Goal: Task Accomplishment & Management: Use online tool/utility

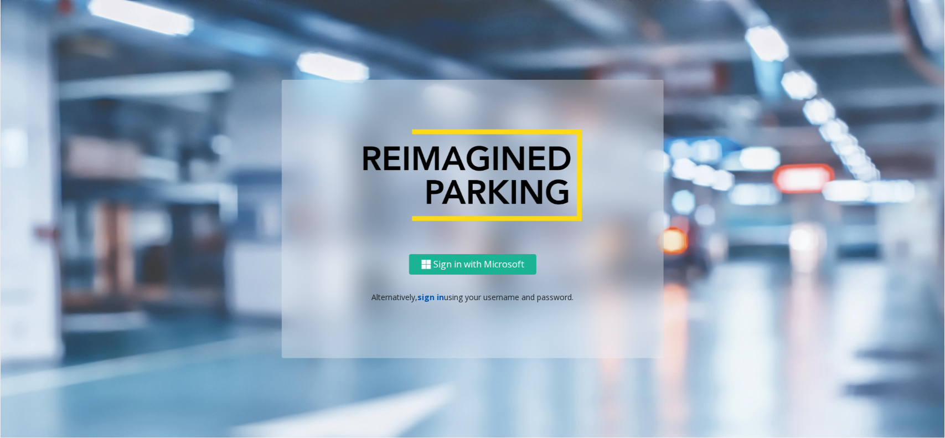
click at [424, 296] on link "sign in" at bounding box center [431, 297] width 27 height 11
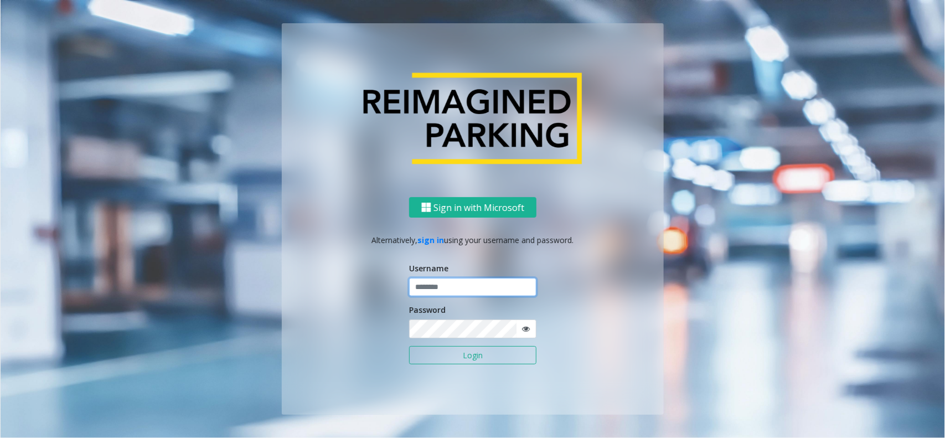
click at [489, 295] on input "text" at bounding box center [472, 287] width 127 height 19
paste input "**********"
type input "**********"
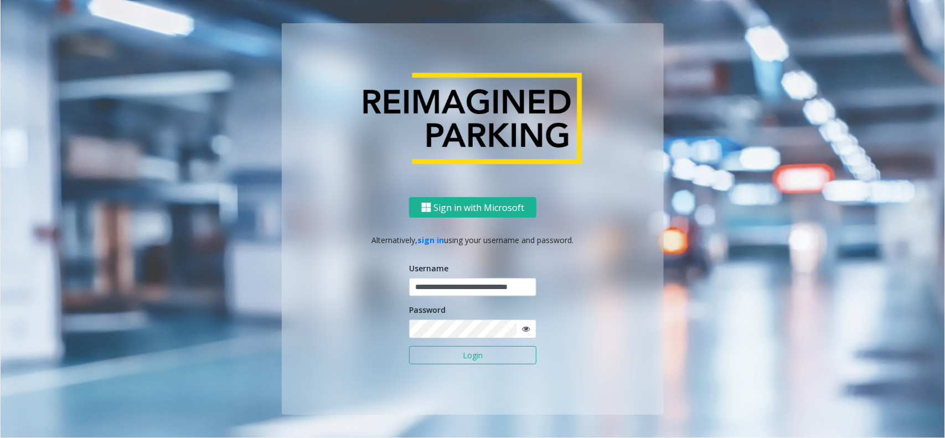
click at [486, 353] on button "Login" at bounding box center [472, 355] width 127 height 19
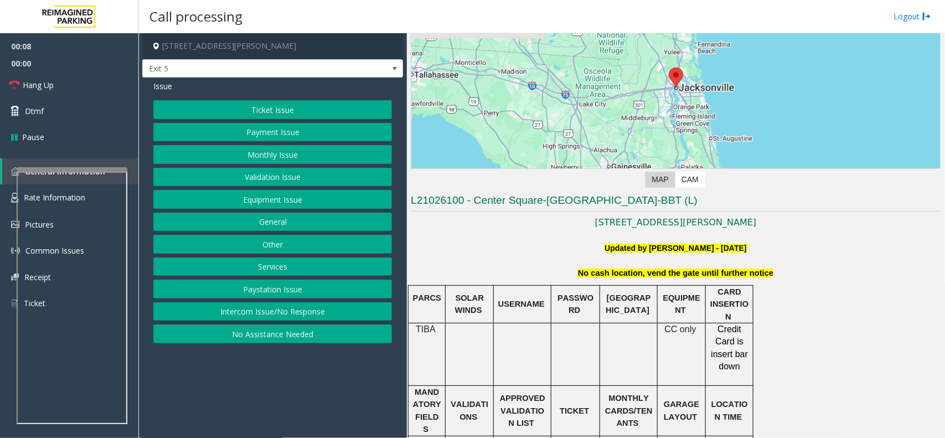
scroll to position [208, 0]
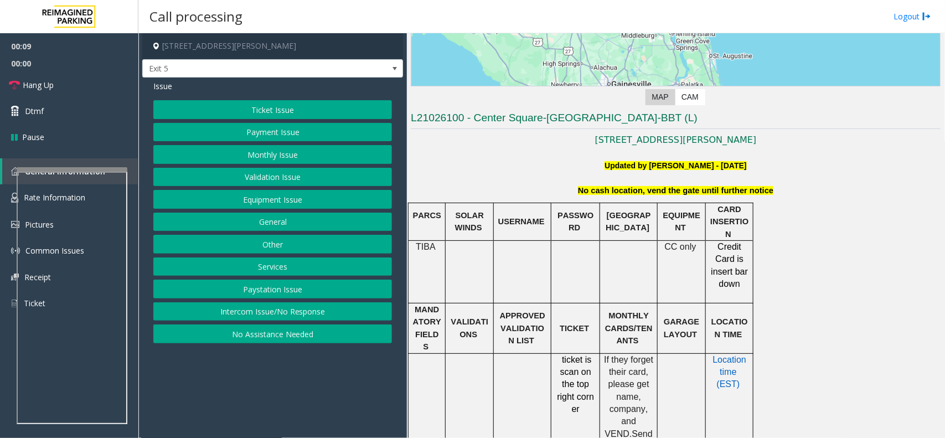
click at [583, 169] on p "Updated by [PERSON_NAME] - [DATE]" at bounding box center [676, 166] width 530 height 12
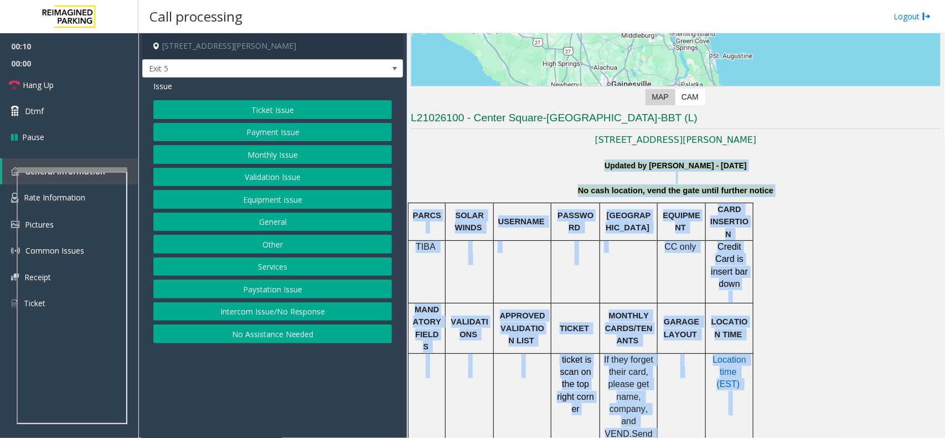
drag, startPoint x: 583, startPoint y: 169, endPoint x: 793, endPoint y: 461, distance: 360.3
click at [793, 438] on html "00:10 00:00 Hang Up Dtmf Pause General Information Rate Information Pictures Co…" at bounding box center [472, 219] width 945 height 438
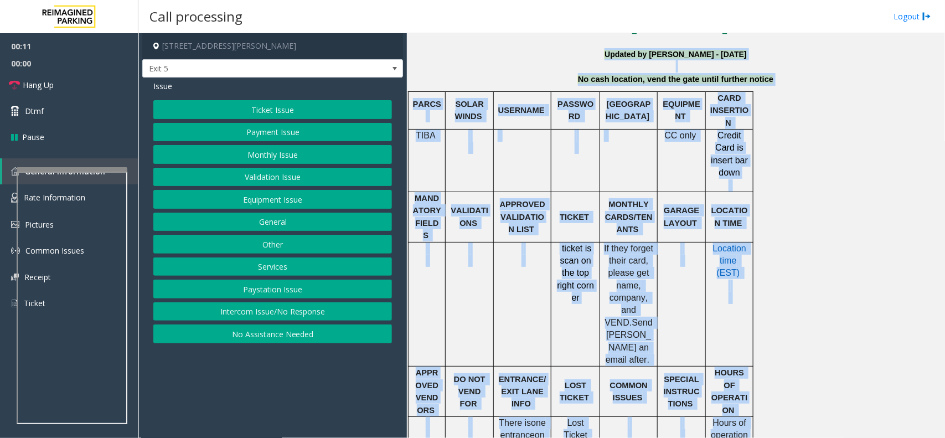
scroll to position [397, 0]
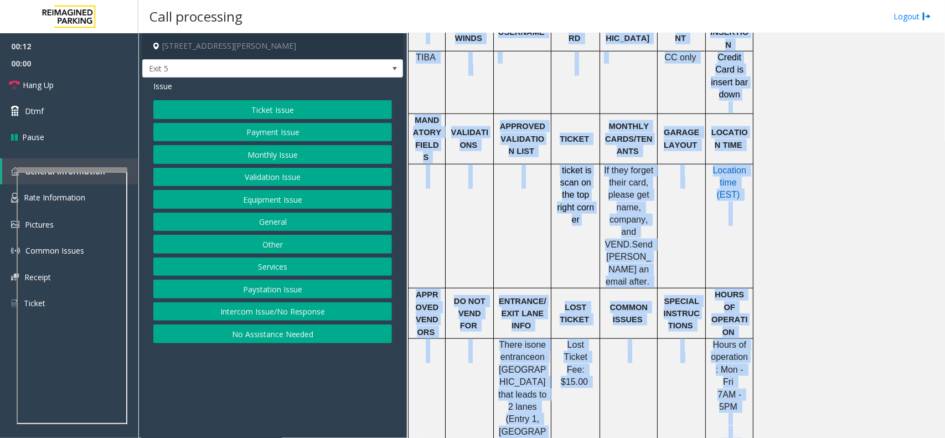
click at [345, 305] on button "Intercom Issue/No Response" at bounding box center [272, 311] width 239 height 19
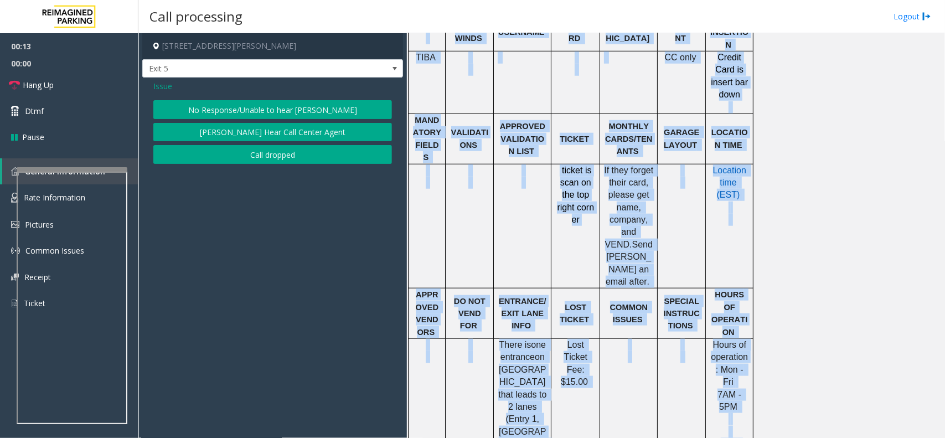
click at [263, 112] on button "No Response/Unable to hear [PERSON_NAME]" at bounding box center [272, 109] width 239 height 19
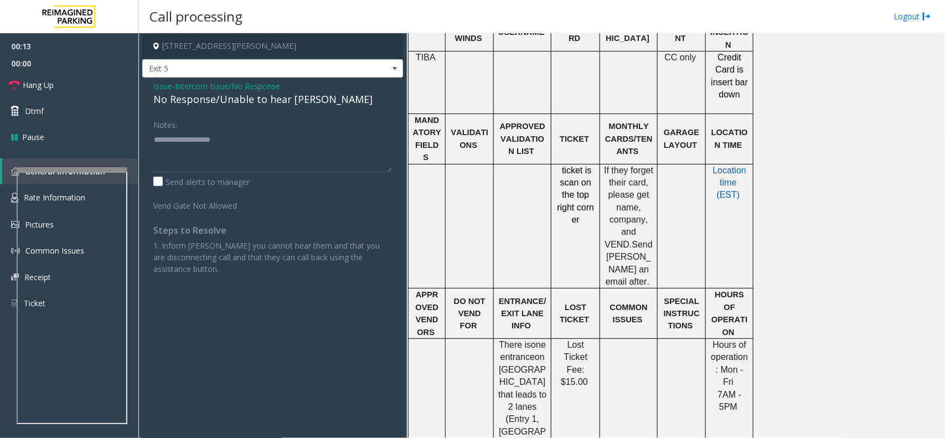
click at [253, 103] on div "No Response/Unable to hear [PERSON_NAME]" at bounding box center [272, 99] width 239 height 15
copy div "No Response/Unable to hear [PERSON_NAME]"
click at [274, 140] on textarea at bounding box center [272, 152] width 239 height 42
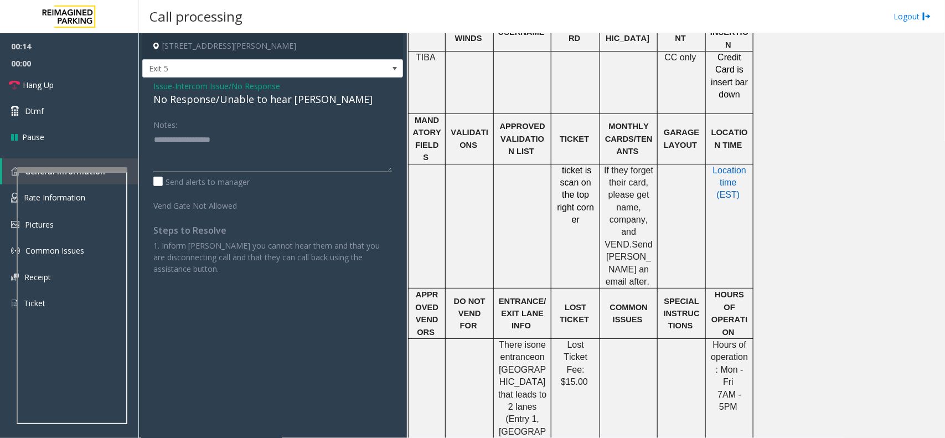
paste textarea "**********"
type textarea "**********"
click at [120, 84] on link "Hang Up" at bounding box center [69, 85] width 138 height 26
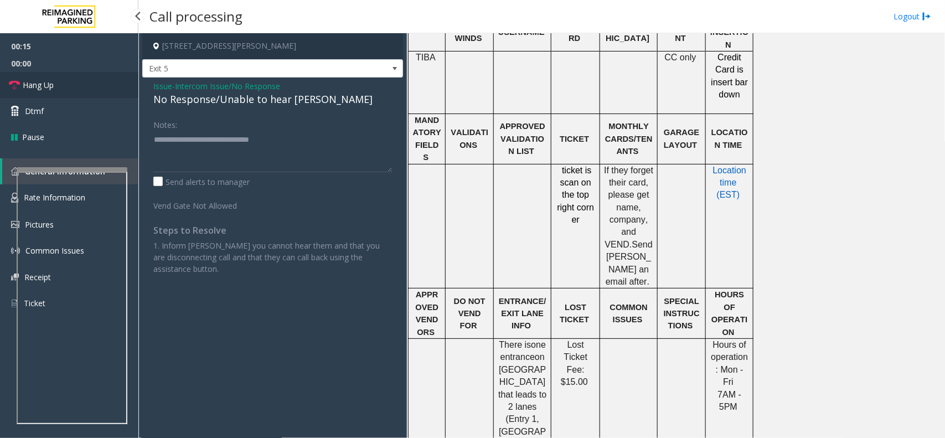
click at [120, 84] on link "Hang Up" at bounding box center [69, 85] width 138 height 26
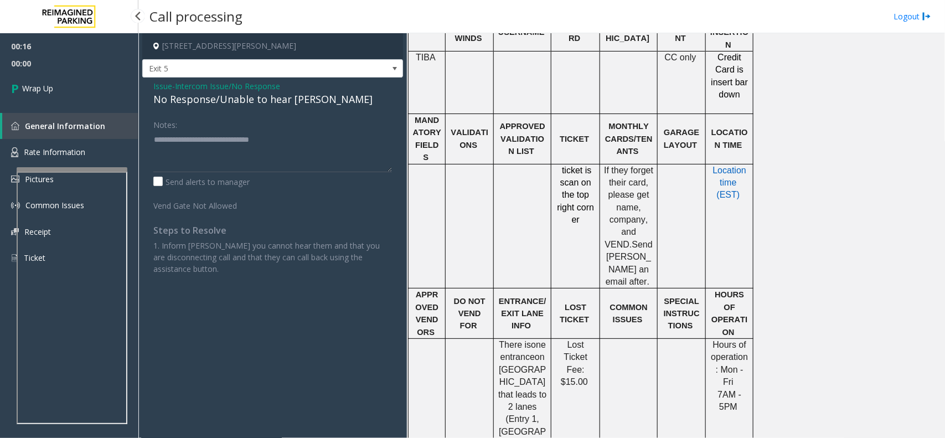
click at [120, 84] on link "Wrap Up" at bounding box center [69, 88] width 138 height 33
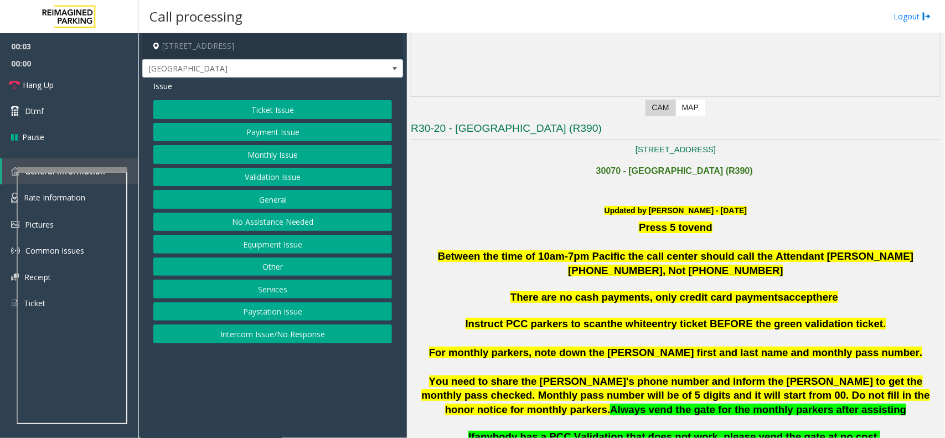
scroll to position [208, 0]
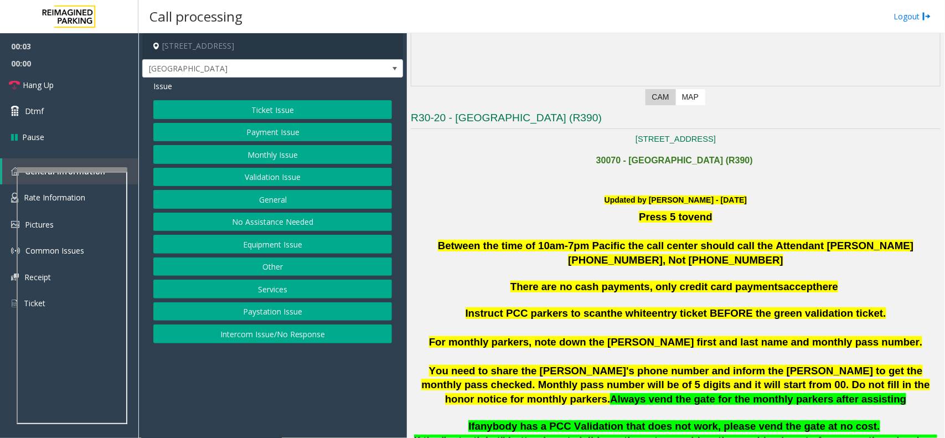
click at [522, 240] on span "Between the time of 10am-7pm Pacific the call center should call the Attendant …" at bounding box center [676, 253] width 476 height 26
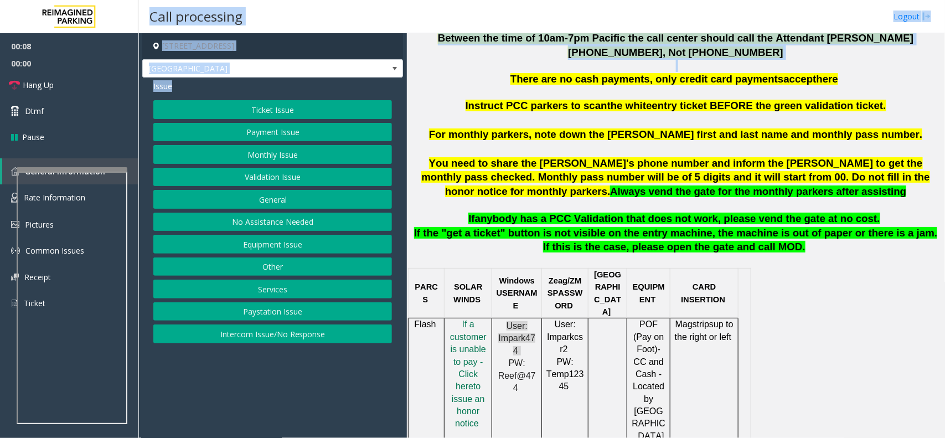
scroll to position [0, 0]
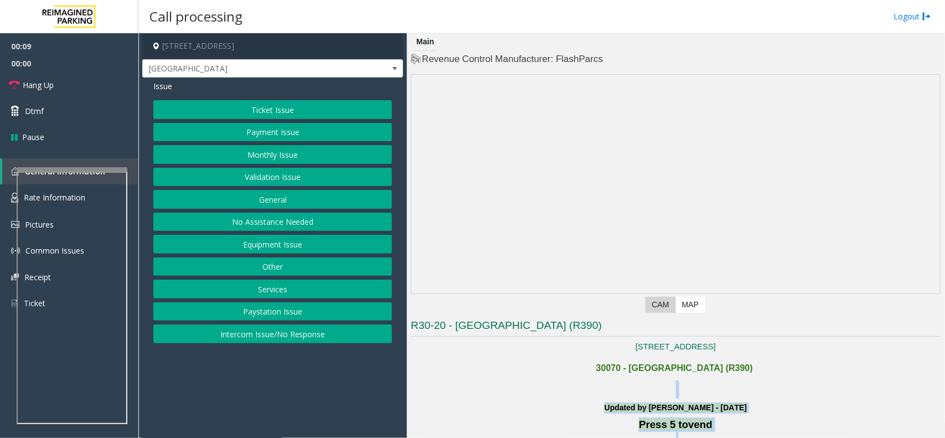
drag, startPoint x: 522, startPoint y: 240, endPoint x: 594, endPoint y: 396, distance: 171.7
click at [594, 396] on h2 at bounding box center [676, 389] width 530 height 18
click at [300, 330] on button "Intercom Issue/No Response" at bounding box center [272, 334] width 239 height 19
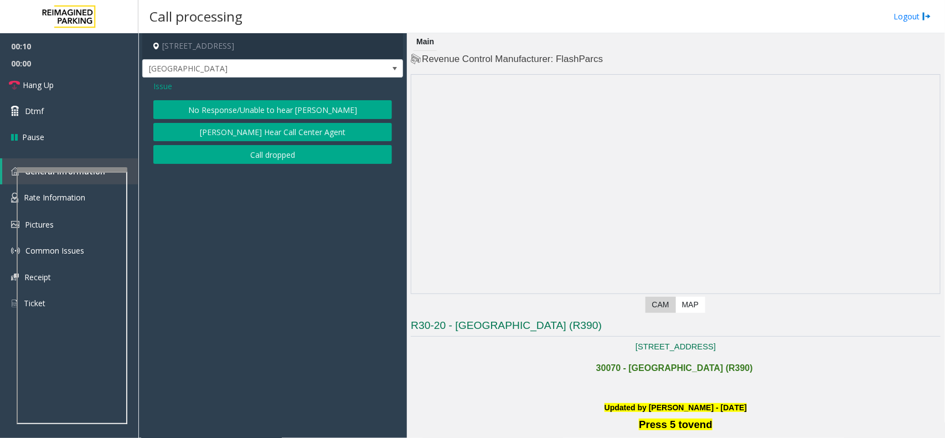
click at [347, 103] on button "No Response/Unable to hear [PERSON_NAME]" at bounding box center [272, 109] width 239 height 19
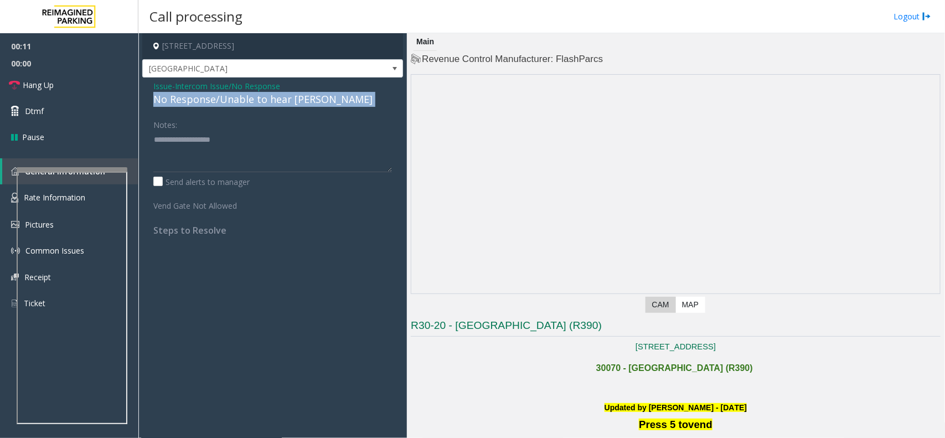
click at [347, 103] on div "No Response/Unable to hear [PERSON_NAME]" at bounding box center [272, 99] width 239 height 15
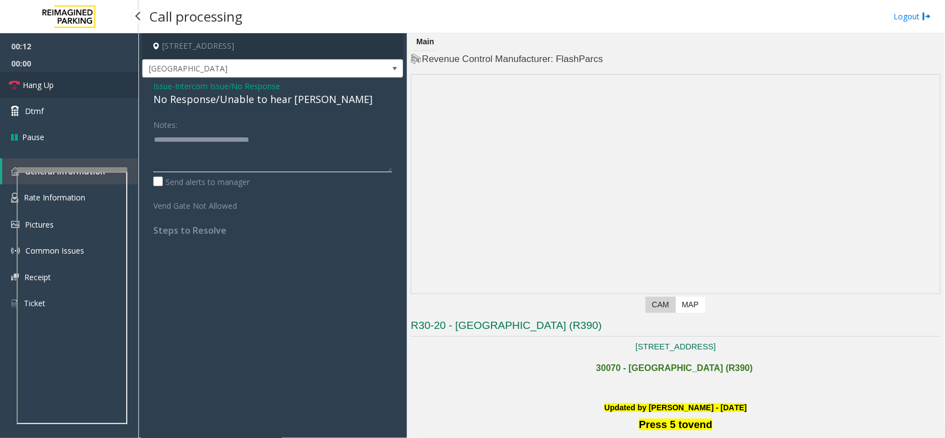
type textarea "**********"
click at [85, 82] on link "Hang Up" at bounding box center [69, 85] width 138 height 26
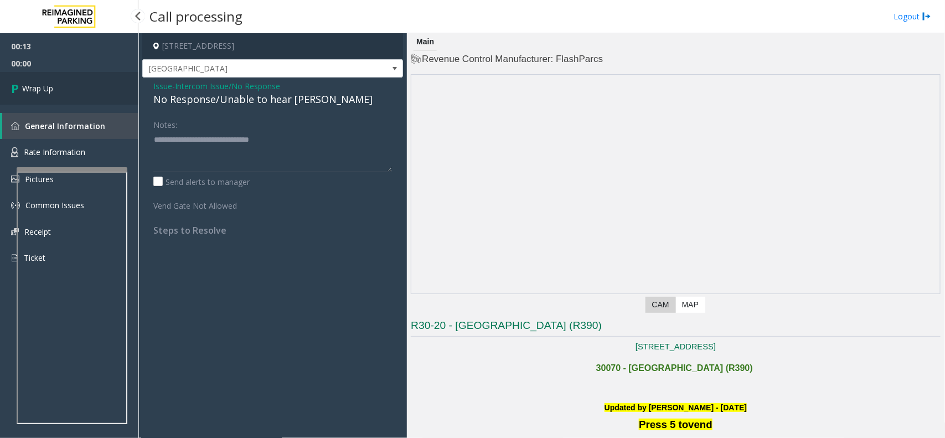
click at [85, 82] on link "Wrap Up" at bounding box center [69, 88] width 138 height 33
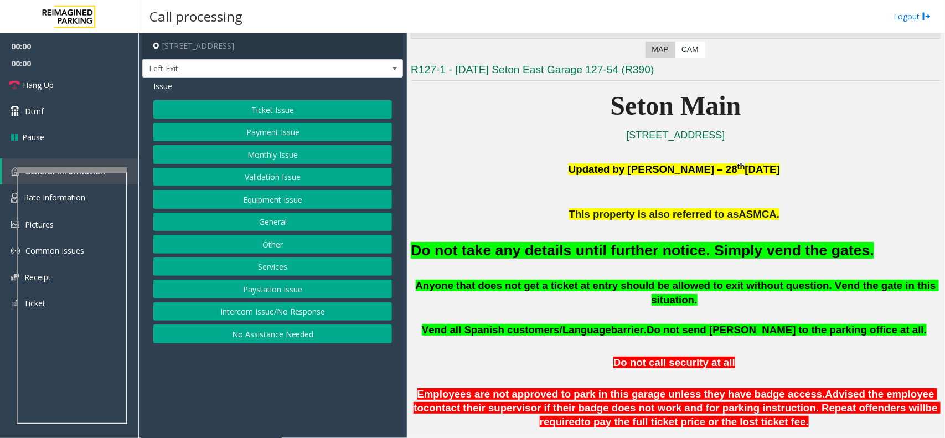
scroll to position [277, 0]
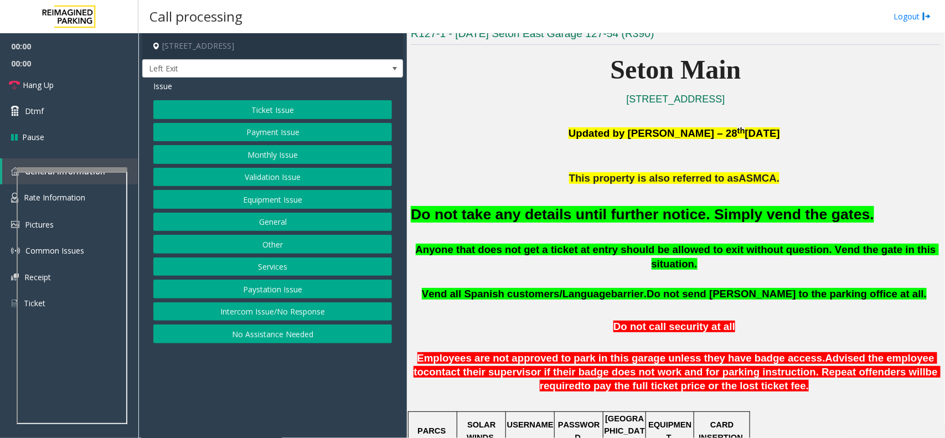
click at [603, 206] on font "Do not take any details until further notice. Simply vend the gates." at bounding box center [643, 214] width 464 height 17
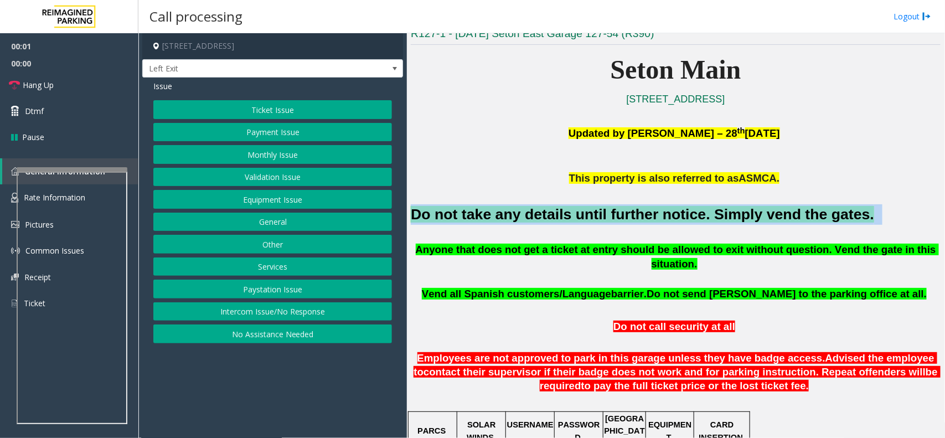
click at [603, 206] on font "Do not take any details until further notice. Simply vend the gates." at bounding box center [643, 214] width 464 height 17
copy h2 "Do not take any details until further notice. Simply vend the gates."
click at [296, 202] on button "Equipment Issue" at bounding box center [272, 199] width 239 height 19
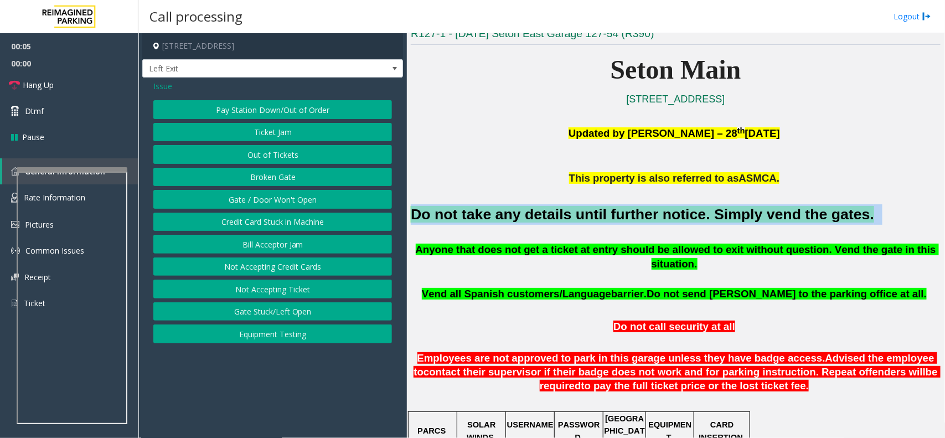
click at [296, 202] on button "Gate / Door Won't Open" at bounding box center [272, 199] width 239 height 19
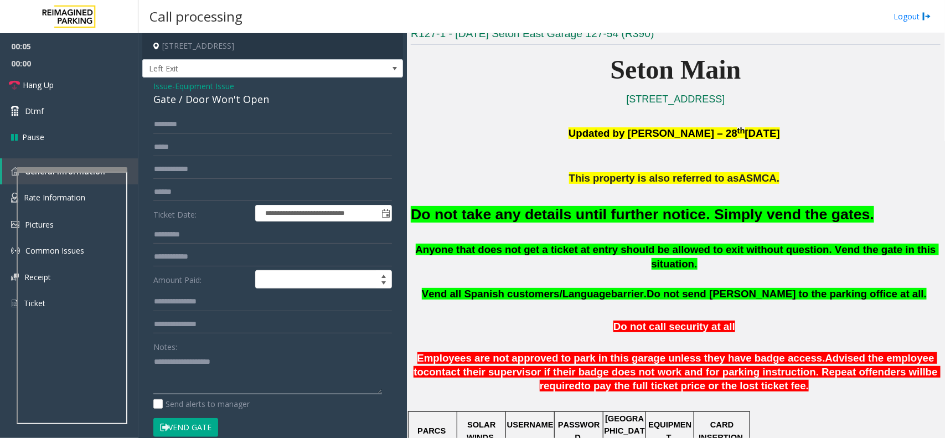
click at [267, 361] on textarea at bounding box center [267, 374] width 229 height 42
paste textarea "**********"
type textarea "**********"
click at [186, 434] on button "Vend Gate" at bounding box center [185, 427] width 65 height 19
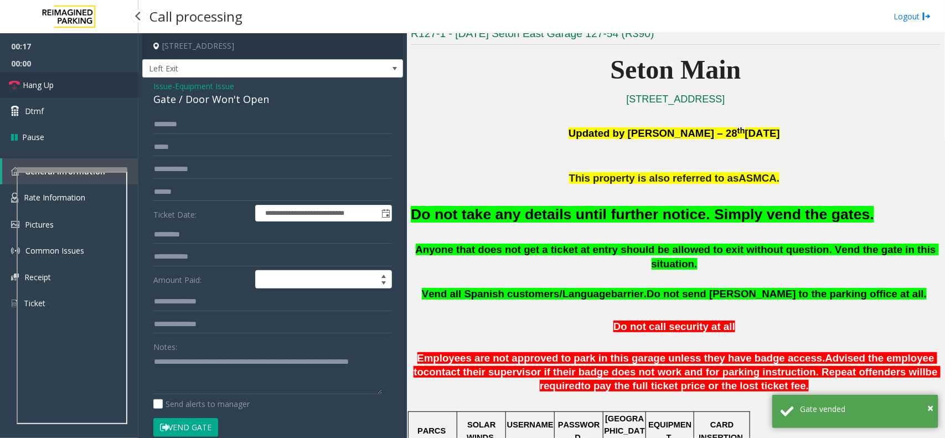
click at [69, 86] on link "Hang Up" at bounding box center [69, 85] width 138 height 26
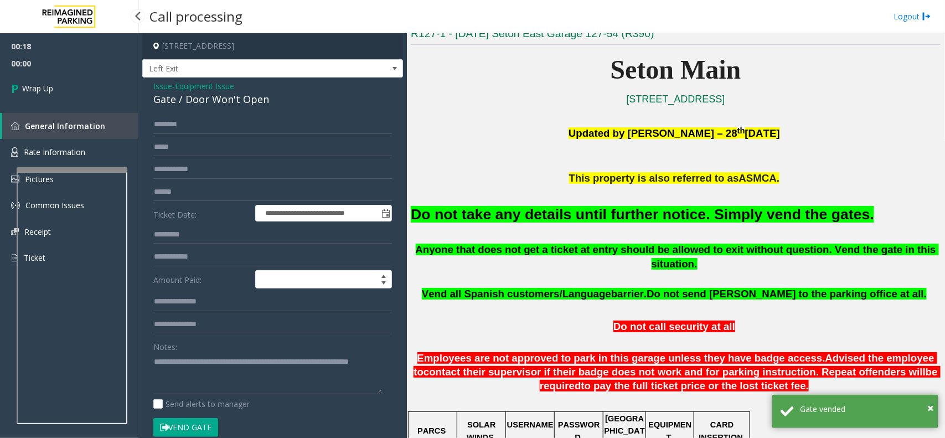
click at [69, 86] on link "Wrap Up" at bounding box center [69, 88] width 138 height 33
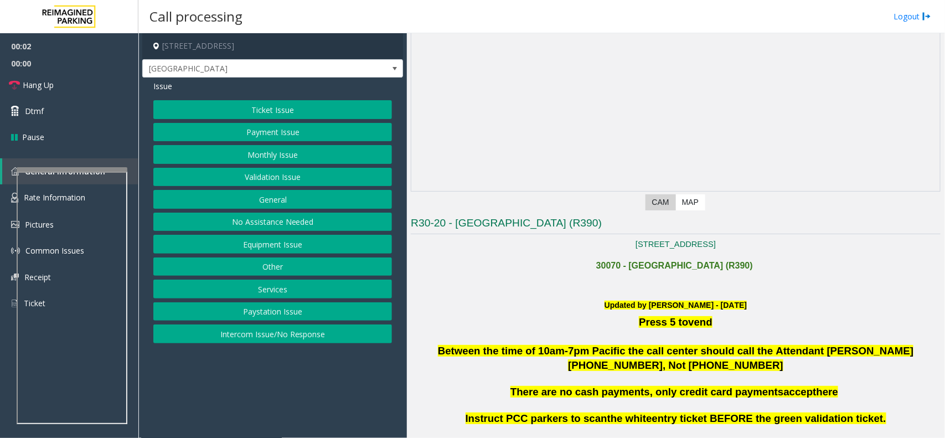
scroll to position [138, 0]
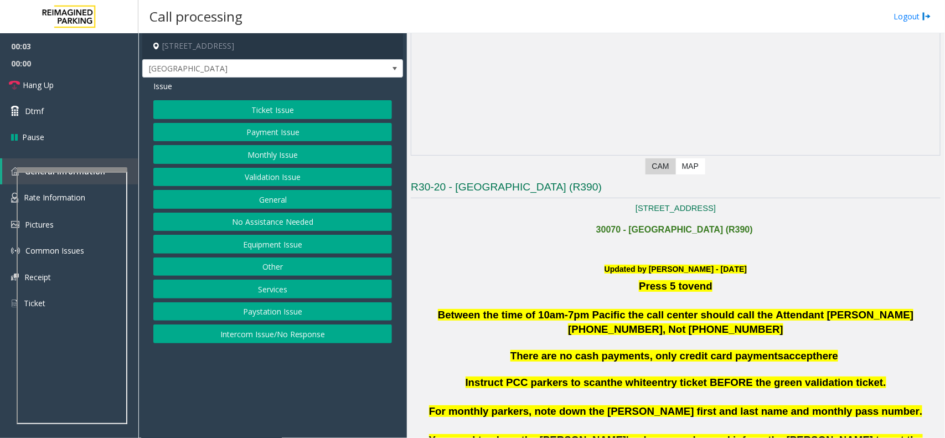
click at [640, 301] on p at bounding box center [676, 301] width 530 height 14
click at [674, 330] on span "Between the time of 10am-7pm Pacific the call center should call the Attendant …" at bounding box center [676, 322] width 476 height 26
drag, startPoint x: 674, startPoint y: 330, endPoint x: 698, endPoint y: 334, distance: 24.1
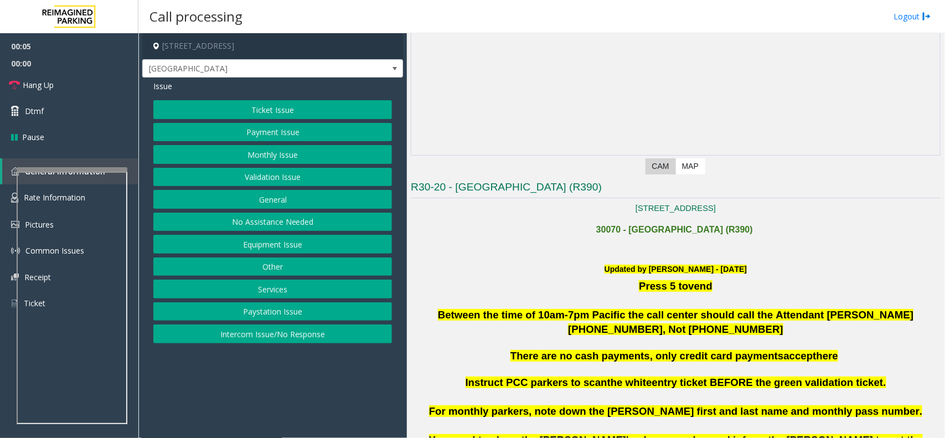
click at [698, 334] on span "Between the time of 10am-7pm Pacific the call center should call the Attendant …" at bounding box center [676, 322] width 476 height 26
drag, startPoint x: 698, startPoint y: 334, endPoint x: 660, endPoint y: 330, distance: 37.9
click at [660, 330] on span "Between the time of 10am-7pm Pacific the call center should call the Attendant …" at bounding box center [676, 322] width 476 height 26
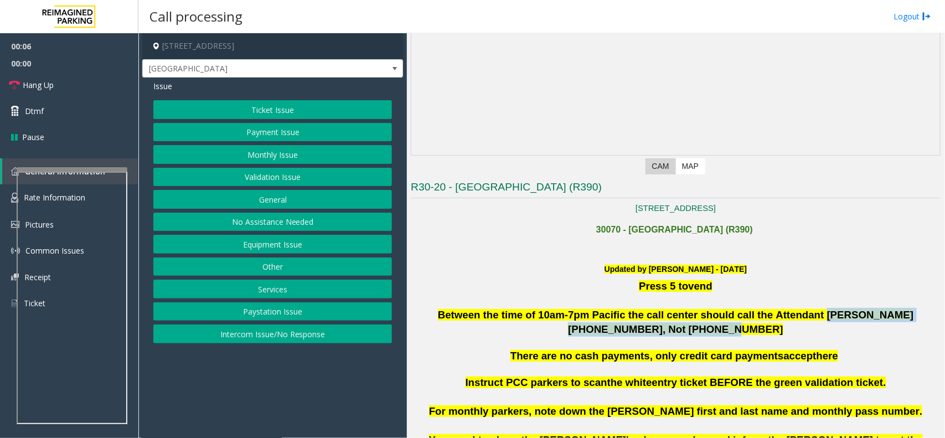
drag, startPoint x: 660, startPoint y: 330, endPoint x: 795, endPoint y: 312, distance: 135.8
click at [795, 312] on span "Between the time of 10am-7pm Pacific the call center should call the Attendant …" at bounding box center [676, 322] width 476 height 26
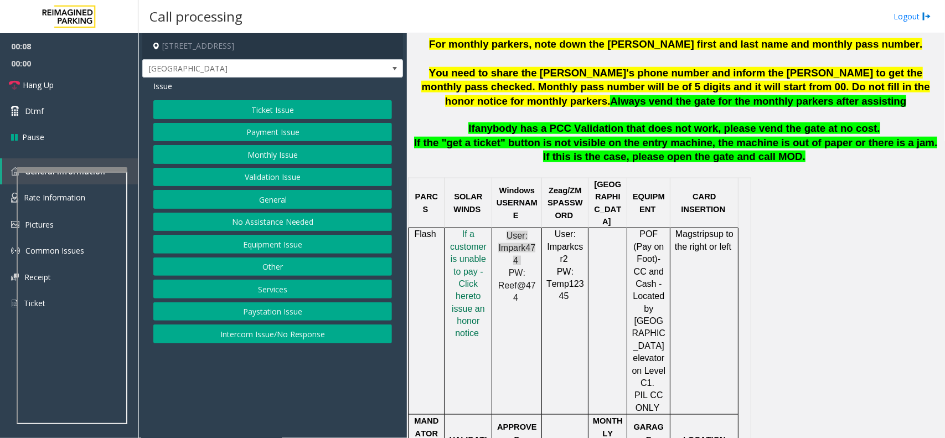
scroll to position [554, 0]
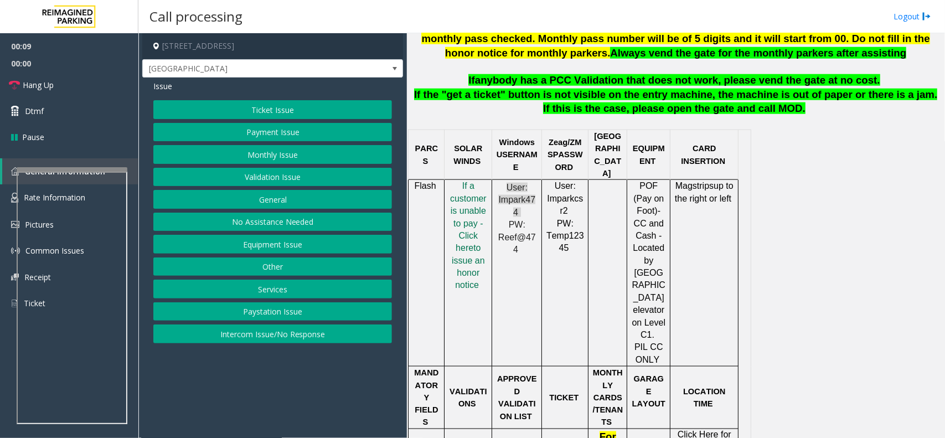
click at [642, 181] on p "POF (Pay on Foot) -CC and Cash - Located by [GEOGRAPHIC_DATA] elevator on Level…" at bounding box center [648, 273] width 35 height 186
drag, startPoint x: 642, startPoint y: 181, endPoint x: 644, endPoint y: 331, distance: 150.1
click at [644, 331] on td "POF (Pay on Foot) -CC and Cash - Located by [GEOGRAPHIC_DATA] elevator on Level…" at bounding box center [648, 273] width 43 height 187
click at [644, 364] on div at bounding box center [648, 366] width 43 height 4
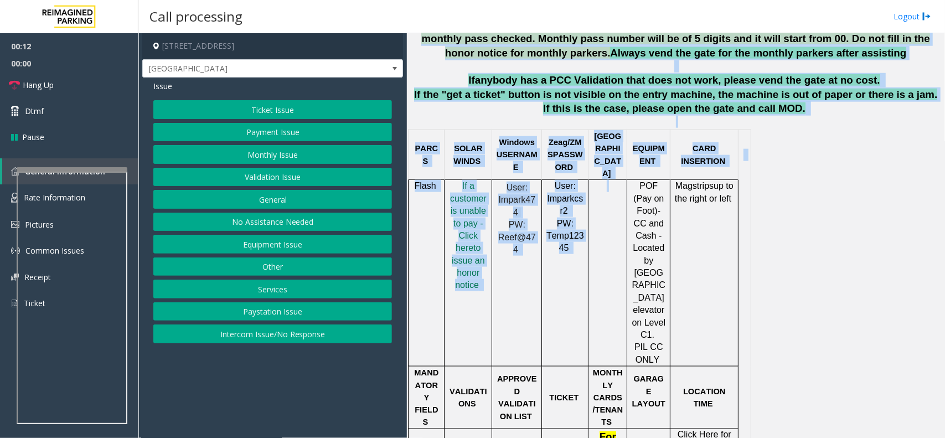
drag, startPoint x: 644, startPoint y: 331, endPoint x: 413, endPoint y: 148, distance: 294.5
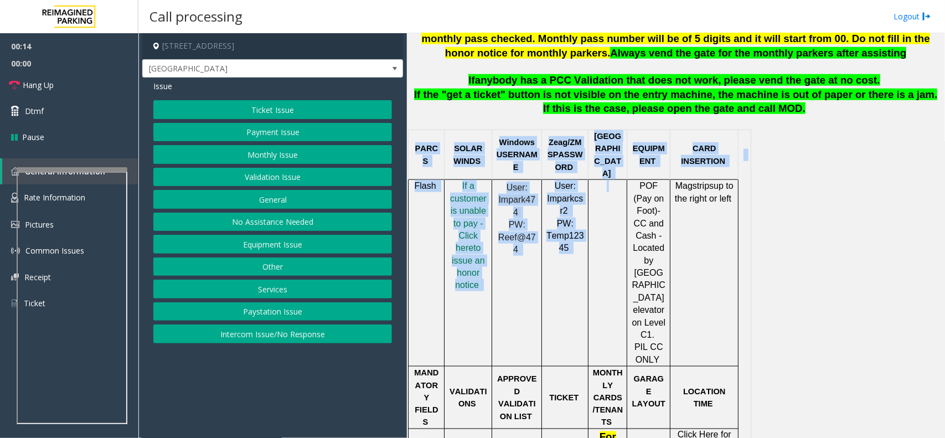
click at [709, 153] on span "CARD INSERTION" at bounding box center [703, 154] width 44 height 21
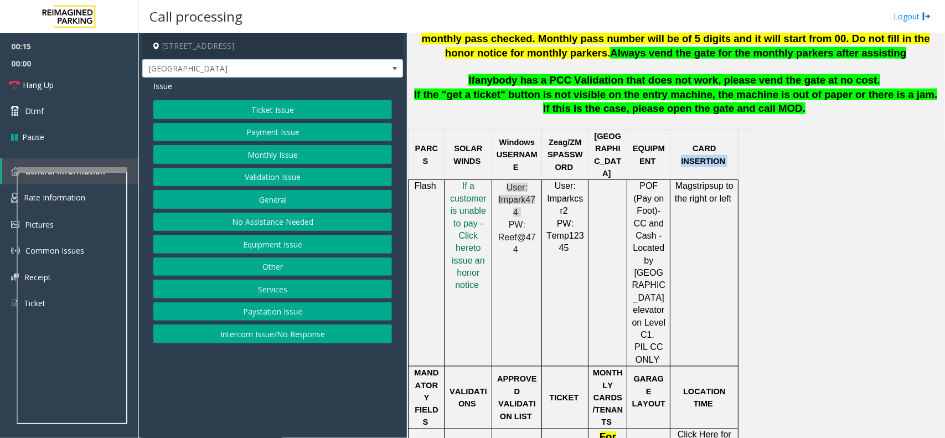
click at [709, 153] on span "CARD INSERTION" at bounding box center [703, 154] width 44 height 21
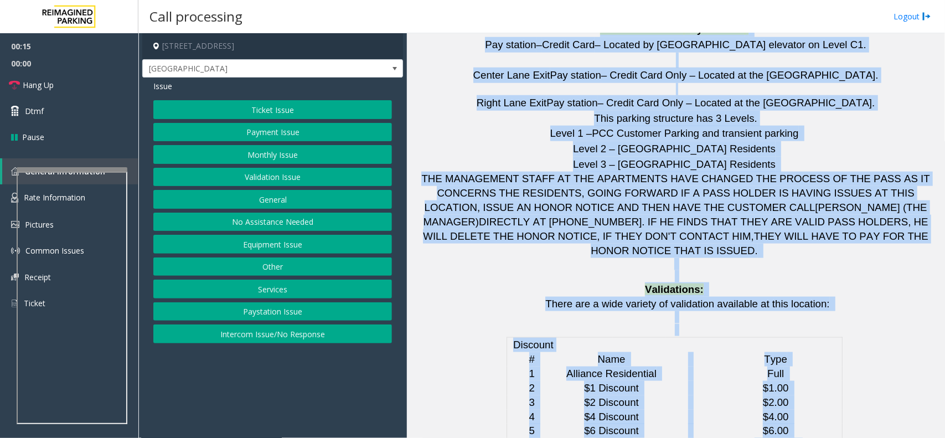
drag, startPoint x: 709, startPoint y: 153, endPoint x: 882, endPoint y: 471, distance: 361.1
click at [882, 438] on html "00:15 00:00 Hang Up Dtmf Pause General Information Rate Information Pictures Co…" at bounding box center [472, 219] width 945 height 438
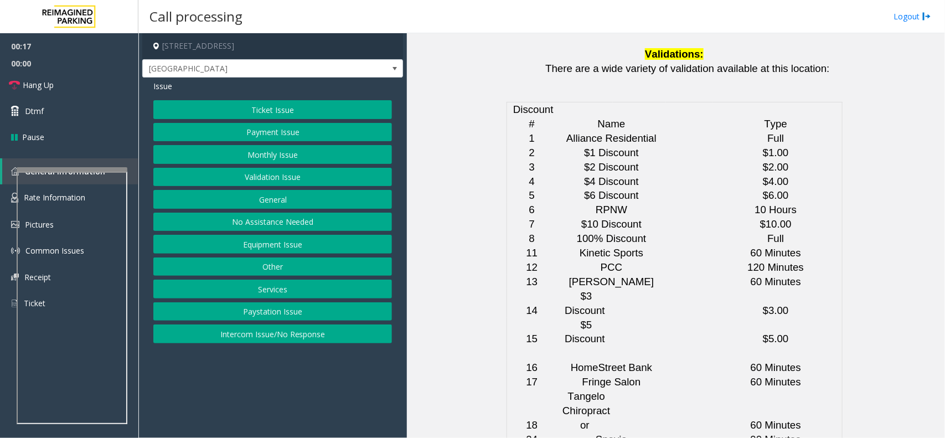
click at [315, 330] on button "Intercom Issue/No Response" at bounding box center [272, 334] width 239 height 19
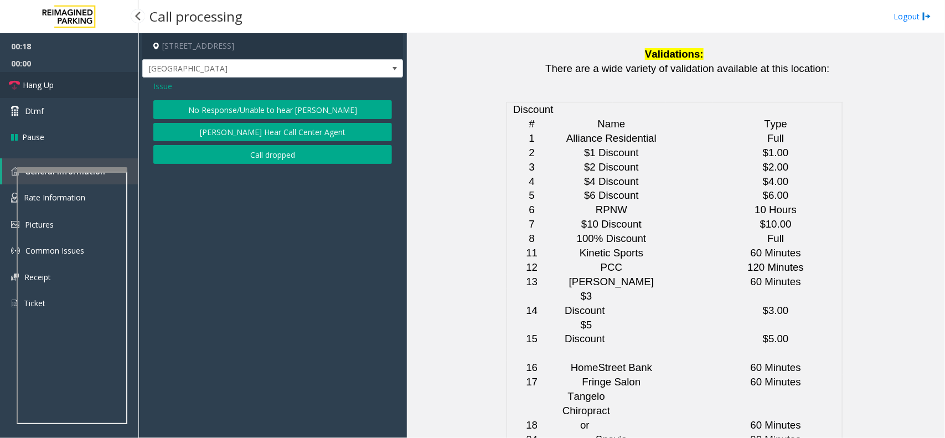
click at [65, 80] on link "Hang Up" at bounding box center [69, 85] width 138 height 26
click at [239, 104] on button "No Response/Unable to hear [PERSON_NAME]" at bounding box center [272, 109] width 239 height 19
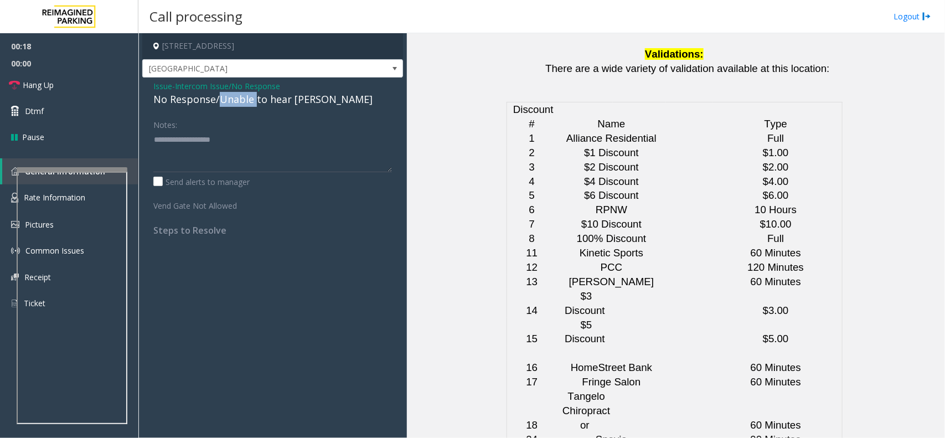
click at [239, 104] on div "No Response/Unable to hear [PERSON_NAME]" at bounding box center [272, 99] width 239 height 15
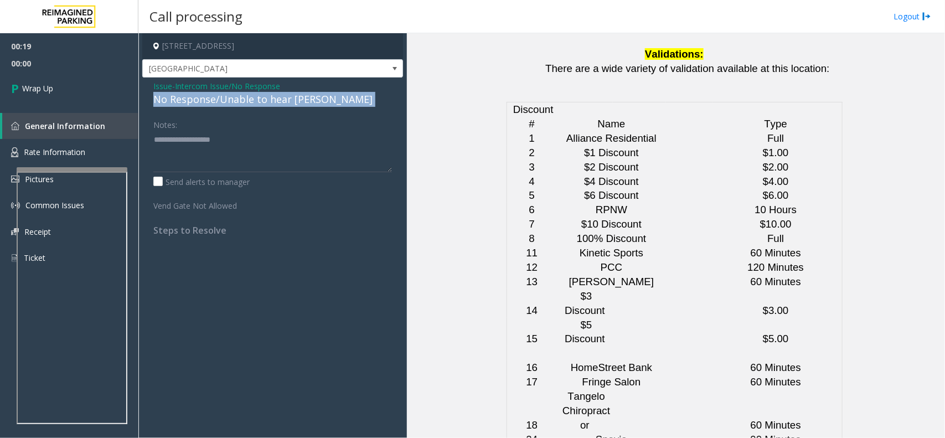
click at [239, 104] on div "No Response/Unable to hear [PERSON_NAME]" at bounding box center [272, 99] width 239 height 15
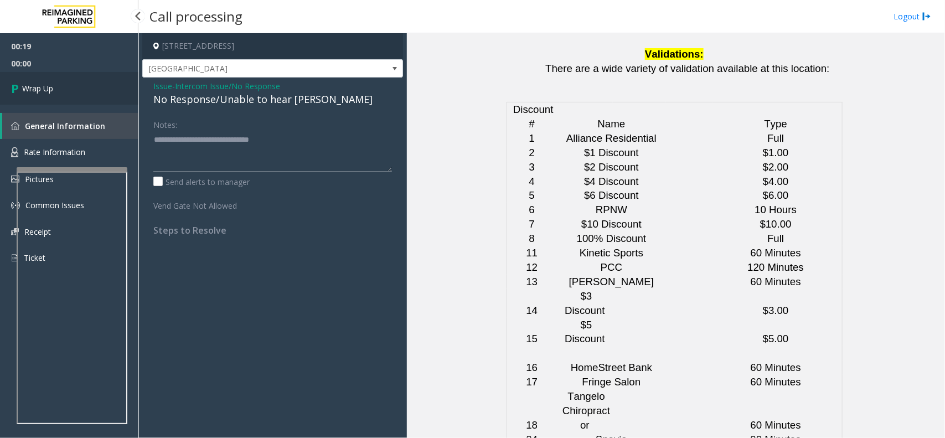
type textarea "**********"
click at [82, 81] on link "Wrap Up" at bounding box center [69, 88] width 138 height 33
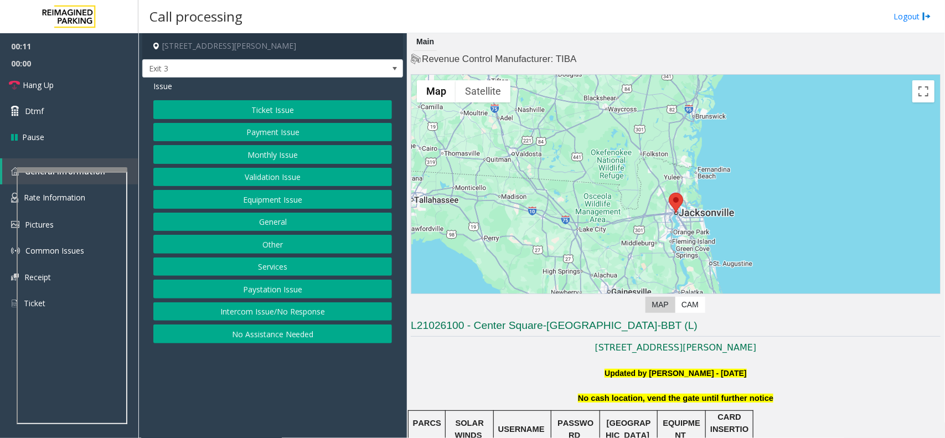
scroll to position [138, 0]
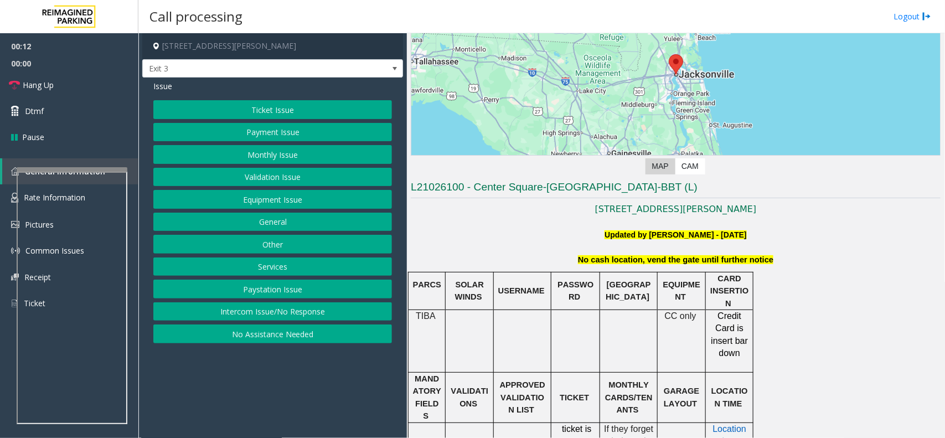
click at [565, 258] on p "No cash location, vend the gate until further notice" at bounding box center [676, 260] width 530 height 13
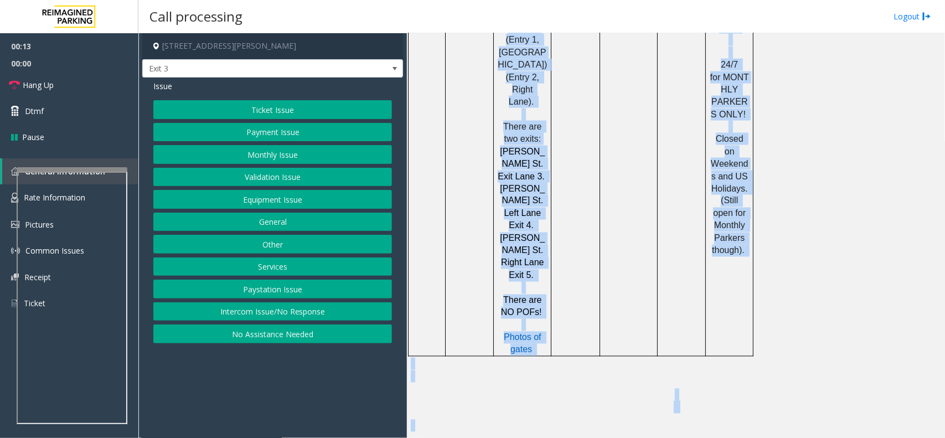
scroll to position [974, 0]
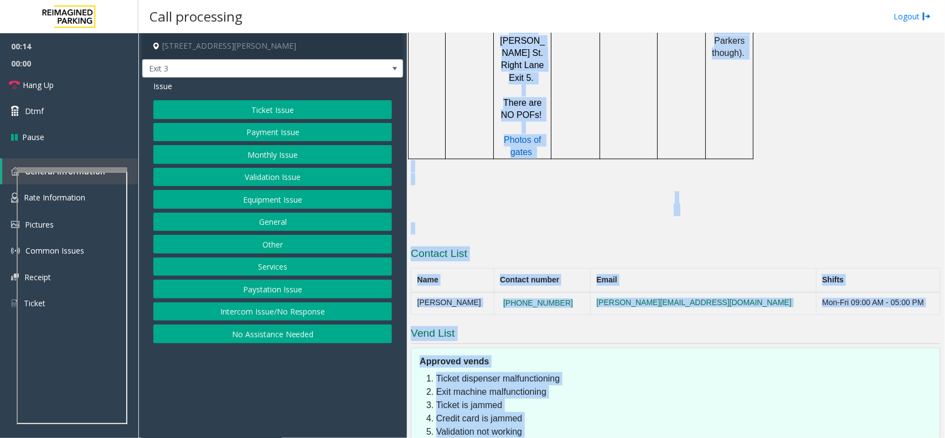
drag, startPoint x: 565, startPoint y: 258, endPoint x: 535, endPoint y: 432, distance: 176.6
click at [535, 432] on div "Main Revenue Control Manufacturer: TIBA ← Move left → Move right ↑ Move up ↓ Mo…" at bounding box center [676, 235] width 538 height 405
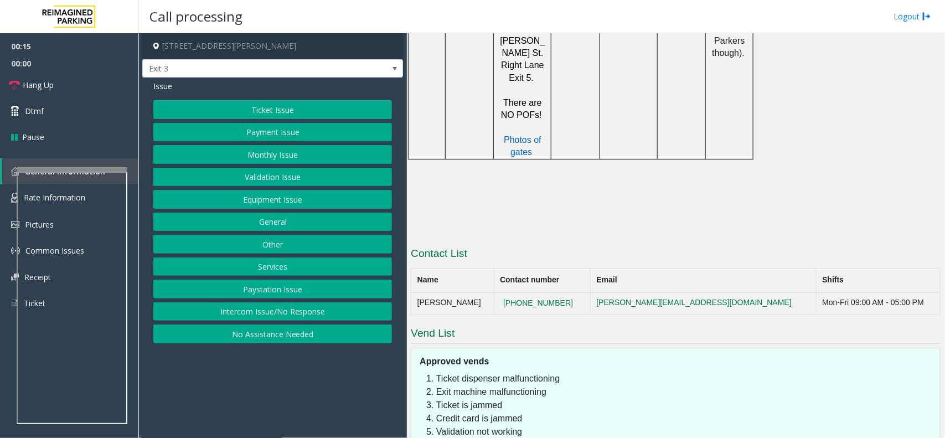
drag, startPoint x: 540, startPoint y: 399, endPoint x: 609, endPoint y: 411, distance: 70.4
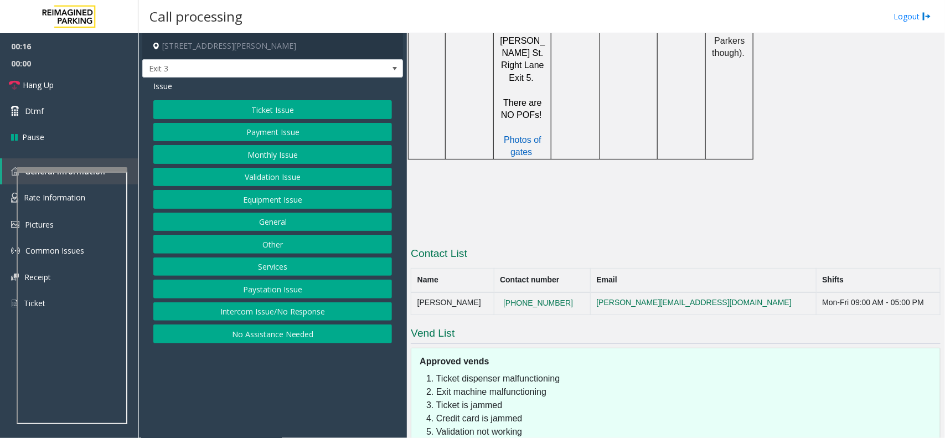
drag, startPoint x: 609, startPoint y: 411, endPoint x: 920, endPoint y: 425, distance: 311.0
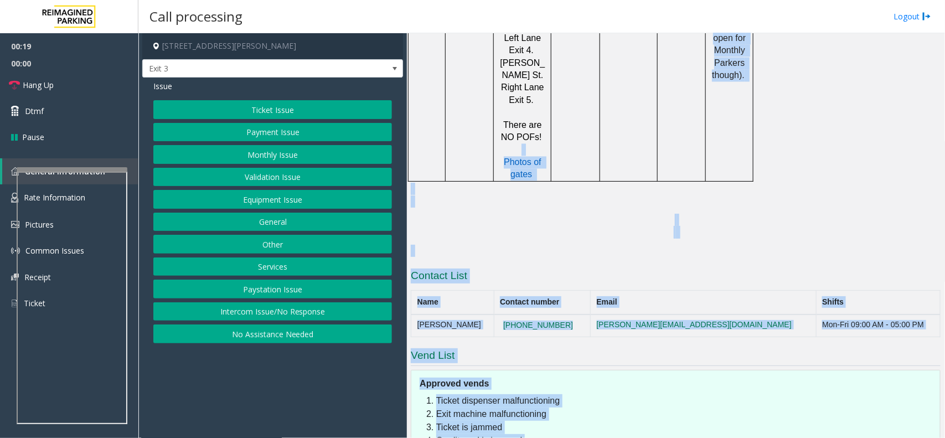
drag, startPoint x: 920, startPoint y: 425, endPoint x: 499, endPoint y: 46, distance: 566.7
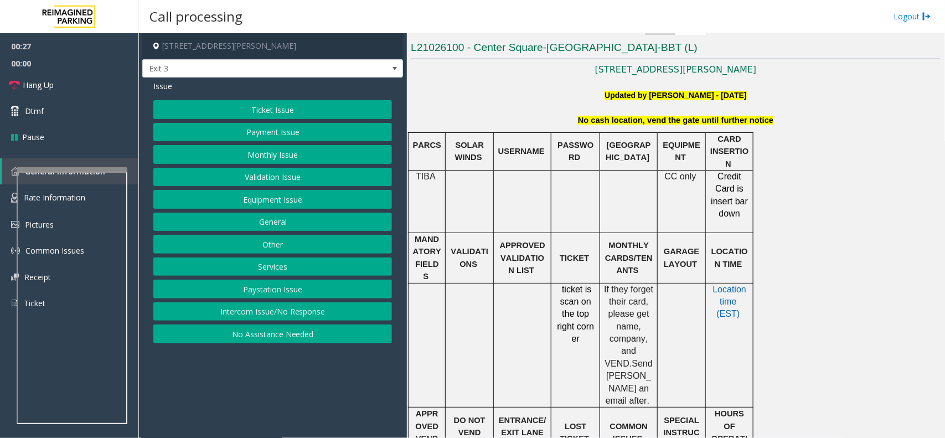
scroll to position [259, 0]
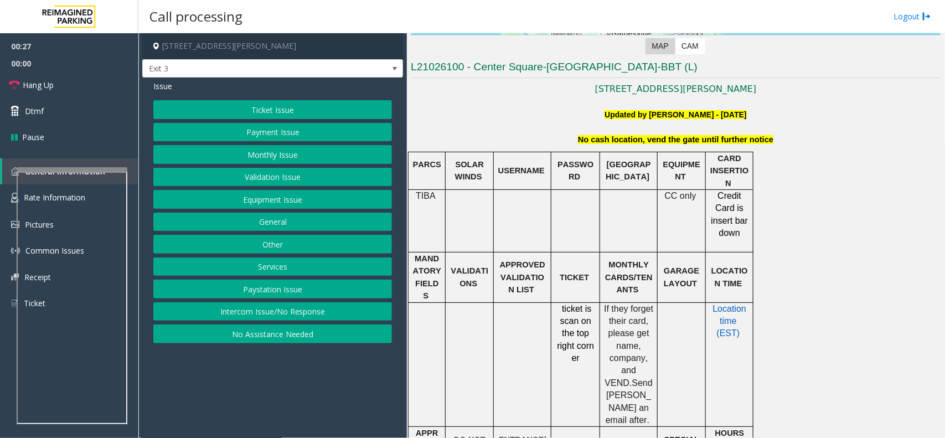
click at [570, 117] on p "Updated by [PERSON_NAME] - [DATE]" at bounding box center [676, 115] width 530 height 12
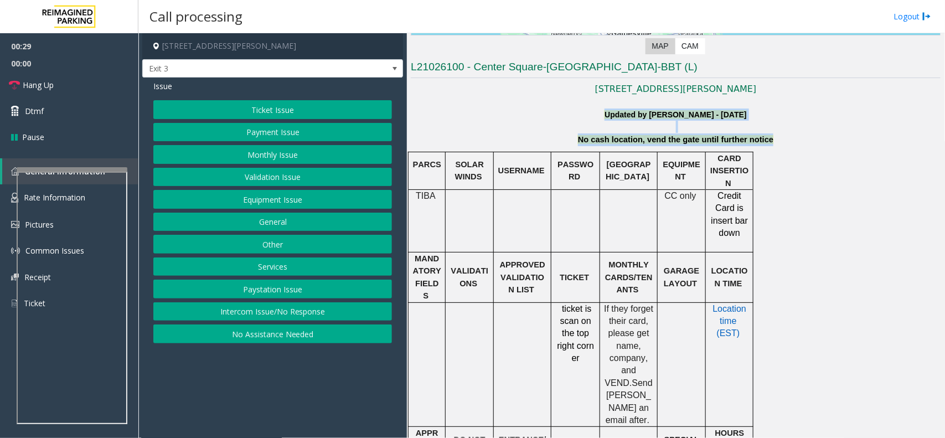
drag, startPoint x: 570, startPoint y: 117, endPoint x: 799, endPoint y: 140, distance: 229.9
click at [799, 140] on p "No cash location, vend the gate until further notice" at bounding box center [676, 139] width 530 height 13
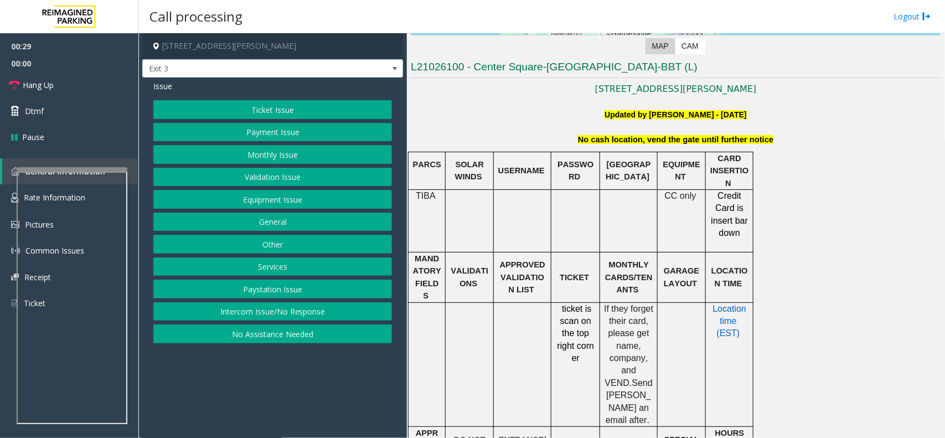
click at [799, 140] on p "No cash location, vend the gate until further notice" at bounding box center [676, 139] width 530 height 13
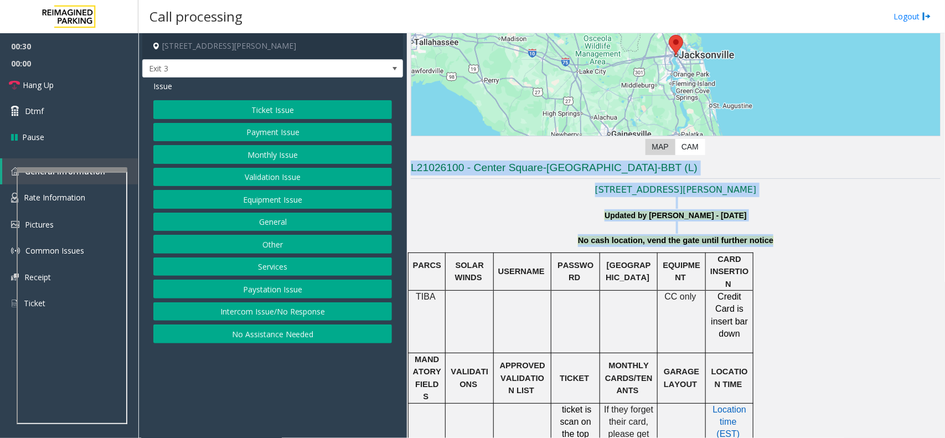
scroll to position [141, 0]
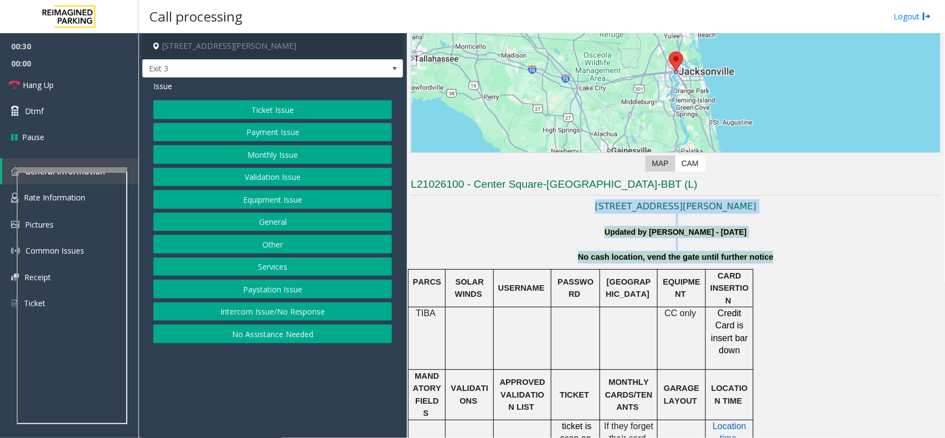
drag, startPoint x: 799, startPoint y: 140, endPoint x: 507, endPoint y: 197, distance: 297.8
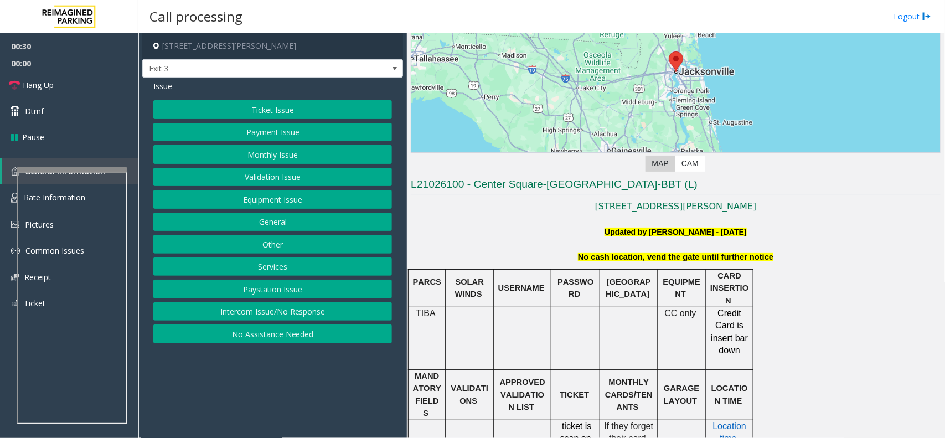
click at [495, 189] on h3 "L21026100 - Center Square-[GEOGRAPHIC_DATA]-BBT (L)" at bounding box center [676, 186] width 530 height 18
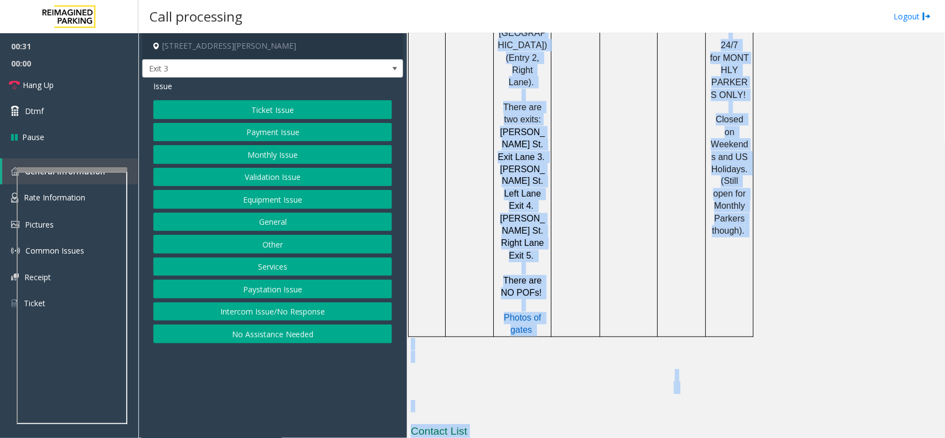
scroll to position [974, 0]
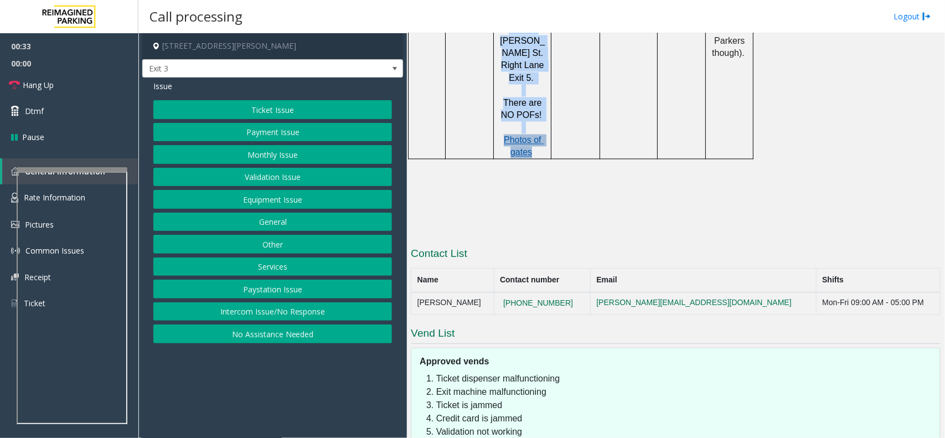
drag, startPoint x: 495, startPoint y: 189, endPoint x: 527, endPoint y: 53, distance: 140.0
click at [572, 161] on p at bounding box center [676, 173] width 530 height 25
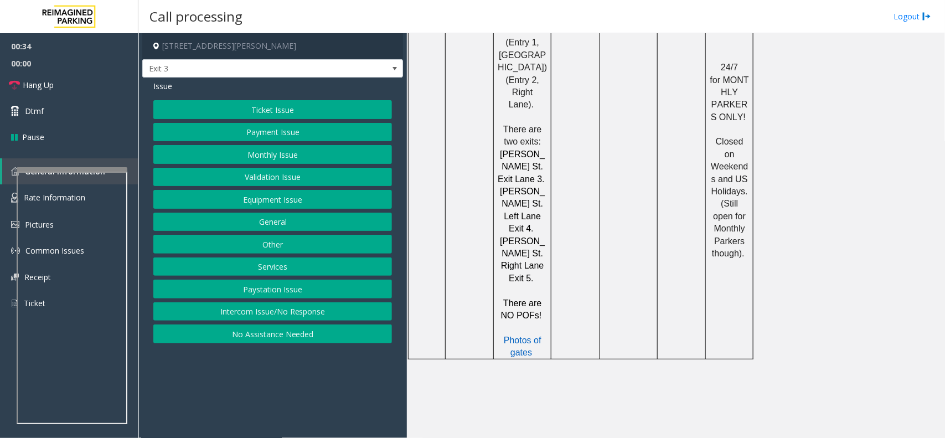
scroll to position [766, 0]
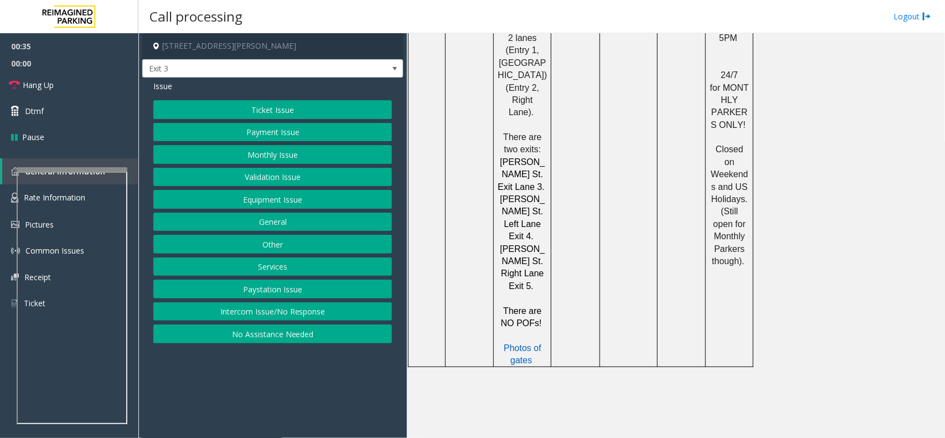
click at [522, 132] on span "There are two exits:" at bounding box center [523, 143] width 41 height 22
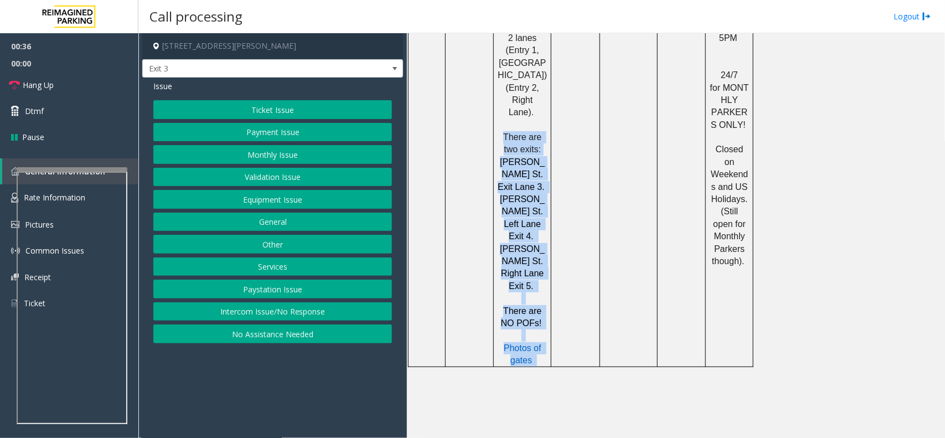
drag, startPoint x: 522, startPoint y: 69, endPoint x: 565, endPoint y: 255, distance: 191.0
click at [565, 255] on tr "There is one entrance on [GEOGRAPHIC_DATA] that leads to 2 lanes (Entry 1, [GEO…" at bounding box center [581, 169] width 345 height 398
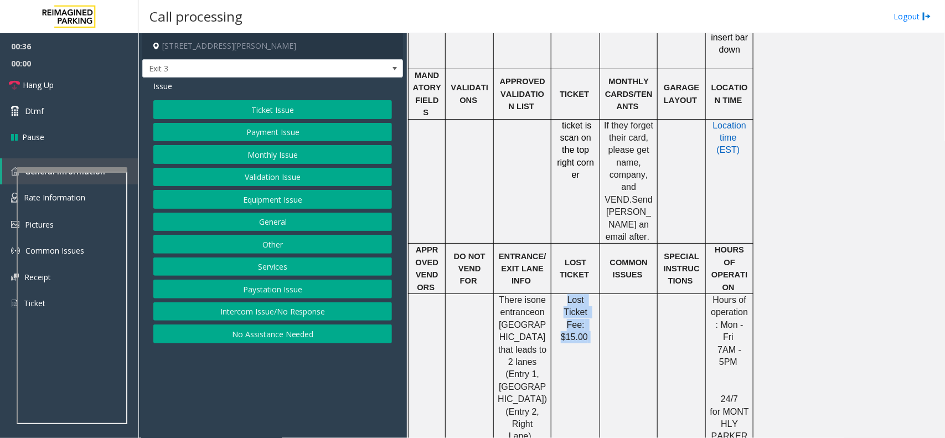
scroll to position [212, 0]
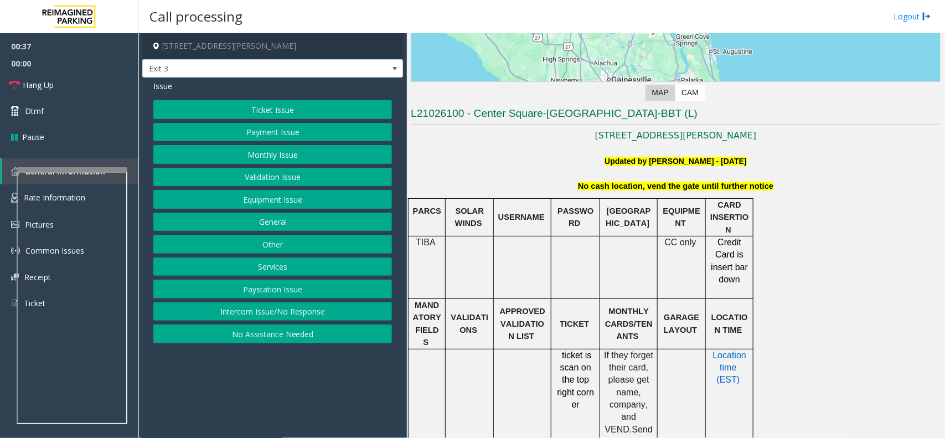
drag, startPoint x: 572, startPoint y: 153, endPoint x: 546, endPoint y: 141, distance: 28.5
click at [739, 132] on link "[STREET_ADDRESS][PERSON_NAME]" at bounding box center [676, 135] width 162 height 11
click at [322, 208] on button "Equipment Issue" at bounding box center [272, 199] width 239 height 19
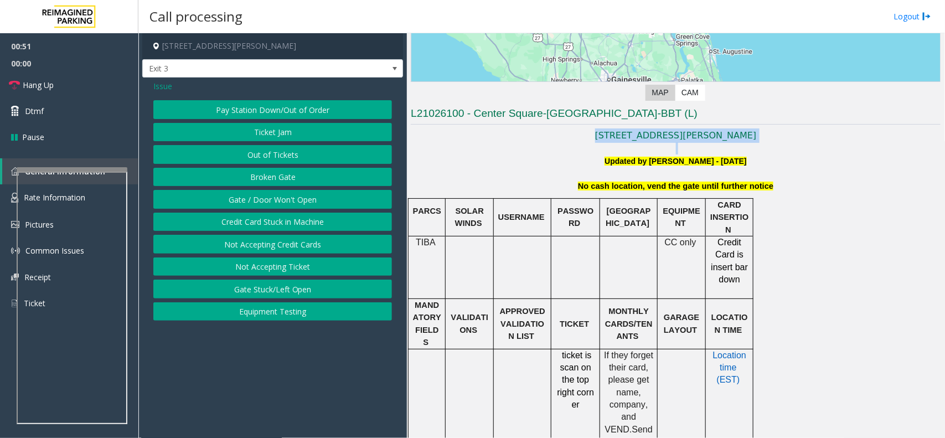
click at [322, 208] on button "Gate / Door Won't Open" at bounding box center [272, 199] width 239 height 19
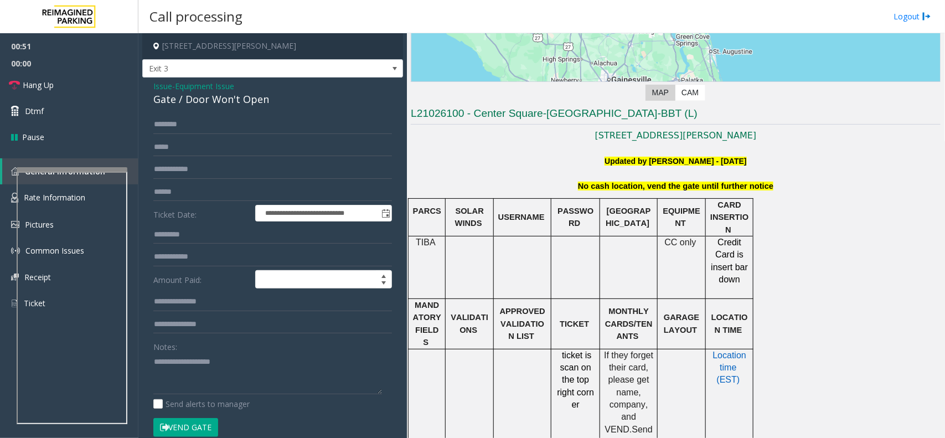
click at [256, 101] on div "Gate / Door Won't Open" at bounding box center [272, 99] width 239 height 15
copy div "Gate / Door Won't Open"
click at [286, 380] on textarea at bounding box center [267, 374] width 229 height 42
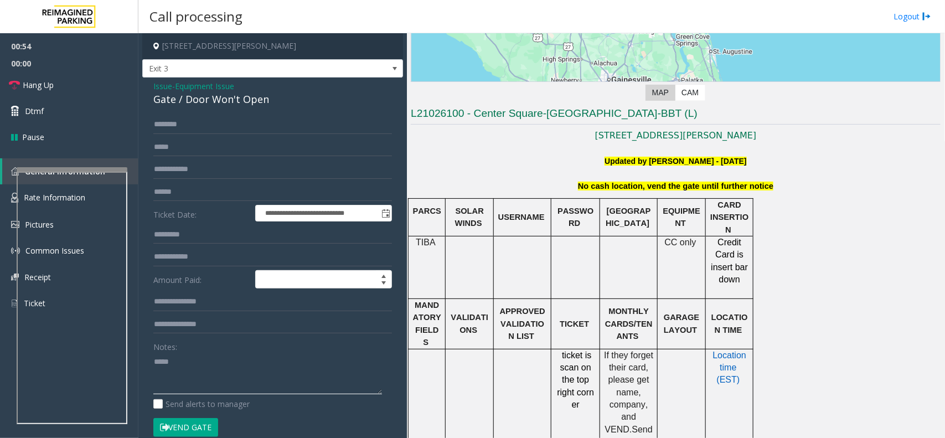
paste textarea "**********"
click at [87, 92] on link "Hang Up" at bounding box center [69, 85] width 138 height 26
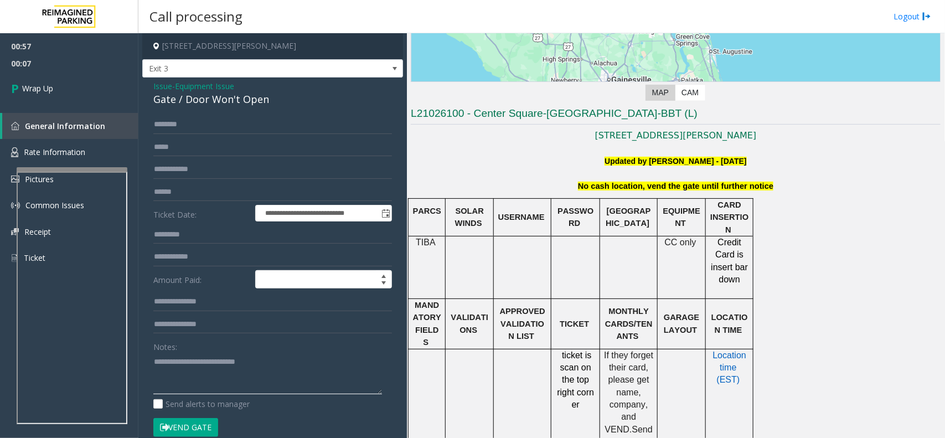
click at [217, 385] on textarea at bounding box center [267, 374] width 229 height 42
paste textarea "**********"
click at [368, 378] on textarea at bounding box center [267, 374] width 229 height 42
click at [363, 373] on textarea at bounding box center [267, 374] width 229 height 42
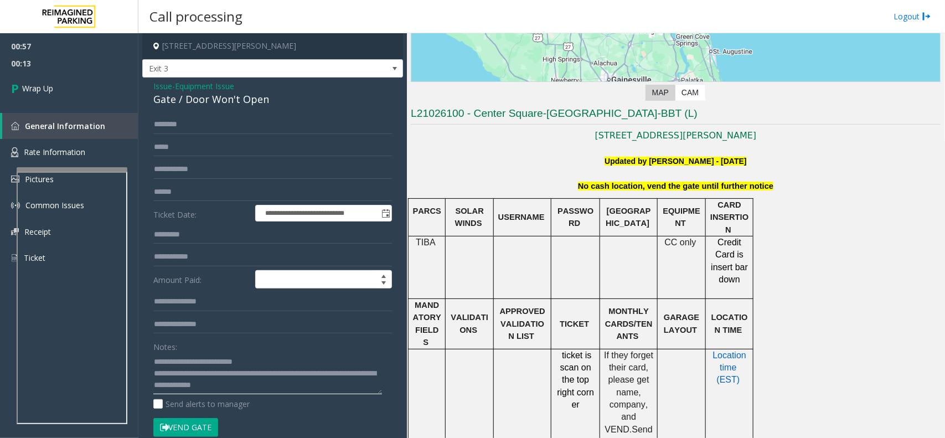
click at [363, 373] on textarea at bounding box center [267, 374] width 229 height 42
type textarea "**********"
click at [53, 70] on span "00:14" at bounding box center [69, 63] width 138 height 17
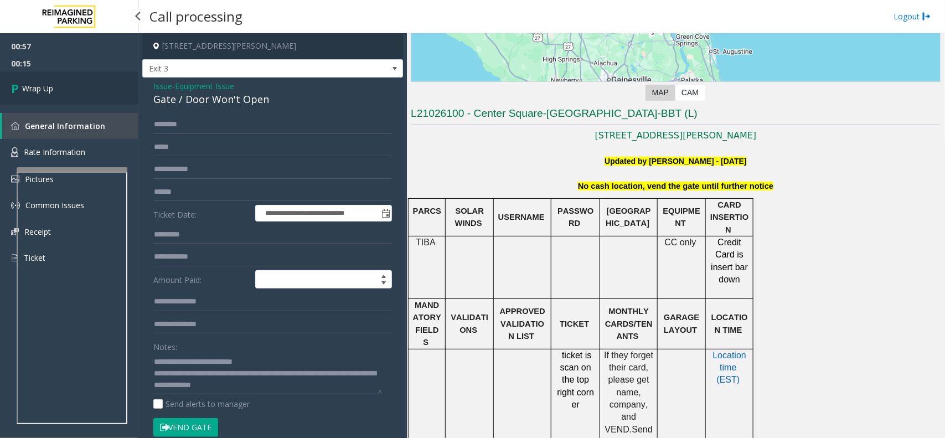
click at [64, 82] on link "Wrap Up" at bounding box center [69, 88] width 138 height 33
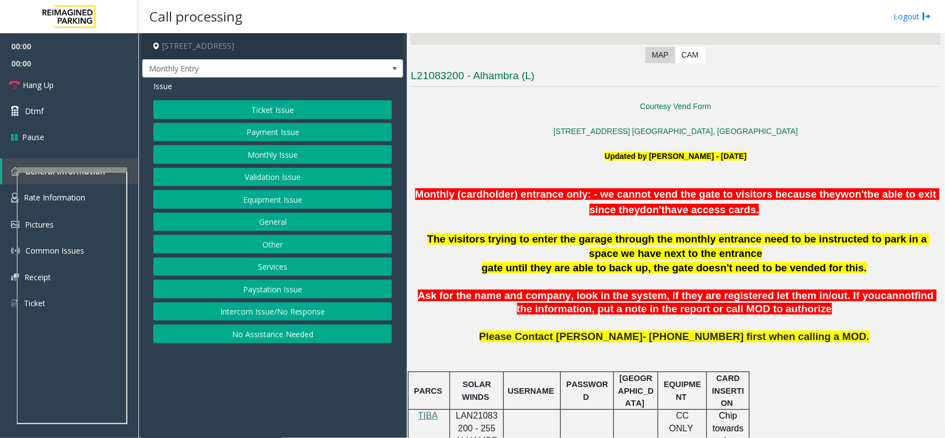
scroll to position [277, 0]
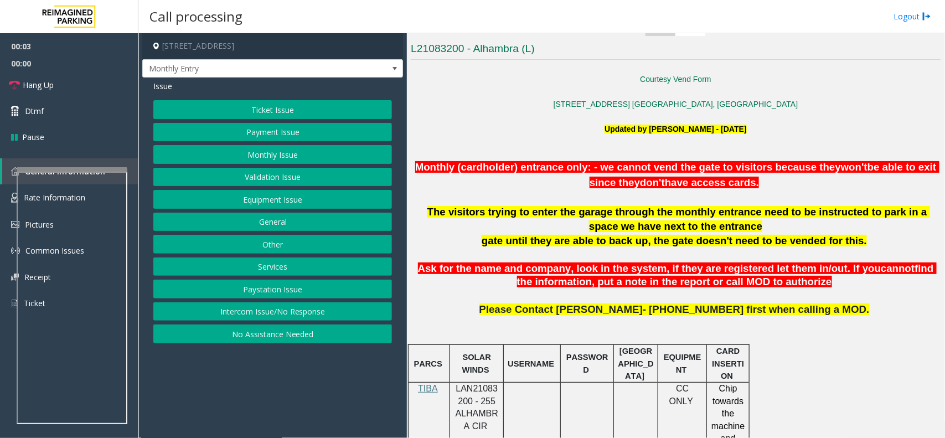
click at [469, 173] on p "Monthly (cardholder) entrance only: - we cannot vend the gate to visitors becau…" at bounding box center [676, 175] width 530 height 30
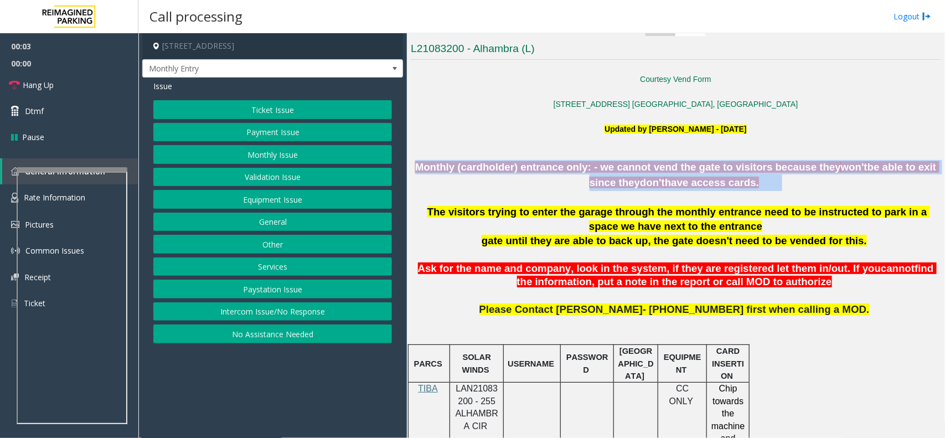
click at [469, 173] on p "Monthly (cardholder) entrance only: - we cannot vend the gate to visitors becau…" at bounding box center [676, 175] width 530 height 30
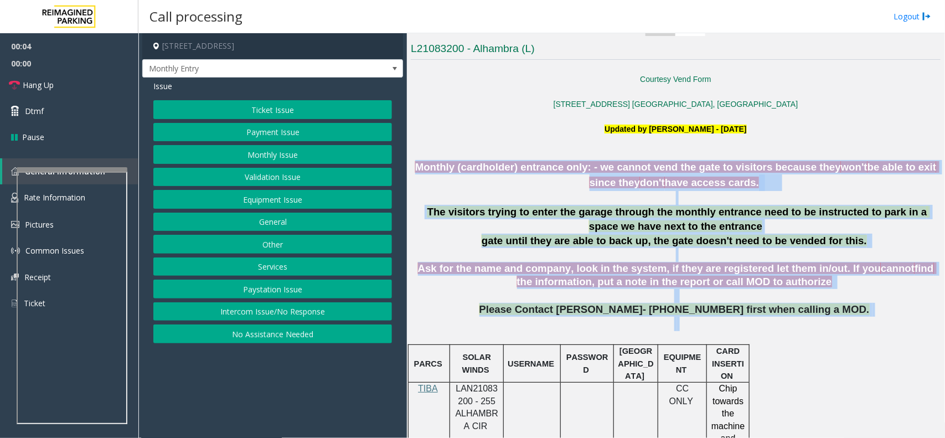
drag, startPoint x: 469, startPoint y: 173, endPoint x: 832, endPoint y: 320, distance: 391.8
click at [832, 320] on p "Please Contact [PERSON_NAME]- [PHONE_NUMBER] first when calling a MOD." at bounding box center [676, 323] width 530 height 40
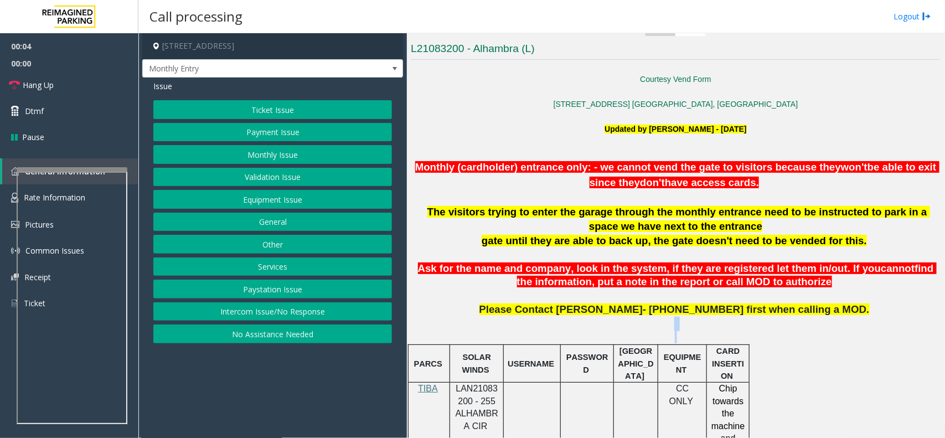
click at [832, 320] on p "Please Contact [PERSON_NAME]- [PHONE_NUMBER] first when calling a MOD." at bounding box center [676, 323] width 530 height 40
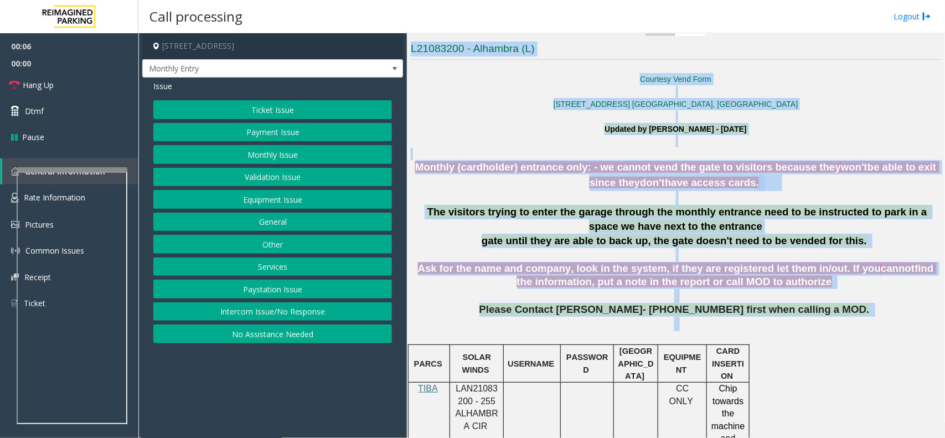
drag, startPoint x: 832, startPoint y: 320, endPoint x: 480, endPoint y: 52, distance: 443.0
click at [480, 52] on h3 "L21083200 - Alhambra (L)" at bounding box center [676, 51] width 530 height 18
drag, startPoint x: 480, startPoint y: 52, endPoint x: 927, endPoint y: 320, distance: 521.2
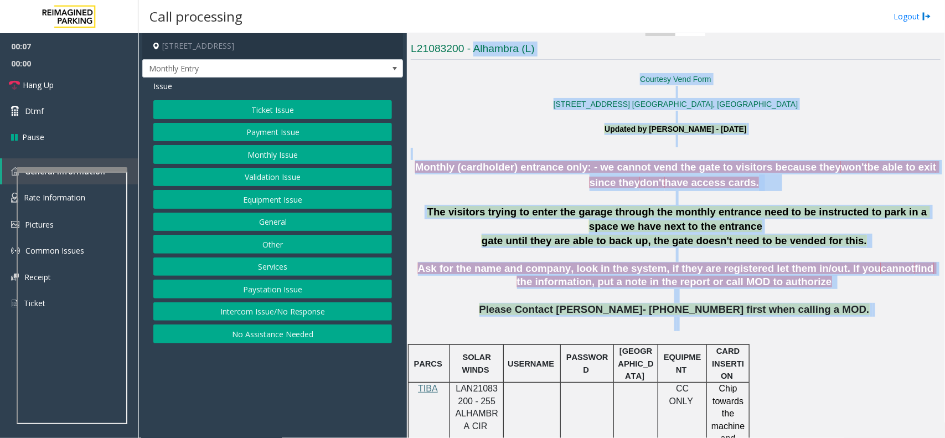
click at [927, 320] on p "Please Contact [PERSON_NAME]- [PHONE_NUMBER] first when calling a MOD." at bounding box center [676, 323] width 530 height 40
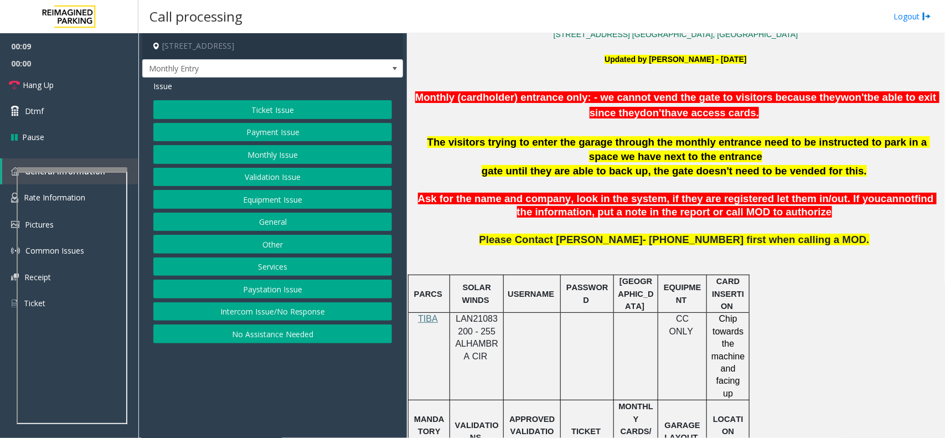
scroll to position [346, 0]
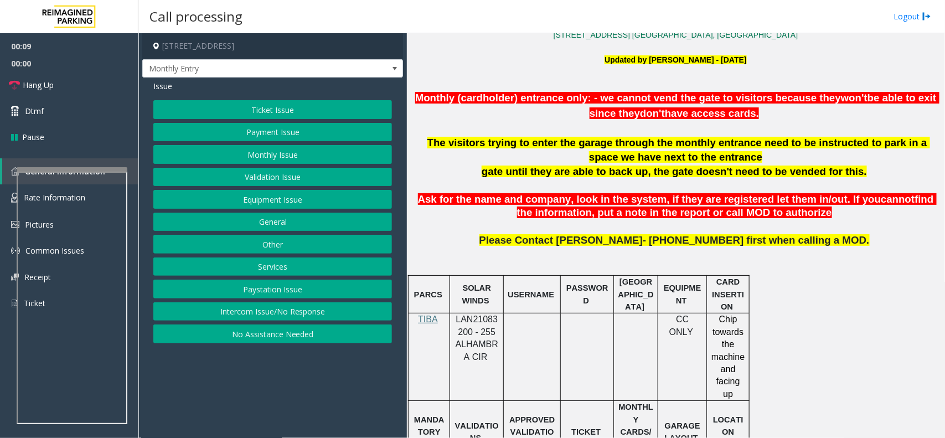
click at [466, 322] on span "LAN21083200 - 255 ALHAMBRA CIR" at bounding box center [477, 338] width 43 height 47
copy span "LAN21083200"
click at [465, 323] on span "LAN21083200 - 255 ALHAMBRA CIR" at bounding box center [477, 338] width 43 height 47
copy span "LAN21083200"
click at [652, 98] on span "Monthly (cardholder) entrance only: - we cannot vend the gate to visitors becau…" at bounding box center [628, 98] width 426 height 12
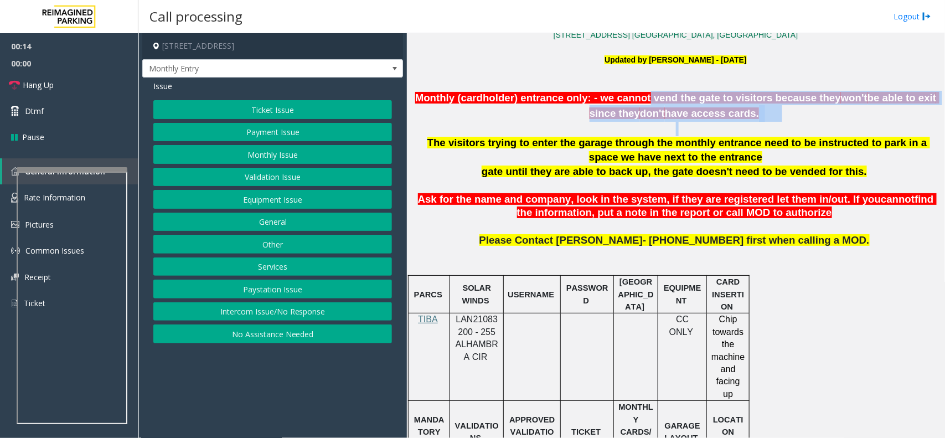
drag, startPoint x: 652, startPoint y: 98, endPoint x: 798, endPoint y: 122, distance: 147.0
click at [798, 122] on div "Monthly (cardholder) entrance only: - we cannot vend the gate to visitors becau…" at bounding box center [676, 113] width 530 height 45
click at [798, 122] on p at bounding box center [676, 129] width 530 height 14
drag, startPoint x: 798, startPoint y: 122, endPoint x: 608, endPoint y: 97, distance: 191.0
click at [608, 97] on div "Monthly (cardholder) entrance only: - we cannot vend the gate to visitors becau…" at bounding box center [676, 113] width 530 height 45
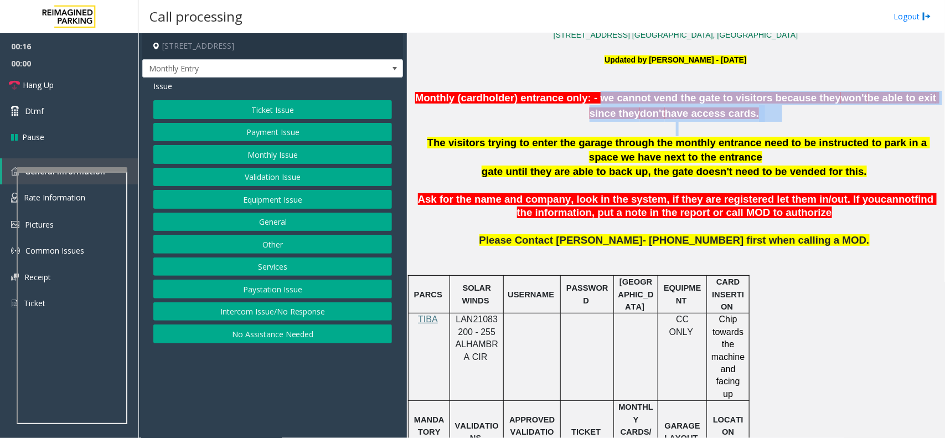
click at [608, 97] on span "Monthly (cardholder) entrance only: - we cannot vend the gate to visitors becau…" at bounding box center [628, 98] width 426 height 12
drag, startPoint x: 608, startPoint y: 97, endPoint x: 807, endPoint y: 133, distance: 202.5
click at [807, 133] on div "Monthly (cardholder) entrance only: - we cannot vend the gate to visitors becau…" at bounding box center [676, 113] width 530 height 45
click at [313, 158] on button "Monthly Issue" at bounding box center [272, 154] width 239 height 19
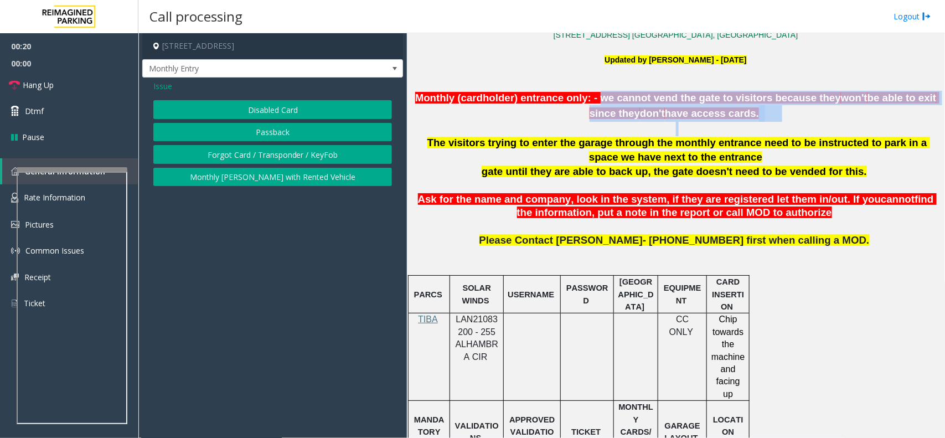
click at [299, 133] on button "Passback" at bounding box center [272, 132] width 239 height 19
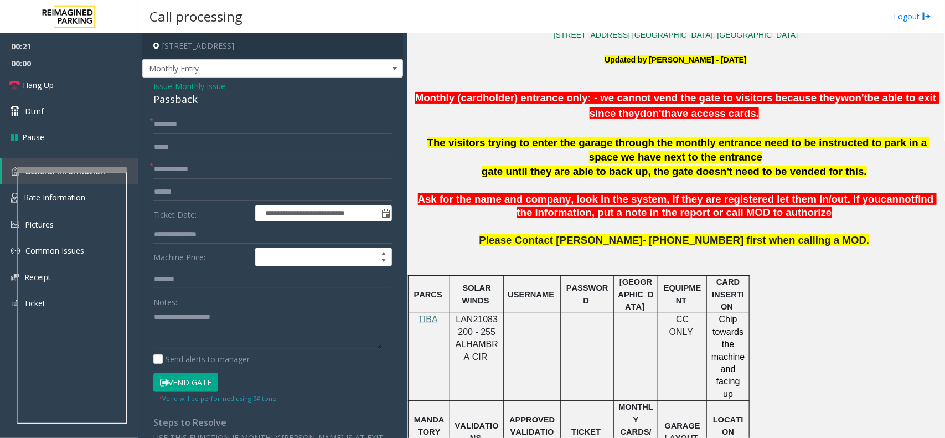
click at [192, 100] on div "Passback" at bounding box center [272, 99] width 239 height 15
copy div "Passback"
click at [239, 295] on div "Notes:" at bounding box center [272, 320] width 239 height 57
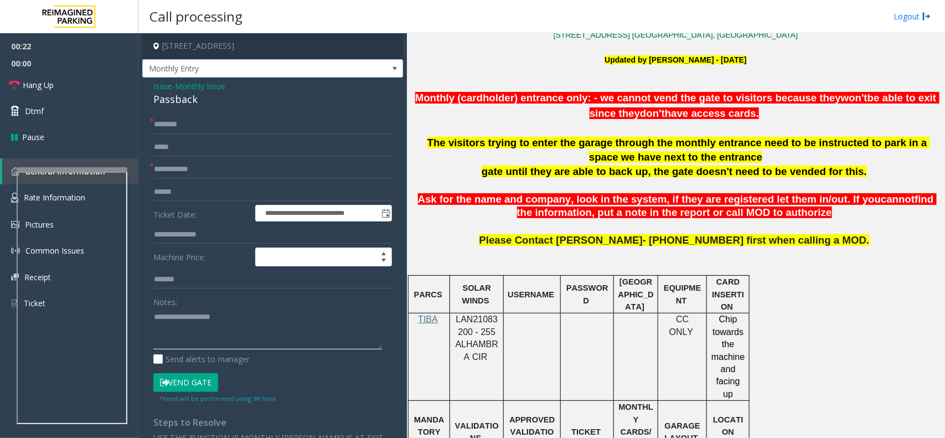
click at [246, 325] on textarea at bounding box center [267, 329] width 229 height 42
paste textarea "********"
type textarea "**********"
click at [217, 117] on input "text" at bounding box center [272, 124] width 239 height 19
paste input "*******"
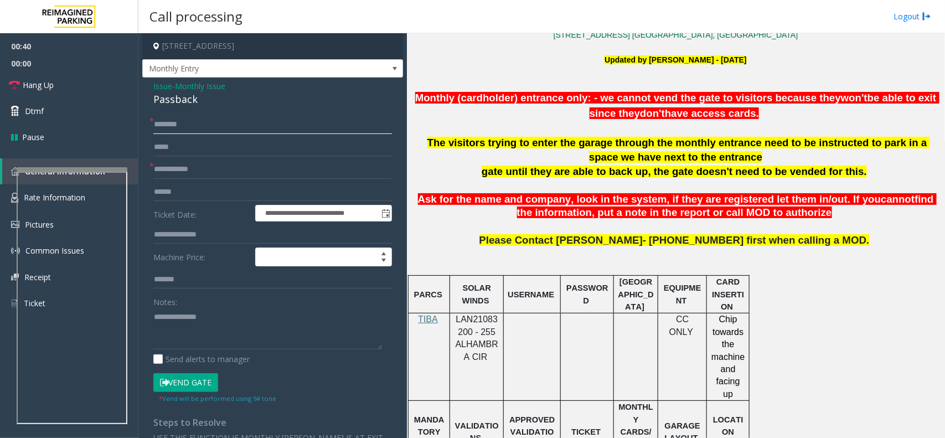
click at [155, 126] on input "*******" at bounding box center [272, 124] width 239 height 19
paste input "****"
type input "**********"
click at [566, 193] on span "Ask for the name and company, look in the system, if they are registered let th…" at bounding box center [650, 199] width 464 height 12
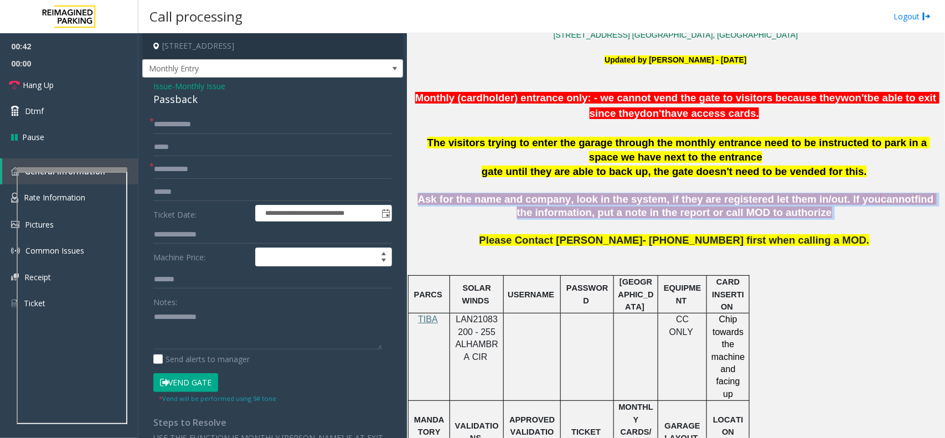
click at [566, 193] on span "Ask for the name and company, look in the system, if they are registered let th…" at bounding box center [650, 199] width 464 height 12
drag, startPoint x: 566, startPoint y: 193, endPoint x: 715, endPoint y: 201, distance: 149.2
click at [715, 201] on span "Ask for the name and company, look in the system, if they are registered let th…" at bounding box center [650, 199] width 464 height 12
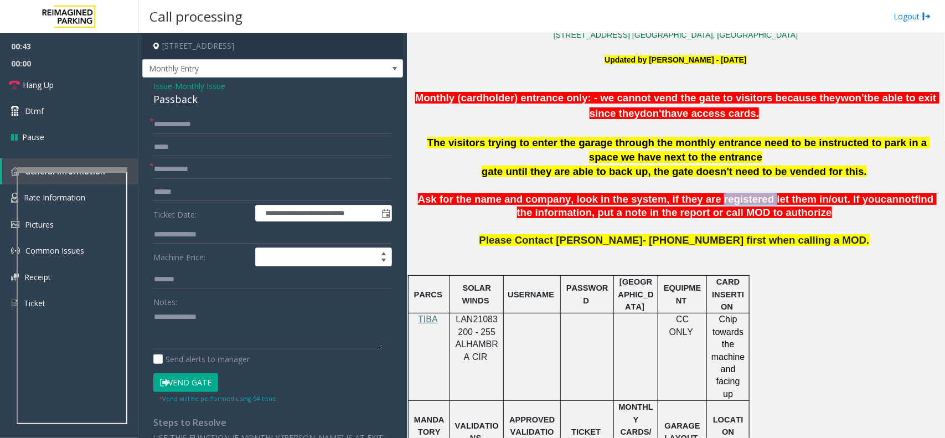
click at [715, 201] on span "Ask for the name and company, look in the system, if they are registered let th…" at bounding box center [650, 199] width 464 height 12
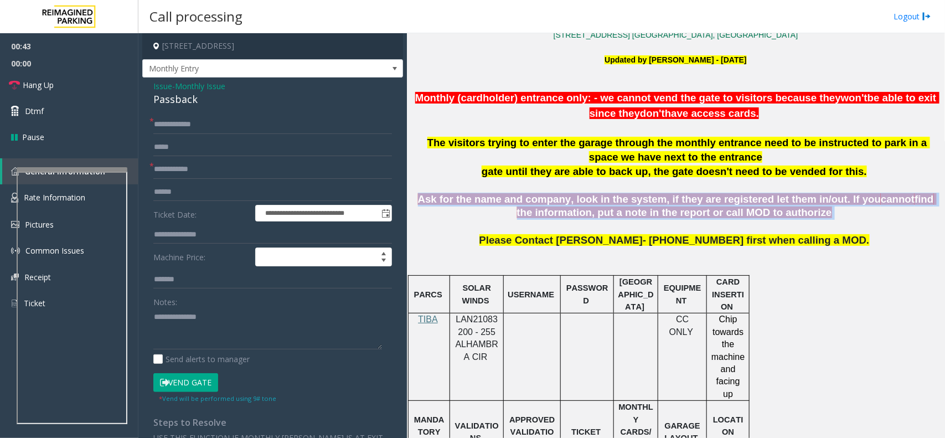
click at [715, 201] on span "Ask for the name and company, look in the system, if they are registered let th…" at bounding box center [650, 199] width 464 height 12
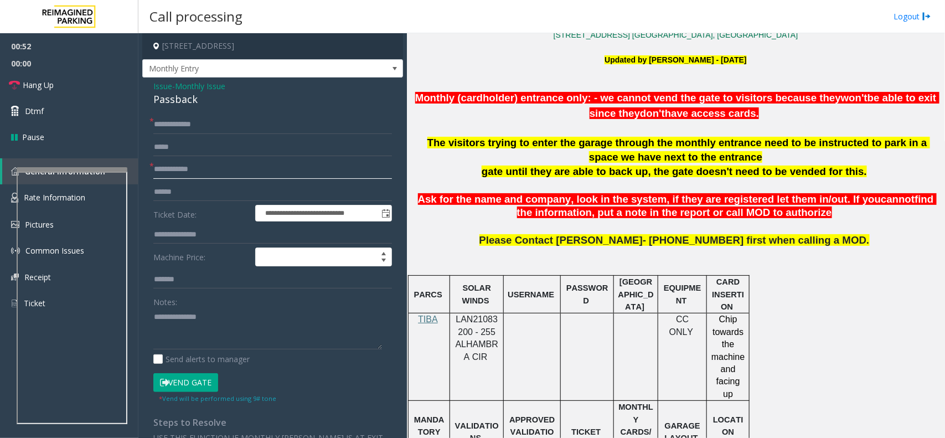
click at [219, 172] on input "text" at bounding box center [272, 169] width 239 height 19
paste input "****"
type input "****"
click at [70, 82] on link "Hang Up" at bounding box center [69, 85] width 138 height 26
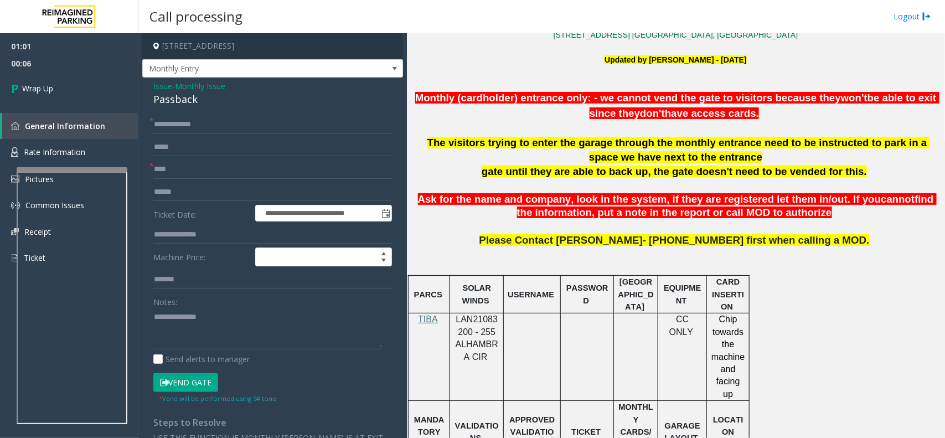
click at [197, 350] on div "Notes: Send alerts to manager" at bounding box center [272, 328] width 239 height 73
click at [194, 328] on textarea at bounding box center [267, 329] width 229 height 42
paste textarea "**********"
type textarea "**********"
click at [97, 98] on link "Wrap Up" at bounding box center [69, 88] width 138 height 33
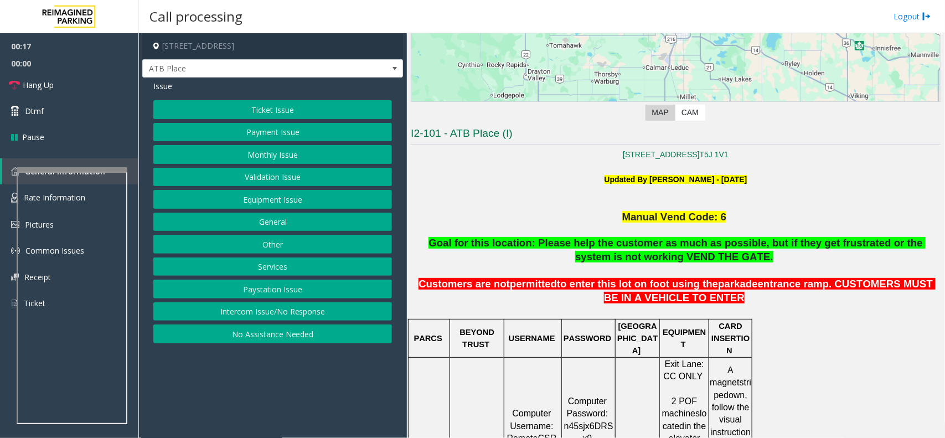
scroll to position [208, 0]
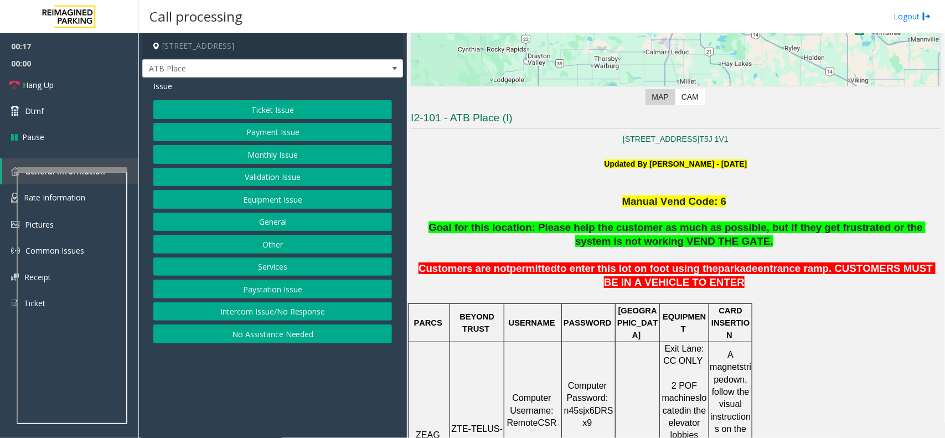
click at [338, 93] on div "Issue Ticket Issue Payment Issue Monthly Issue Validation Issue Equipment Issue…" at bounding box center [272, 213] width 261 height 271
click at [337, 100] on button "Ticket Issue" at bounding box center [272, 109] width 239 height 19
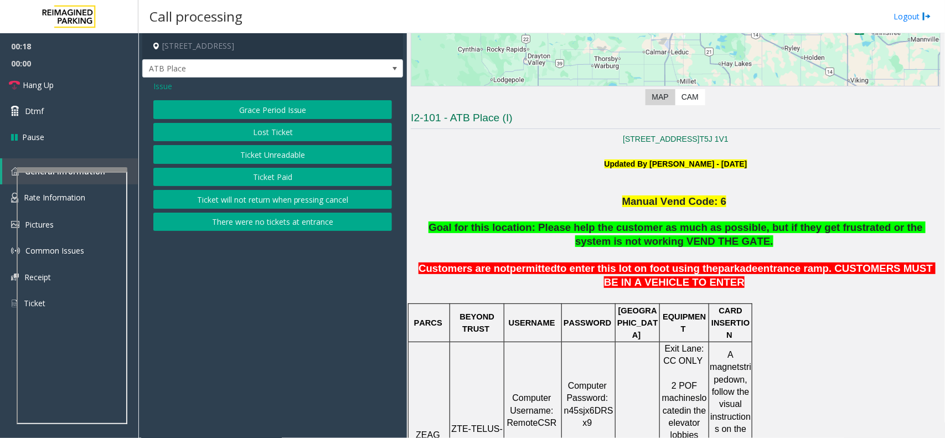
click at [323, 150] on button "Ticket Unreadable" at bounding box center [272, 154] width 239 height 19
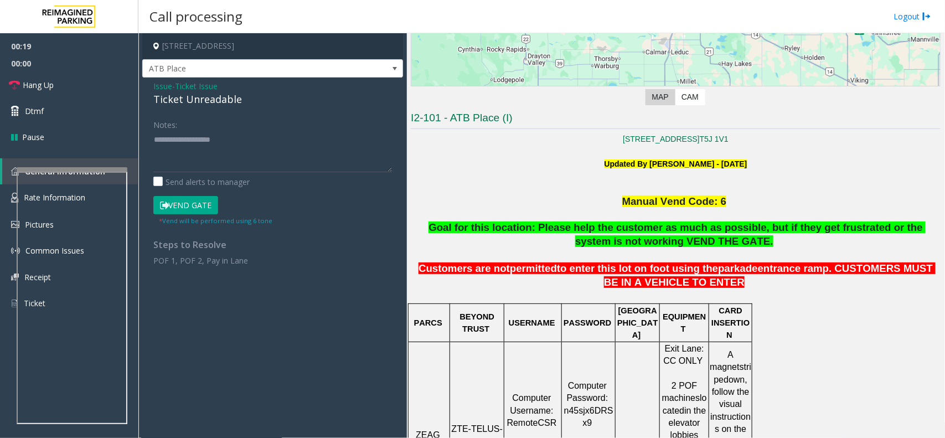
click at [225, 104] on div "Ticket Unreadable" at bounding box center [272, 99] width 239 height 15
copy div "Ticket Unreadable"
click at [236, 145] on textarea at bounding box center [272, 152] width 239 height 42
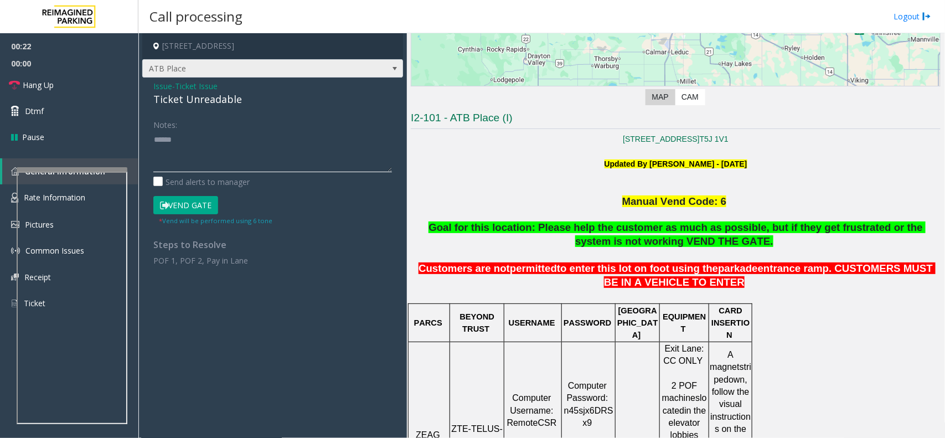
paste textarea "**********"
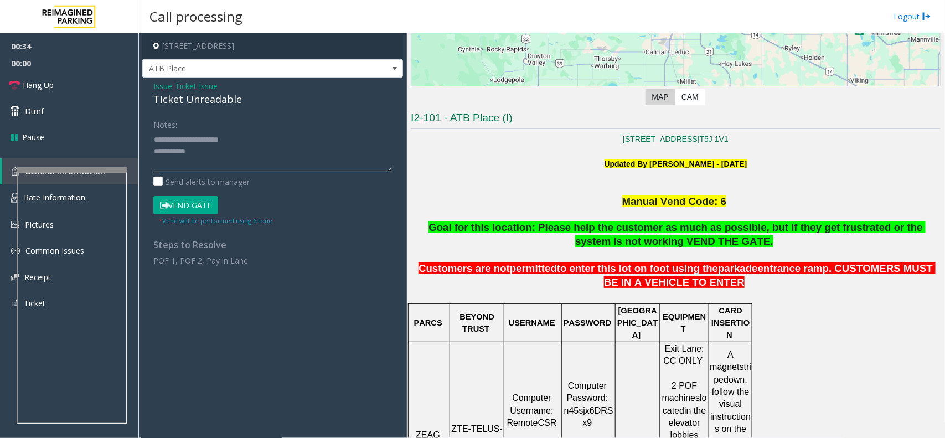
click at [199, 160] on textarea at bounding box center [272, 152] width 239 height 42
paste textarea "**********"
type textarea "**********"
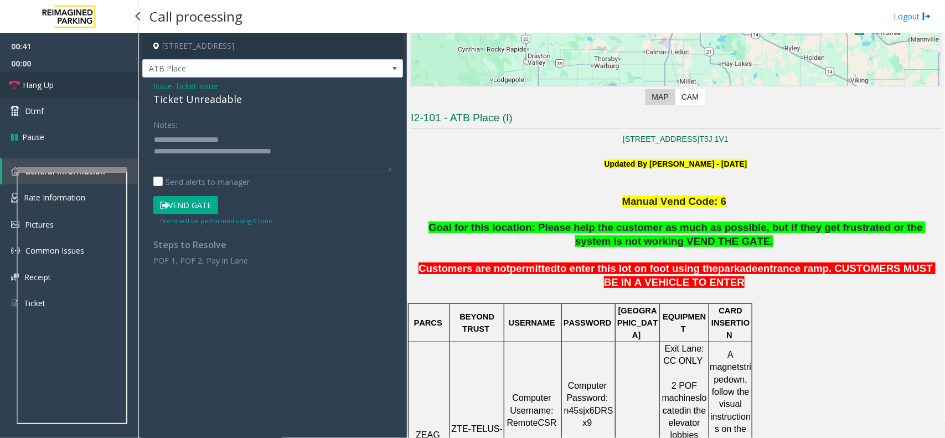
click at [31, 86] on span "Hang Up" at bounding box center [38, 85] width 31 height 12
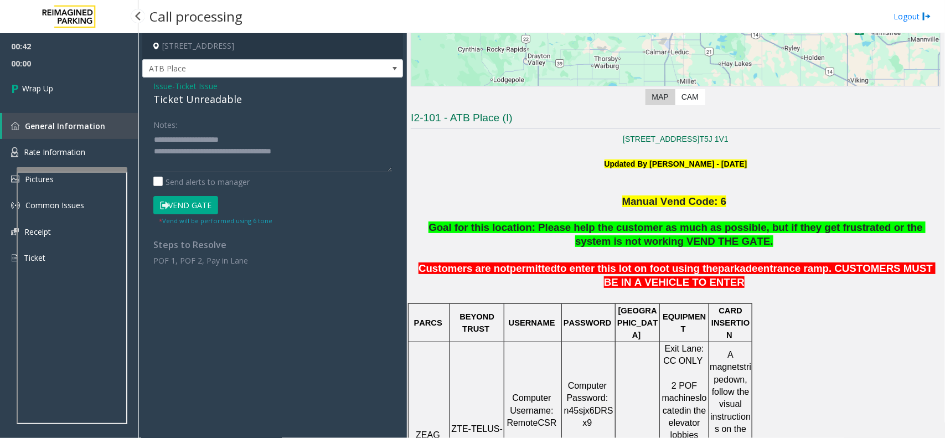
click at [31, 86] on span "Wrap Up" at bounding box center [37, 89] width 31 height 12
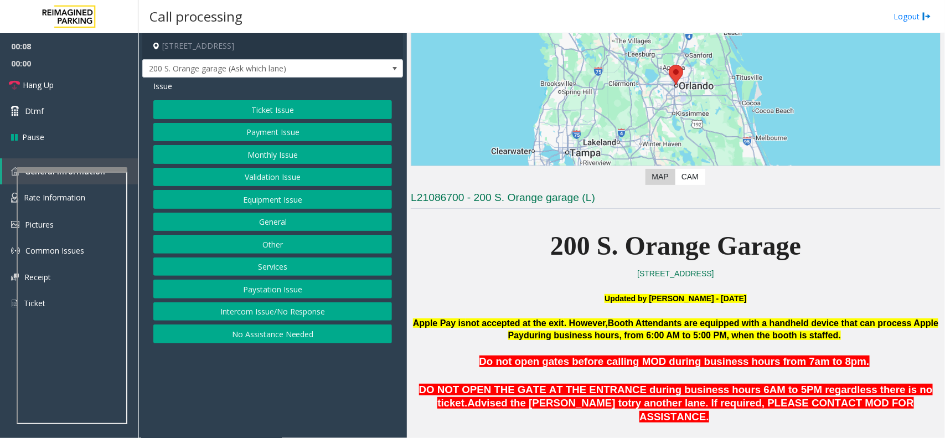
scroll to position [138, 0]
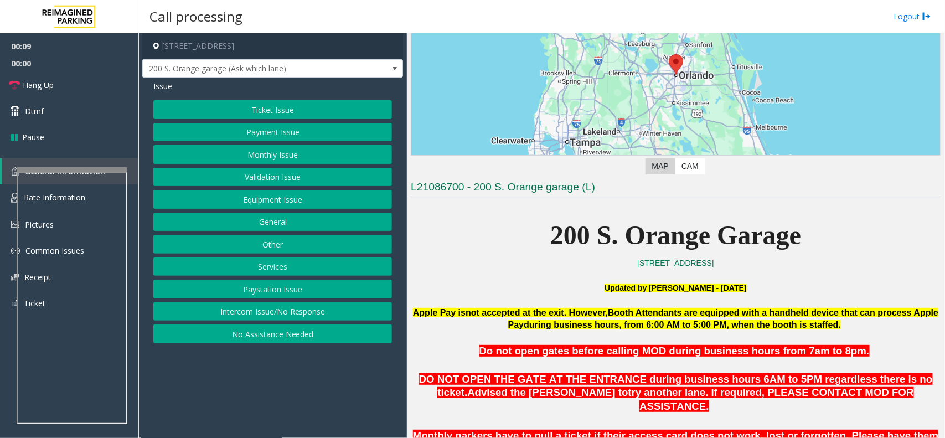
click at [698, 328] on span "during business hours, from 6:00 AM to 5:00 PM, when the booth is staffed." at bounding box center [682, 324] width 317 height 9
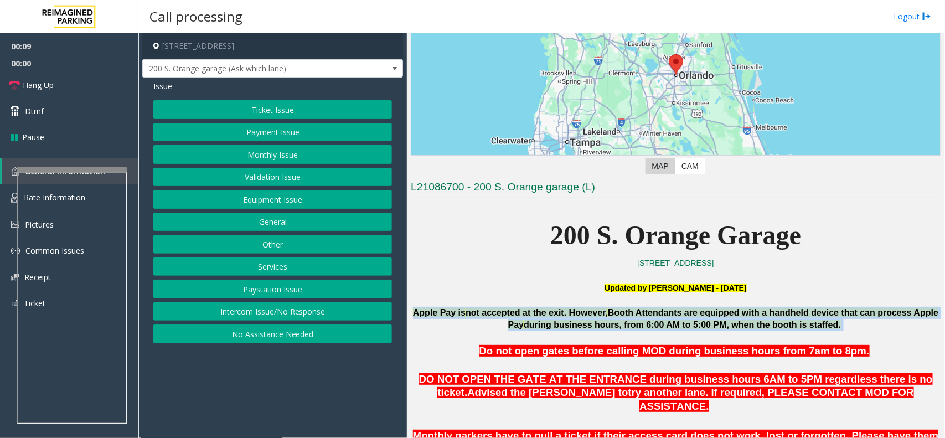
click at [698, 328] on span "during business hours, from 6:00 AM to 5:00 PM, when the booth is staffed." at bounding box center [682, 324] width 317 height 9
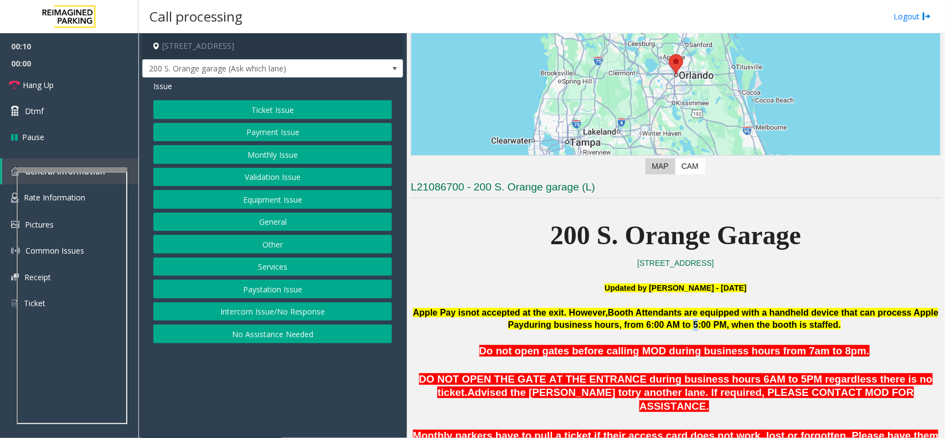
click at [698, 328] on span "during business hours, from 6:00 AM to 5:00 PM, when the booth is staffed." at bounding box center [682, 324] width 317 height 9
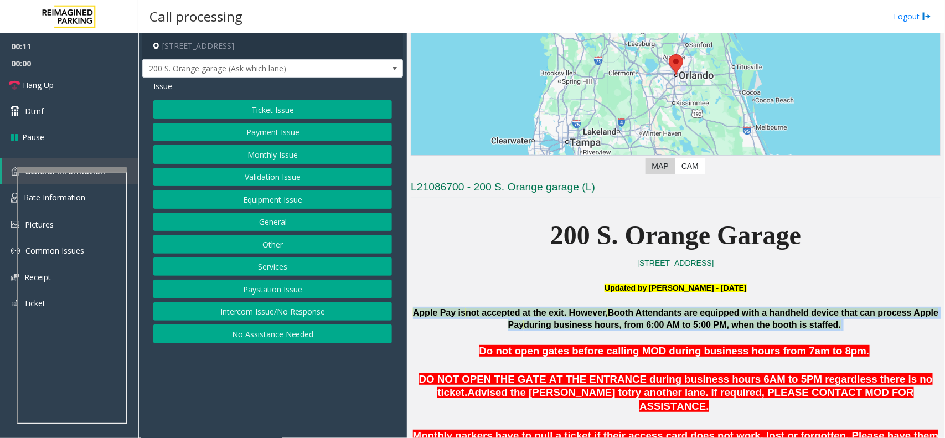
click at [698, 328] on span "during business hours, from 6:00 AM to 5:00 PM, when the booth is staffed." at bounding box center [682, 324] width 317 height 9
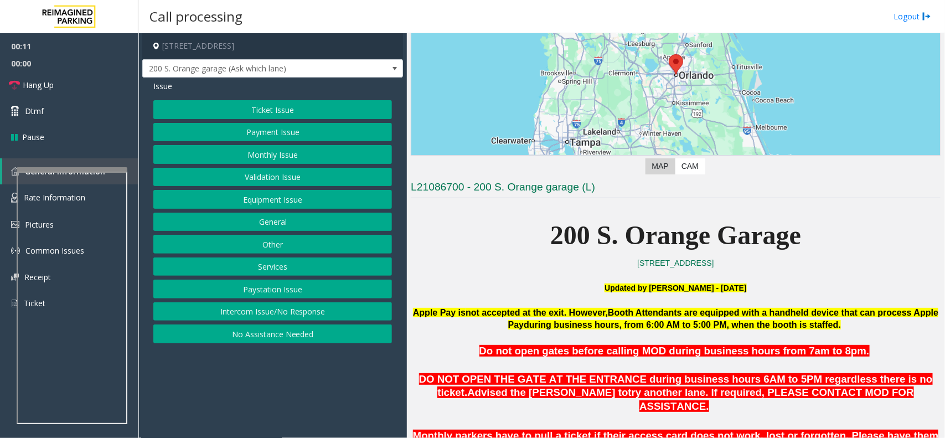
click at [694, 356] on span "Do not open gates before calling MOD during business hours from 7am to 8pm" at bounding box center [674, 351] width 388 height 12
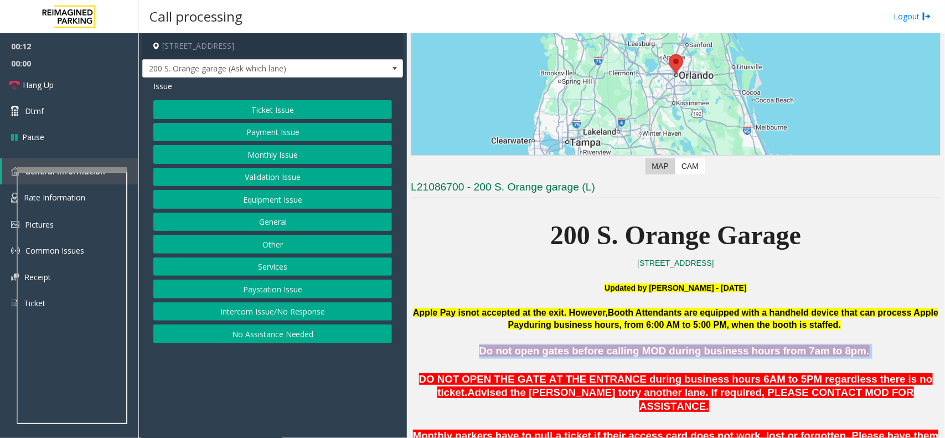
click at [694, 356] on span "Do not open gates before calling MOD during business hours from 7am to 8pm" at bounding box center [674, 351] width 388 height 12
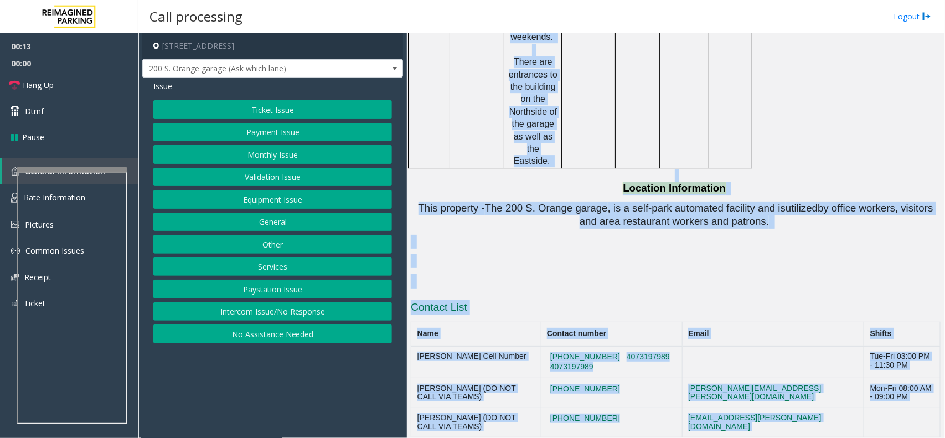
scroll to position [1681, 0]
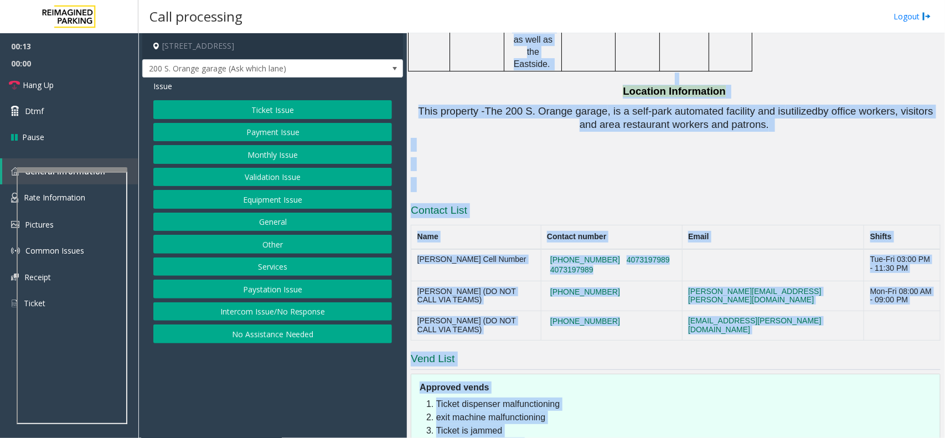
drag, startPoint x: 694, startPoint y: 356, endPoint x: 535, endPoint y: 330, distance: 161.2
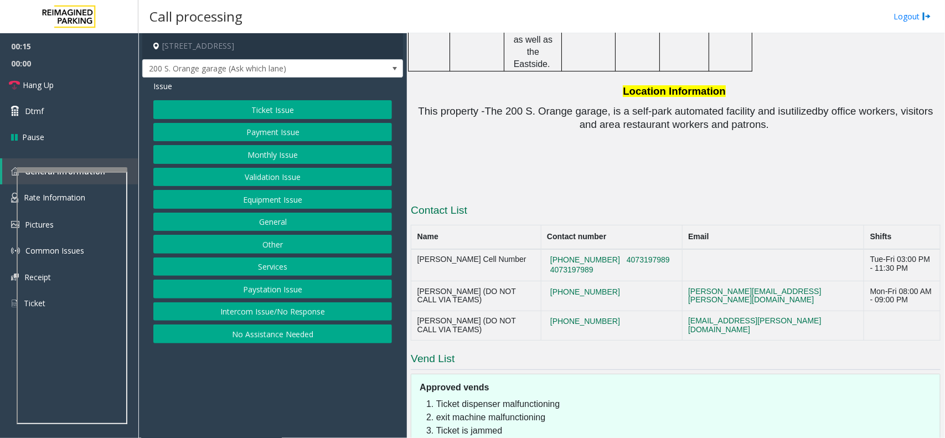
click at [347, 313] on button "Intercom Issue/No Response" at bounding box center [272, 311] width 239 height 19
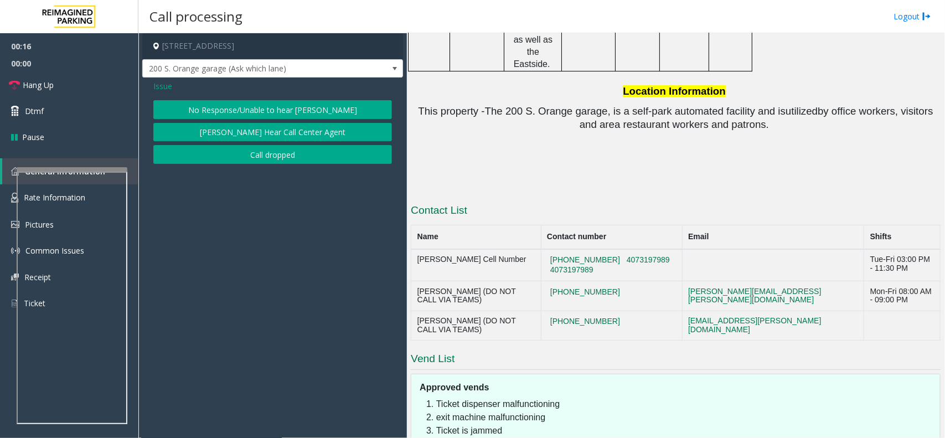
click at [258, 111] on button "No Response/Unable to hear [PERSON_NAME]" at bounding box center [272, 109] width 239 height 19
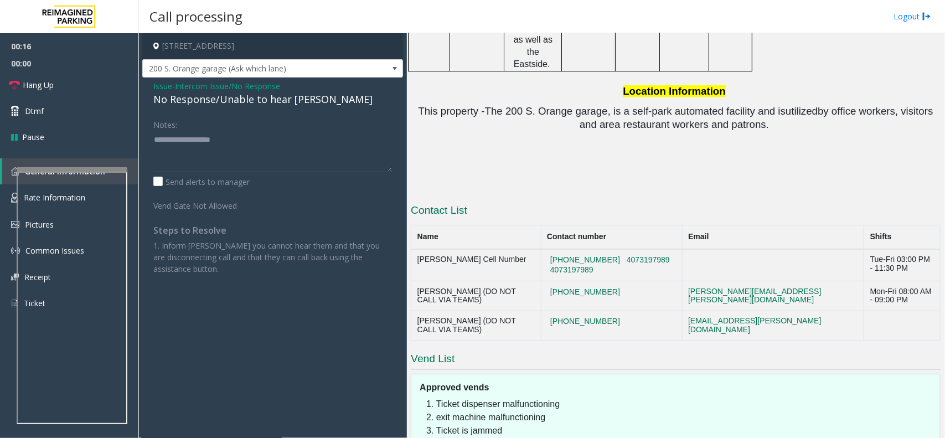
click at [244, 104] on div "No Response/Unable to hear [PERSON_NAME]" at bounding box center [272, 99] width 239 height 15
copy div "No Response/Unable to hear [PERSON_NAME]"
click at [258, 128] on div "Notes:" at bounding box center [272, 143] width 239 height 57
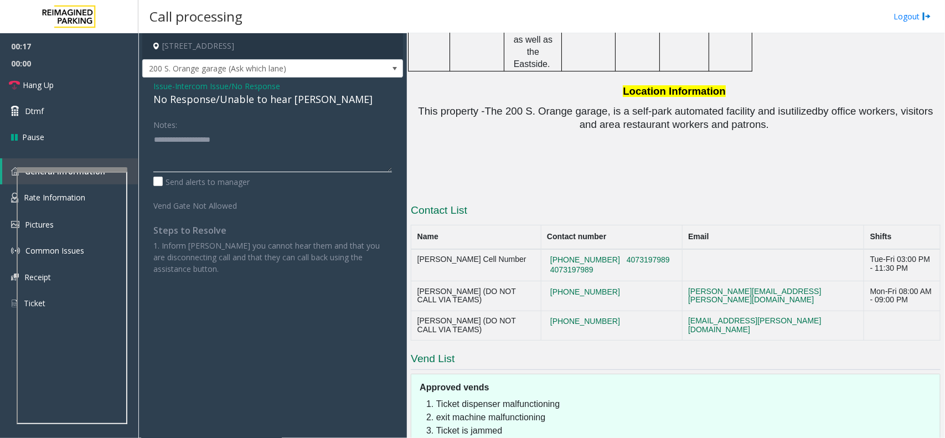
click at [262, 151] on textarea at bounding box center [272, 152] width 239 height 42
paste textarea "**********"
type textarea "**********"
click at [100, 85] on link "Hang Up" at bounding box center [69, 85] width 138 height 26
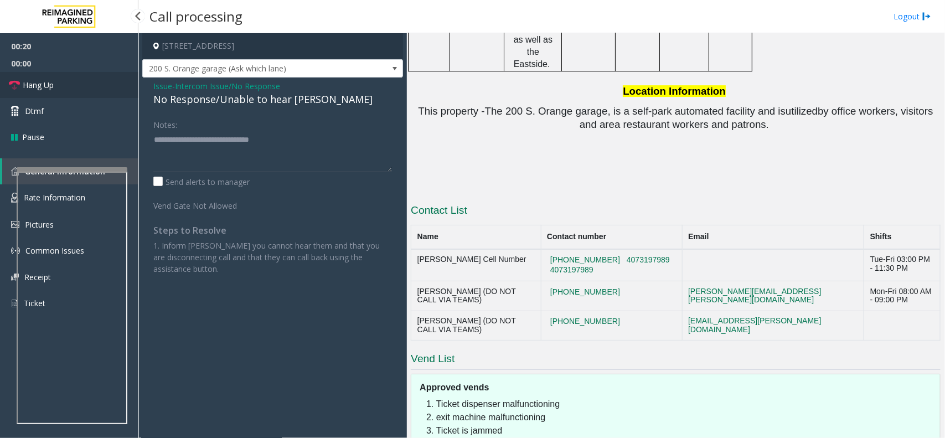
click at [100, 85] on link "Hang Up" at bounding box center [69, 85] width 138 height 26
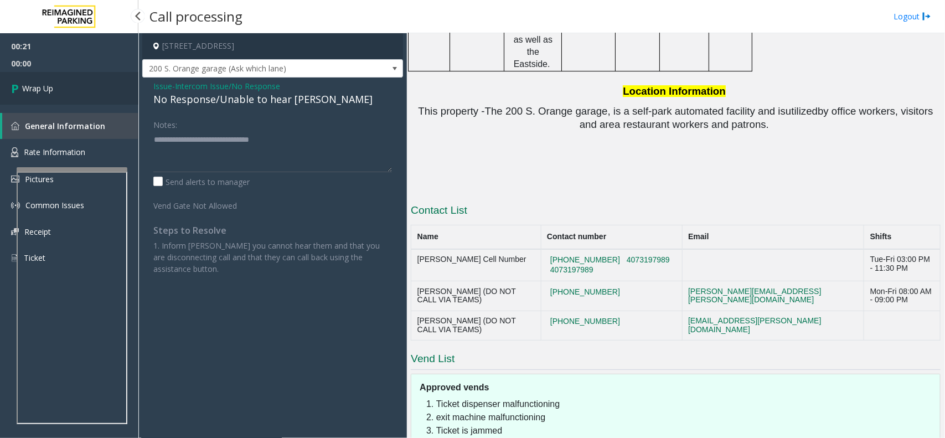
click at [100, 85] on link "Wrap Up" at bounding box center [69, 88] width 138 height 33
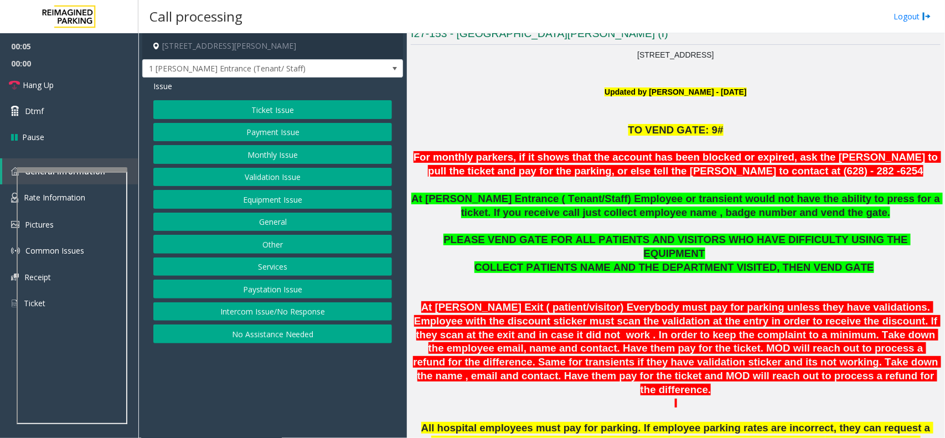
scroll to position [346, 0]
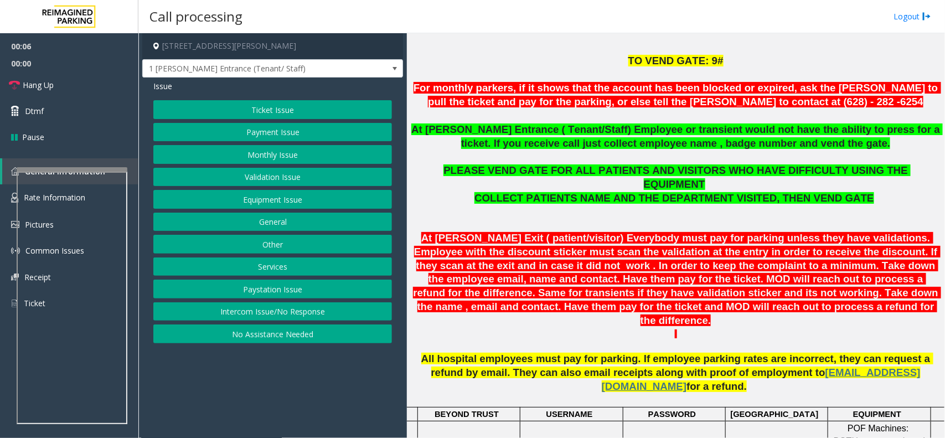
click at [489, 232] on span "At [PERSON_NAME] Exit ( patient/visitor) Everybody must pay for parking unless …" at bounding box center [677, 279] width 528 height 94
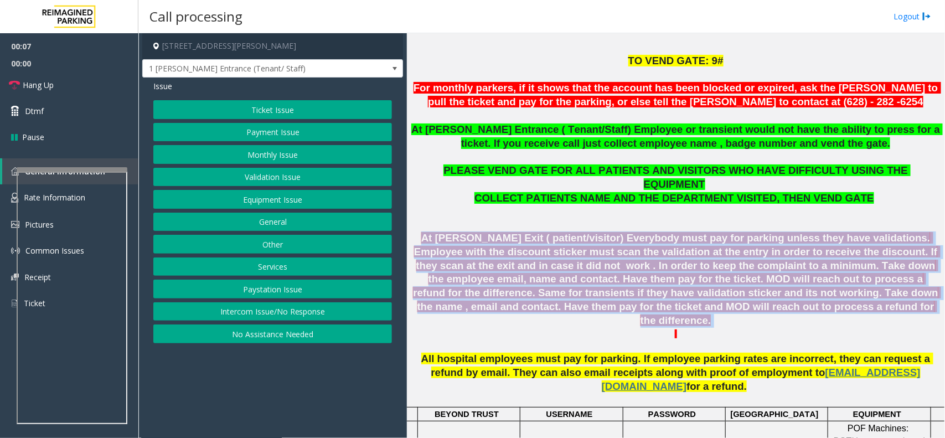
click at [489, 232] on span "At [PERSON_NAME] Exit ( patient/visitor) Everybody must pay for parking unless …" at bounding box center [677, 279] width 528 height 94
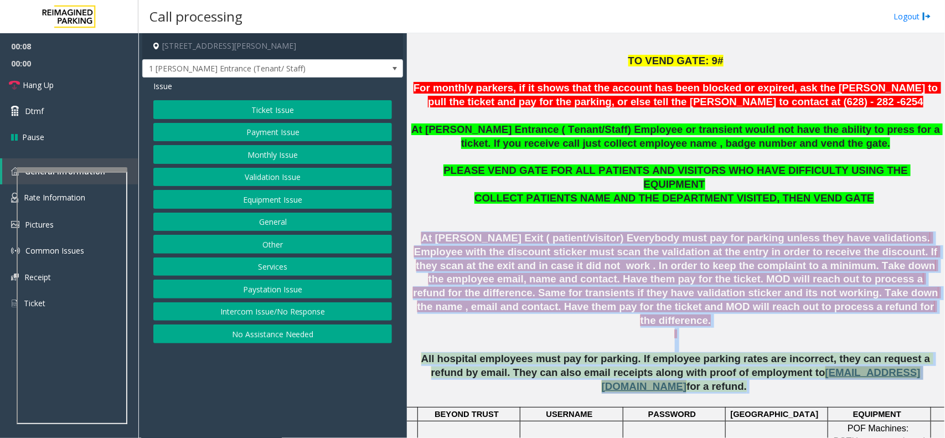
drag, startPoint x: 489, startPoint y: 220, endPoint x: 763, endPoint y: 345, distance: 301.1
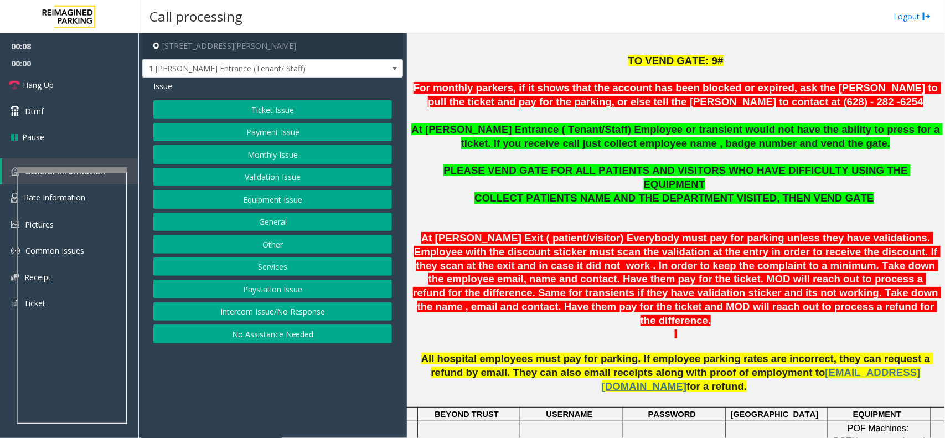
click at [638, 100] on font "For monthly parkers, if it shows that the account has been blocked or expired, …" at bounding box center [678, 94] width 528 height 25
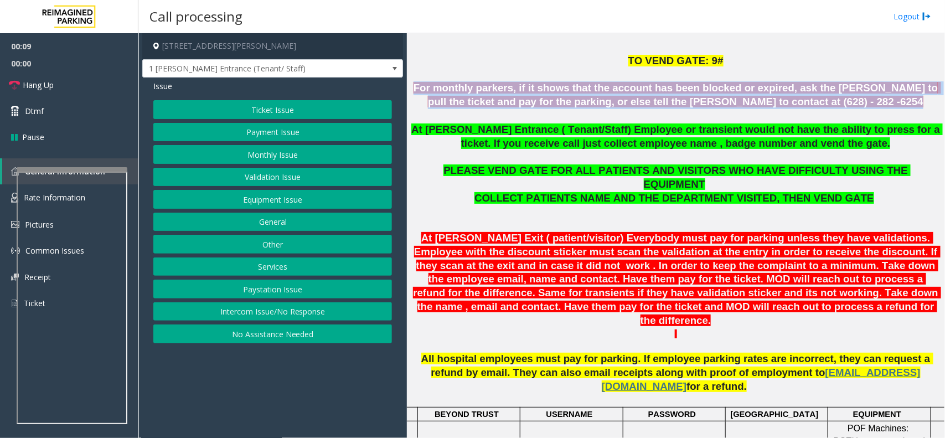
click at [638, 100] on font "For monthly parkers, if it shows that the account has been blocked or expired, …" at bounding box center [678, 94] width 528 height 25
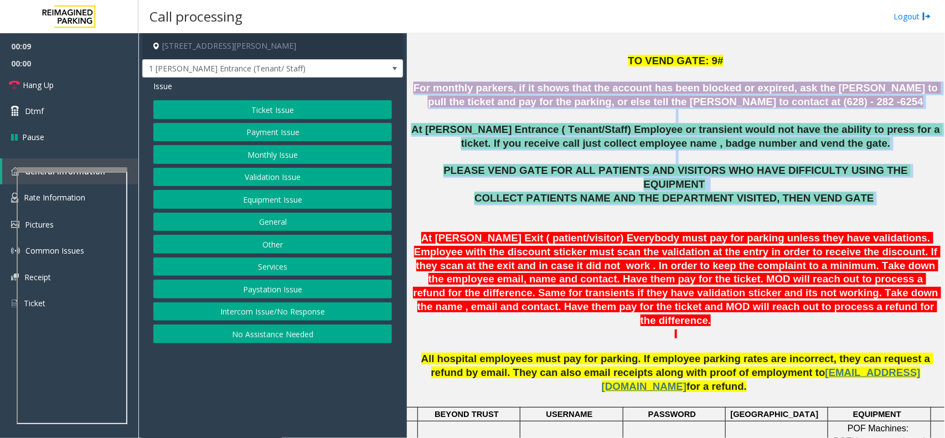
drag, startPoint x: 638, startPoint y: 100, endPoint x: 649, endPoint y: 181, distance: 81.6
click at [649, 192] on span "COLLECT PATIENTS NAME AND THE DEPARTMENT VISITED, THEN VEND GATE" at bounding box center [674, 198] width 399 height 12
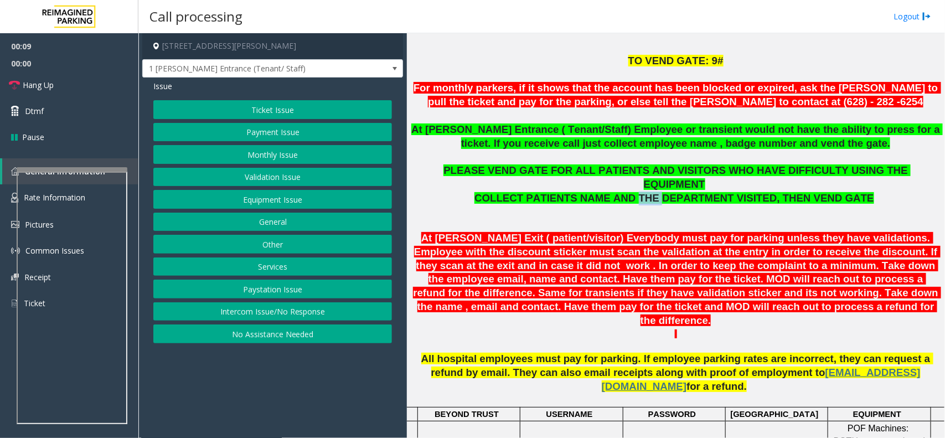
click at [649, 192] on span "COLLECT PATIENTS NAME AND THE DEPARTMENT VISITED, THEN VEND GATE" at bounding box center [674, 198] width 399 height 12
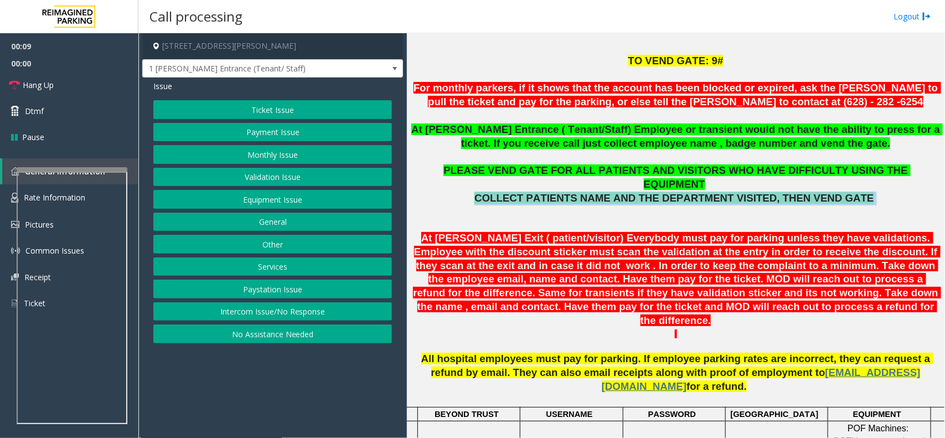
click at [649, 192] on span "COLLECT PATIENTS NAME AND THE DEPARTMENT VISITED, THEN VEND GATE" at bounding box center [674, 198] width 399 height 12
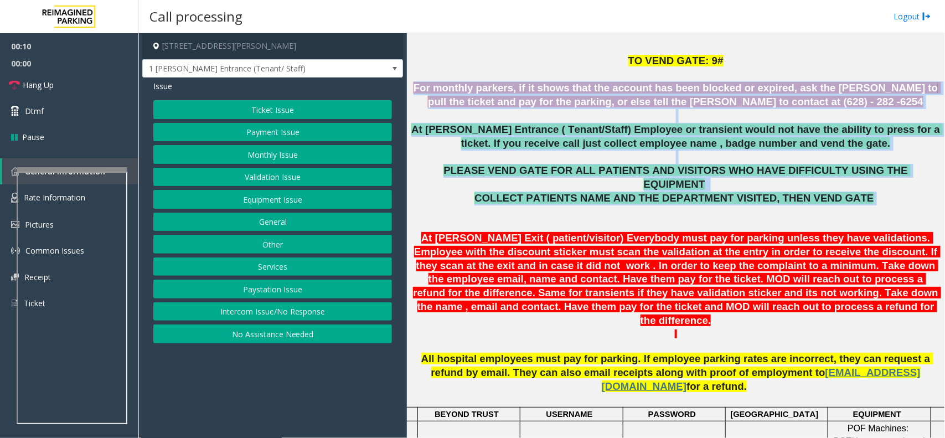
drag, startPoint x: 649, startPoint y: 181, endPoint x: 547, endPoint y: 86, distance: 139.5
click at [547, 86] on font "For monthly parkers, if it shows that the account has been blocked or expired, …" at bounding box center [678, 94] width 528 height 25
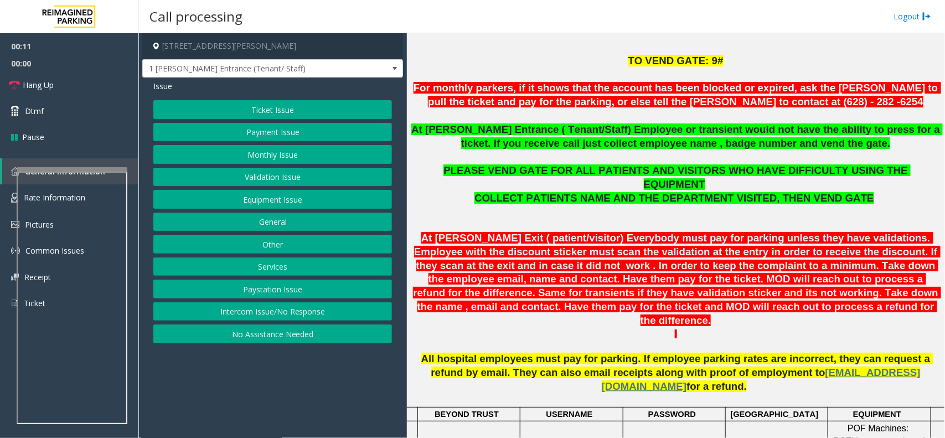
click at [267, 166] on div "Ticket Issue Payment Issue Monthly Issue Validation Issue Equipment Issue Gener…" at bounding box center [272, 221] width 239 height 243
click at [261, 159] on button "Monthly Issue" at bounding box center [272, 154] width 239 height 19
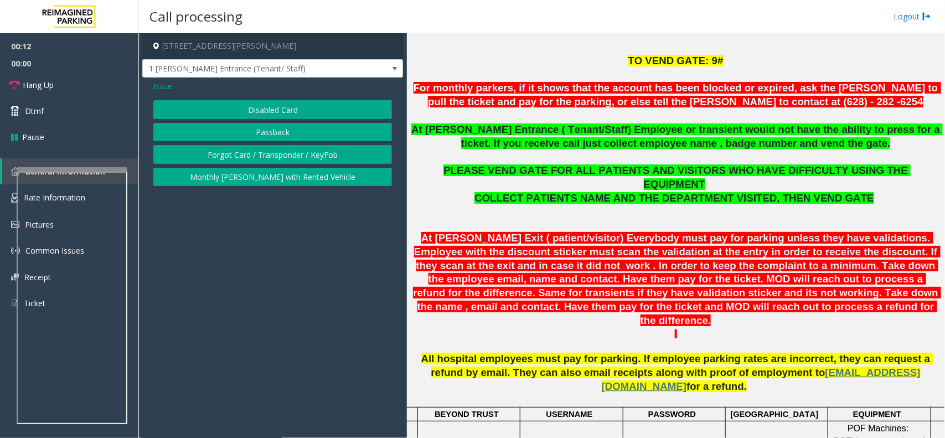
click at [262, 101] on button "Disabled Card" at bounding box center [272, 109] width 239 height 19
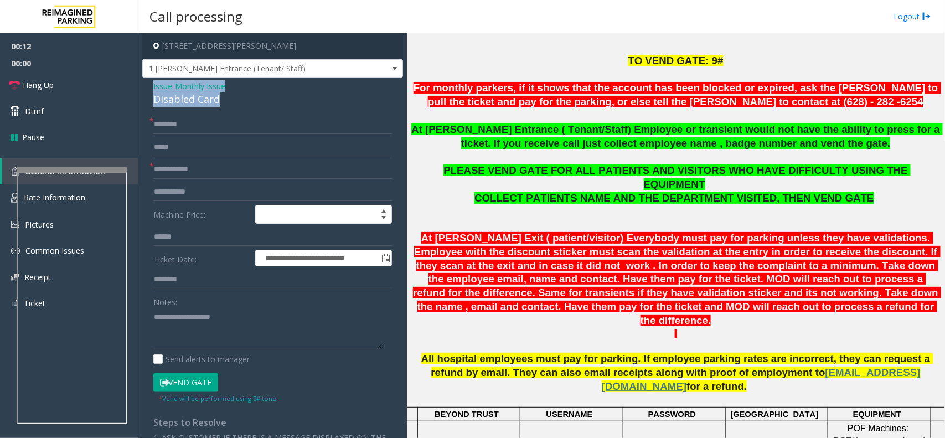
click at [262, 101] on div "Disabled Card" at bounding box center [272, 99] width 239 height 15
copy div "Disabled Card"
click at [273, 341] on textarea at bounding box center [267, 329] width 229 height 42
paste textarea "**********"
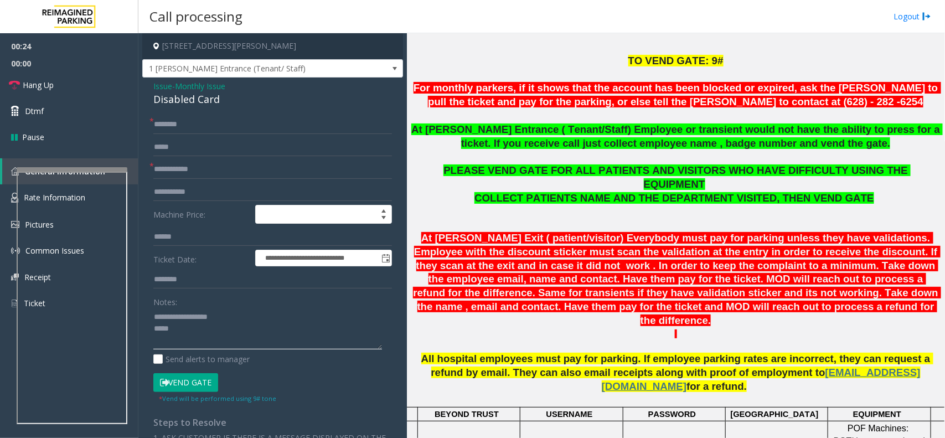
click at [160, 339] on textarea at bounding box center [267, 329] width 229 height 42
type textarea "**********"
click at [210, 168] on input "text" at bounding box center [272, 169] width 239 height 19
paste input "*****"
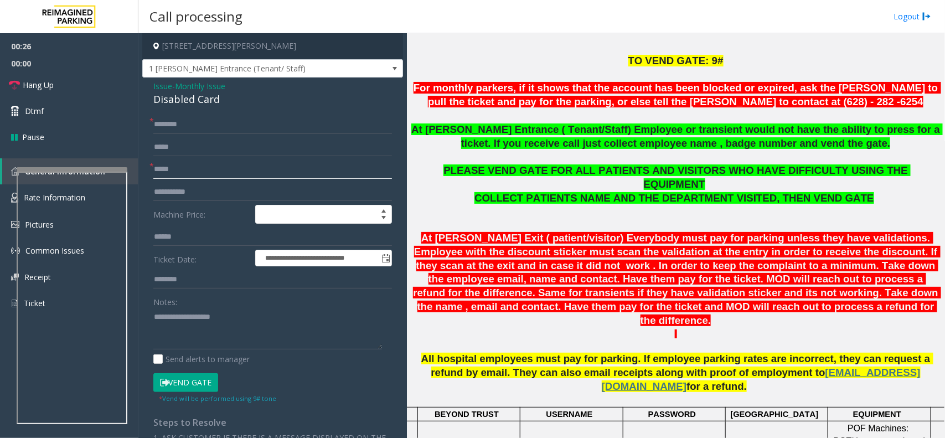
type input "*****"
click at [210, 117] on input "text" at bounding box center [272, 124] width 239 height 19
type input "*"
drag, startPoint x: 167, startPoint y: 112, endPoint x: 150, endPoint y: 122, distance: 19.7
click at [150, 122] on span "*" at bounding box center [152, 121] width 4 height 12
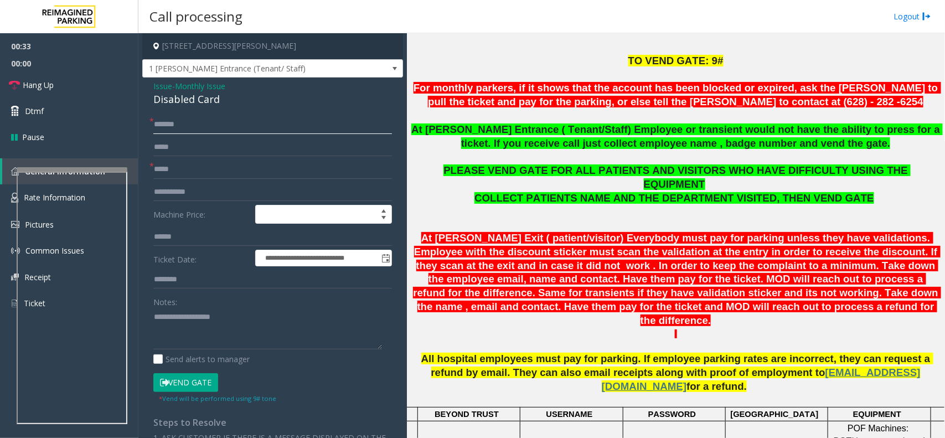
click at [182, 120] on input "******" at bounding box center [272, 124] width 239 height 19
type input "******"
drag, startPoint x: 157, startPoint y: 126, endPoint x: 328, endPoint y: 123, distance: 171.7
click at [328, 123] on input "******" at bounding box center [272, 124] width 239 height 19
click at [207, 384] on button "Vend Gate" at bounding box center [185, 382] width 65 height 19
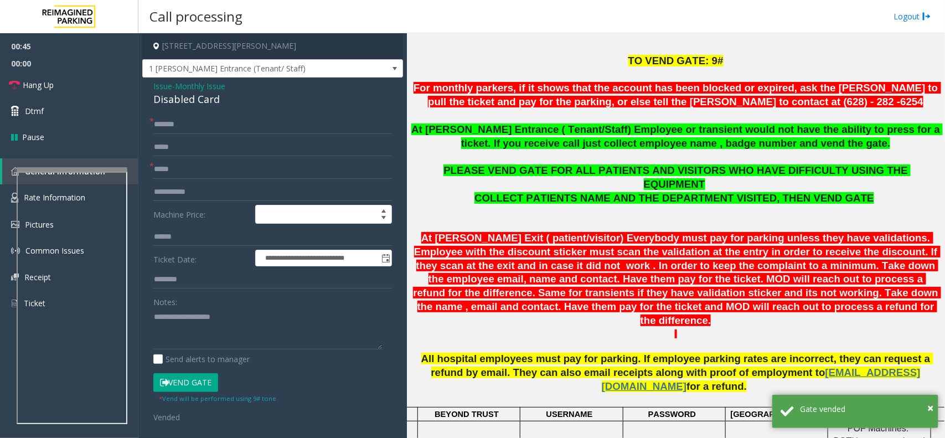
click at [151, 342] on div "**********" at bounding box center [272, 399] width 255 height 568
click at [193, 330] on textarea at bounding box center [267, 329] width 229 height 42
paste textarea "**********"
type textarea "**********"
click at [85, 95] on link "Hang Up" at bounding box center [69, 85] width 138 height 26
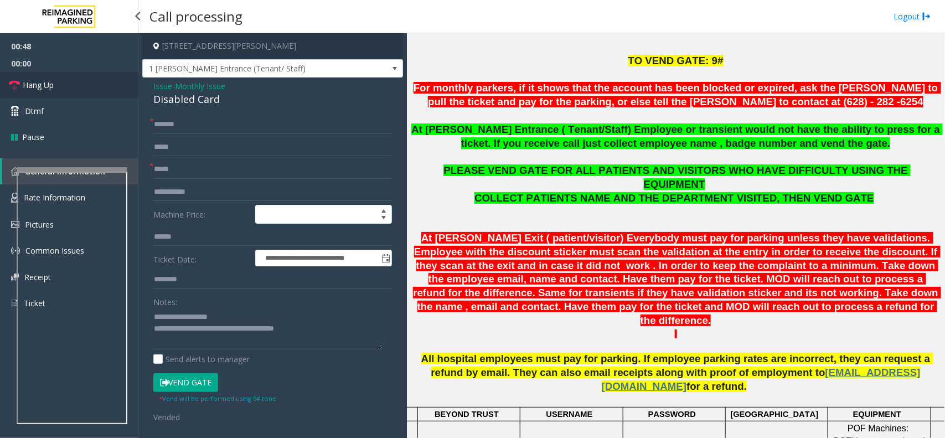
click at [85, 95] on link "Hang Up" at bounding box center [69, 85] width 138 height 26
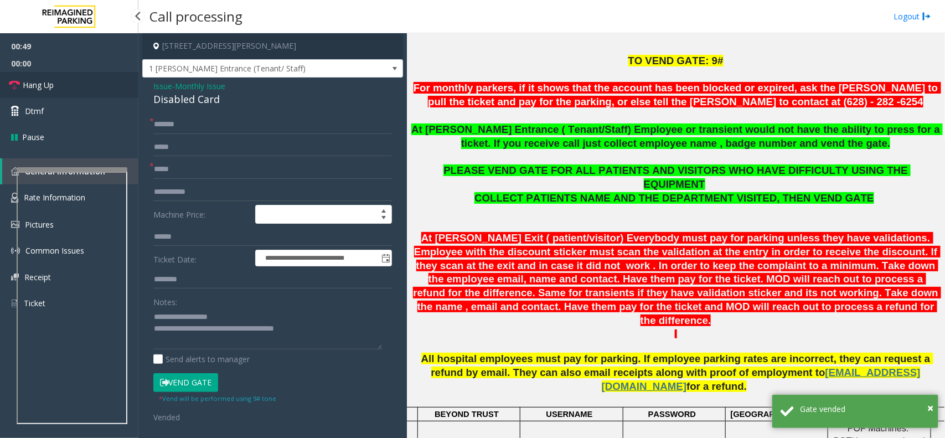
click at [85, 95] on link "Hang Up" at bounding box center [69, 85] width 138 height 26
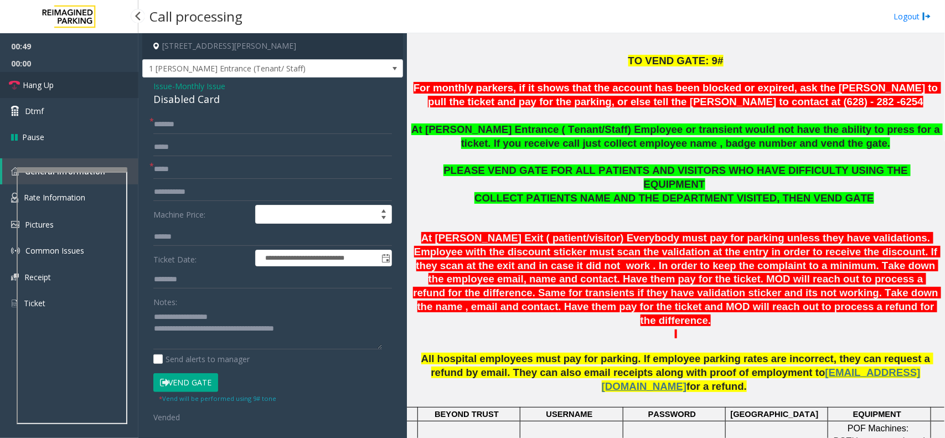
click at [85, 95] on link "Hang Up" at bounding box center [69, 85] width 138 height 26
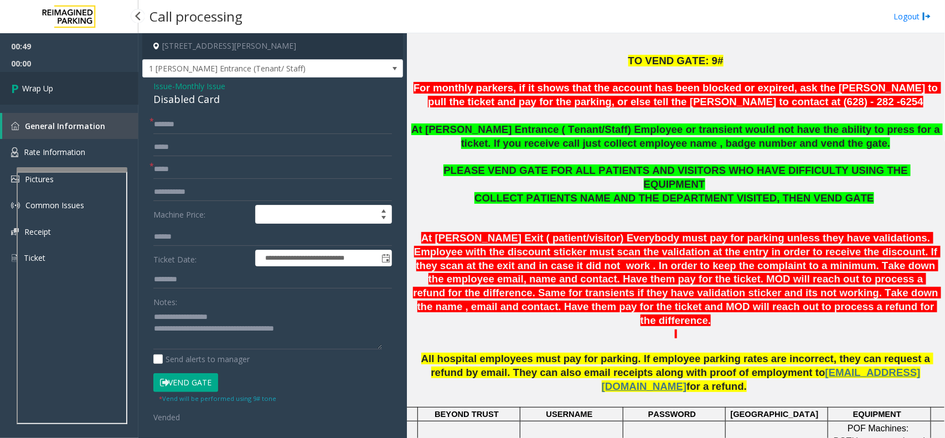
click at [85, 95] on link "Wrap Up" at bounding box center [69, 88] width 138 height 33
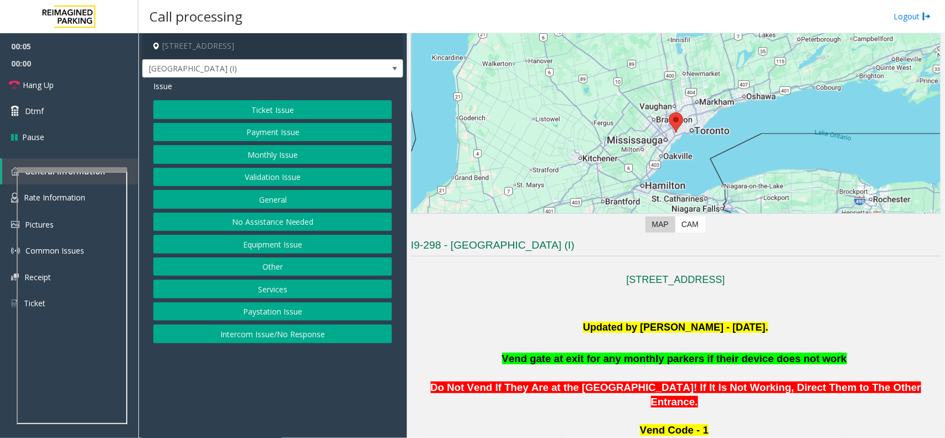
scroll to position [138, 0]
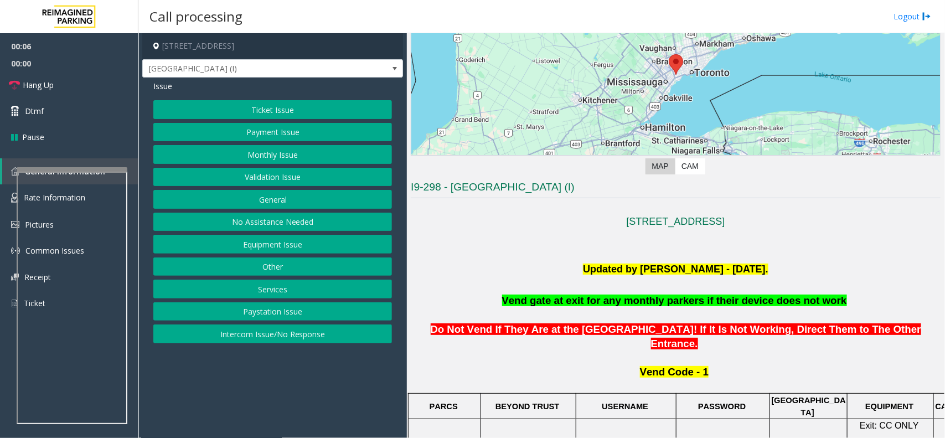
click at [687, 312] on p "Do Not Vend If They Are at the [GEOGRAPHIC_DATA]! If It Is Not Working, Direct …" at bounding box center [676, 329] width 530 height 43
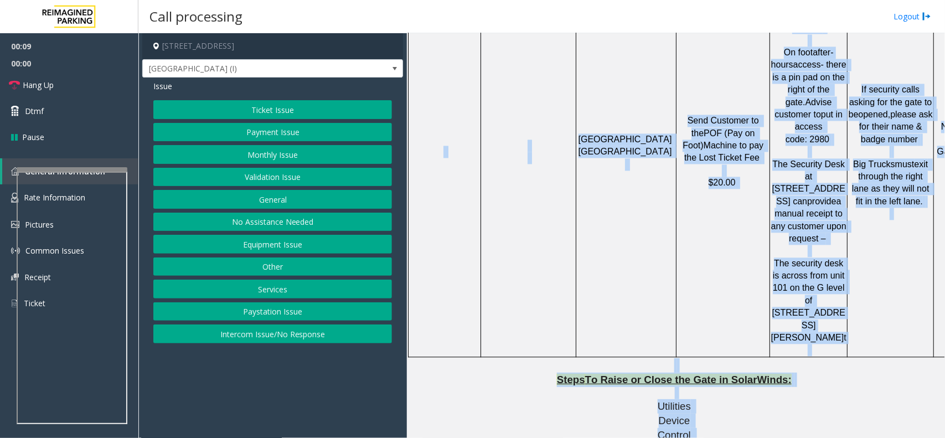
scroll to position [1382, 0]
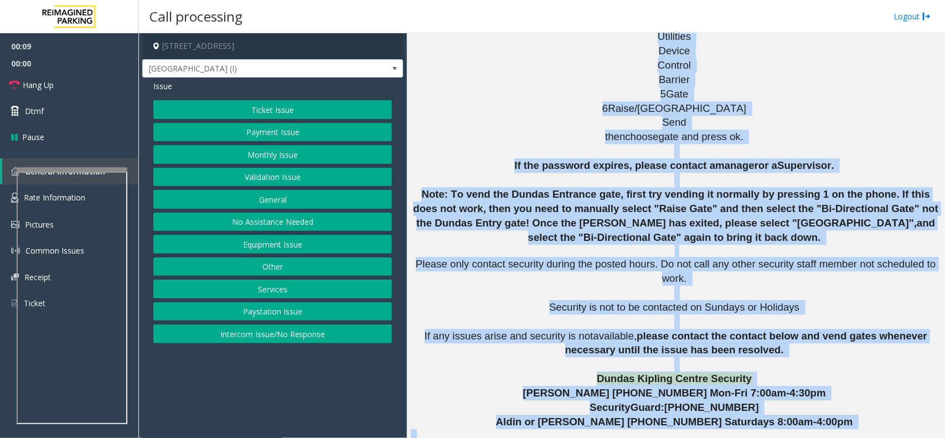
drag, startPoint x: 687, startPoint y: 312, endPoint x: 613, endPoint y: 17, distance: 304.5
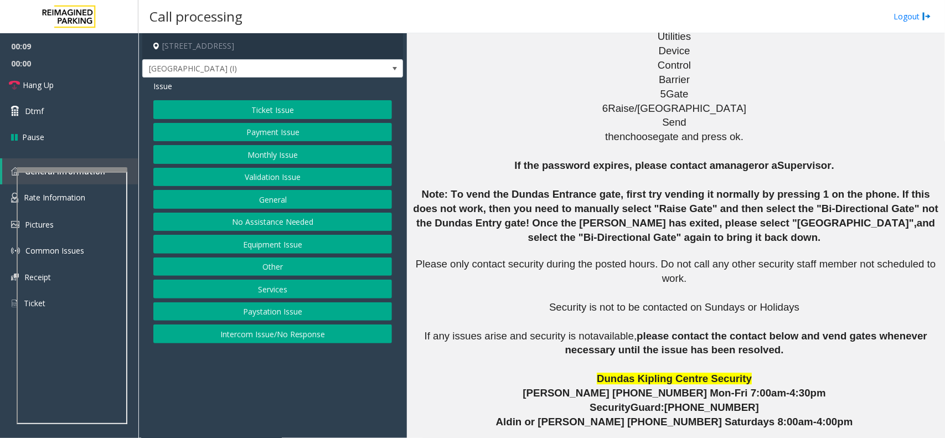
click at [613, 17] on div "Call processing Logout" at bounding box center [541, 16] width 807 height 33
click at [578, 158] on p "If the password expires, please contact a manager or a Supervisor . Note: To ve…" at bounding box center [676, 257] width 530 height 199
click at [574, 158] on p "If the password expires, please contact a manager or a Supervisor . Note: To ve…" at bounding box center [676, 257] width 530 height 199
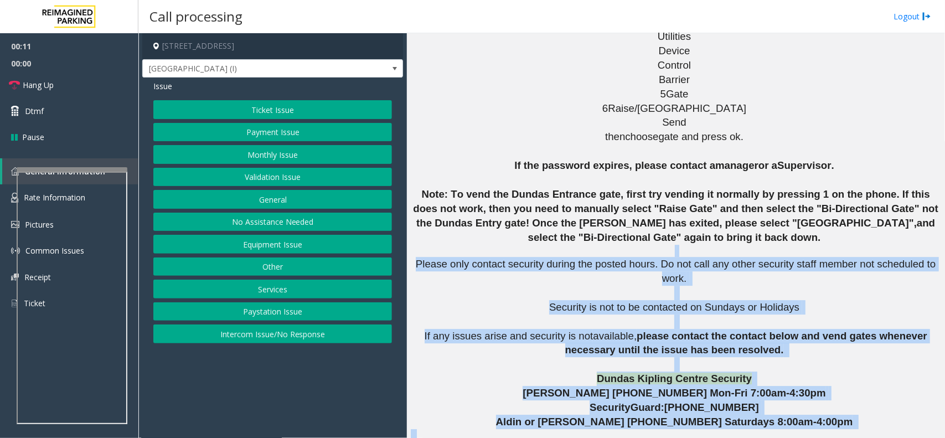
drag, startPoint x: 574, startPoint y: 103, endPoint x: 790, endPoint y: 298, distance: 290.6
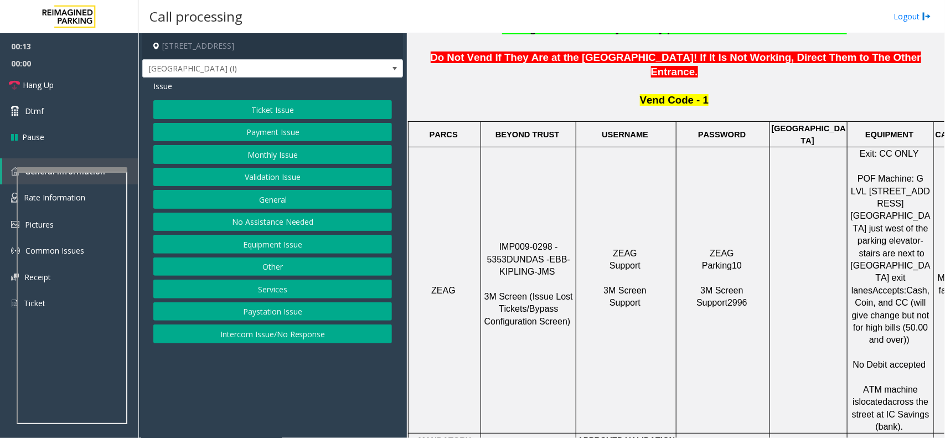
scroll to position [275, 0]
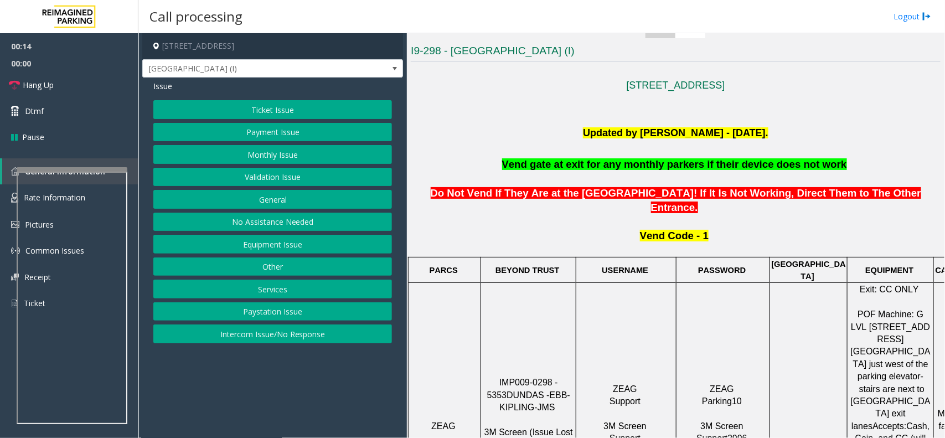
click at [638, 229] on p "Vend Code - 1" at bounding box center [676, 242] width 530 height 27
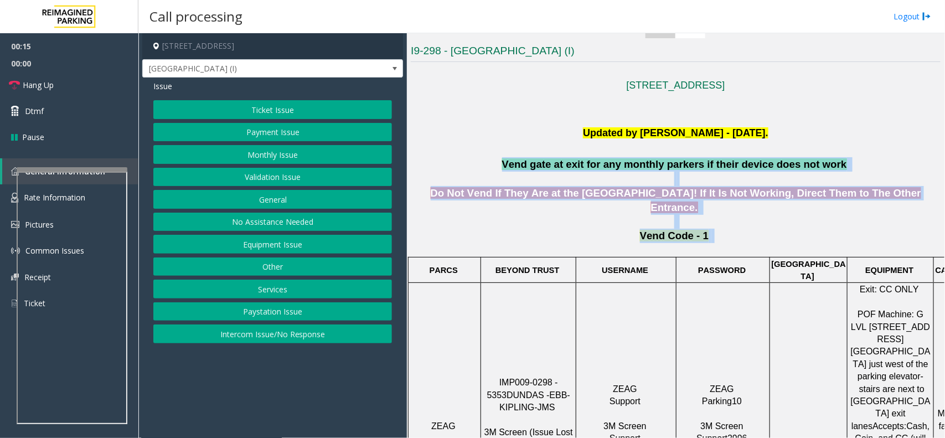
drag, startPoint x: 638, startPoint y: 218, endPoint x: 544, endPoint y: 161, distance: 109.3
click at [544, 161] on span "Vend gate at exit for any monthly parkers if their device does not work" at bounding box center [674, 164] width 345 height 12
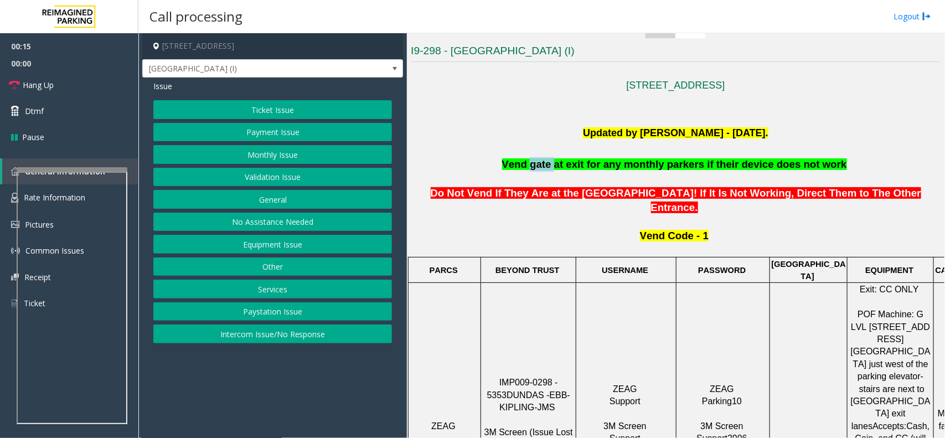
click at [544, 161] on span "Vend gate at exit for any monthly parkers if their device does not work" at bounding box center [674, 164] width 345 height 12
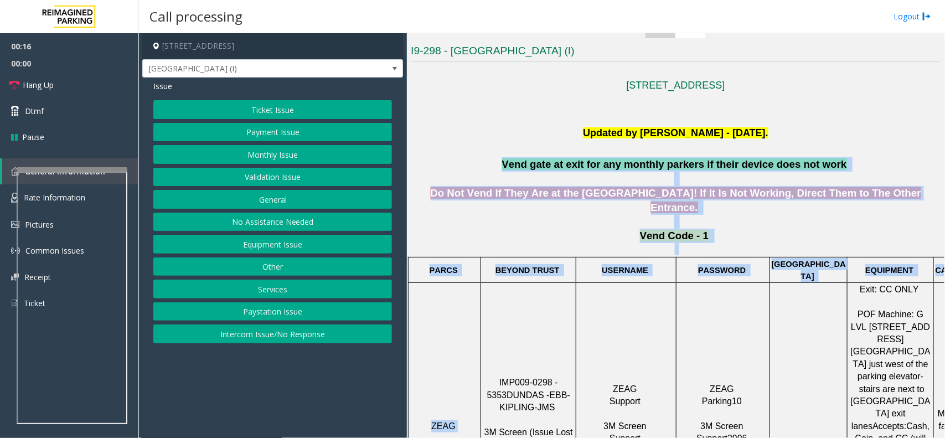
drag, startPoint x: 544, startPoint y: 161, endPoint x: 577, endPoint y: 277, distance: 120.7
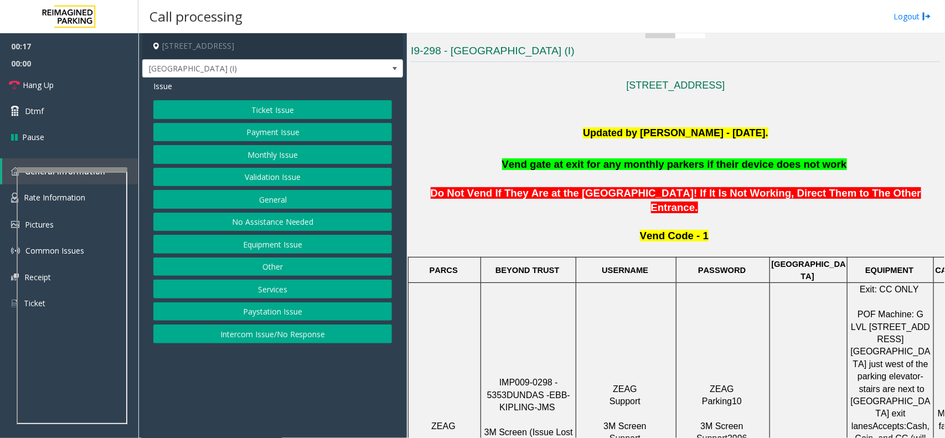
click at [263, 54] on h4 "[STREET_ADDRESS]" at bounding box center [272, 46] width 261 height 26
click at [276, 67] on span "[GEOGRAPHIC_DATA] (I)" at bounding box center [247, 69] width 208 height 18
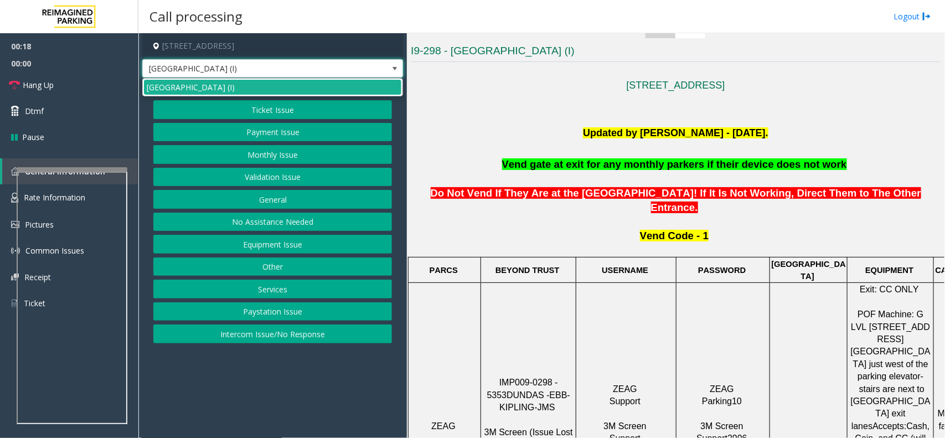
click at [276, 67] on span "[GEOGRAPHIC_DATA] (I)" at bounding box center [247, 69] width 208 height 18
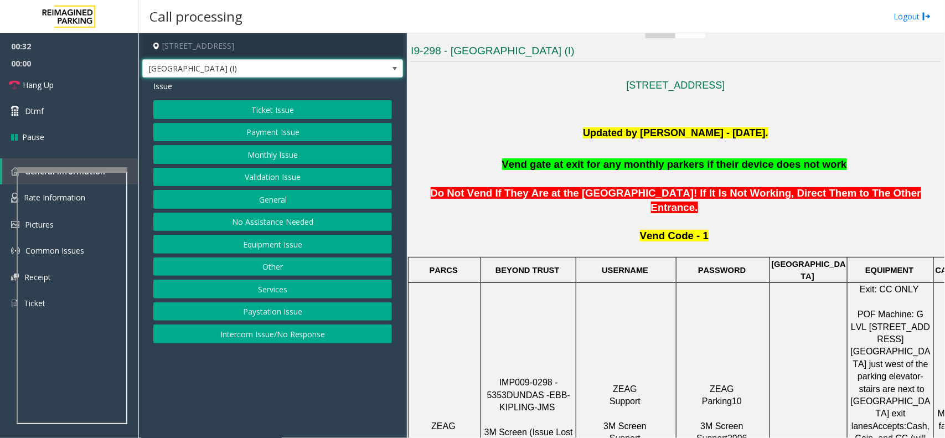
click at [297, 247] on button "Equipment Issue" at bounding box center [272, 244] width 239 height 19
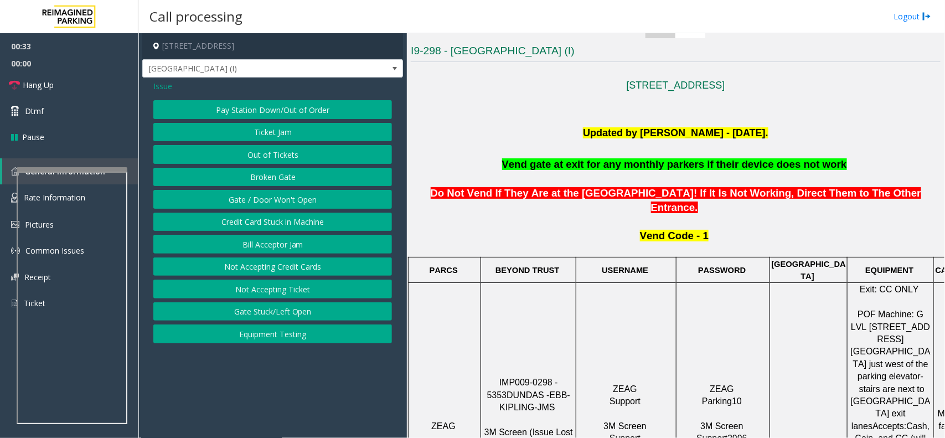
drag, startPoint x: 297, startPoint y: 247, endPoint x: 308, endPoint y: 210, distance: 38.0
click at [308, 210] on div "Pay Station Down/Out of Order Ticket Jam Out of Tickets [GEOGRAPHIC_DATA] / Doo…" at bounding box center [272, 221] width 239 height 243
click at [308, 202] on button "Gate / Door Won't Open" at bounding box center [272, 199] width 239 height 19
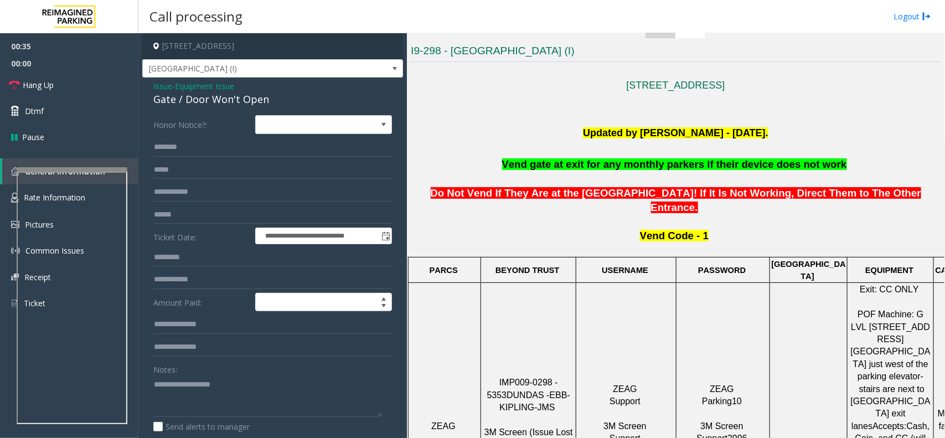
click at [256, 104] on div "Gate / Door Won't Open" at bounding box center [272, 99] width 239 height 15
copy div "Gate / Door Won't Open"
paste textarea "**********"
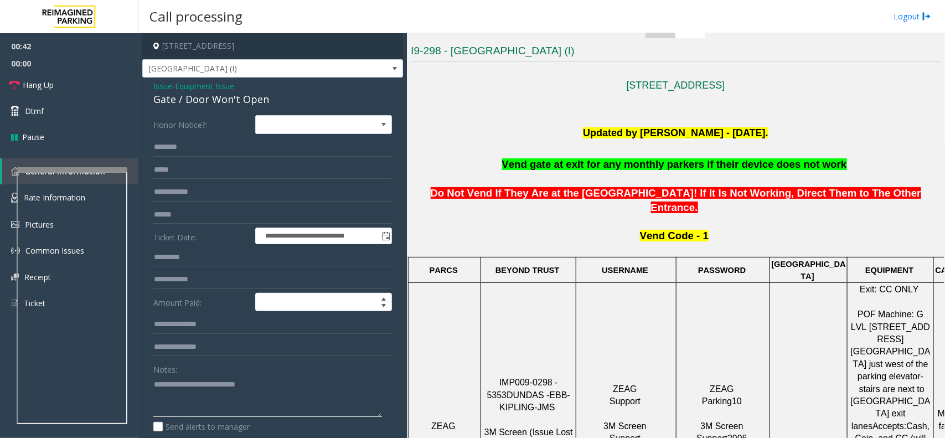
type textarea "**********"
click at [890, 297] on span at bounding box center [891, 301] width 2 height 9
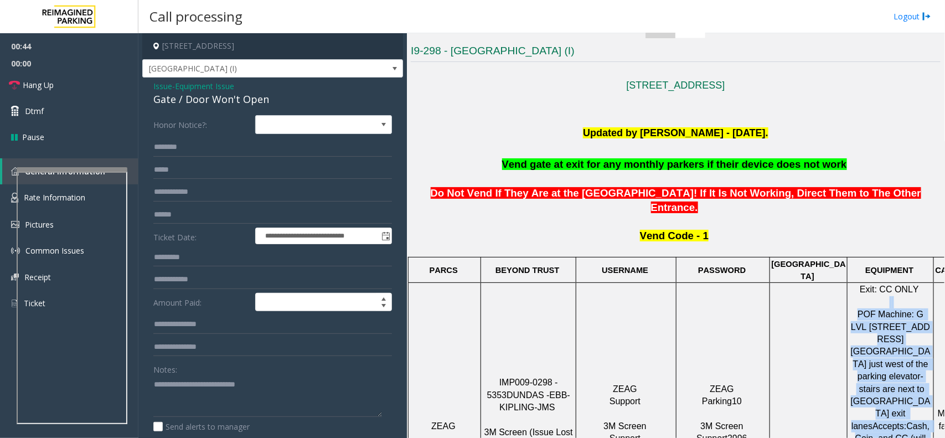
drag, startPoint x: 889, startPoint y: 279, endPoint x: 896, endPoint y: 347, distance: 68.9
click at [896, 347] on p "Exit: CC ONLY POF Machine: G LVL [STREET_ADDRESS][GEOGRAPHIC_DATA] just west of…" at bounding box center [890, 426] width 85 height 285
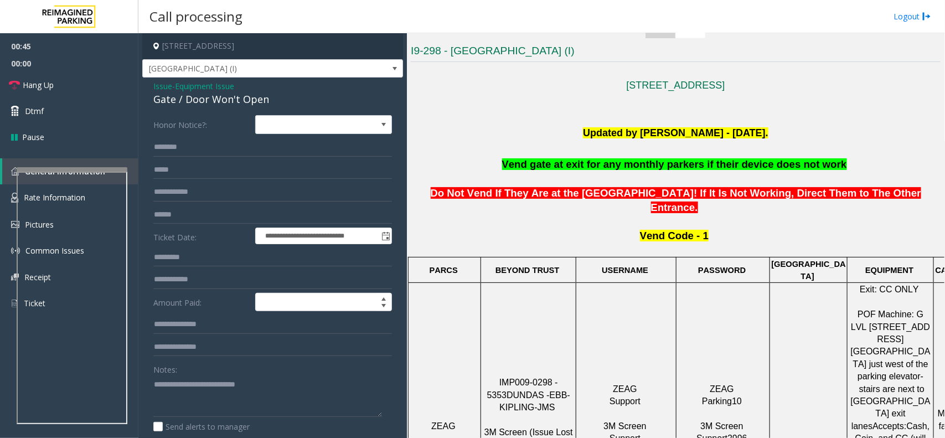
click at [180, 84] on span "Equipment Issue" at bounding box center [204, 86] width 59 height 12
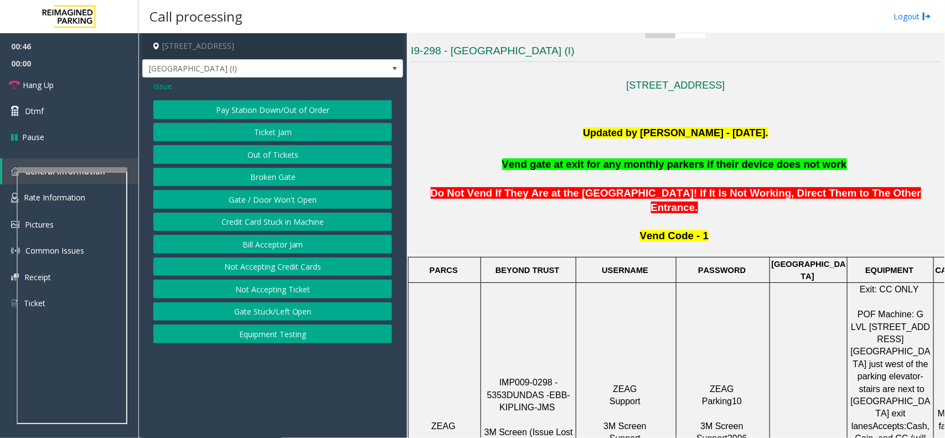
drag, startPoint x: 219, startPoint y: 99, endPoint x: 273, endPoint y: 122, distance: 58.8
click at [273, 122] on div "Pay Station Down/Out of Order Ticket Jam Out of Tickets [GEOGRAPHIC_DATA] / Doo…" at bounding box center [272, 221] width 239 height 243
click at [162, 90] on span "Issue" at bounding box center [162, 86] width 19 height 12
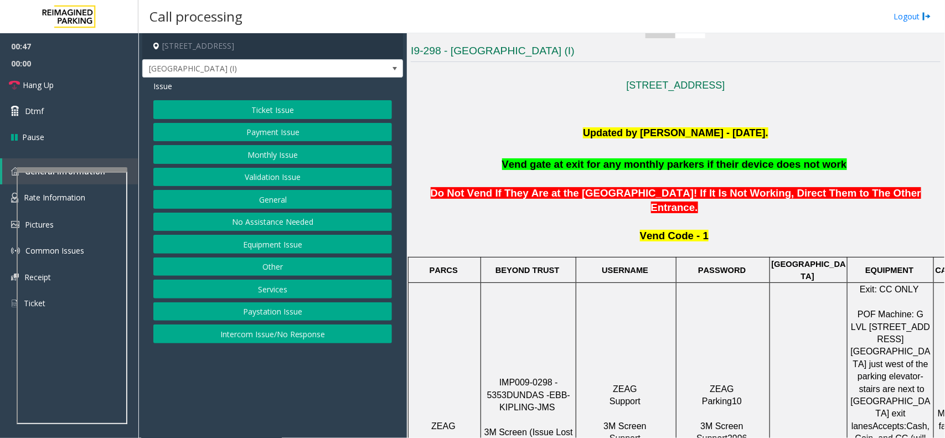
click at [256, 106] on button "Ticket Issue" at bounding box center [272, 109] width 239 height 19
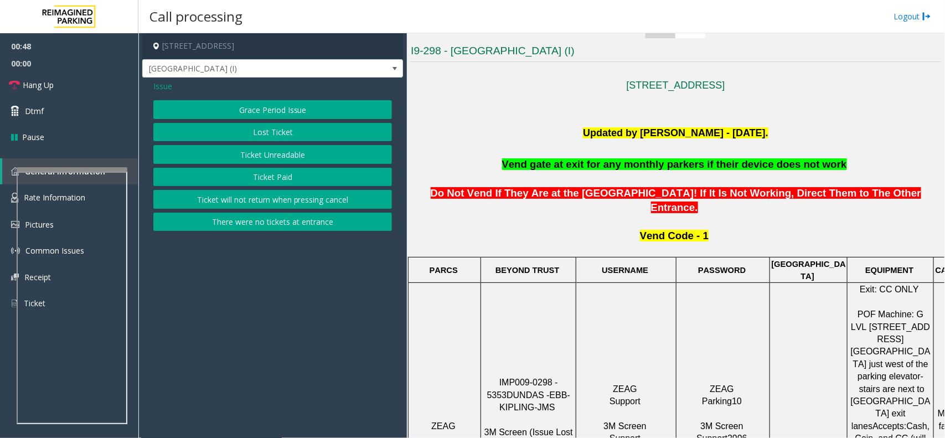
click at [275, 178] on button "Ticket Paid" at bounding box center [272, 177] width 239 height 19
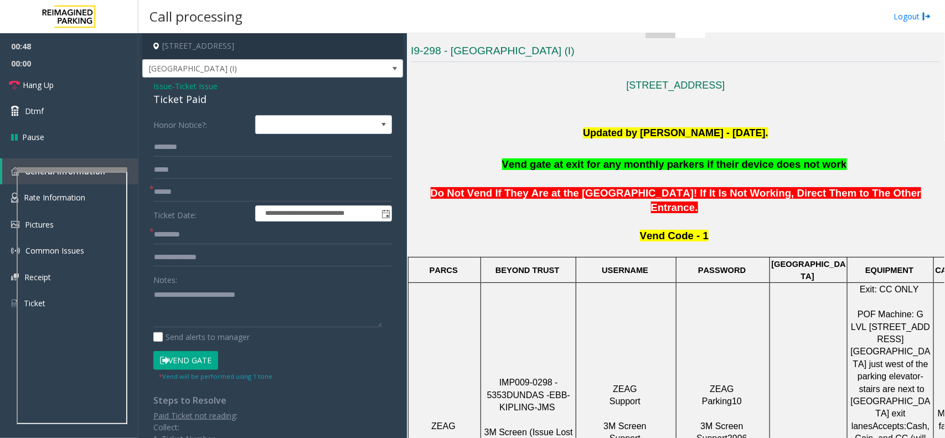
click at [192, 91] on span "Ticket Issue" at bounding box center [196, 86] width 43 height 12
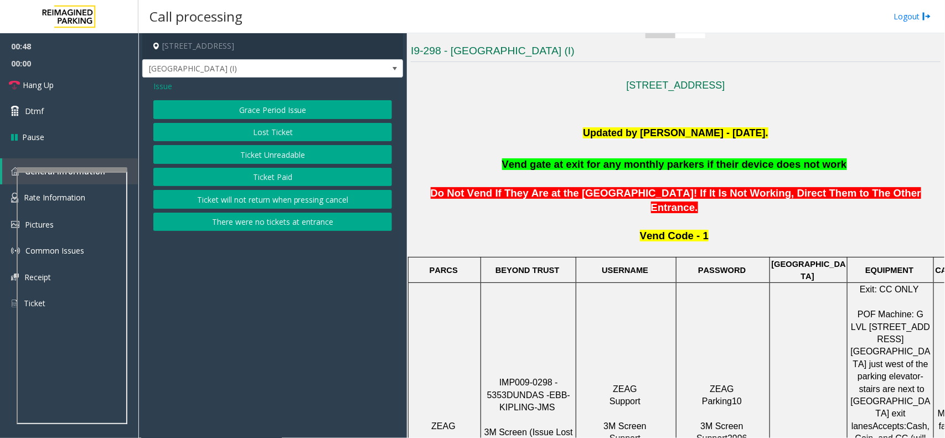
click at [192, 91] on div "Issue" at bounding box center [272, 86] width 239 height 12
click at [287, 181] on button "Ticket Paid" at bounding box center [272, 177] width 239 height 19
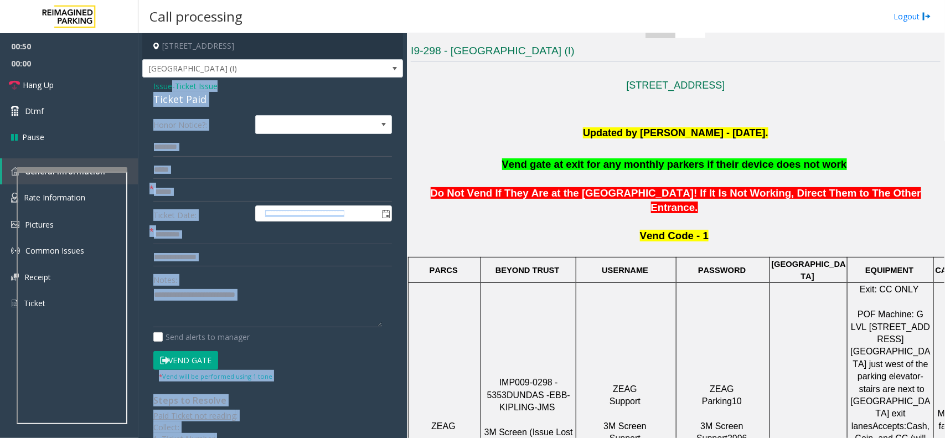
click at [186, 92] on div "Ticket Paid" at bounding box center [272, 99] width 239 height 15
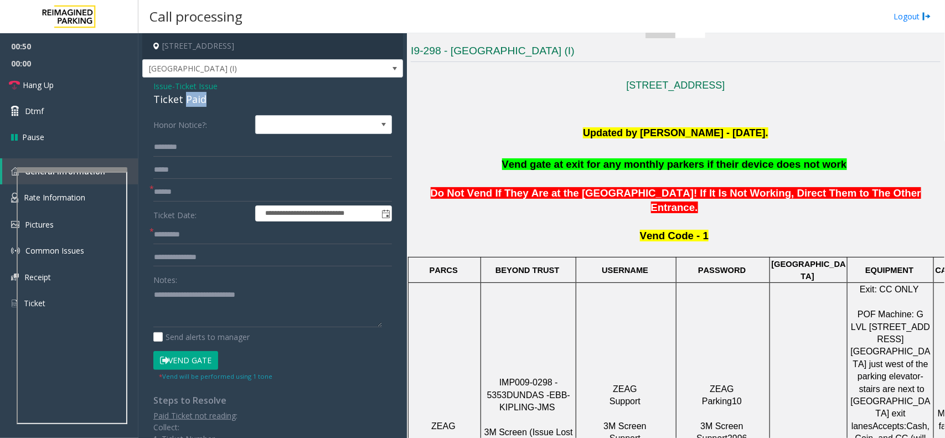
click at [186, 92] on div "Ticket Paid" at bounding box center [272, 99] width 239 height 15
click at [188, 296] on textarea at bounding box center [267, 307] width 229 height 42
paste textarea
drag, startPoint x: 188, startPoint y: 296, endPoint x: 347, endPoint y: 306, distance: 158.7
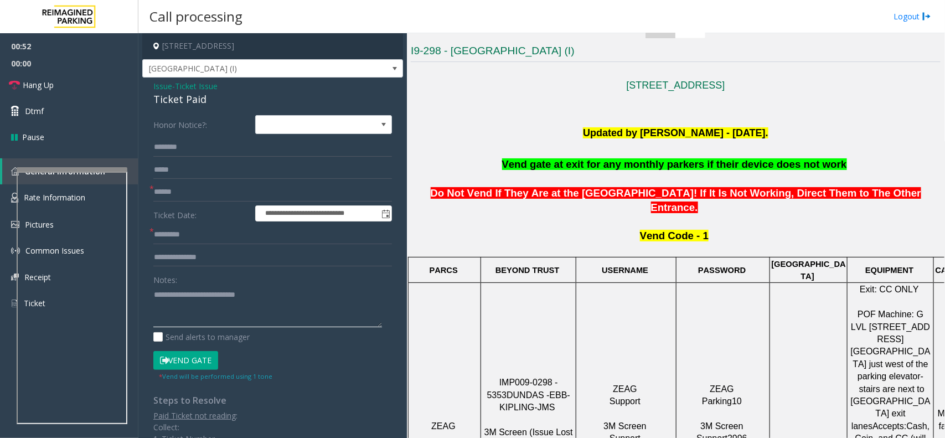
click at [347, 306] on textarea at bounding box center [267, 307] width 229 height 42
type textarea "**********"
click at [223, 231] on input "text" at bounding box center [272, 234] width 239 height 19
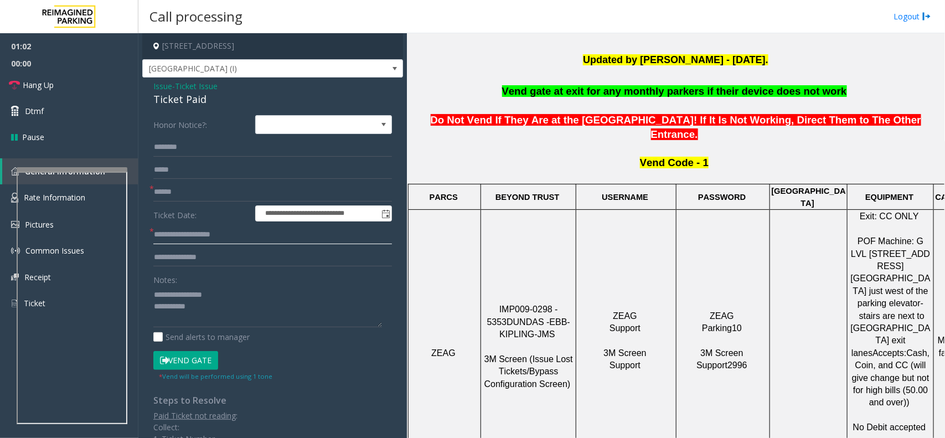
scroll to position [413, 0]
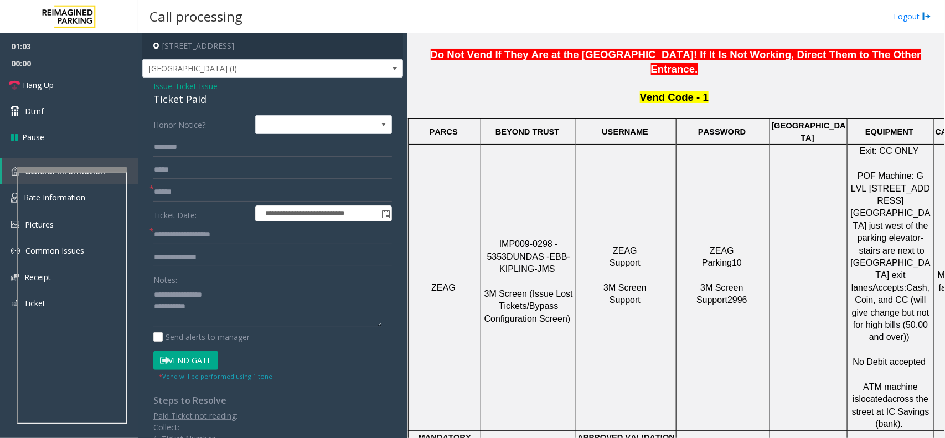
click at [874, 308] on p "Exit: CC ONLY POF Machine: G LVL [STREET_ADDRESS][GEOGRAPHIC_DATA] just west of…" at bounding box center [890, 287] width 85 height 285
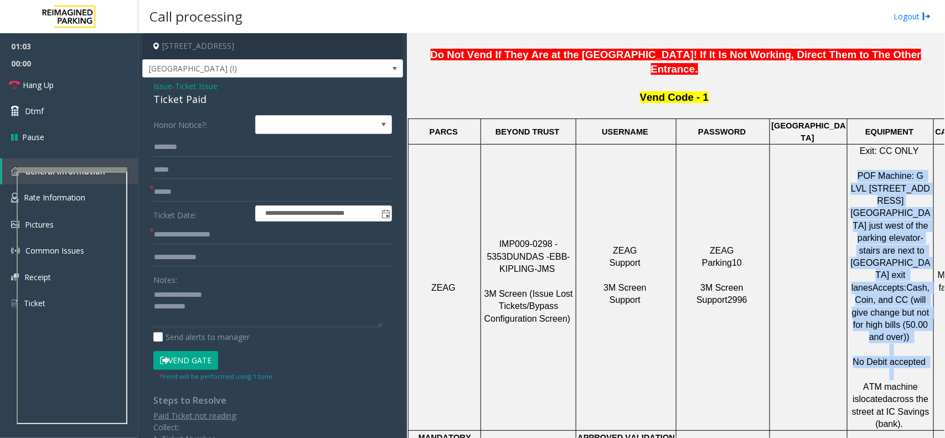
drag, startPoint x: 874, startPoint y: 308, endPoint x: 879, endPoint y: 182, distance: 126.9
click at [879, 182] on p "Exit: CC ONLY POF Machine: G LVL [STREET_ADDRESS][GEOGRAPHIC_DATA] just west of…" at bounding box center [890, 287] width 85 height 285
click at [879, 182] on span "POF Machine: G LVL [STREET_ADDRESS][GEOGRAPHIC_DATA] just west of the parking e…" at bounding box center [891, 231] width 80 height 121
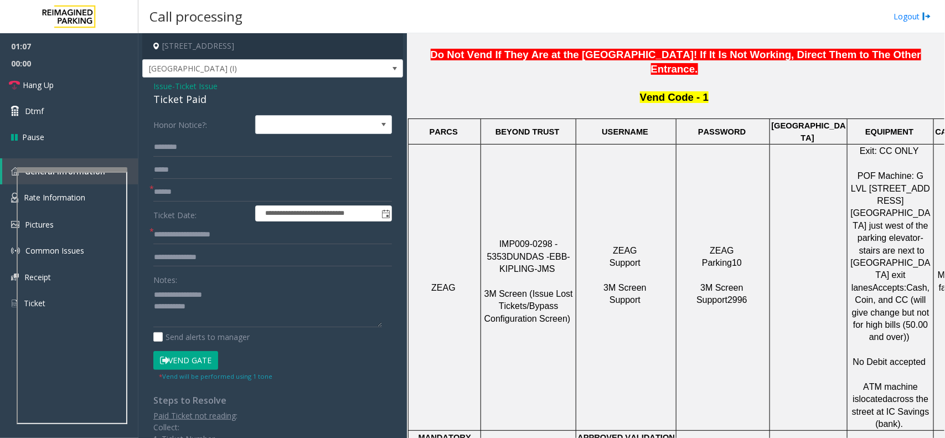
click at [870, 171] on span "POF Machine: G LVL [STREET_ADDRESS][GEOGRAPHIC_DATA] just west of the parking e…" at bounding box center [891, 231] width 80 height 121
drag, startPoint x: 870, startPoint y: 148, endPoint x: 901, endPoint y: 364, distance: 218.2
click at [901, 364] on p "Exit: CC ONLY POF Machine: G LVL [STREET_ADDRESS][GEOGRAPHIC_DATA] just west of…" at bounding box center [890, 287] width 85 height 285
click at [901, 394] on span "across the street at IC Savings (bank)." at bounding box center [892, 411] width 80 height 34
drag, startPoint x: 901, startPoint y: 364, endPoint x: 875, endPoint y: 120, distance: 246.2
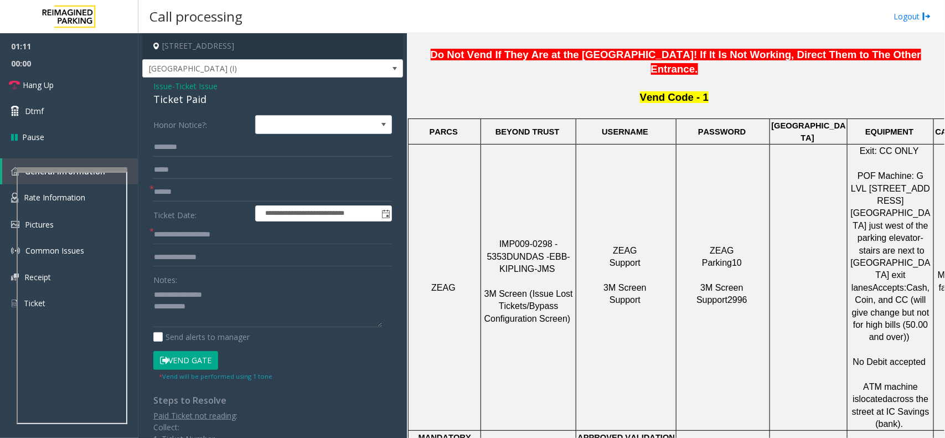
click at [266, 244] on input "**********" at bounding box center [272, 234] width 239 height 19
click at [256, 230] on input "**********" at bounding box center [272, 234] width 239 height 19
type input "**********"
click at [248, 324] on textarea at bounding box center [267, 307] width 229 height 42
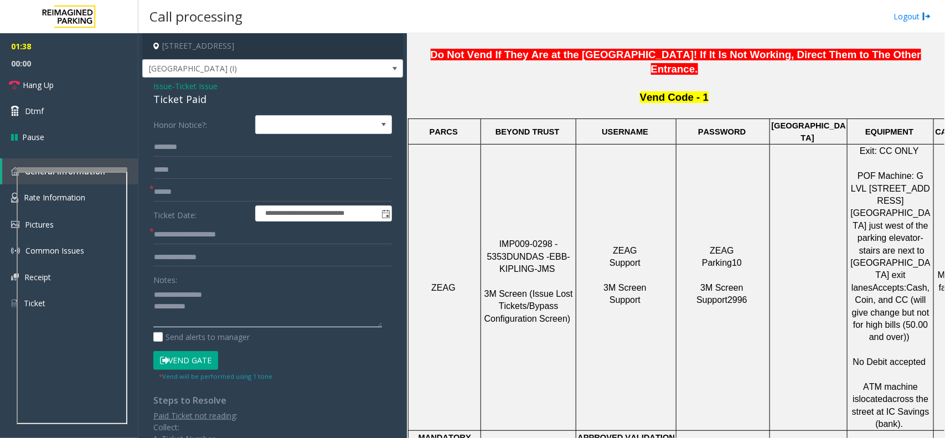
click at [248, 324] on textarea at bounding box center [267, 307] width 229 height 42
paste textarea "**********"
type textarea "**********"
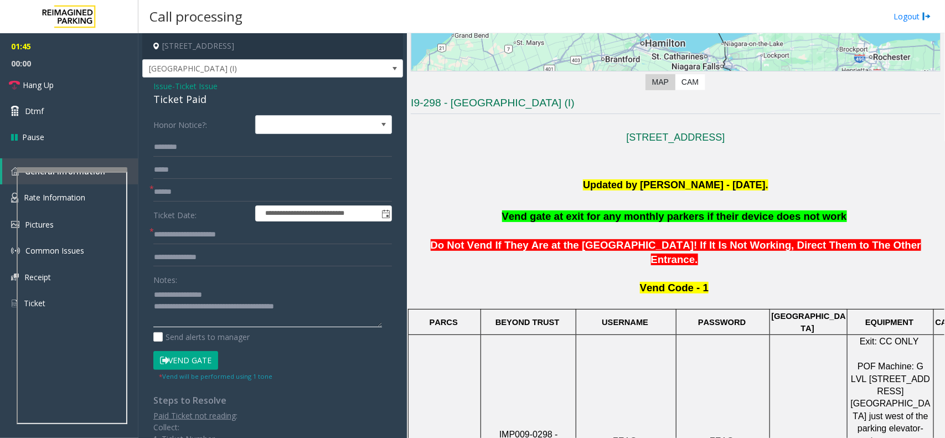
scroll to position [205, 0]
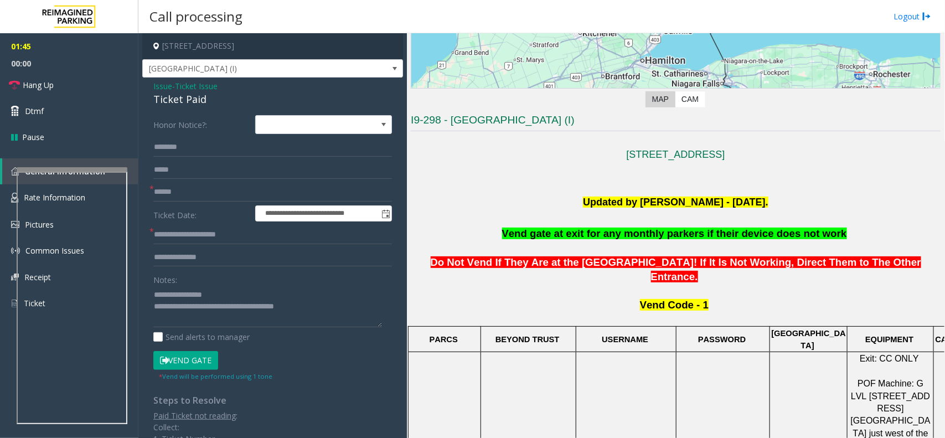
click at [574, 256] on span "Do Not Vend If They Are at the [GEOGRAPHIC_DATA]! If It Is Not Working, Direct …" at bounding box center [676, 269] width 491 height 26
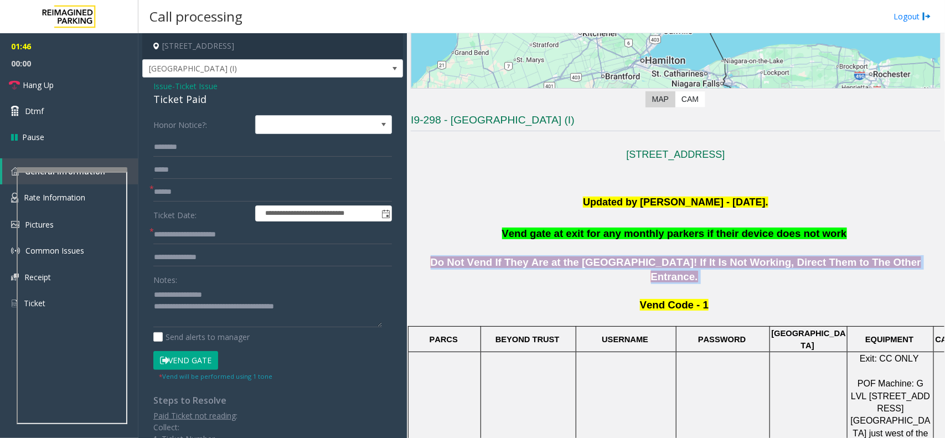
click at [574, 256] on span "Do Not Vend If They Are at the [GEOGRAPHIC_DATA]! If It Is Not Working, Direct …" at bounding box center [676, 269] width 491 height 26
drag, startPoint x: 574, startPoint y: 256, endPoint x: 697, endPoint y: 295, distance: 128.9
click at [697, 299] on span "Vend Code - 1" at bounding box center [674, 305] width 69 height 12
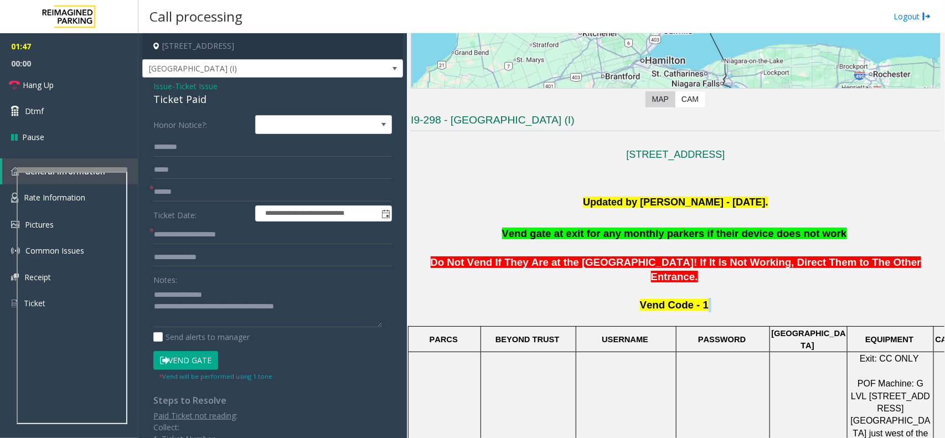
click at [697, 299] on span "Vend Code - 1" at bounding box center [674, 305] width 69 height 12
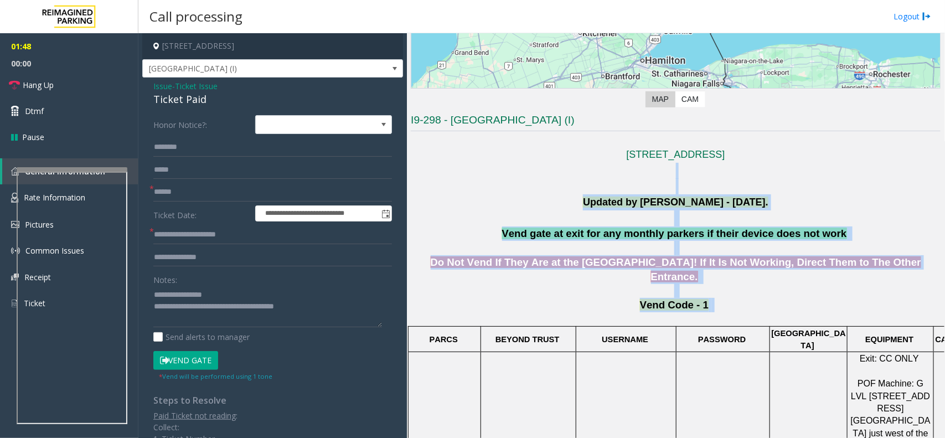
drag, startPoint x: 697, startPoint y: 295, endPoint x: 575, endPoint y: 178, distance: 168.8
click at [584, 191] on p at bounding box center [676, 179] width 530 height 32
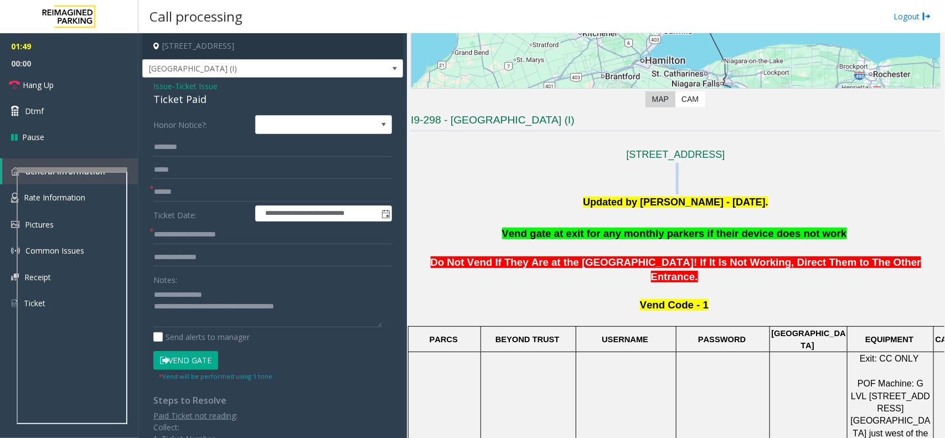
click at [584, 191] on p at bounding box center [676, 179] width 530 height 32
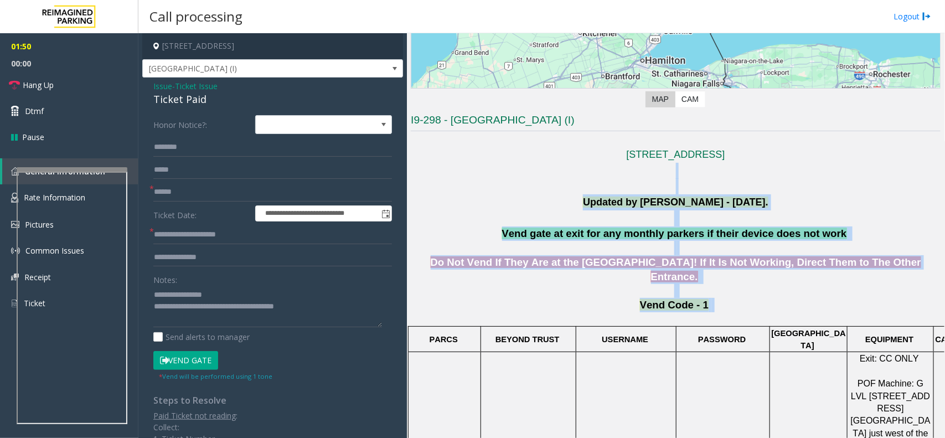
drag, startPoint x: 584, startPoint y: 191, endPoint x: 738, endPoint y: 287, distance: 180.9
click at [738, 298] on p "Vend Code - 1" at bounding box center [676, 311] width 530 height 27
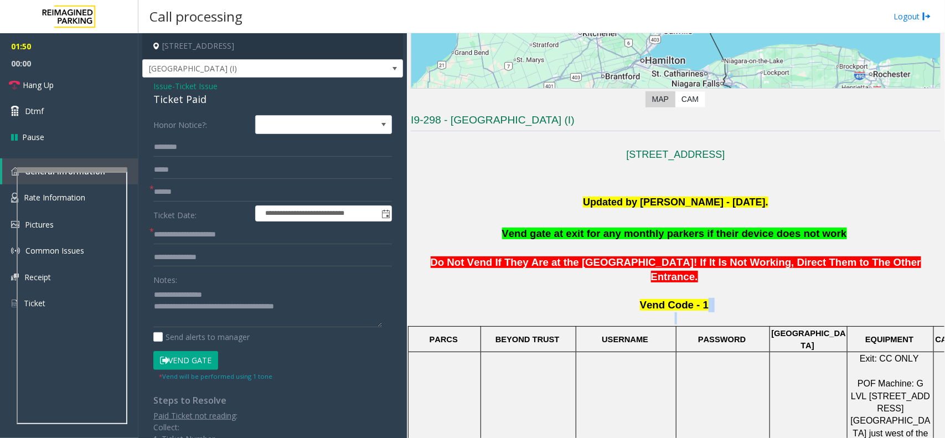
click at [738, 298] on p "Vend Code - 1" at bounding box center [676, 311] width 530 height 27
click at [234, 236] on input "**********" at bounding box center [272, 234] width 239 height 19
click at [225, 232] on input "**********" at bounding box center [272, 234] width 239 height 19
drag, startPoint x: 225, startPoint y: 232, endPoint x: 200, endPoint y: 226, distance: 25.0
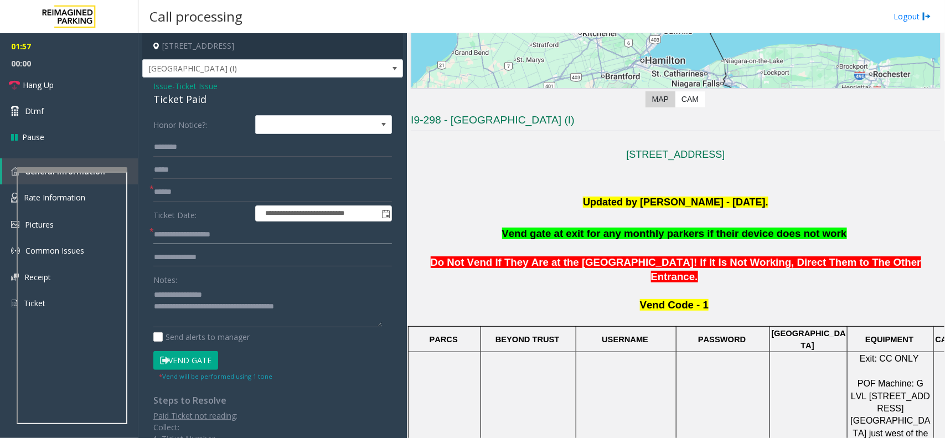
click at [200, 226] on input "**********" at bounding box center [272, 234] width 239 height 19
type input "*********"
click at [150, 172] on div "**********" at bounding box center [272, 343] width 255 height 457
click at [203, 202] on form "**********" at bounding box center [272, 248] width 239 height 266
click at [203, 179] on form "**********" at bounding box center [272, 248] width 239 height 266
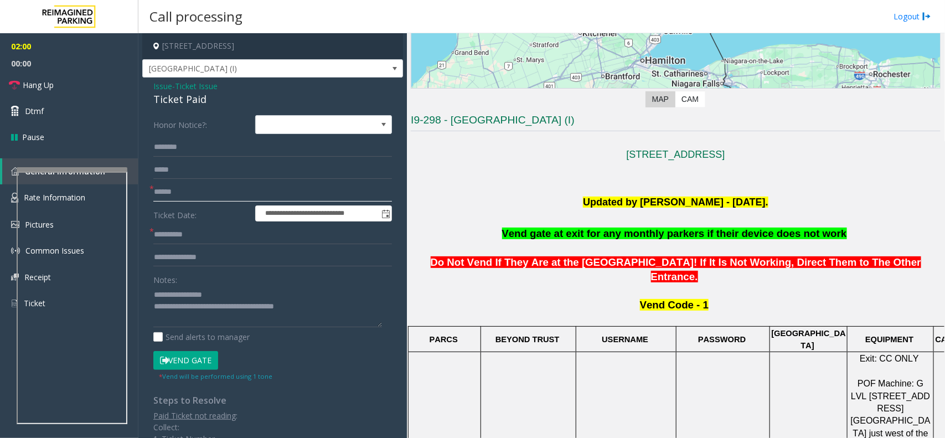
click at [214, 191] on input "text" at bounding box center [272, 192] width 239 height 19
type input "*"
type input "**"
drag, startPoint x: 90, startPoint y: 94, endPoint x: 101, endPoint y: 151, distance: 58.1
click at [89, 93] on link "Hang Up" at bounding box center [69, 85] width 138 height 26
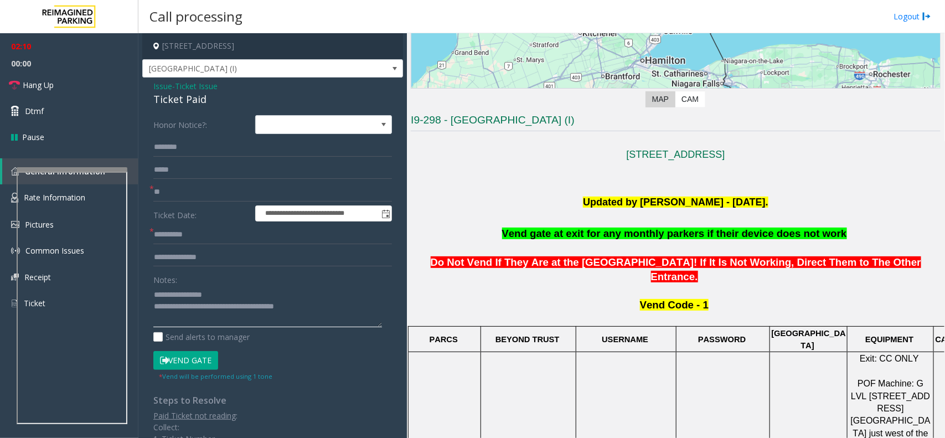
click at [264, 304] on textarea at bounding box center [267, 307] width 229 height 42
paste textarea "**********"
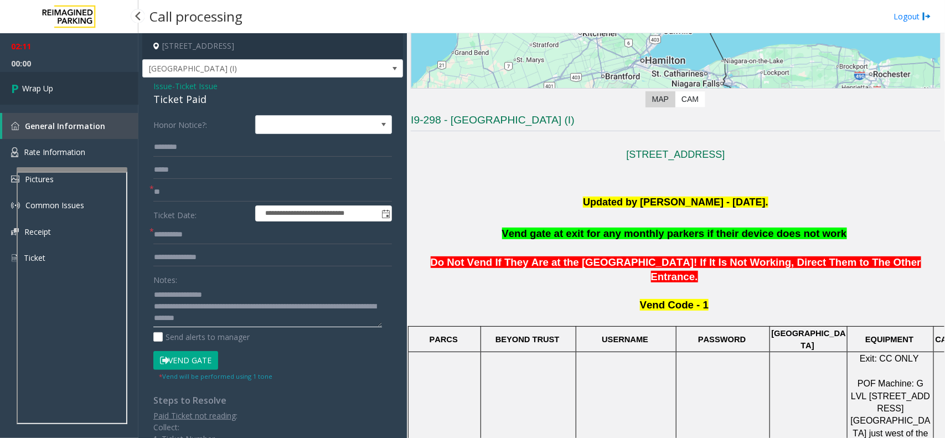
type textarea "**********"
click at [84, 104] on link "Wrap Up" at bounding box center [69, 88] width 138 height 33
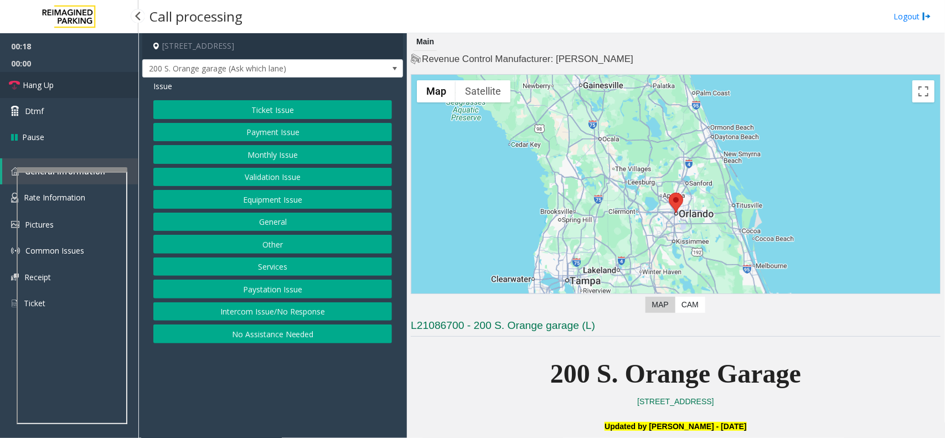
click at [76, 78] on link "Hang Up" at bounding box center [69, 85] width 138 height 26
click at [283, 202] on button "Equipment Issue" at bounding box center [272, 199] width 239 height 19
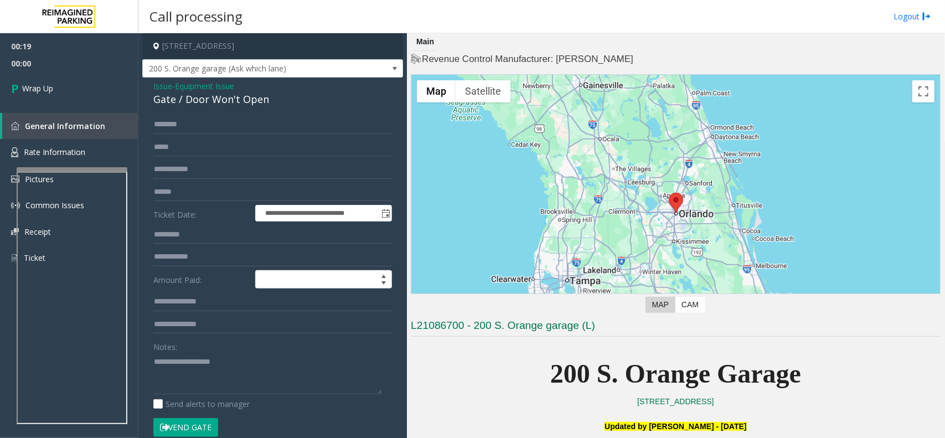
click at [218, 104] on div "Gate / Door Won't Open" at bounding box center [272, 99] width 239 height 15
copy div "Gate / Door Won't Open"
click at [231, 374] on textarea at bounding box center [267, 374] width 229 height 42
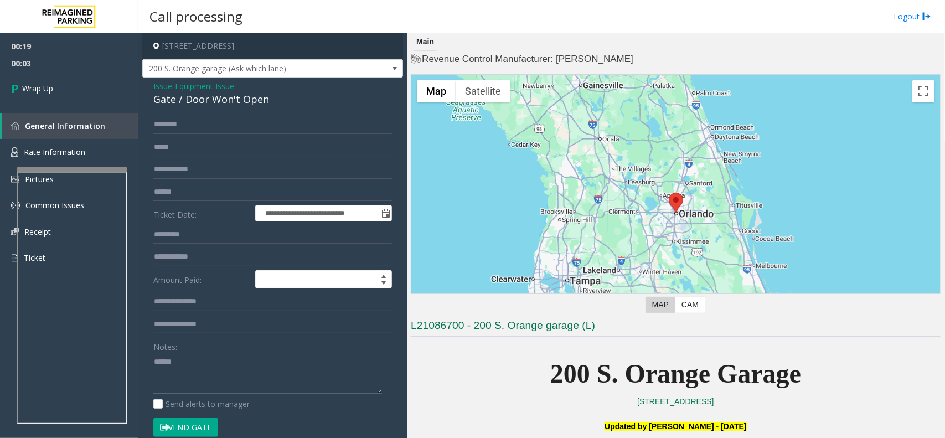
paste textarea "**********"
click at [183, 370] on textarea at bounding box center [267, 374] width 229 height 42
paste textarea "**********"
type textarea "**********"
click at [88, 131] on link "General Information" at bounding box center [70, 126] width 136 height 26
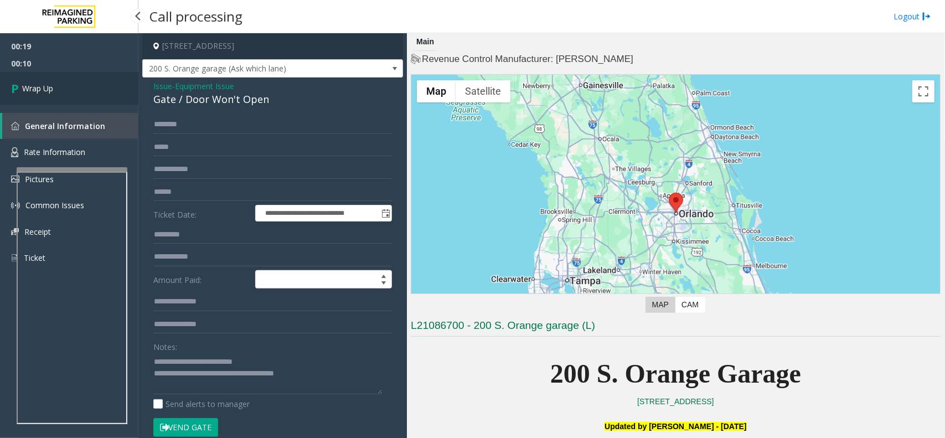
click at [76, 100] on link "Wrap Up" at bounding box center [69, 88] width 138 height 33
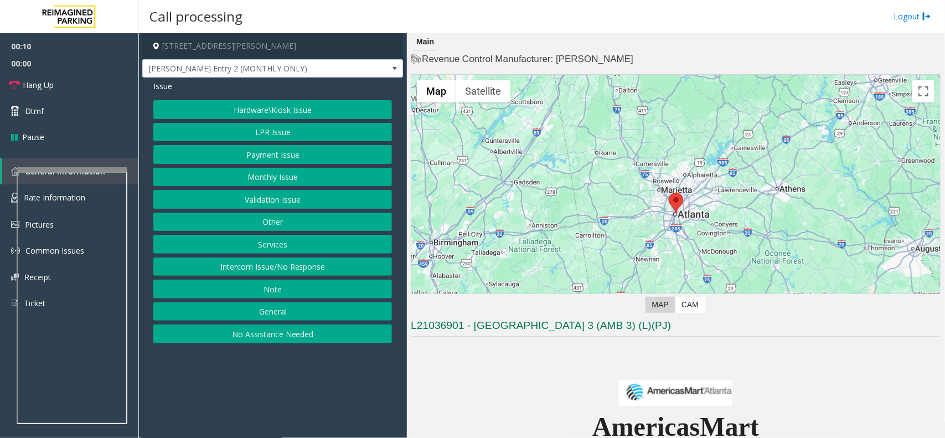
click at [297, 264] on button "Intercom Issue/No Response" at bounding box center [272, 267] width 239 height 19
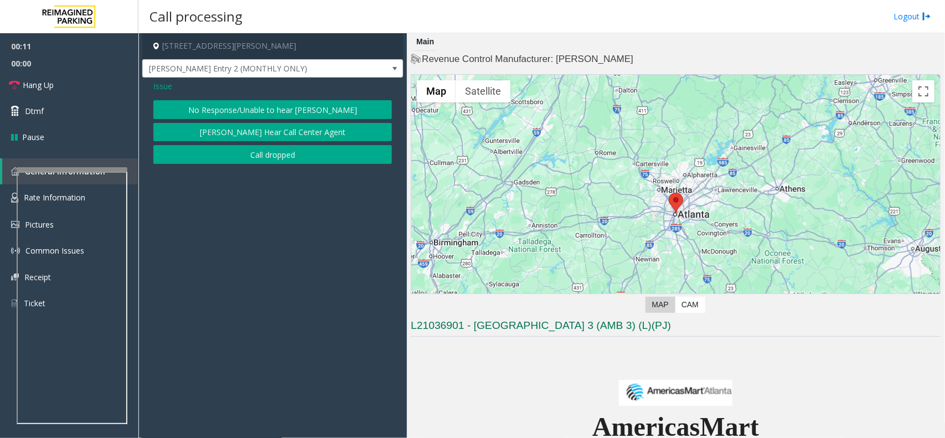
click at [207, 106] on button "No Response/Unable to hear [PERSON_NAME]" at bounding box center [272, 109] width 239 height 19
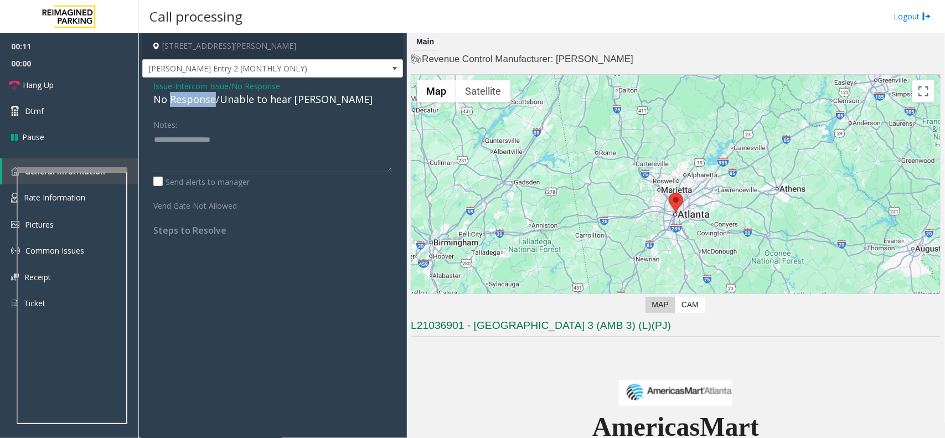
click at [207, 106] on div "No Response/Unable to hear [PERSON_NAME]" at bounding box center [272, 99] width 239 height 15
type textarea "**********"
click at [68, 91] on link "Hang Up" at bounding box center [69, 85] width 138 height 26
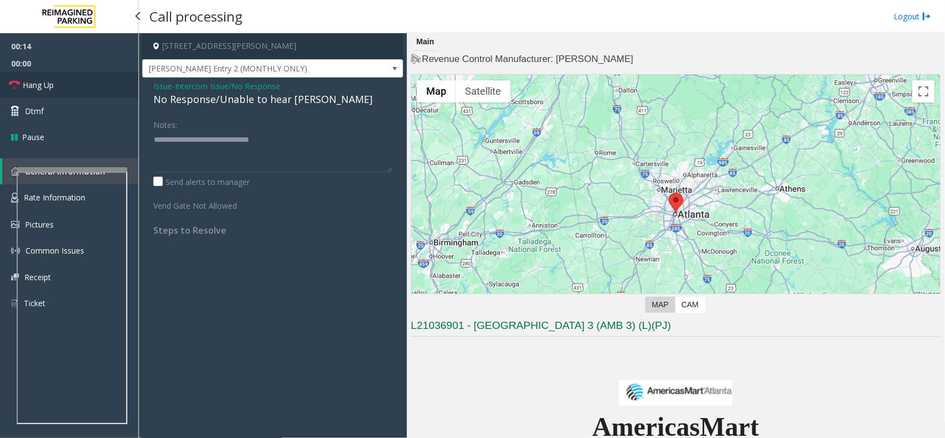
click at [68, 91] on link "Hang Up" at bounding box center [69, 85] width 138 height 26
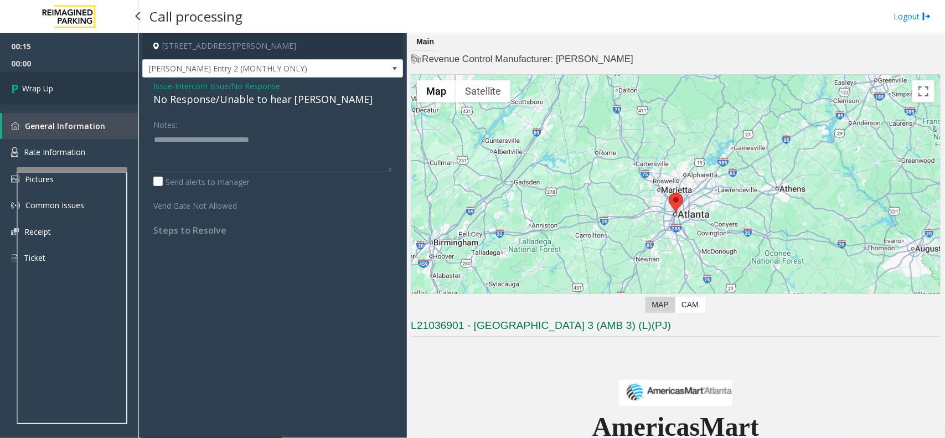
click at [100, 90] on link "Wrap Up" at bounding box center [69, 88] width 138 height 33
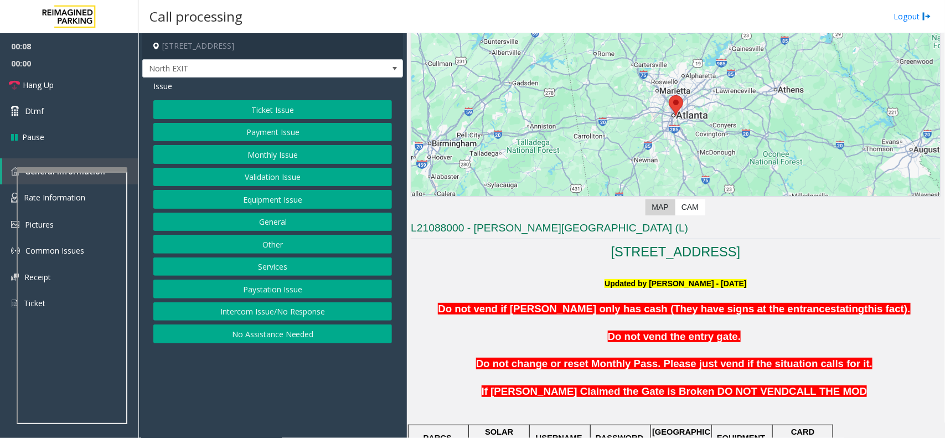
scroll to position [208, 0]
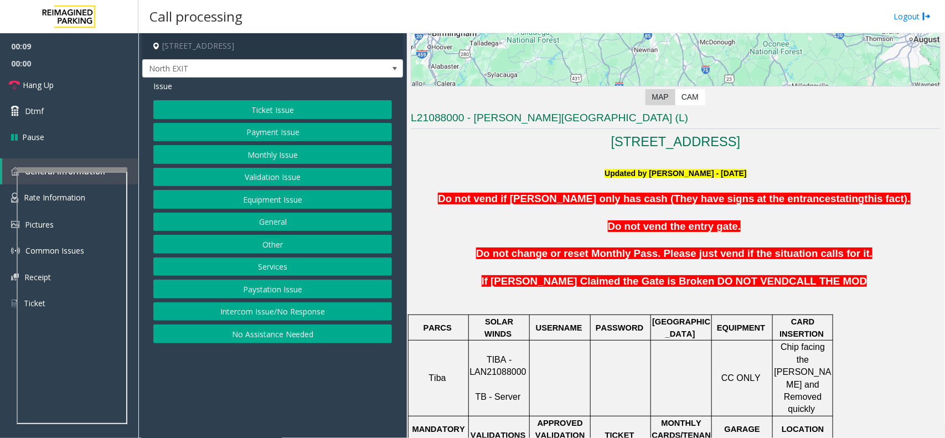
click at [349, 313] on button "Intercom Issue/No Response" at bounding box center [272, 311] width 239 height 19
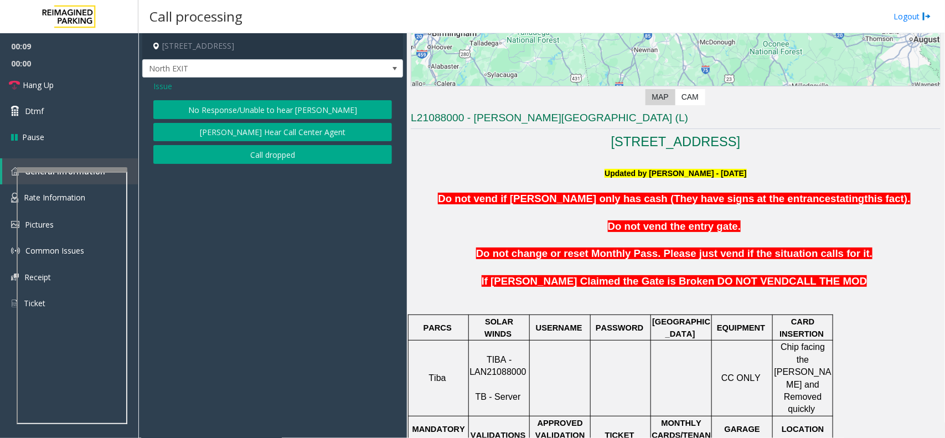
click at [263, 100] on div "Issue No Response/Unable to hear [PERSON_NAME] Cannot Hear Call Center Agent Ca…" at bounding box center [272, 124] width 261 height 92
click at [264, 100] on div "Issue No Response/Unable to hear [PERSON_NAME] Cannot Hear Call Center Agent Ca…" at bounding box center [272, 124] width 261 height 92
click at [268, 101] on button "No Response/Unable to hear [PERSON_NAME]" at bounding box center [272, 109] width 239 height 19
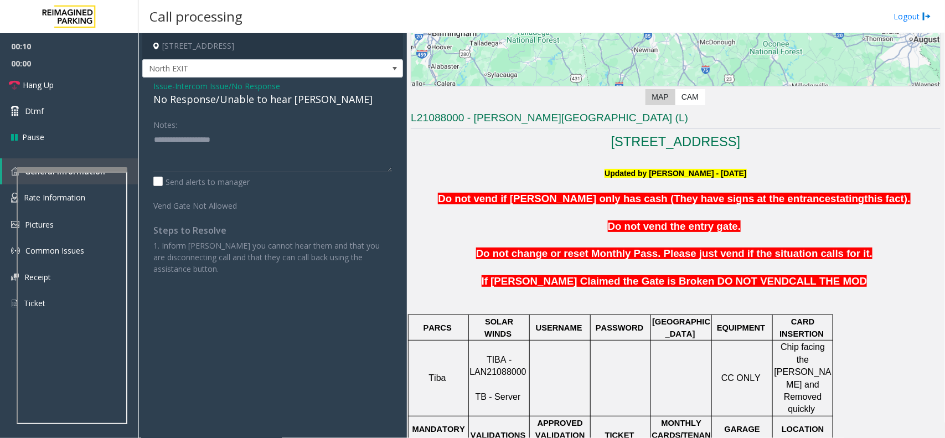
click at [268, 101] on div "No Response/Unable to hear [PERSON_NAME]" at bounding box center [272, 99] width 239 height 15
click at [269, 122] on div "Notes:" at bounding box center [272, 143] width 239 height 57
click at [272, 129] on div "Notes:" at bounding box center [272, 143] width 239 height 57
paste textarea "**********"
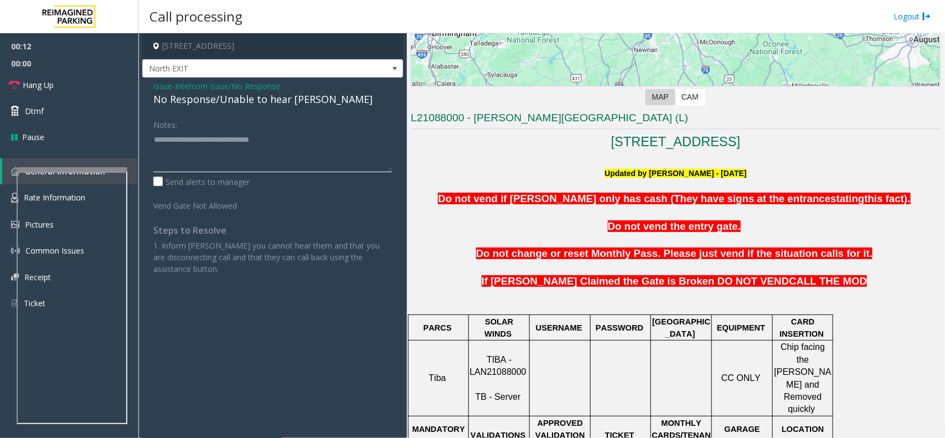
click at [272, 144] on textarea at bounding box center [272, 152] width 239 height 42
type textarea "**********"
click at [72, 79] on link "Hang Up" at bounding box center [69, 85] width 138 height 26
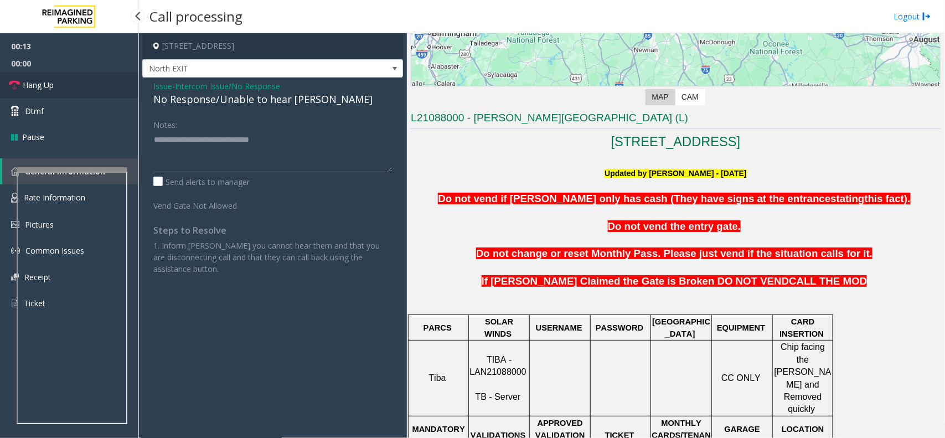
click at [72, 79] on link "Hang Up" at bounding box center [69, 85] width 138 height 26
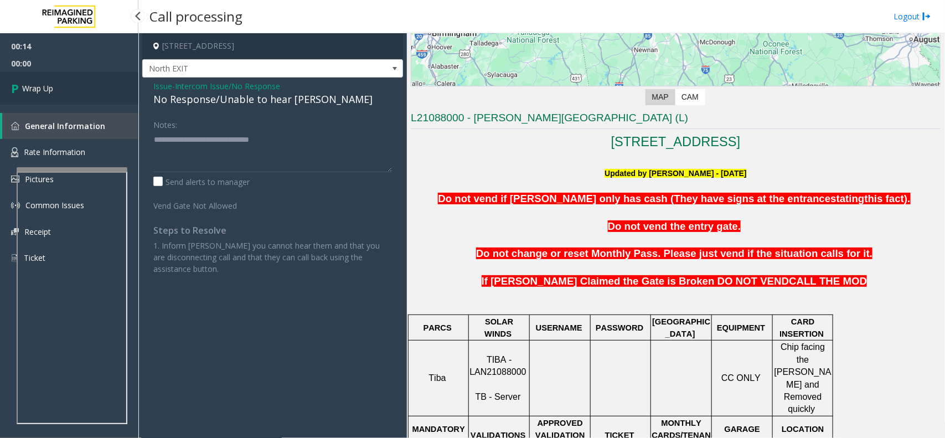
click at [72, 79] on link "Wrap Up" at bounding box center [69, 88] width 138 height 33
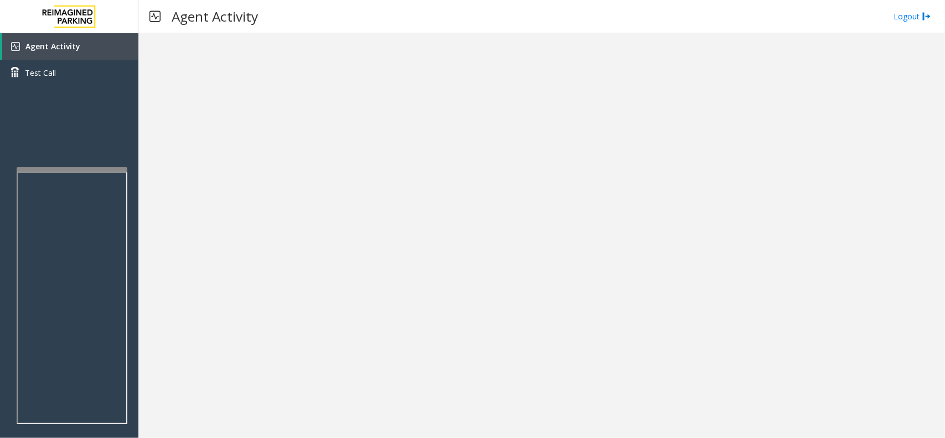
click at [232, 14] on h3 "Agent Activity" at bounding box center [214, 16] width 97 height 27
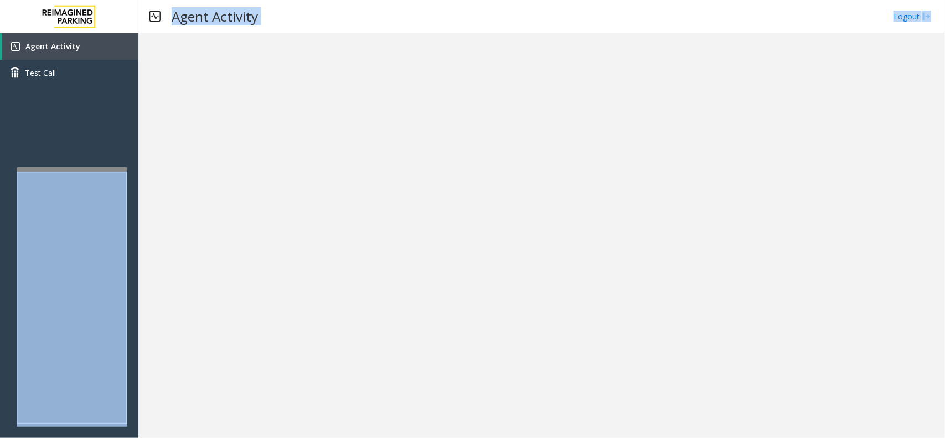
drag, startPoint x: 232, startPoint y: 14, endPoint x: 904, endPoint y: 467, distance: 810.7
click at [904, 438] on html "Agent Activity Test Call × Close Powered by Umojo © 2025 Agent Activity Logout …" at bounding box center [472, 219] width 945 height 438
click at [259, 32] on div "Agent Activity Logout" at bounding box center [541, 16] width 807 height 33
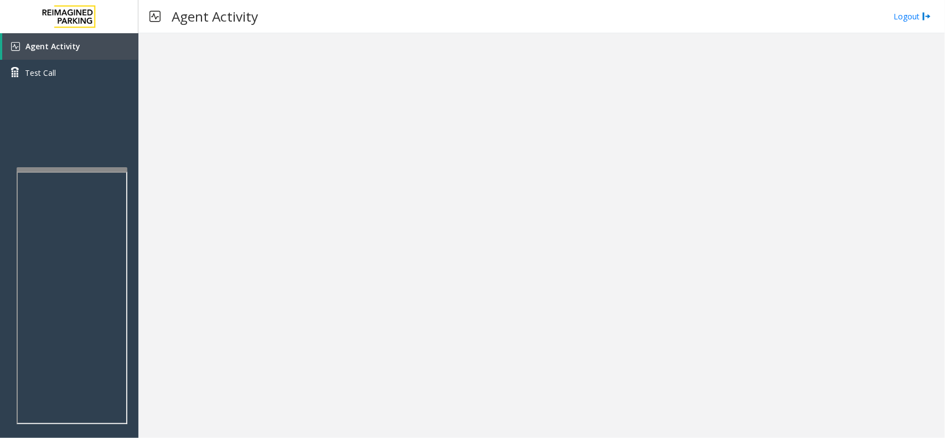
click at [242, 21] on h3 "Agent Activity" at bounding box center [214, 16] width 97 height 27
drag, startPoint x: 242, startPoint y: 21, endPoint x: 191, endPoint y: 18, distance: 51.1
click at [191, 18] on h3 "Agent Activity" at bounding box center [214, 16] width 97 height 27
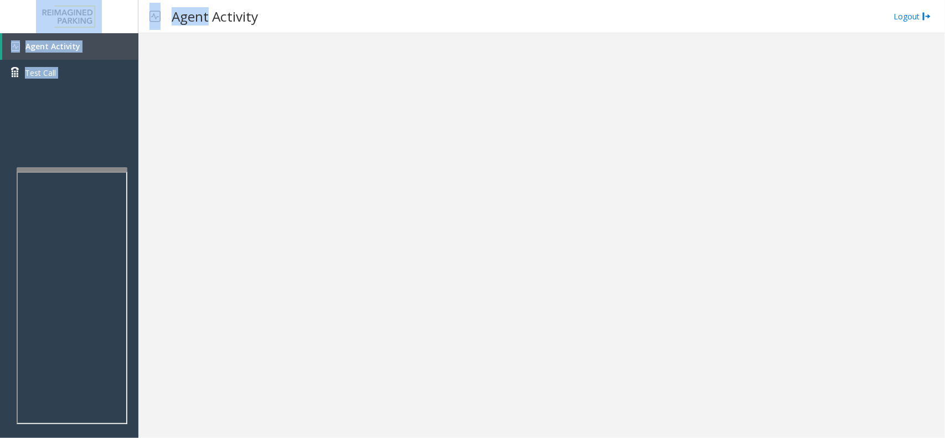
drag, startPoint x: 191, startPoint y: 18, endPoint x: 32, endPoint y: -60, distance: 177.6
click at [32, 0] on html "Agent Activity Test Call × Close Powered by Umojo © 2025 Agent Activity Logout …" at bounding box center [472, 219] width 945 height 438
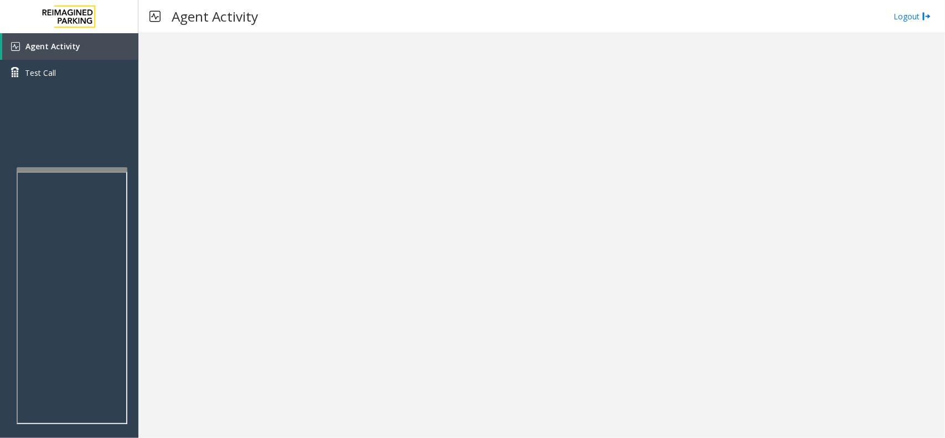
click at [298, 23] on div "Agent Activity Logout" at bounding box center [541, 16] width 807 height 33
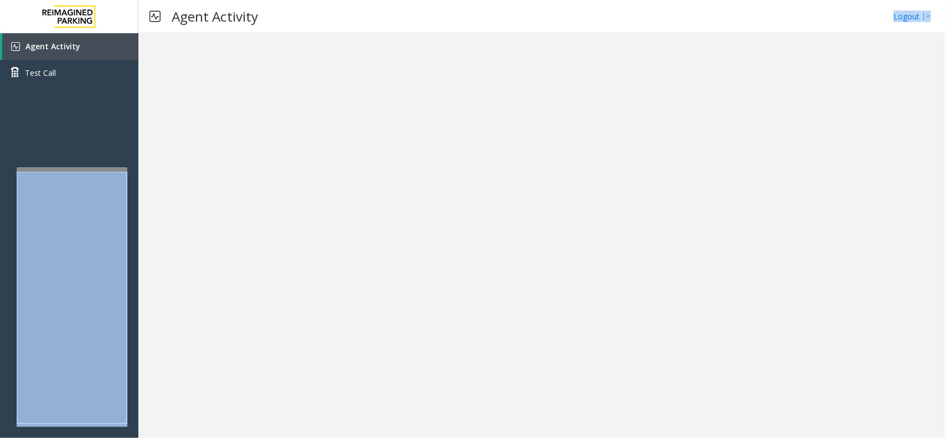
drag, startPoint x: 298, startPoint y: 23, endPoint x: 944, endPoint y: 461, distance: 780.5
click at [944, 438] on html "Agent Activity Test Call × Close Powered by Umojo © 2025 Agent Activity Logout …" at bounding box center [472, 219] width 945 height 438
click at [73, 45] on span "Agent Activity" at bounding box center [52, 46] width 55 height 11
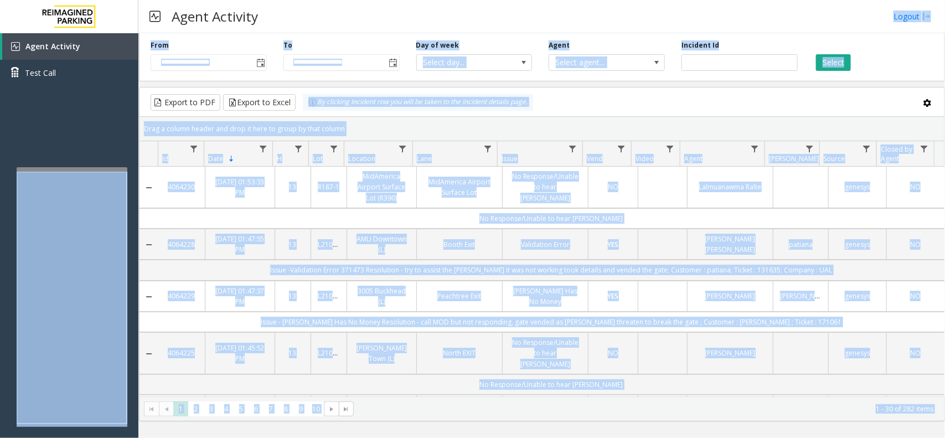
click at [506, 126] on div "Drag a column header and drop it here to group by that column" at bounding box center [542, 128] width 805 height 19
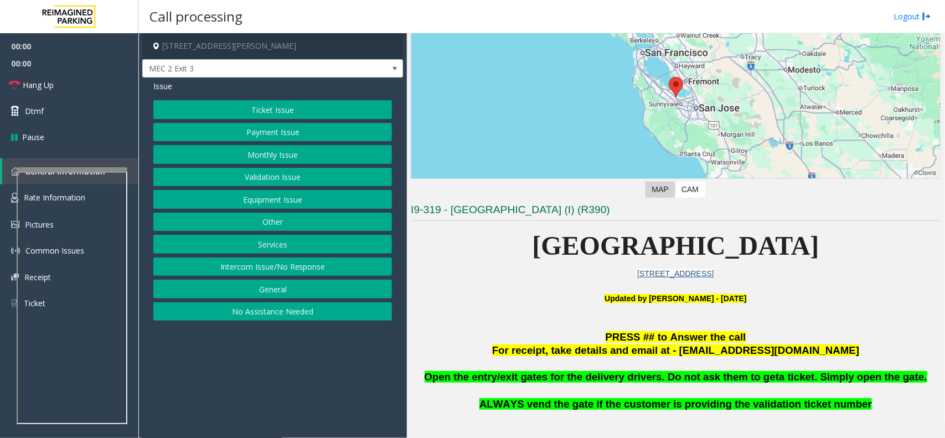
scroll to position [138, 0]
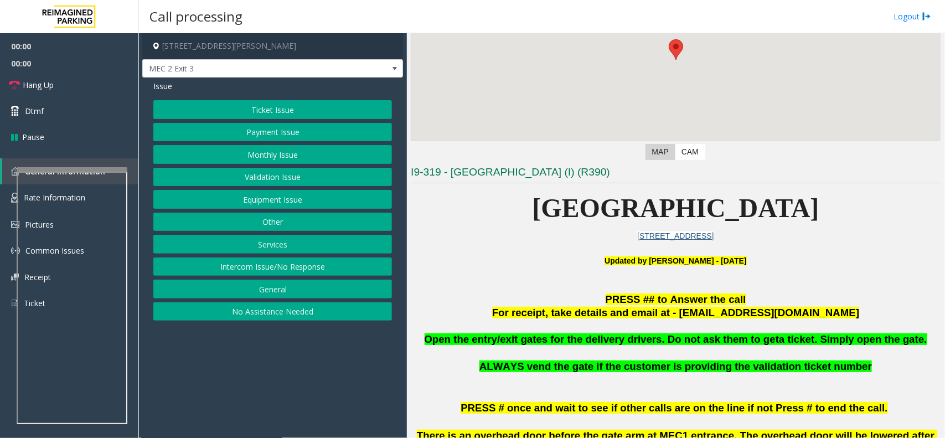
click at [583, 204] on span "[GEOGRAPHIC_DATA]" at bounding box center [676, 207] width 287 height 29
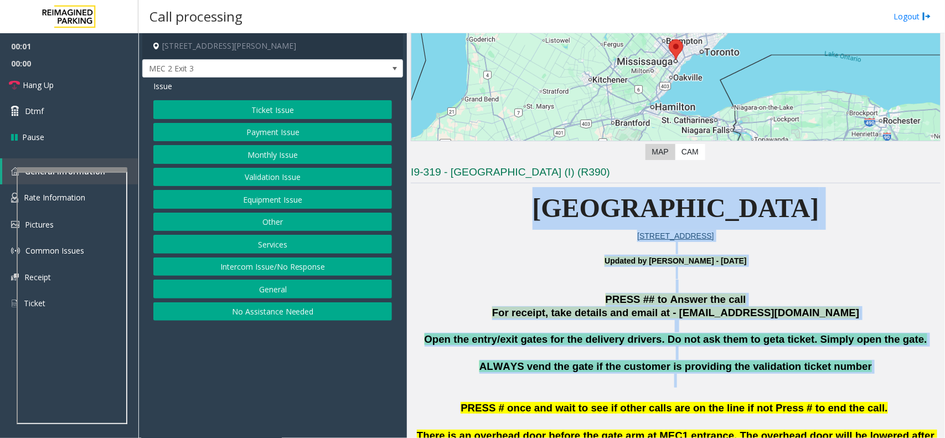
drag, startPoint x: 583, startPoint y: 204, endPoint x: 763, endPoint y: 383, distance: 254.2
click at [763, 383] on p "ALWAYS vend the gate if the customer is providing the validation ticket number" at bounding box center [676, 374] width 530 height 28
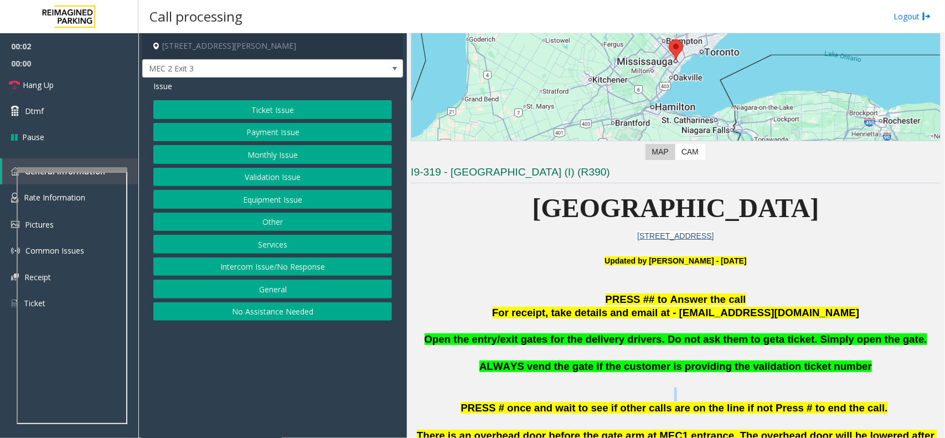
click at [763, 383] on p "ALWAYS vend the gate if the customer is providing the validation ticket number" at bounding box center [676, 374] width 530 height 28
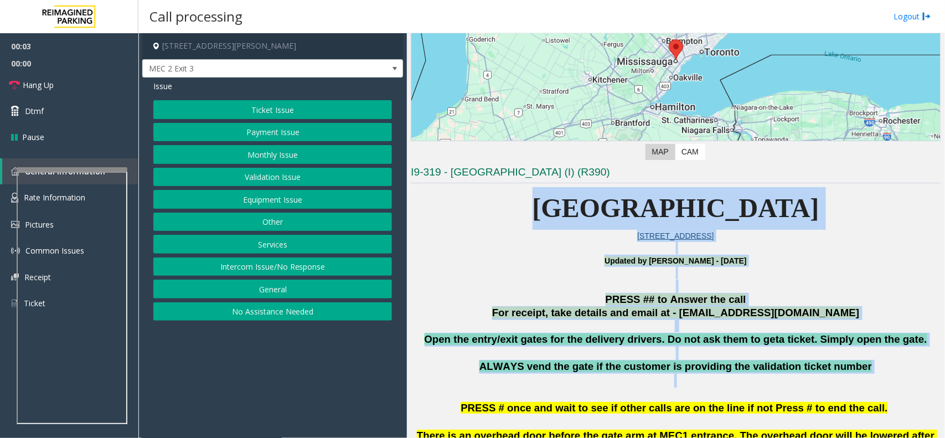
drag, startPoint x: 763, startPoint y: 383, endPoint x: 594, endPoint y: 205, distance: 246.0
click at [594, 205] on span "[GEOGRAPHIC_DATA]" at bounding box center [676, 207] width 287 height 29
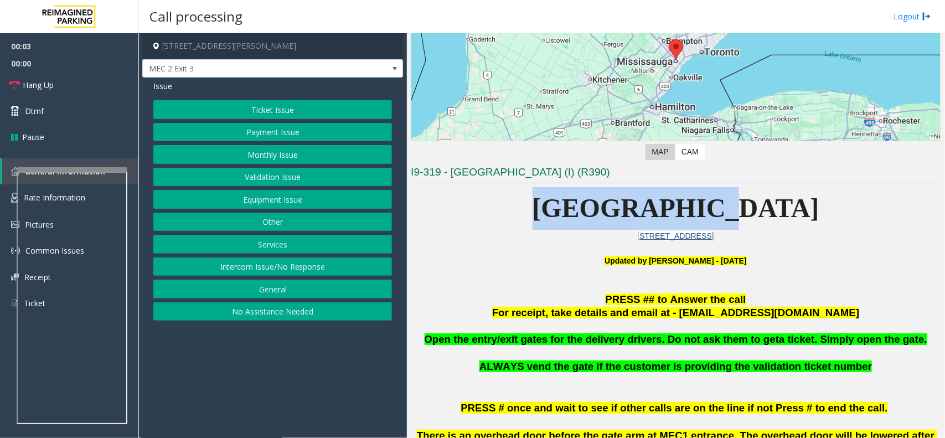
click at [594, 205] on span "[GEOGRAPHIC_DATA]" at bounding box center [676, 207] width 287 height 29
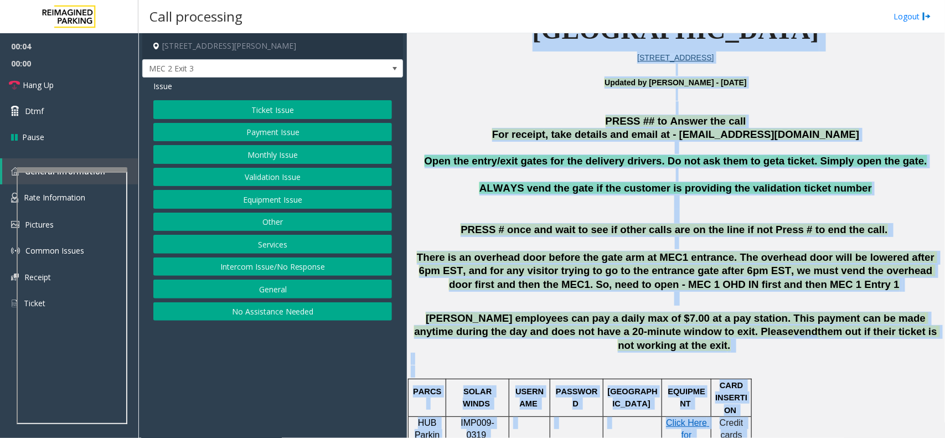
drag, startPoint x: 594, startPoint y: 205, endPoint x: 788, endPoint y: 438, distance: 303.1
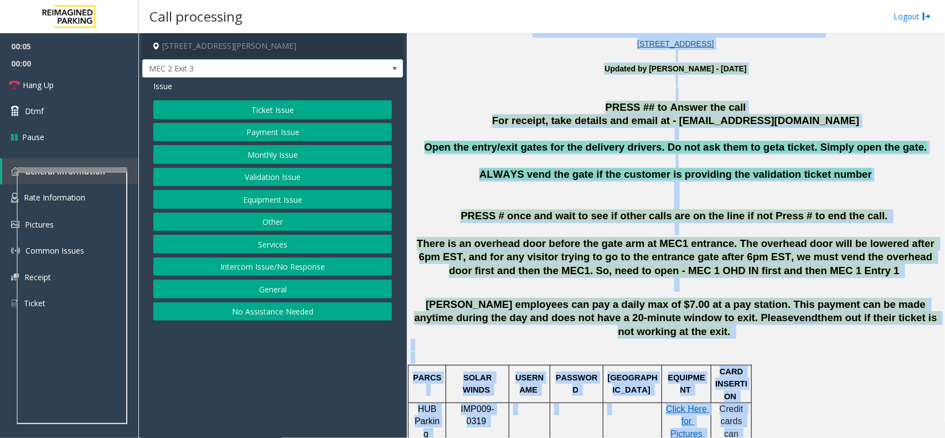
click at [706, 222] on span "PRESS # once and wait to see if other calls are on the line if not Press # to e…" at bounding box center [674, 216] width 427 height 12
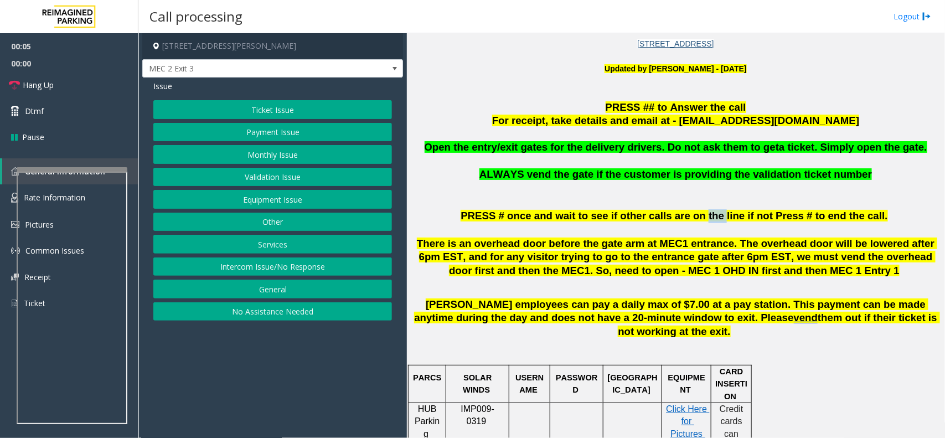
click at [706, 222] on span "PRESS # once and wait to see if other calls are on the line if not Press # to e…" at bounding box center [674, 216] width 427 height 12
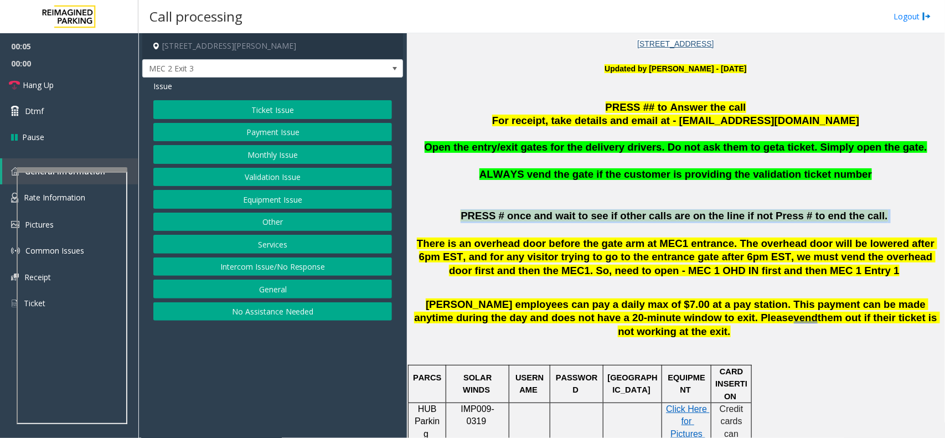
click at [706, 222] on span "PRESS # once and wait to see if other calls are on the line if not Press # to e…" at bounding box center [674, 216] width 427 height 12
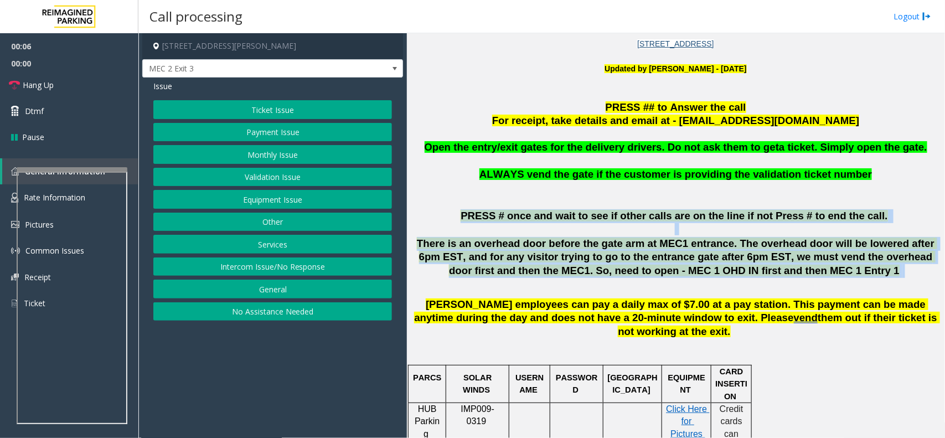
drag, startPoint x: 706, startPoint y: 222, endPoint x: 729, endPoint y: 265, distance: 48.8
click at [729, 265] on span "There is an overhead door before the gate arm at MEC1 entrance. The overhead do…" at bounding box center [677, 257] width 521 height 39
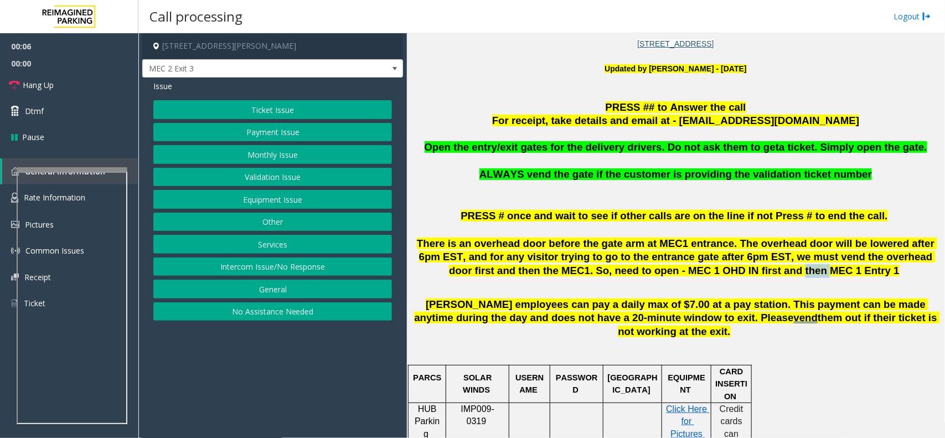
click at [729, 265] on span "There is an overhead door before the gate arm at MEC1 entrance. The overhead do…" at bounding box center [677, 257] width 521 height 39
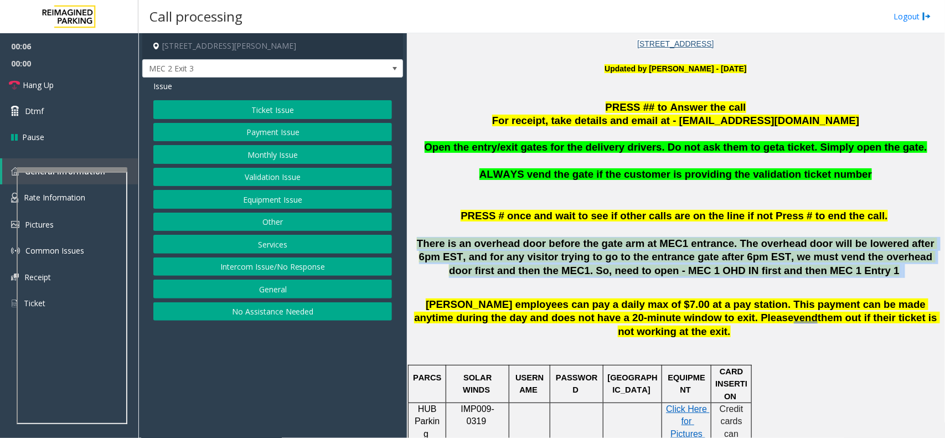
click at [729, 265] on span "There is an overhead door before the gate arm at MEC1 entrance. The overhead do…" at bounding box center [677, 257] width 521 height 39
click at [261, 109] on button "Ticket Issue" at bounding box center [272, 109] width 239 height 19
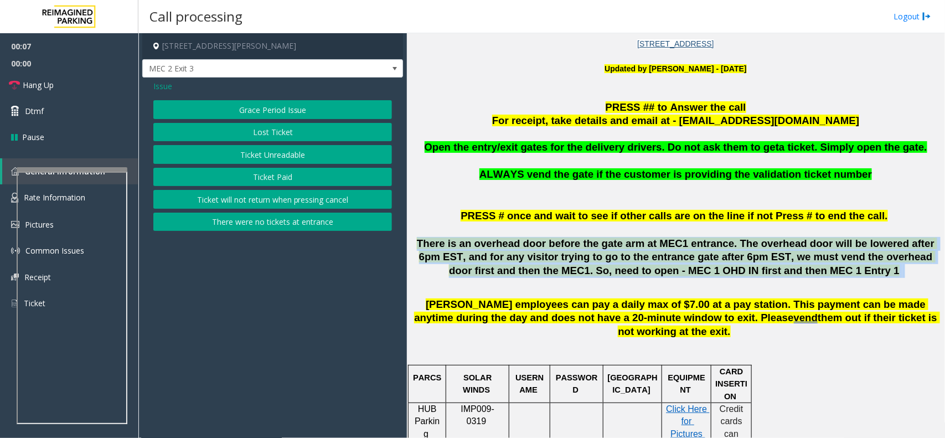
click at [278, 151] on button "Ticket Unreadable" at bounding box center [272, 154] width 239 height 19
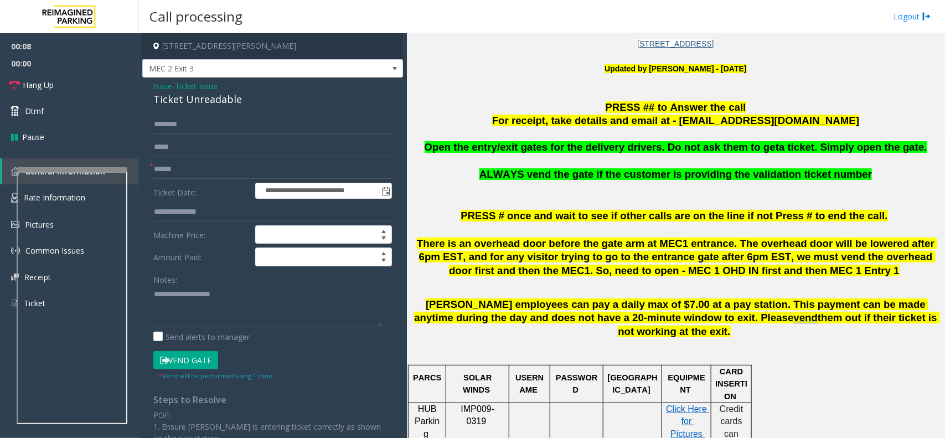
click at [244, 85] on div "Issue - Ticket Issue Ticket Unreadable" at bounding box center [272, 93] width 239 height 27
click at [259, 110] on div "**********" at bounding box center [272, 331] width 261 height 506
click at [248, 100] on div "Ticket Unreadable" at bounding box center [272, 99] width 239 height 15
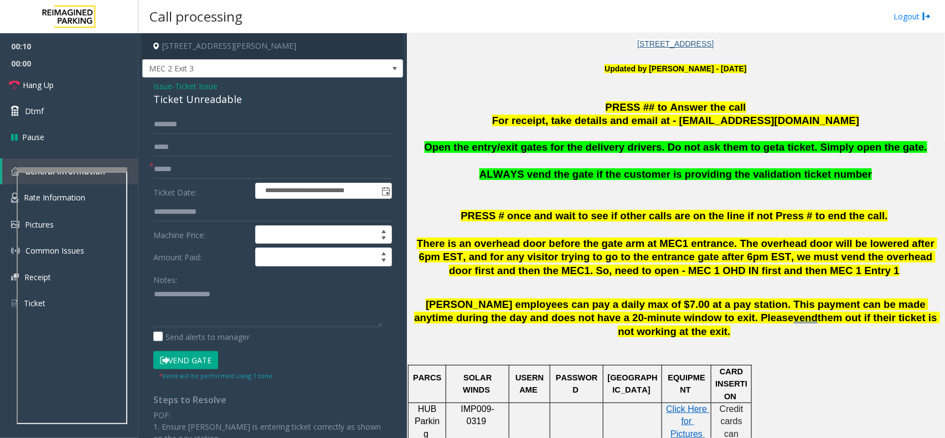
click at [248, 100] on div "Ticket Unreadable" at bounding box center [272, 99] width 239 height 15
click at [217, 297] on textarea at bounding box center [267, 307] width 229 height 42
paste textarea "**********"
type textarea "**********"
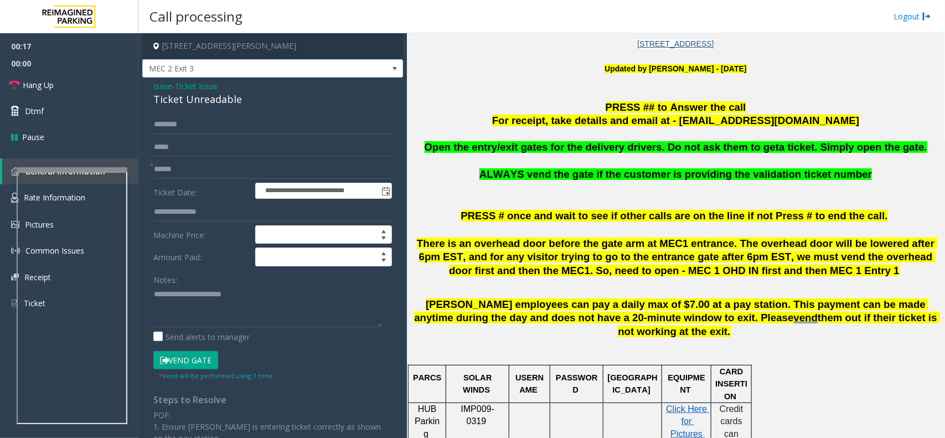
click at [194, 88] on span "Ticket Issue" at bounding box center [196, 86] width 43 height 12
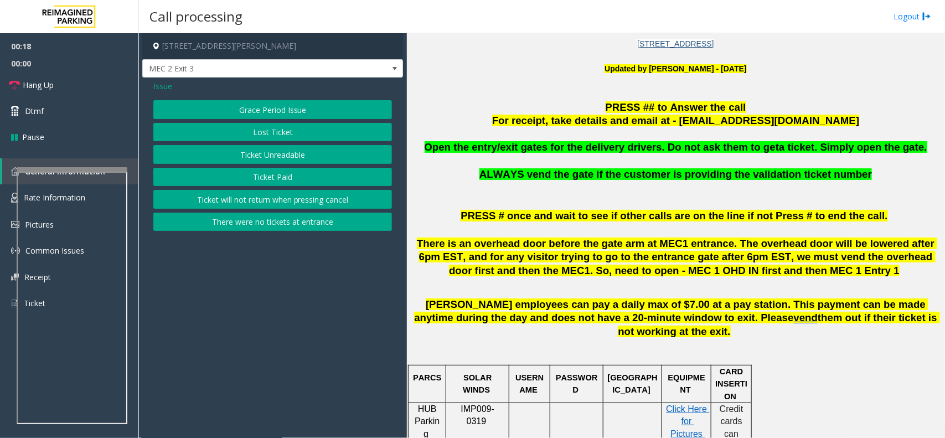
click at [164, 90] on span "Issue" at bounding box center [162, 86] width 19 height 12
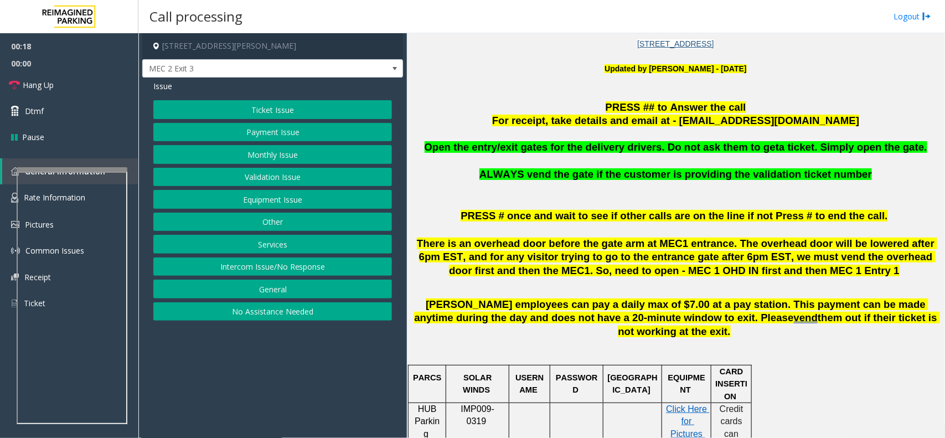
click at [258, 172] on button "Validation Issue" at bounding box center [272, 177] width 239 height 19
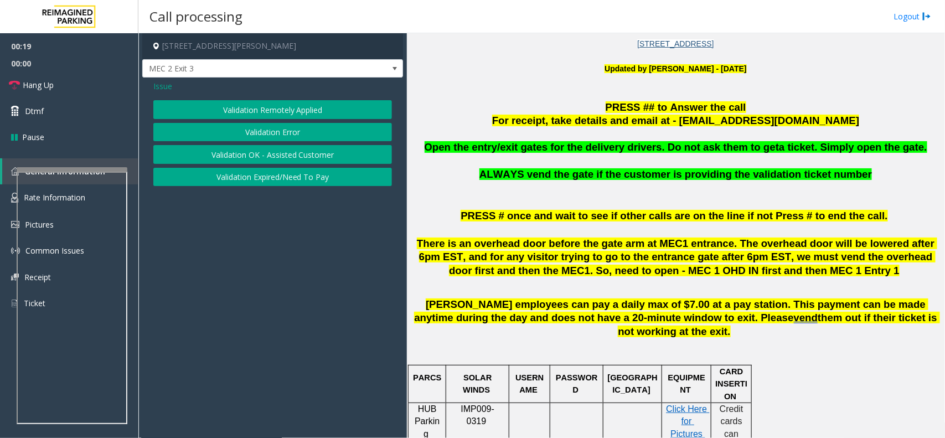
click at [256, 131] on button "Validation Error" at bounding box center [272, 132] width 239 height 19
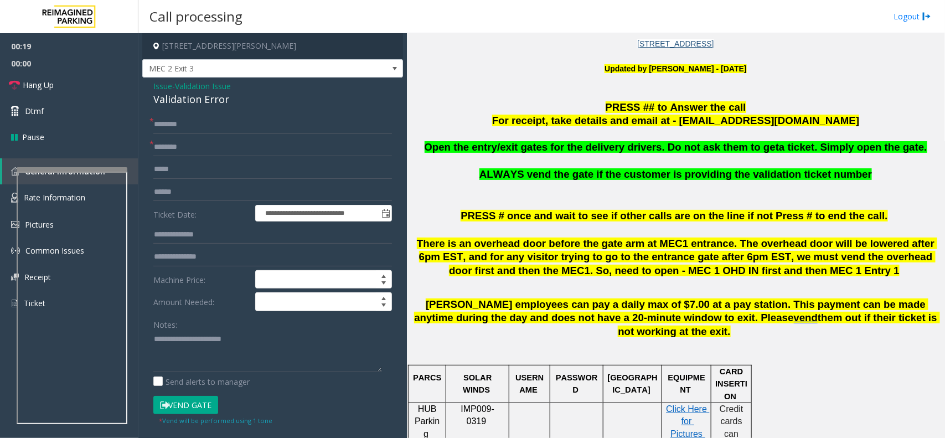
click at [203, 106] on div "Validation Error" at bounding box center [272, 99] width 239 height 15
click at [188, 336] on textarea at bounding box center [267, 352] width 229 height 42
drag, startPoint x: 188, startPoint y: 336, endPoint x: 261, endPoint y: 343, distance: 73.5
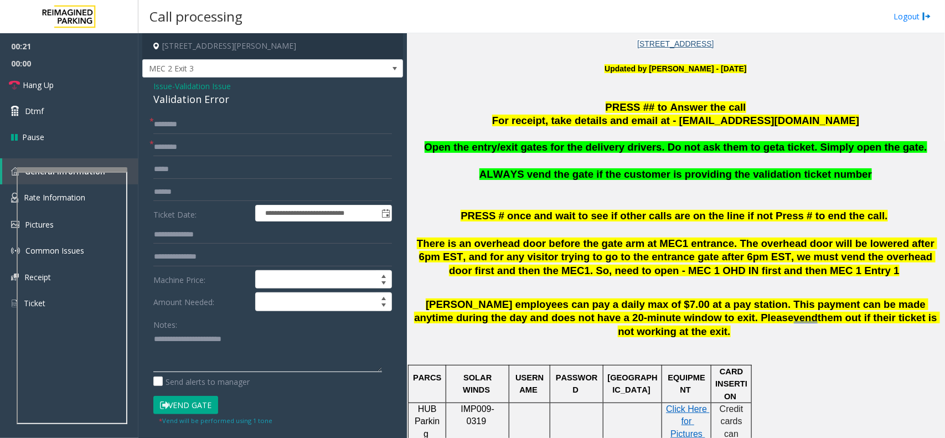
click at [261, 343] on textarea at bounding box center [267, 352] width 229 height 42
paste textarea
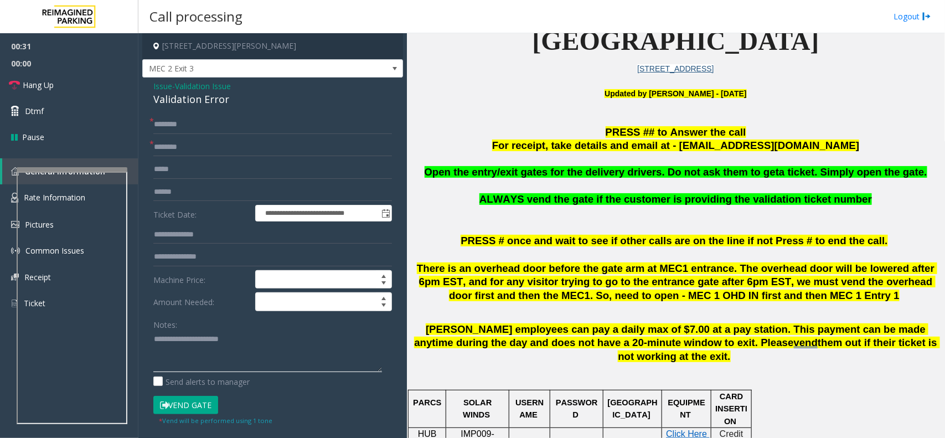
scroll to position [261, 0]
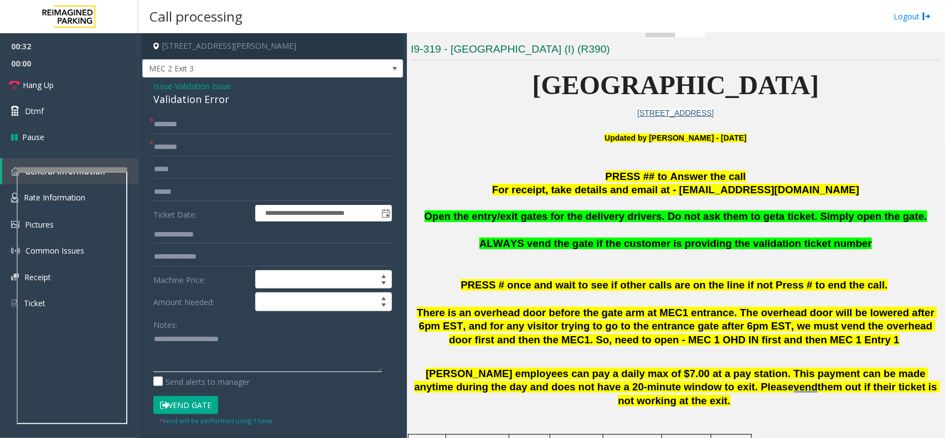
type textarea "**********"
click at [216, 148] on input "text" at bounding box center [272, 147] width 239 height 19
click at [228, 140] on input "**********" at bounding box center [272, 147] width 239 height 19
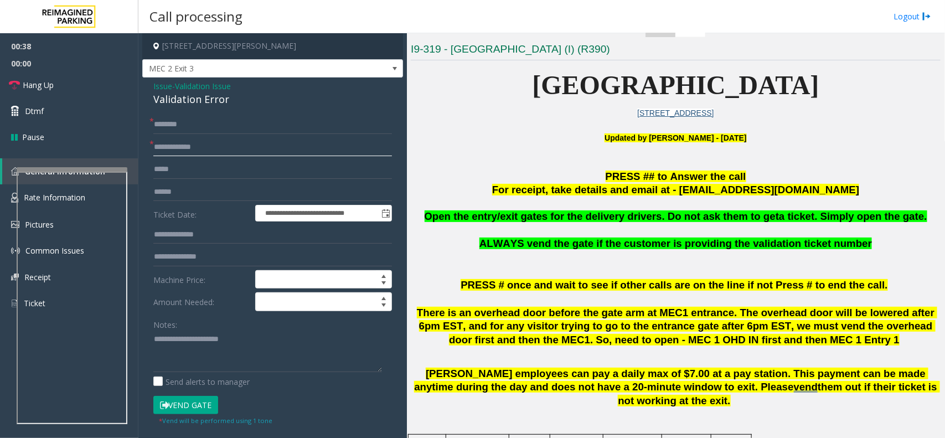
type input "**********"
click at [261, 50] on h4 "[STREET_ADDRESS][PERSON_NAME]" at bounding box center [272, 46] width 261 height 26
drag, startPoint x: 261, startPoint y: 50, endPoint x: 305, endPoint y: 57, distance: 44.3
click at [305, 57] on h4 "[STREET_ADDRESS][PERSON_NAME]" at bounding box center [272, 46] width 261 height 26
click at [203, 129] on input "text" at bounding box center [272, 124] width 239 height 19
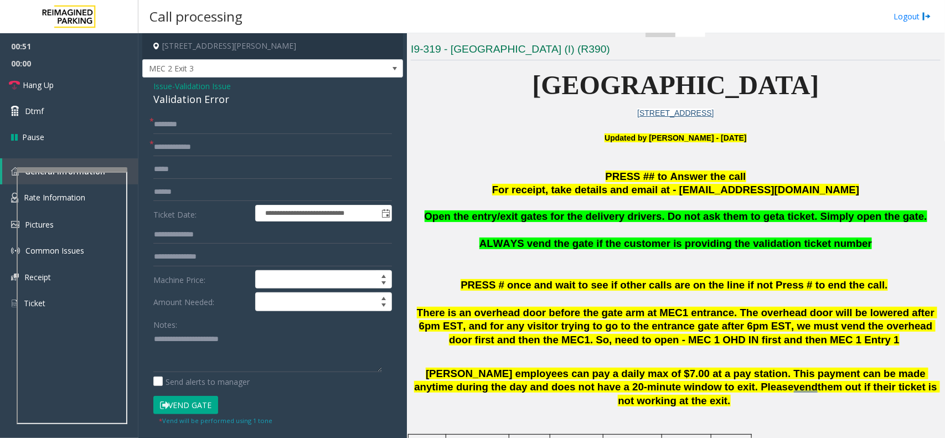
click at [201, 179] on form "**********" at bounding box center [272, 270] width 239 height 311
click at [209, 186] on input "text" at bounding box center [272, 192] width 239 height 19
type input "*******"
click at [188, 403] on button "Vend Gate" at bounding box center [185, 405] width 65 height 19
click at [203, 129] on input "text" at bounding box center [272, 124] width 239 height 19
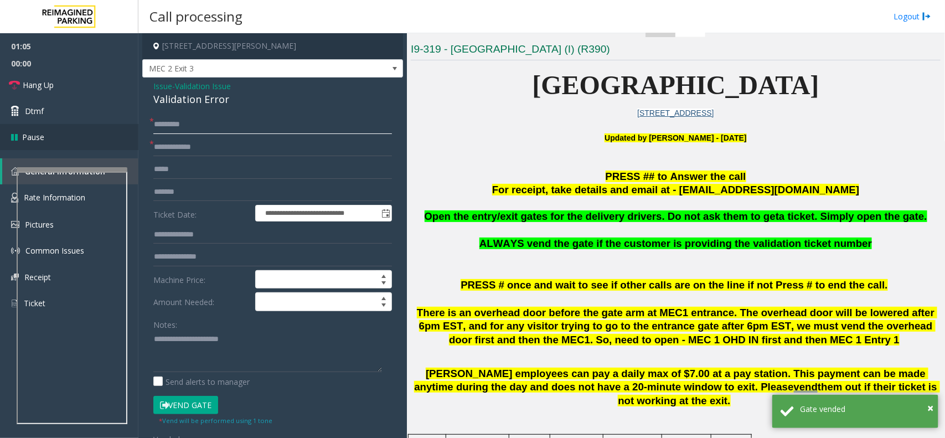
type input "********"
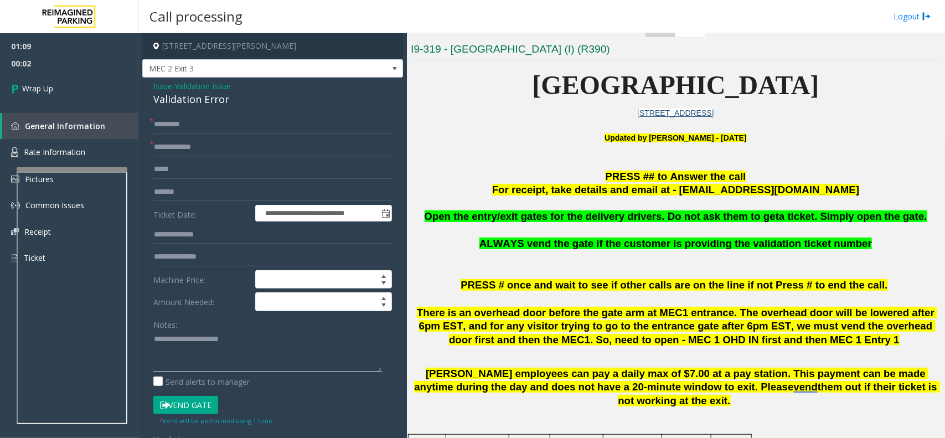
click at [176, 331] on textarea at bounding box center [267, 352] width 229 height 42
click at [187, 361] on textarea at bounding box center [267, 352] width 229 height 42
paste textarea "**********"
type textarea "**********"
click at [162, 161] on input "text" at bounding box center [272, 169] width 239 height 19
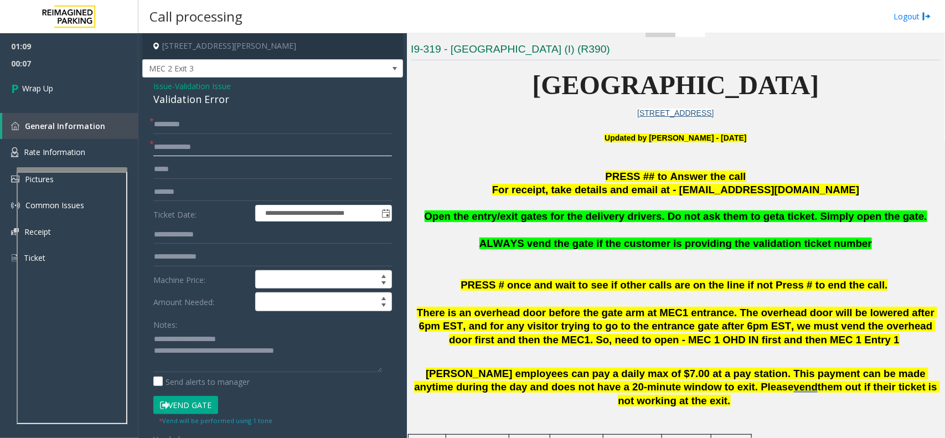
click at [164, 150] on input "**********" at bounding box center [272, 147] width 239 height 19
paste input "****"
type input "**********"
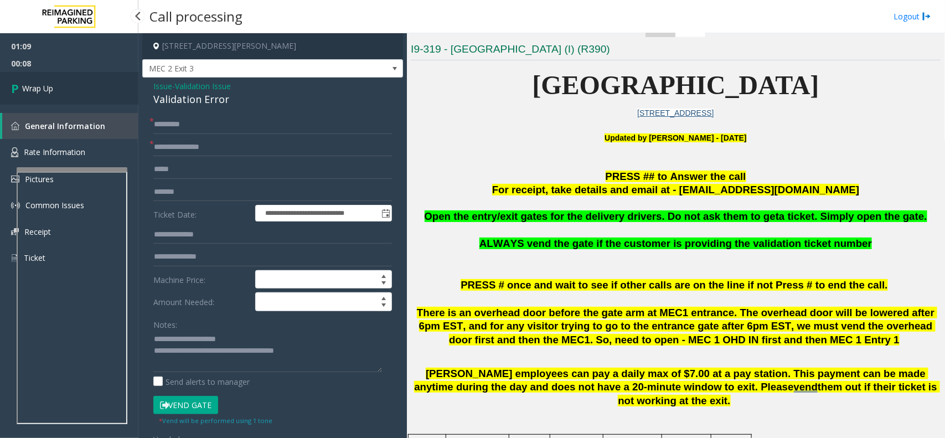
click at [101, 104] on link "Wrap Up" at bounding box center [69, 88] width 138 height 33
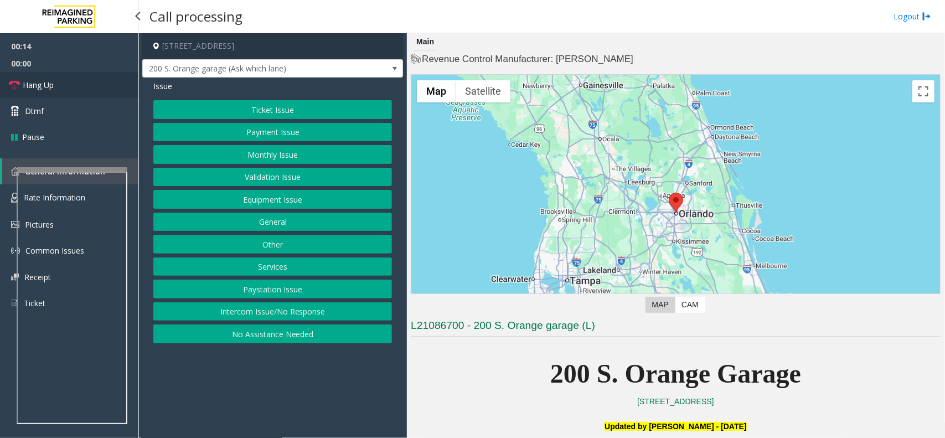
click at [79, 81] on link "Hang Up" at bounding box center [69, 85] width 138 height 26
click at [270, 313] on button "Intercom Issue/No Response" at bounding box center [272, 311] width 239 height 19
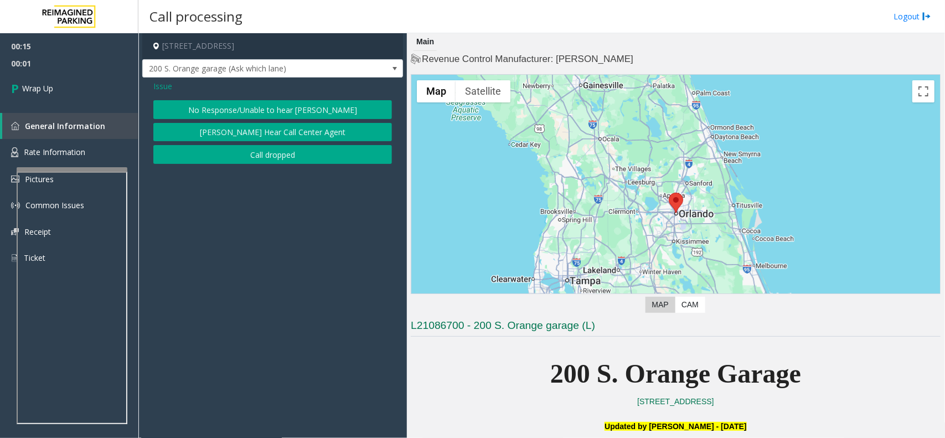
click at [288, 104] on button "No Response/Unable to hear [PERSON_NAME]" at bounding box center [272, 109] width 239 height 19
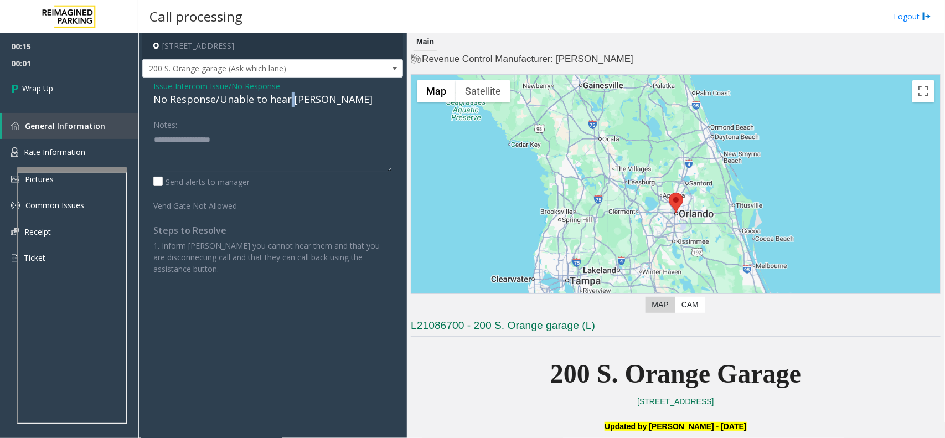
click at [288, 104] on div "No Response/Unable to hear [PERSON_NAME]" at bounding box center [272, 99] width 239 height 15
click at [308, 164] on textarea at bounding box center [272, 152] width 239 height 42
paste textarea "**********"
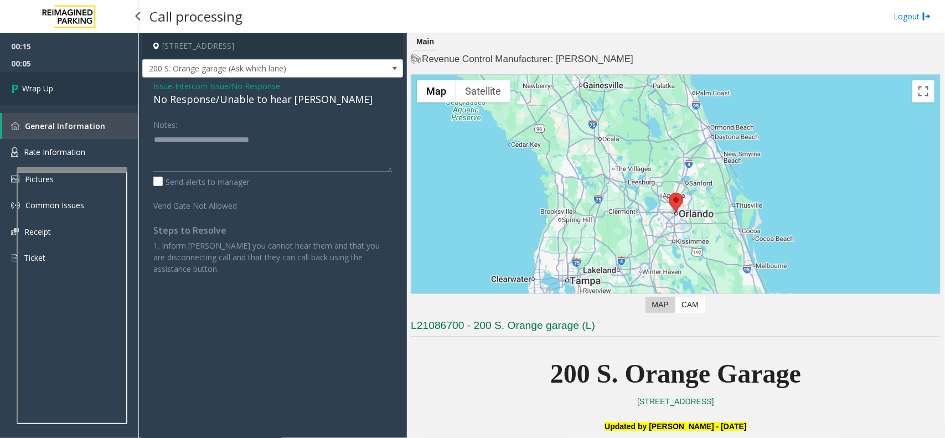
type textarea "**********"
click at [81, 94] on link "Wrap Up" at bounding box center [69, 88] width 138 height 33
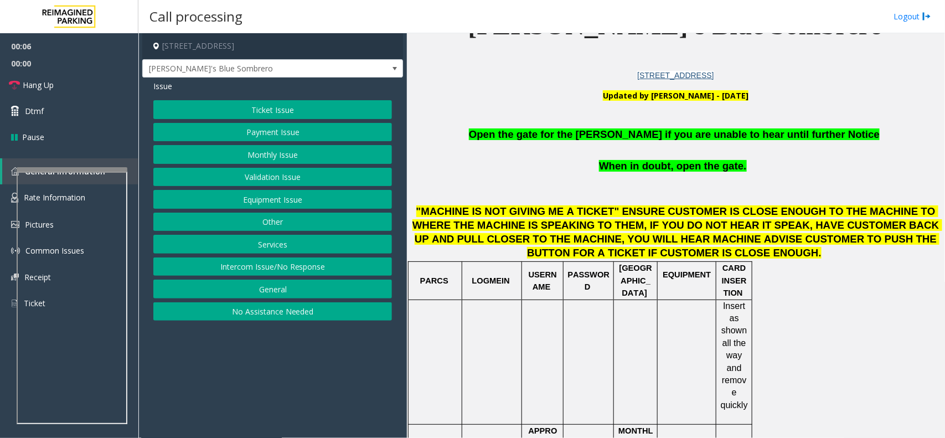
scroll to position [346, 0]
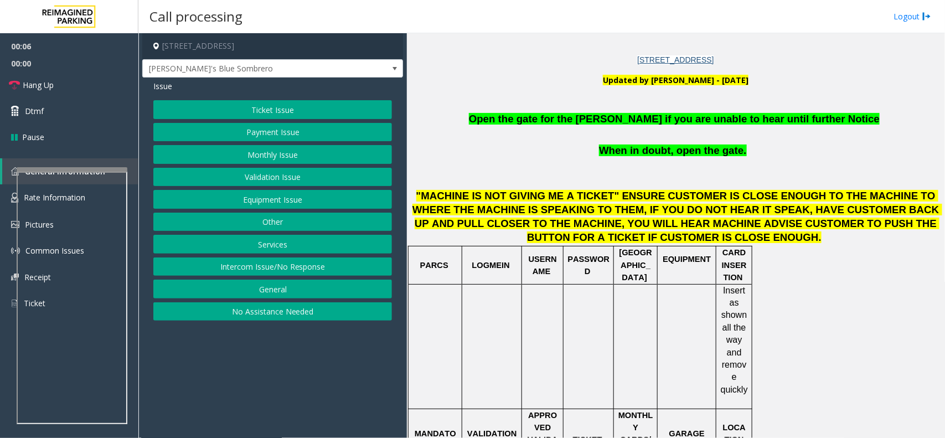
click at [596, 196] on span ""MACHINE IS NOT GIVING ME A TICKET" ENSURE CUSTOMER IS CLOSE ENOUGH TO THE MACH…" at bounding box center [678, 216] width 530 height 53
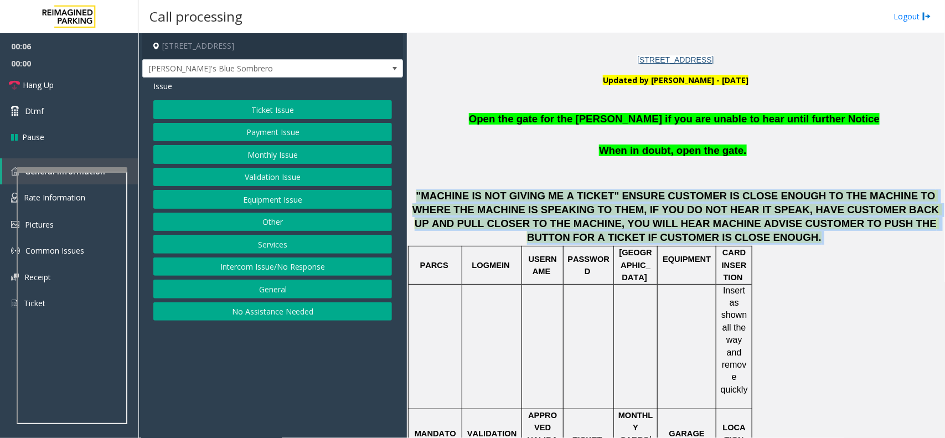
drag, startPoint x: 596, startPoint y: 196, endPoint x: 637, endPoint y: 220, distance: 48.2
click at [637, 220] on span ""MACHINE IS NOT GIVING ME A TICKET" ENSURE CUSTOMER IS CLOSE ENOUGH TO THE MACH…" at bounding box center [678, 216] width 530 height 53
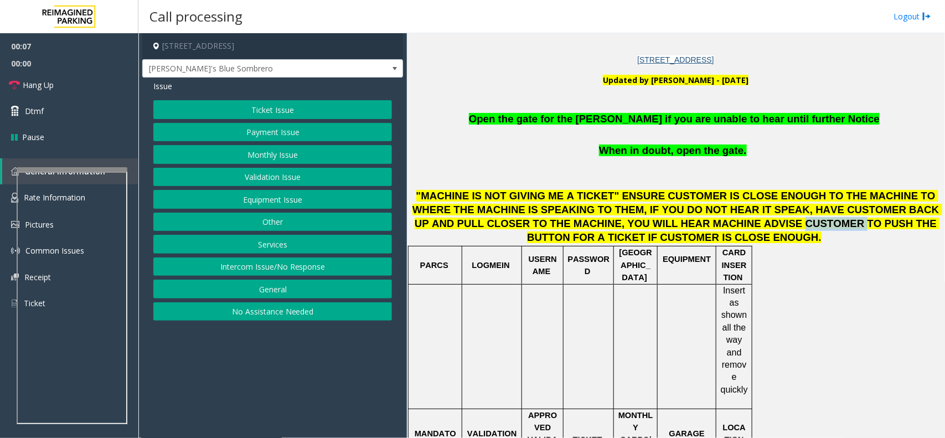
click at [637, 220] on span ""MACHINE IS NOT GIVING ME A TICKET" ENSURE CUSTOMER IS CLOSE ENOUGH TO THE MACH…" at bounding box center [678, 216] width 530 height 53
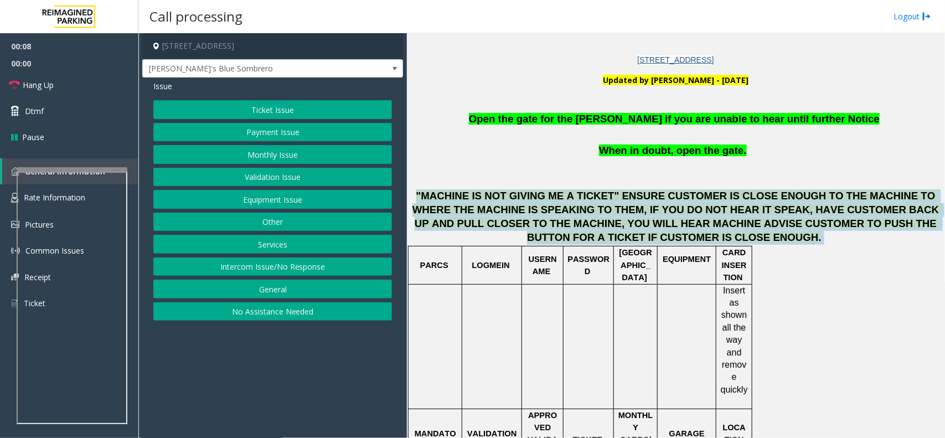
click at [637, 220] on span ""MACHINE IS NOT GIVING ME A TICKET" ENSURE CUSTOMER IS CLOSE ENOUGH TO THE MACH…" at bounding box center [678, 216] width 530 height 53
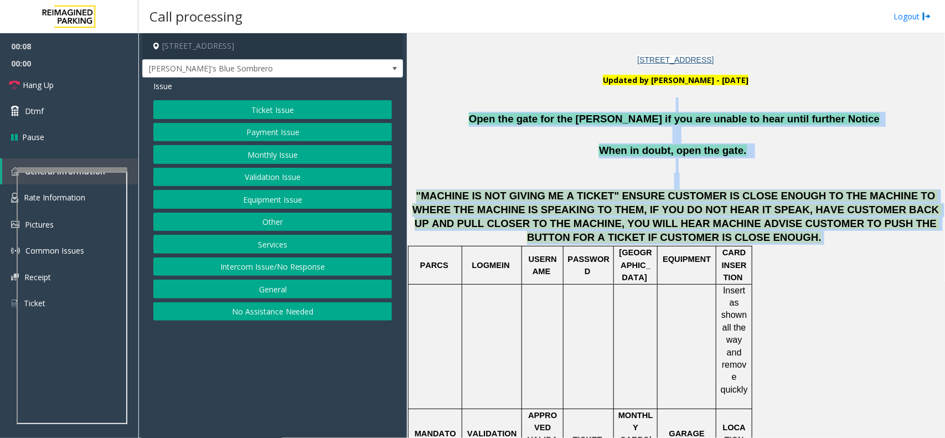
drag, startPoint x: 637, startPoint y: 220, endPoint x: 572, endPoint y: 97, distance: 139.0
click at [572, 97] on h1 "Open the gate for the [PERSON_NAME] if you are unable to hear until further Not…" at bounding box center [676, 170] width 530 height 147
click at [563, 115] on span "Open the gate for the [PERSON_NAME] if you are unable to hear until further Not…" at bounding box center [674, 119] width 411 height 12
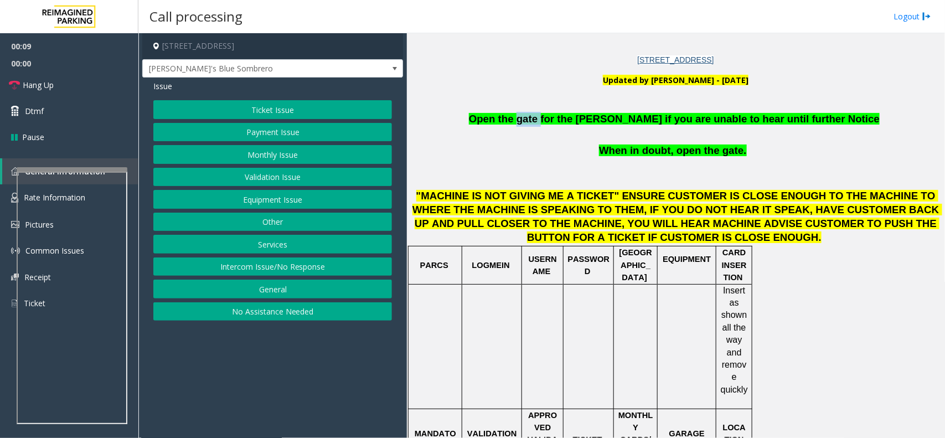
click at [563, 115] on span "Open the gate for the [PERSON_NAME] if you are unable to hear until further Not…" at bounding box center [674, 119] width 411 height 12
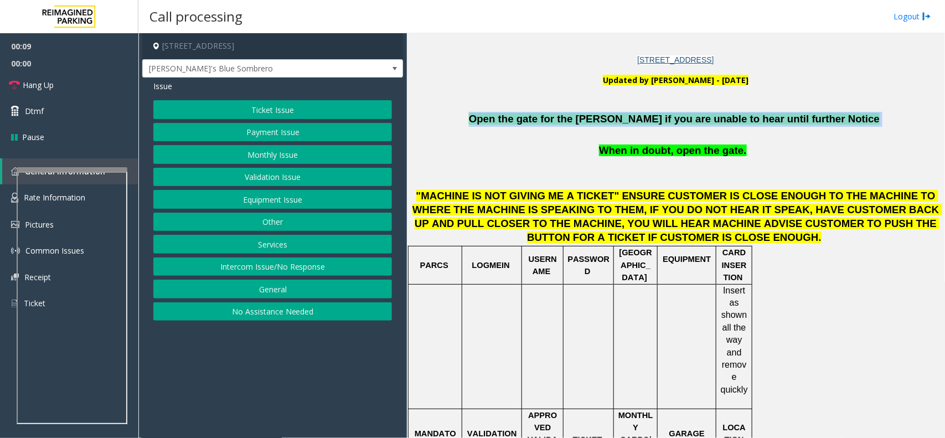
click at [563, 115] on span "Open the gate for the [PERSON_NAME] if you are unable to hear until further Not…" at bounding box center [674, 119] width 411 height 12
click at [308, 200] on button "Equipment Issue" at bounding box center [272, 199] width 239 height 19
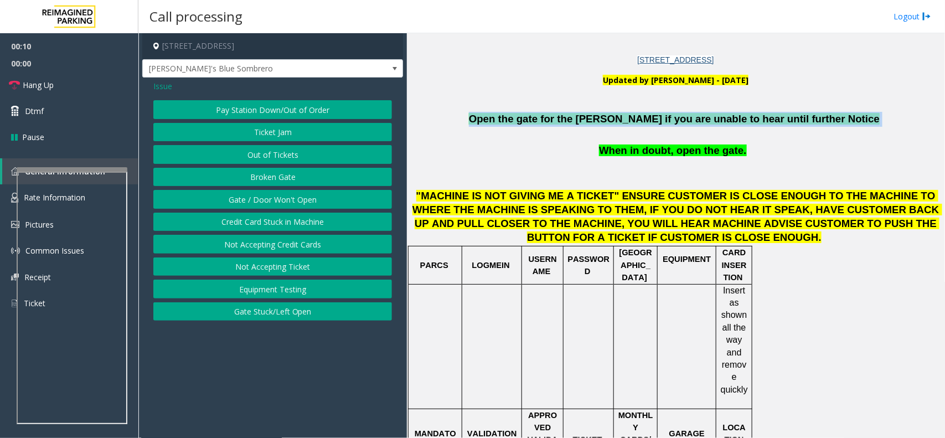
click at [308, 200] on button "Gate / Door Won't Open" at bounding box center [272, 199] width 239 height 19
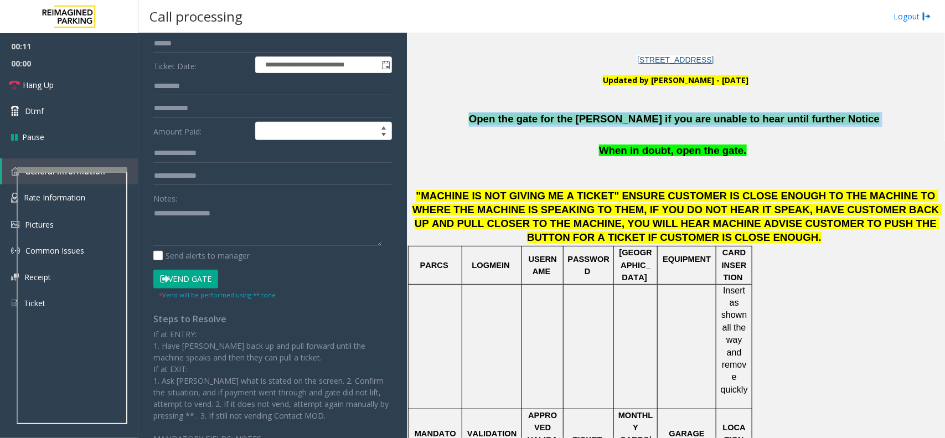
scroll to position [167, 0]
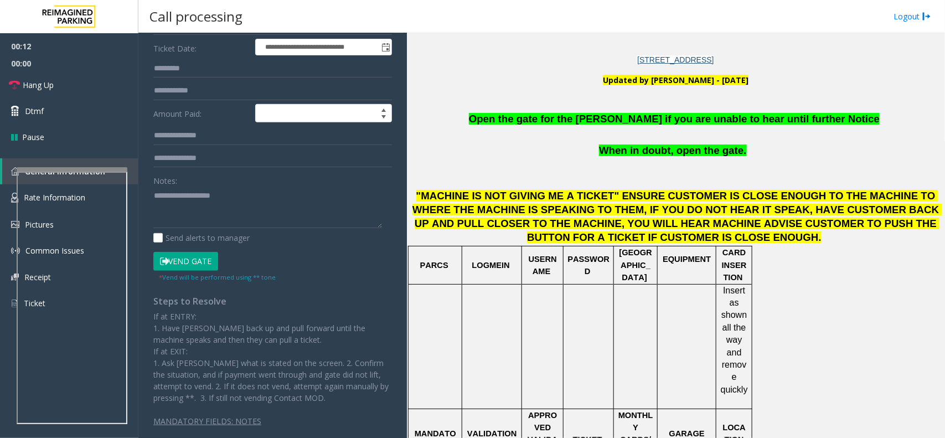
click at [277, 172] on div "Notes:" at bounding box center [272, 199] width 239 height 57
click at [286, 199] on textarea at bounding box center [267, 208] width 229 height 42
paste textarea "**********"
type textarea "**********"
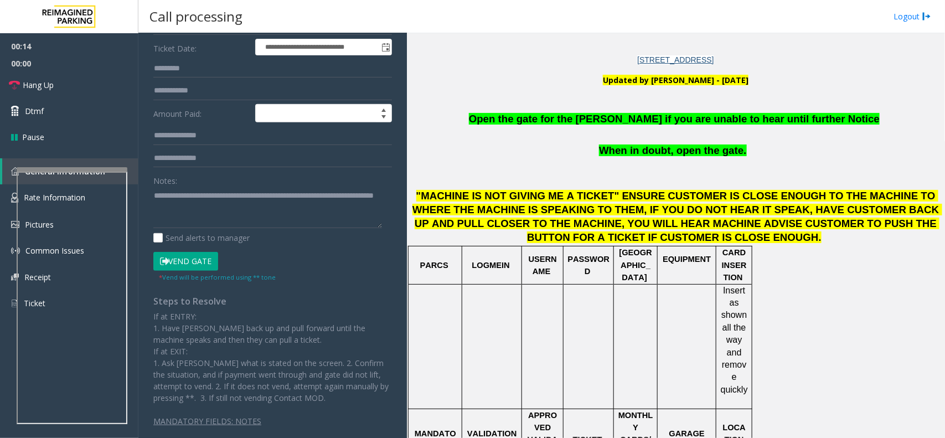
click at [223, 248] on form "**********" at bounding box center [272, 115] width 239 height 333
click at [211, 250] on form "**********" at bounding box center [272, 115] width 239 height 333
click at [211, 263] on button "Vend Gate" at bounding box center [185, 261] width 65 height 19
click at [86, 117] on link "Dtmf" at bounding box center [69, 111] width 138 height 26
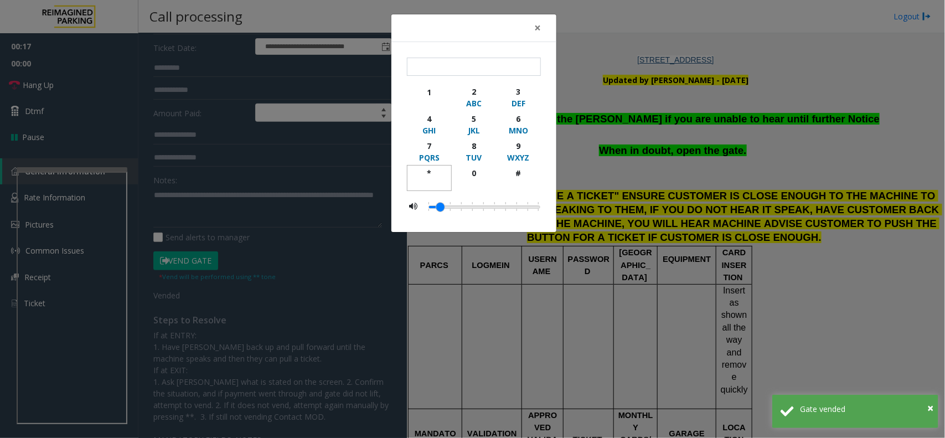
click at [426, 181] on div "button" at bounding box center [429, 184] width 30 height 10
type input "**"
click at [298, 178] on div "× ** 1 2 ABC 3 DEF 4 GHI 5 JKL 6 MNO 7 PQRS 8 TUV 9 WXYZ * 0 #" at bounding box center [472, 219] width 945 height 438
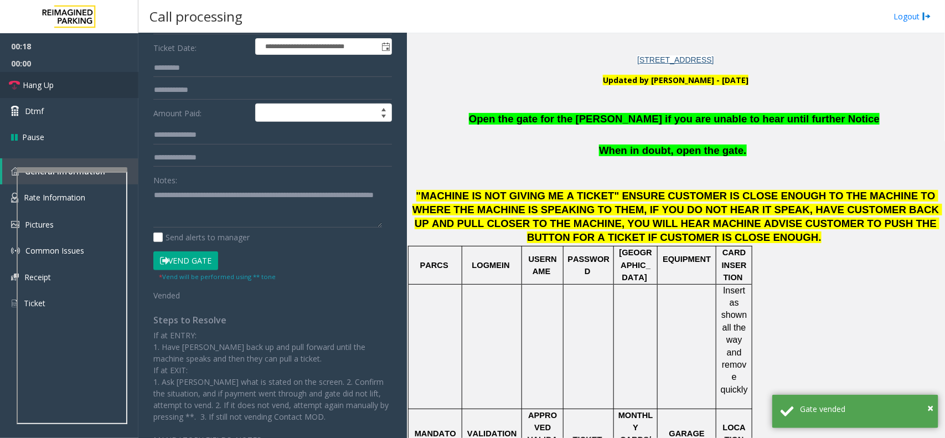
click at [78, 96] on link "Hang Up" at bounding box center [69, 85] width 138 height 26
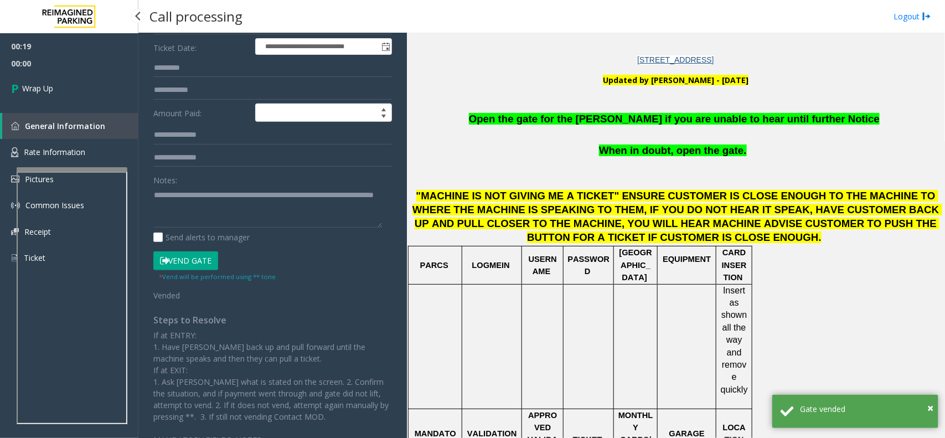
click at [78, 96] on link "Wrap Up" at bounding box center [69, 88] width 138 height 33
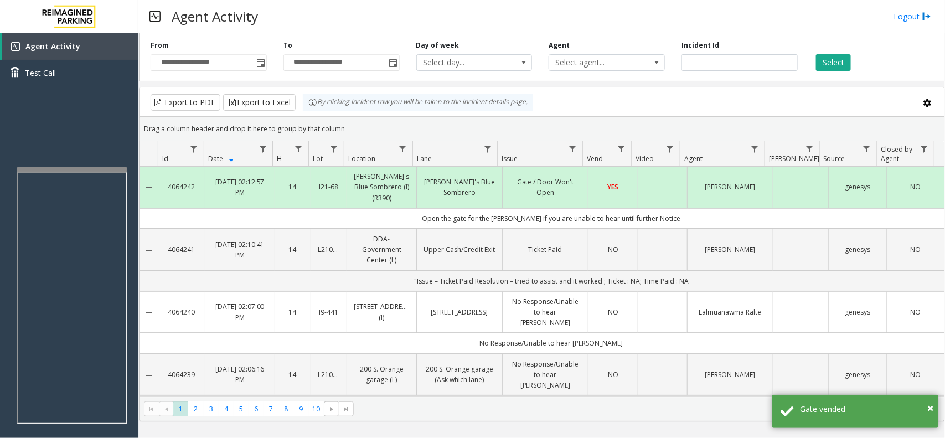
click at [940, 405] on kendo-pager "* * * * * * * * * ** 1 2 3 4 5 6 7 8 9 10 1 - 30 of 294 items" at bounding box center [542, 409] width 805 height 25
click at [932, 409] on span "×" at bounding box center [931, 407] width 6 height 15
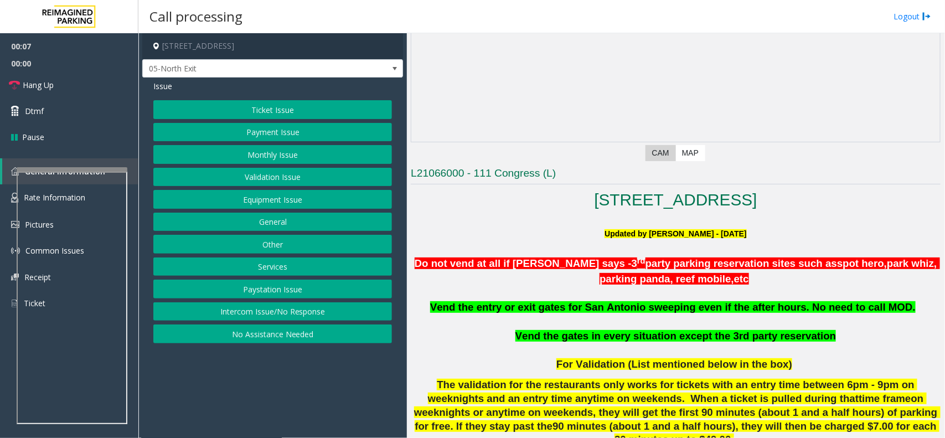
scroll to position [138, 0]
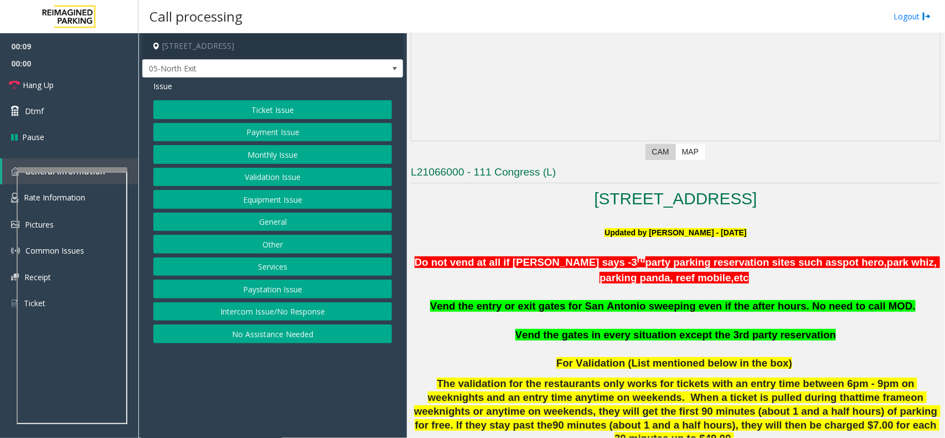
click at [254, 150] on button "Monthly Issue" at bounding box center [272, 154] width 239 height 19
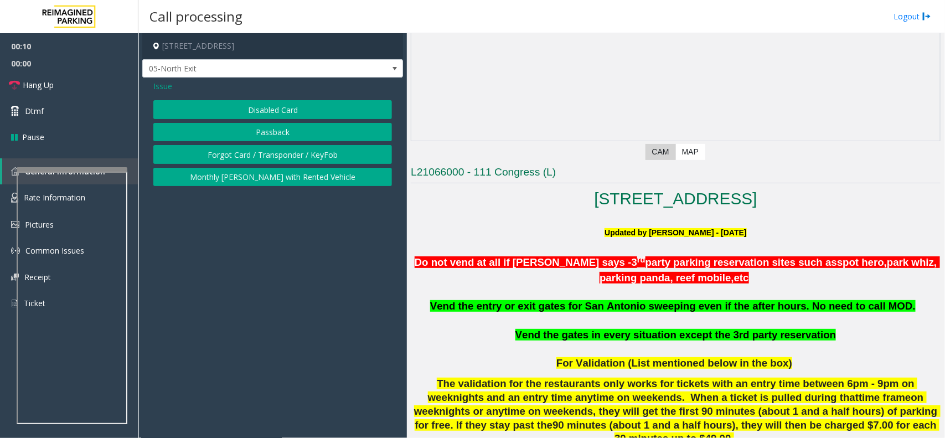
click at [302, 183] on button "Monthly [PERSON_NAME] with Rented Vehicle" at bounding box center [272, 177] width 239 height 19
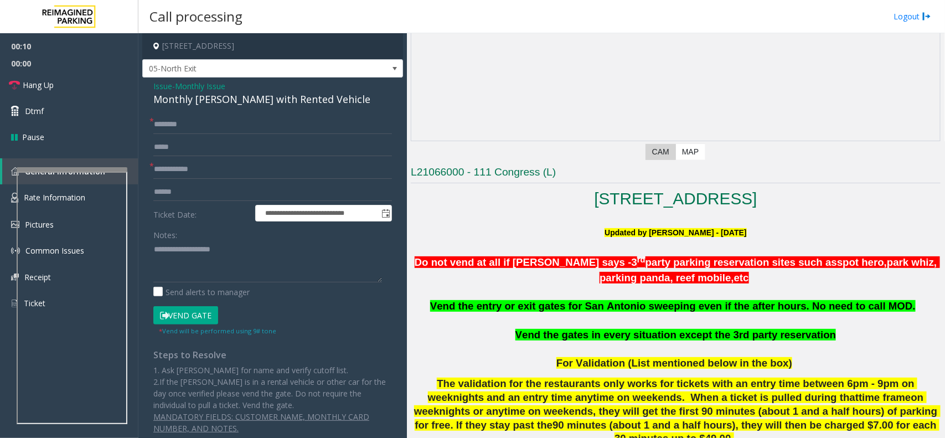
click at [241, 100] on div "Monthly [PERSON_NAME] with Rented Vehicle" at bounding box center [272, 99] width 239 height 15
drag, startPoint x: 241, startPoint y: 100, endPoint x: 208, endPoint y: 2, distance: 103.3
click at [239, 97] on div "Monthly [PERSON_NAME] with Rented Vehicle" at bounding box center [272, 99] width 239 height 15
click at [182, 254] on textarea at bounding box center [267, 262] width 229 height 42
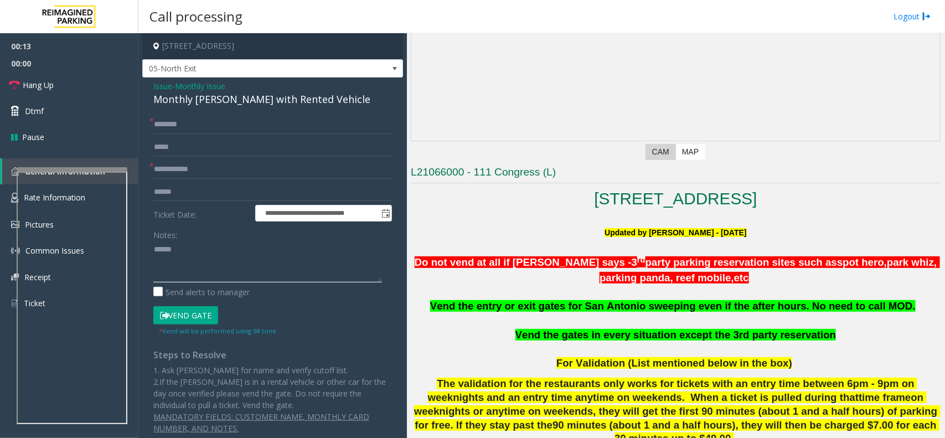
paste textarea "**********"
type textarea "**********"
click at [179, 164] on input "text" at bounding box center [272, 169] width 239 height 19
type input "**"
click at [190, 111] on div "**********" at bounding box center [272, 262] width 261 height 368
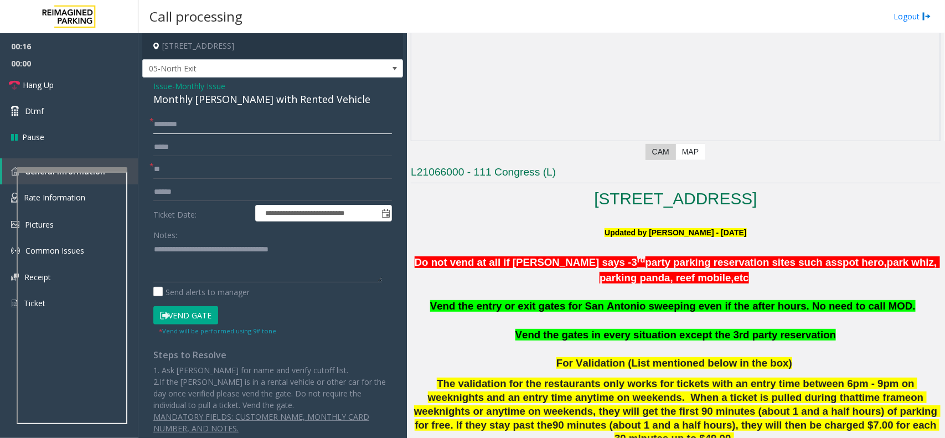
click at [194, 130] on input "text" at bounding box center [272, 124] width 239 height 19
type input "*"
click at [156, 131] on input "******" at bounding box center [272, 124] width 239 height 19
type input "******"
click at [195, 322] on button "Vend Gate" at bounding box center [185, 315] width 65 height 19
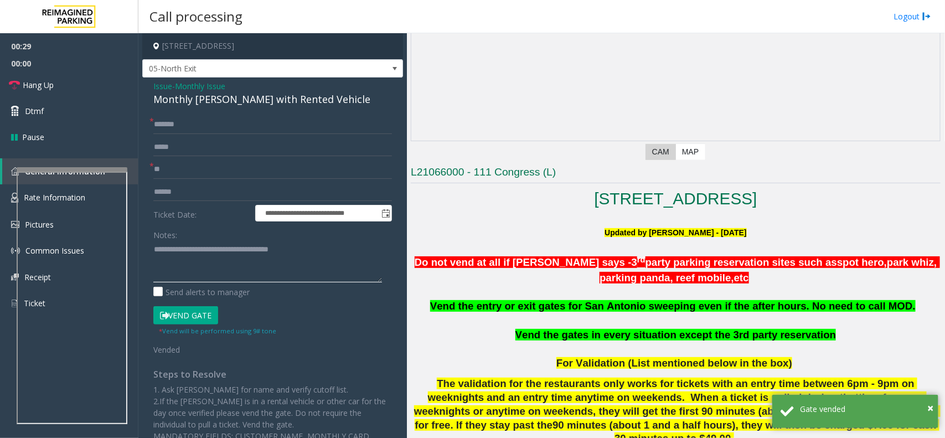
click at [190, 263] on textarea at bounding box center [267, 262] width 229 height 42
paste textarea "**********"
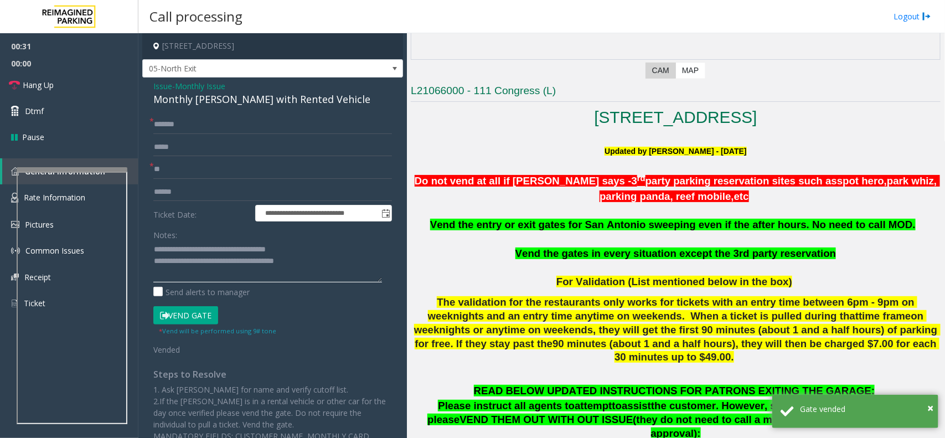
scroll to position [277, 0]
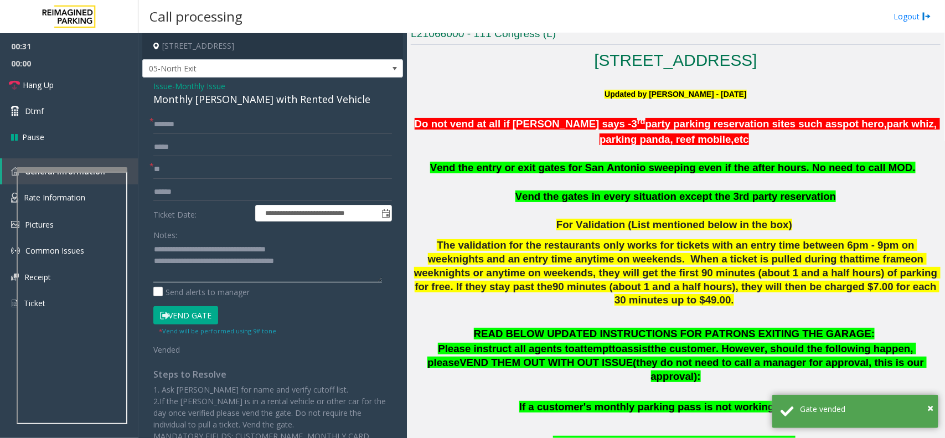
type textarea "**********"
click at [585, 208] on p at bounding box center [676, 210] width 530 height 12
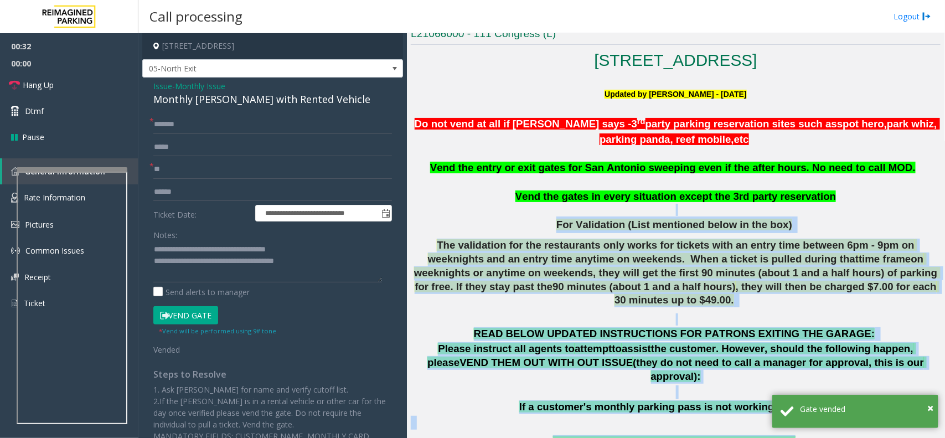
drag, startPoint x: 585, startPoint y: 208, endPoint x: 755, endPoint y: 404, distance: 259.6
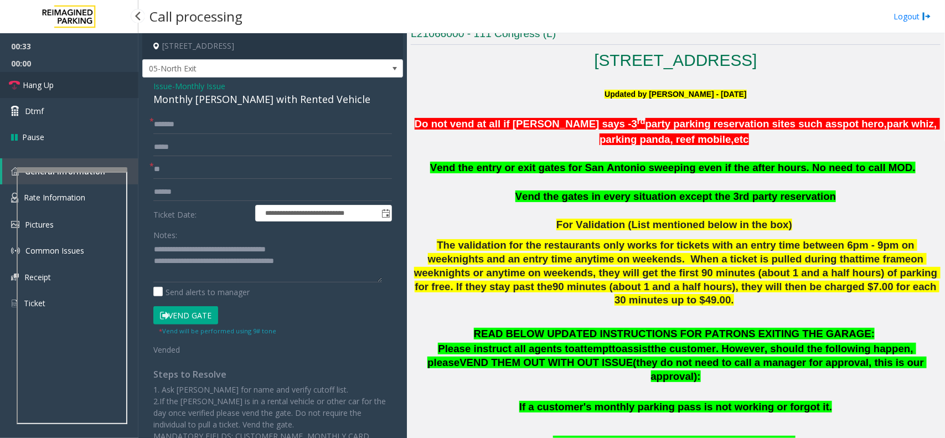
click at [100, 85] on link "Hang Up" at bounding box center [69, 85] width 138 height 26
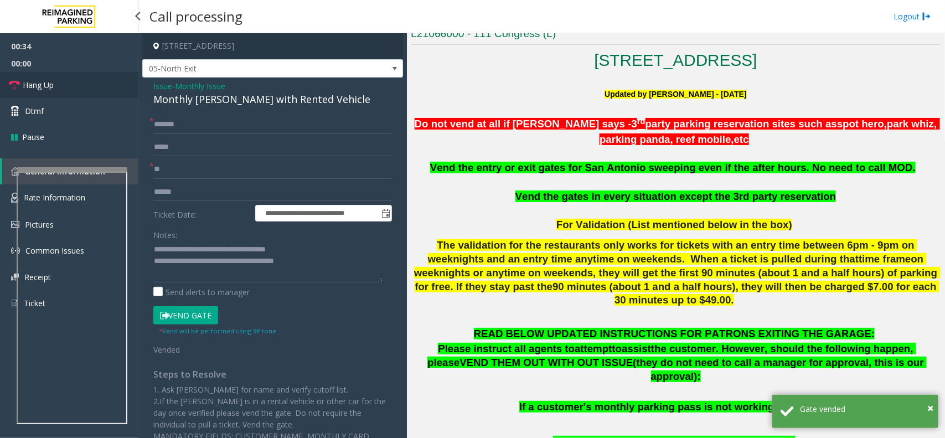
click at [100, 85] on link "Hang Up" at bounding box center [69, 85] width 138 height 26
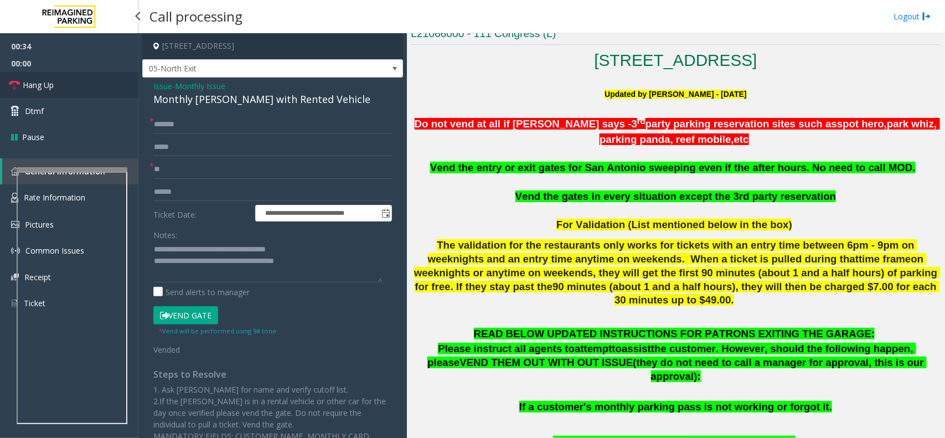
click at [100, 85] on link "Hang Up" at bounding box center [69, 85] width 138 height 26
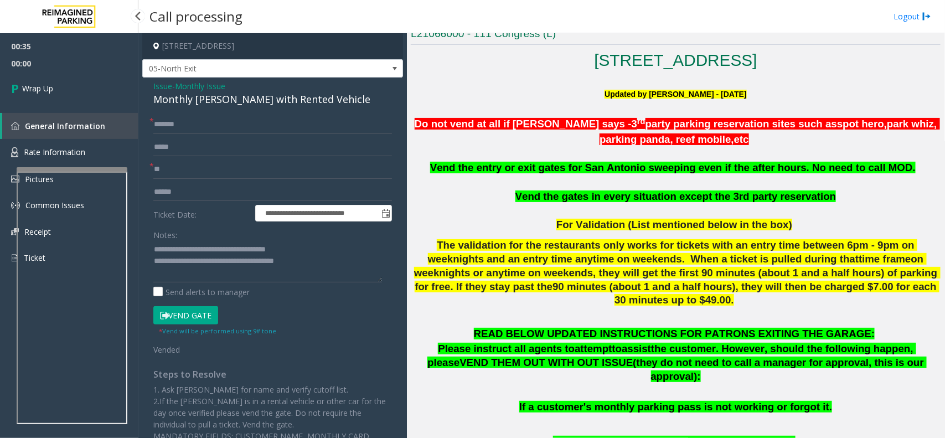
click at [100, 85] on link "Wrap Up" at bounding box center [69, 88] width 138 height 33
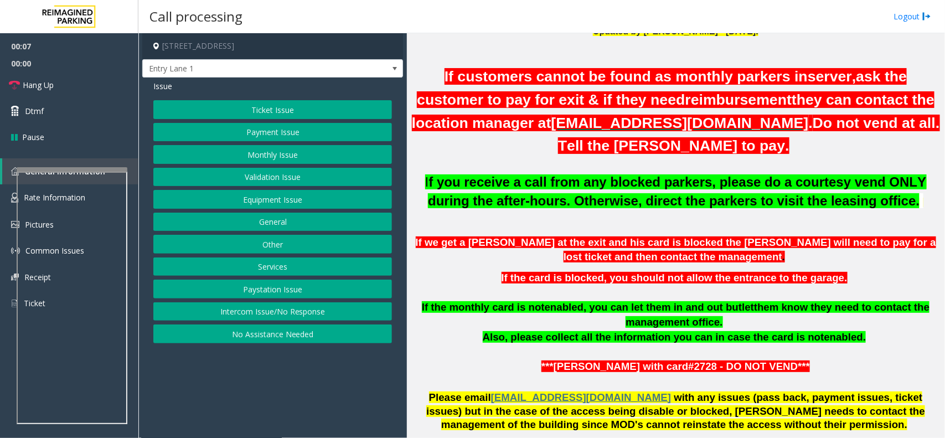
scroll to position [346, 0]
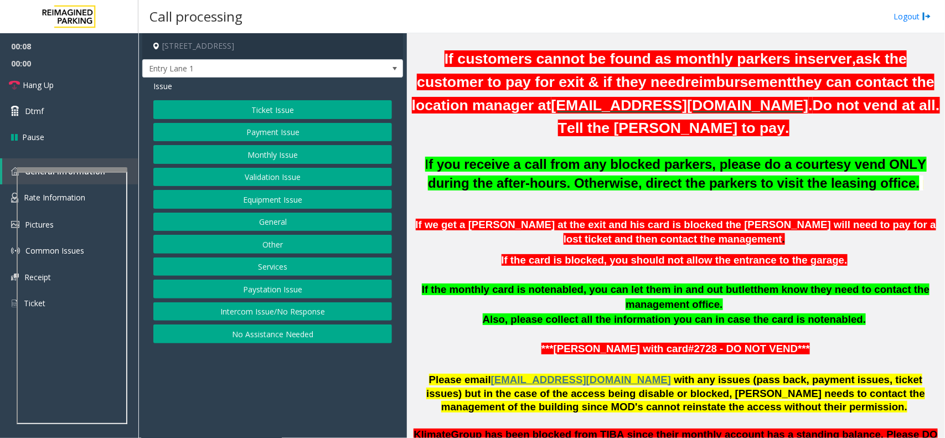
click at [667, 168] on b "f you receive a call from any blocked parkers, please do a courtesy vend ONLY d…" at bounding box center [677, 174] width 498 height 34
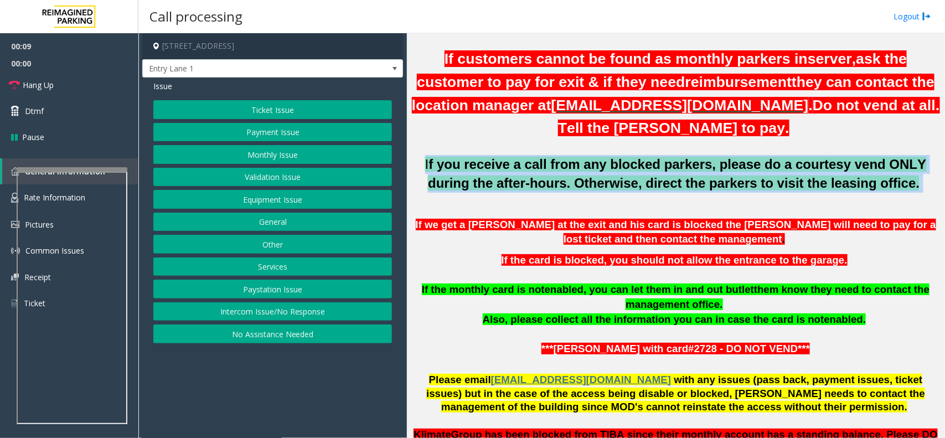
click at [667, 168] on b "f you receive a call from any blocked parkers, please do a courtesy vend ONLY d…" at bounding box center [677, 174] width 498 height 34
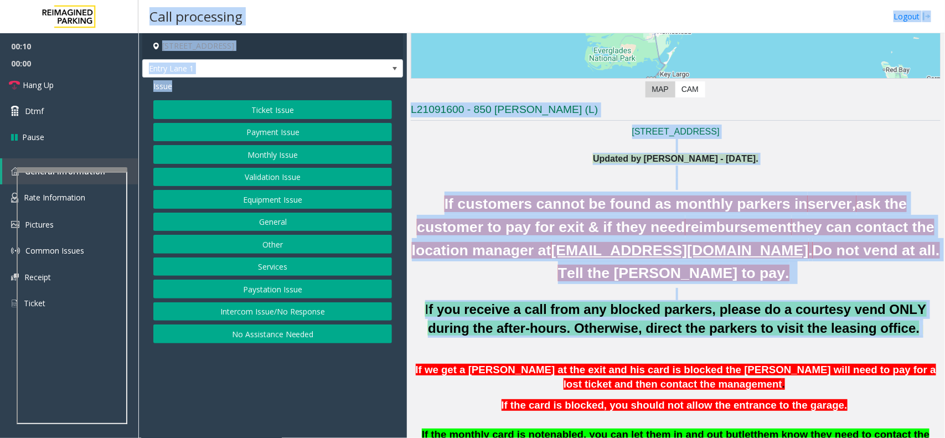
scroll to position [86, 0]
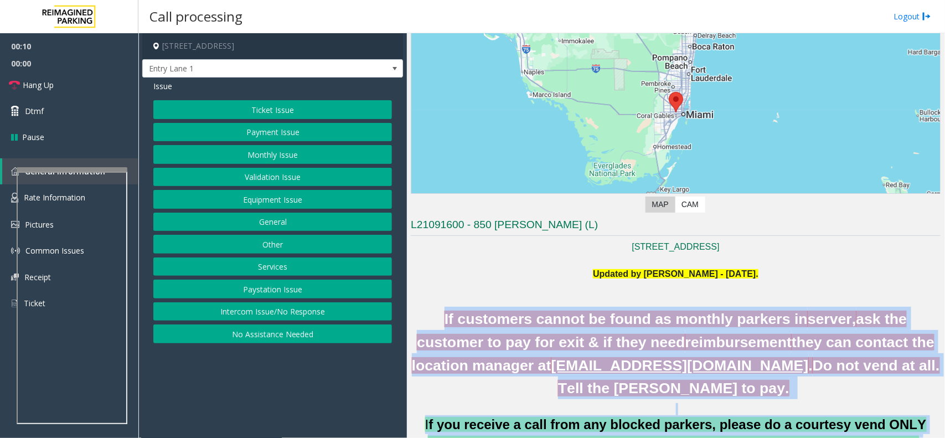
drag, startPoint x: 667, startPoint y: 168, endPoint x: 560, endPoint y: 385, distance: 242.2
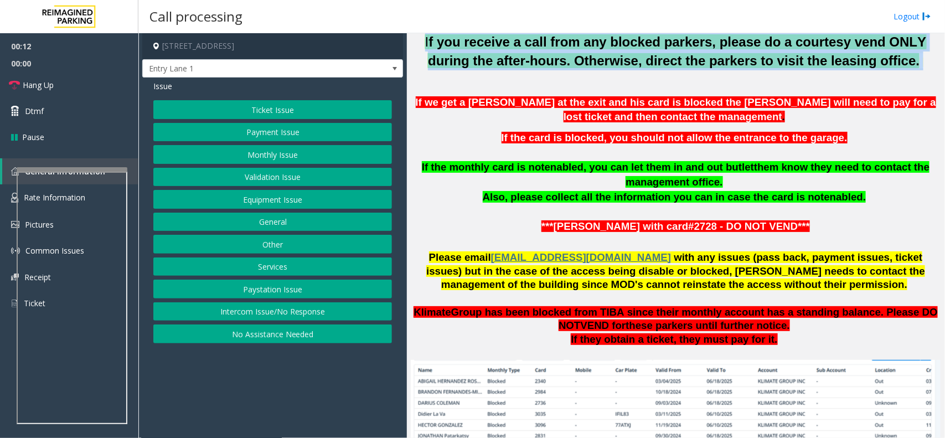
scroll to position [501, 0]
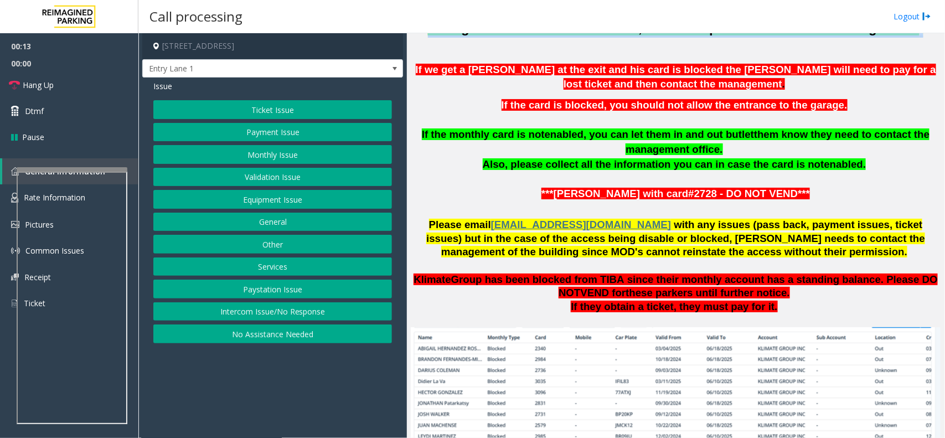
click at [382, 321] on button "Intercom Issue/No Response" at bounding box center [272, 311] width 239 height 19
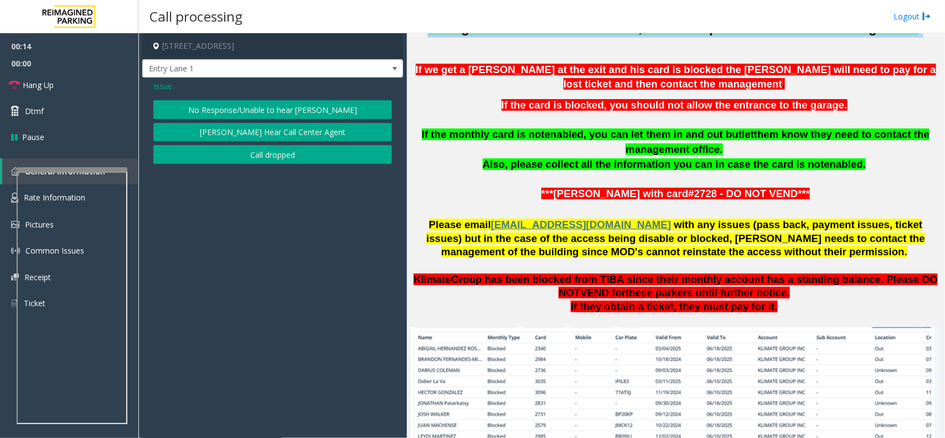
click at [313, 124] on button "[PERSON_NAME] Hear Call Center Agent" at bounding box center [272, 132] width 239 height 19
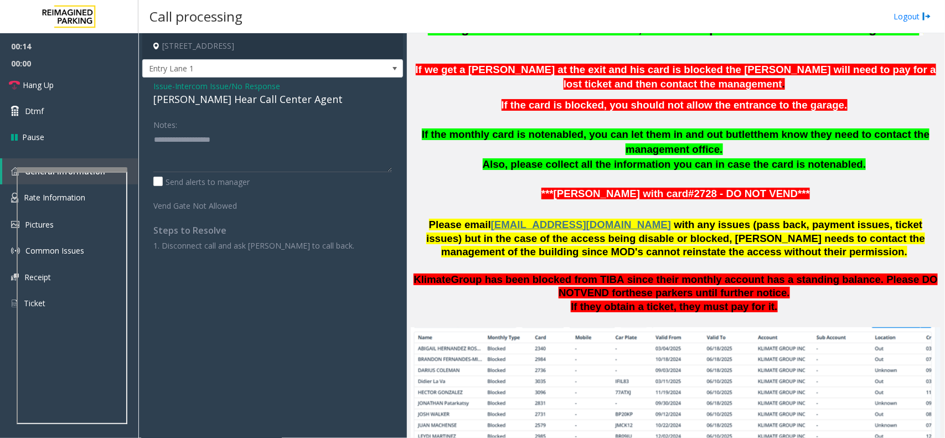
click at [263, 91] on span "Intercom Issue/No Response" at bounding box center [227, 86] width 105 height 12
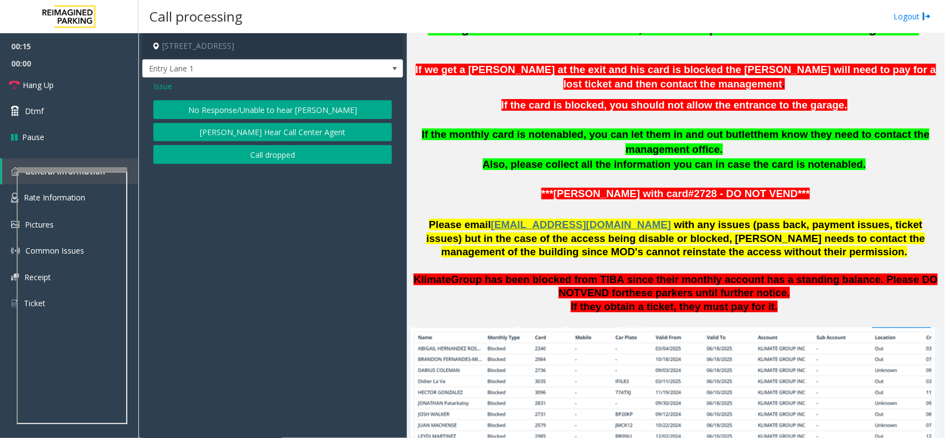
click at [280, 100] on div "Issue No Response/Unable to hear [PERSON_NAME] Cannot Hear Call Center Agent Ca…" at bounding box center [272, 124] width 261 height 92
click at [287, 104] on button "No Response/Unable to hear [PERSON_NAME]" at bounding box center [272, 109] width 239 height 19
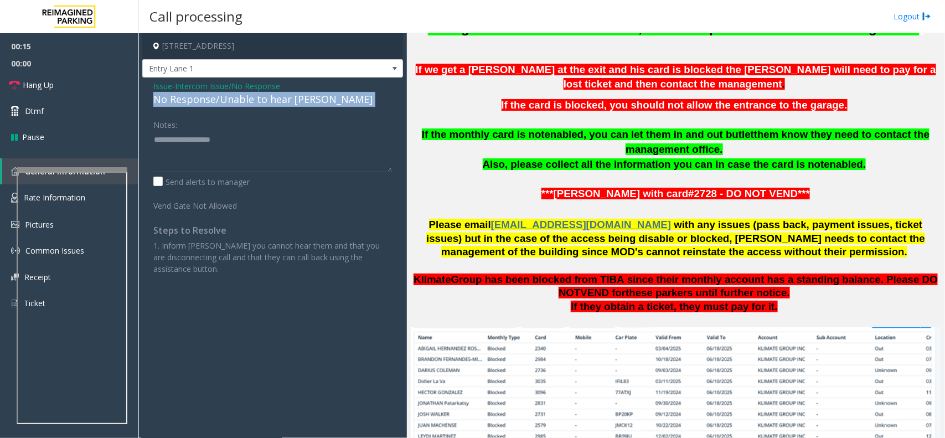
click at [287, 104] on div "No Response/Unable to hear [PERSON_NAME]" at bounding box center [272, 99] width 239 height 15
click at [295, 150] on textarea at bounding box center [272, 152] width 239 height 42
paste textarea "**********"
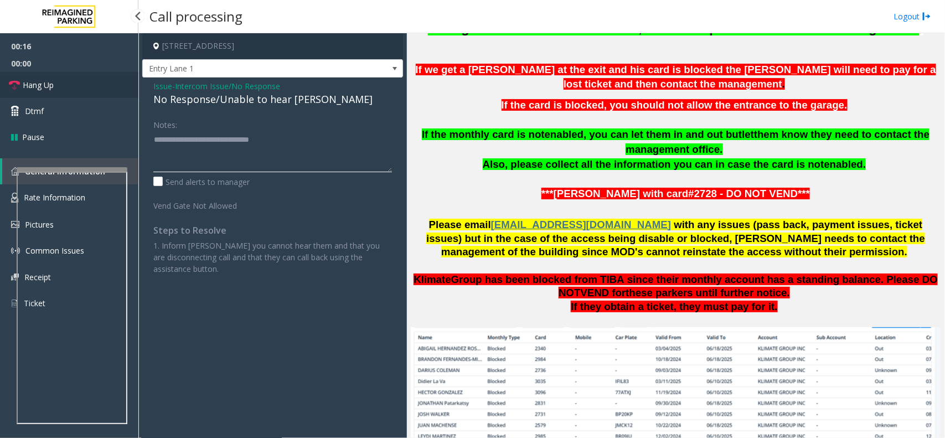
type textarea "**********"
click at [65, 94] on link "Hang Up" at bounding box center [69, 85] width 138 height 26
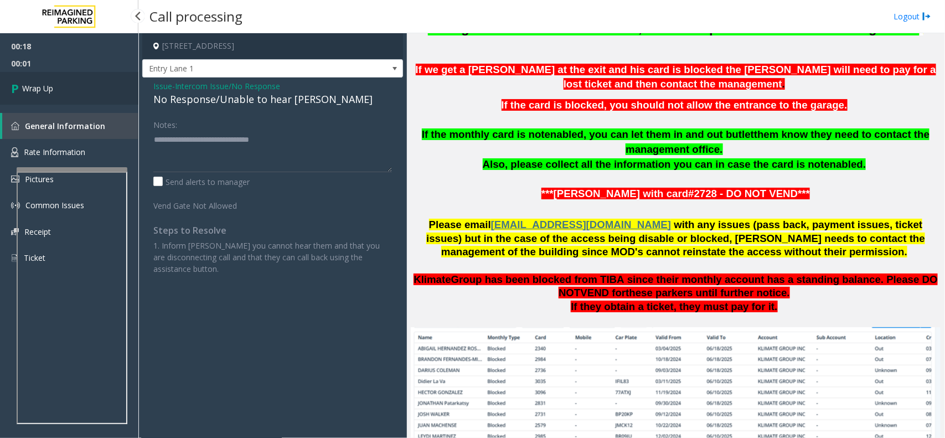
click at [65, 94] on link "Wrap Up" at bounding box center [69, 88] width 138 height 33
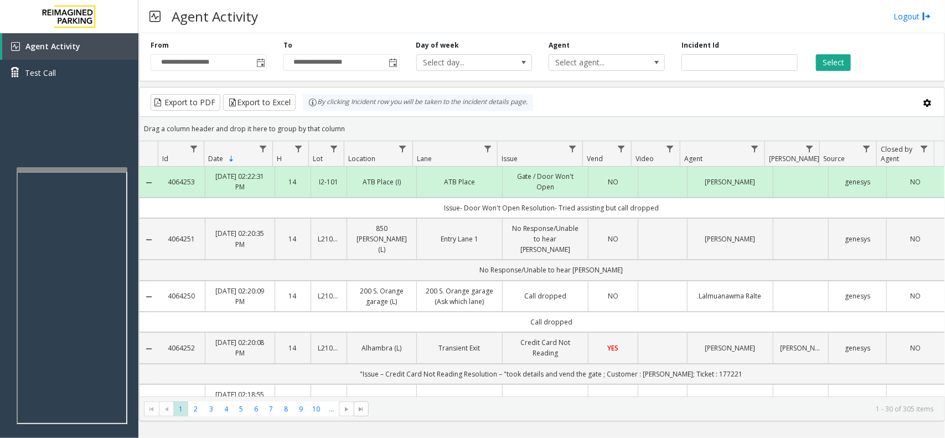
click at [452, 218] on td "Issue- Door Won't Open Resolution- Tried assisting but call dropped" at bounding box center [551, 208] width 786 height 20
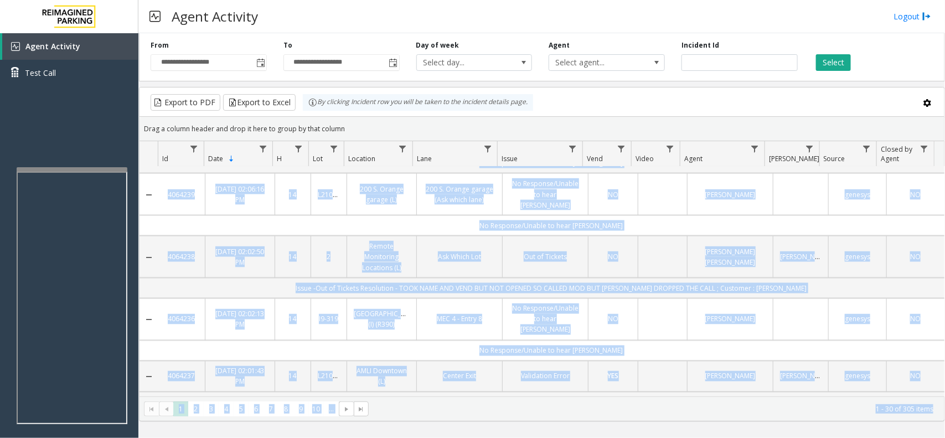
scroll to position [1457, 0]
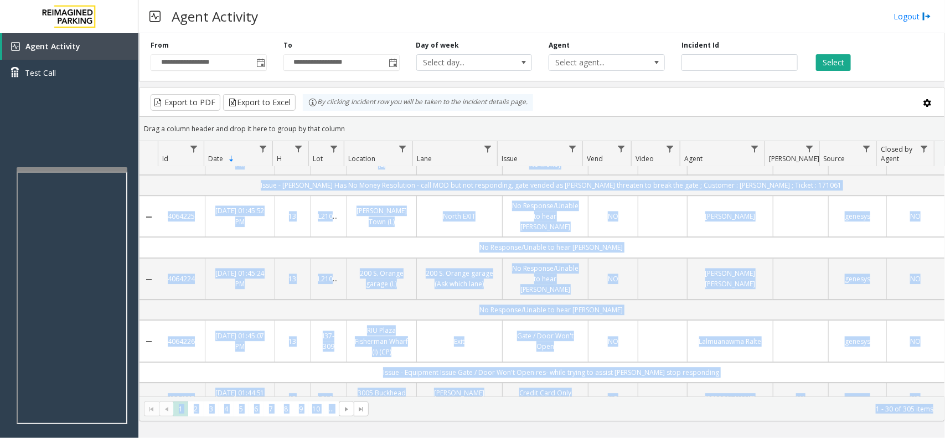
drag, startPoint x: 452, startPoint y: 219, endPoint x: 769, endPoint y: 471, distance: 404.4
click at [769, 438] on html "**********" at bounding box center [472, 219] width 945 height 438
click at [898, 400] on kendo-pager "* * * * * * * * * ** *** 1 2 3 4 5 6 7 8 9 10 ... 1 - 30 of 305 items" at bounding box center [542, 409] width 805 height 25
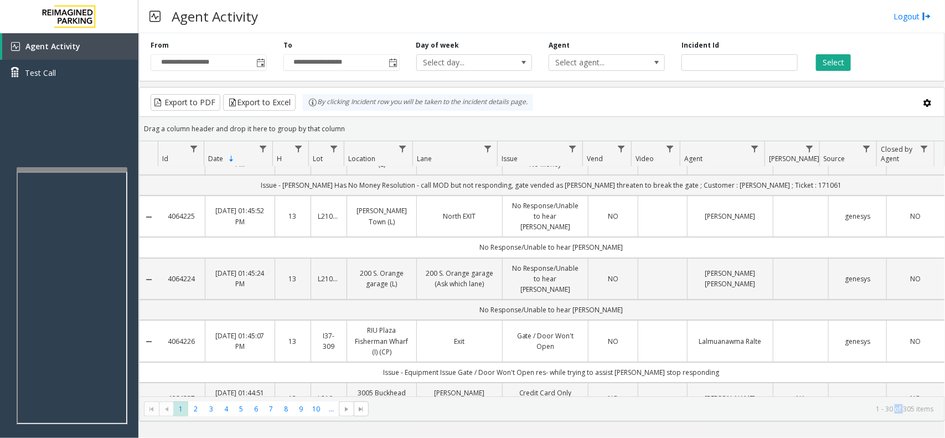
click at [898, 400] on kendo-pager "* * * * * * * * * ** *** 1 2 3 4 5 6 7 8 9 10 ... 1 - 30 of 305 items" at bounding box center [542, 409] width 805 height 25
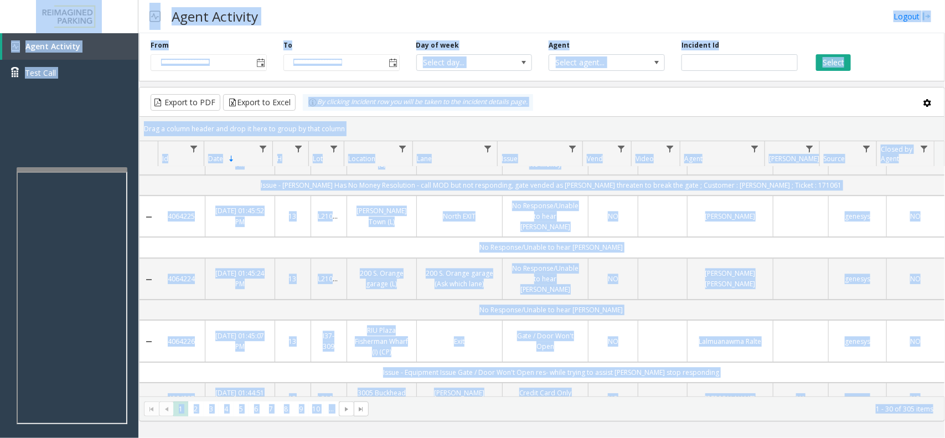
drag, startPoint x: 898, startPoint y: 400, endPoint x: -227, endPoint y: -32, distance: 1204.9
click at [0, 0] on html "**********" at bounding box center [472, 219] width 945 height 438
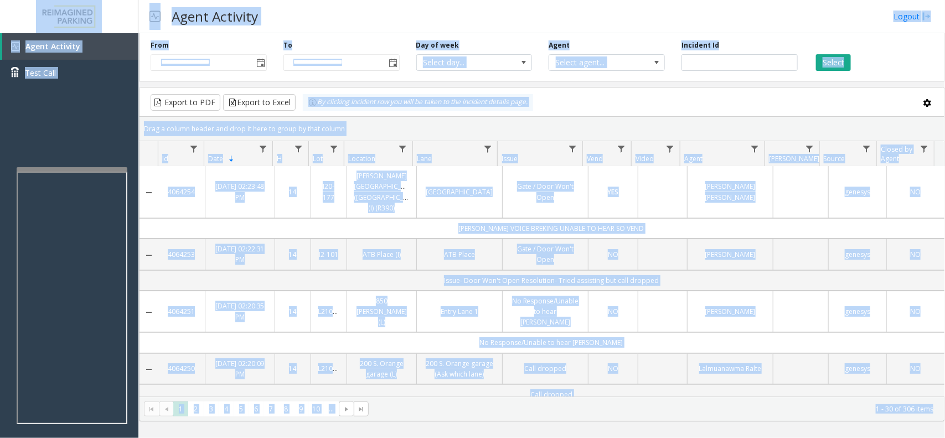
scroll to position [0, 0]
click at [278, 136] on div "Drag a column header and drop it here to group by that column" at bounding box center [542, 128] width 805 height 19
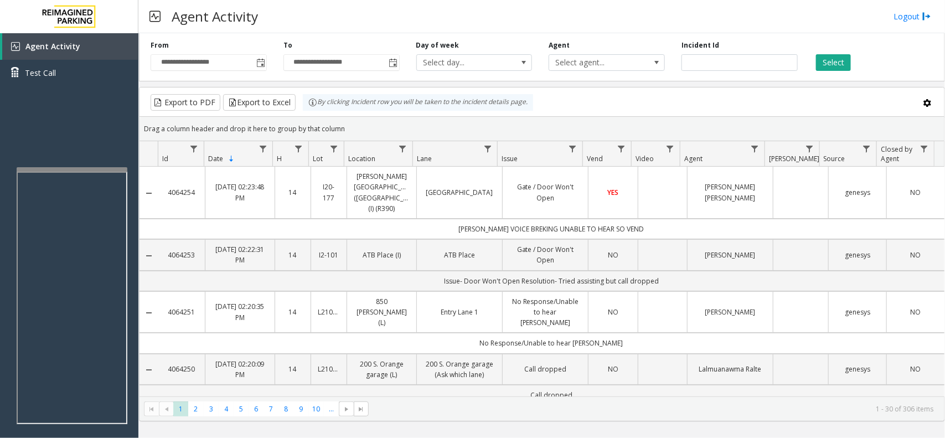
click at [193, 23] on h3 "Agent Activity" at bounding box center [214, 16] width 97 height 27
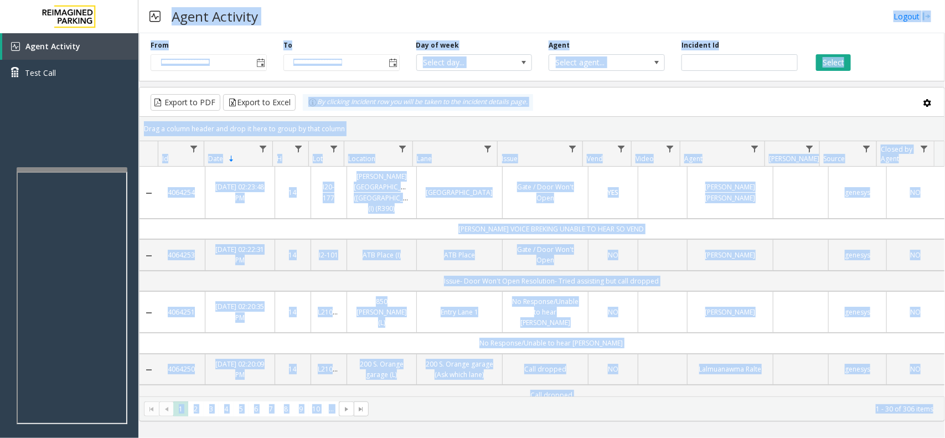
drag, startPoint x: 193, startPoint y: 23, endPoint x: 945, endPoint y: 471, distance: 875.2
click at [945, 438] on html "**********" at bounding box center [472, 219] width 945 height 438
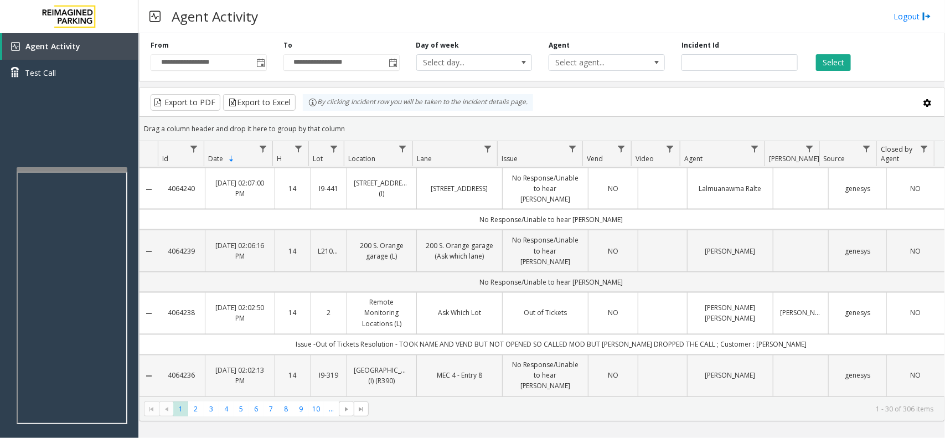
scroll to position [837, 0]
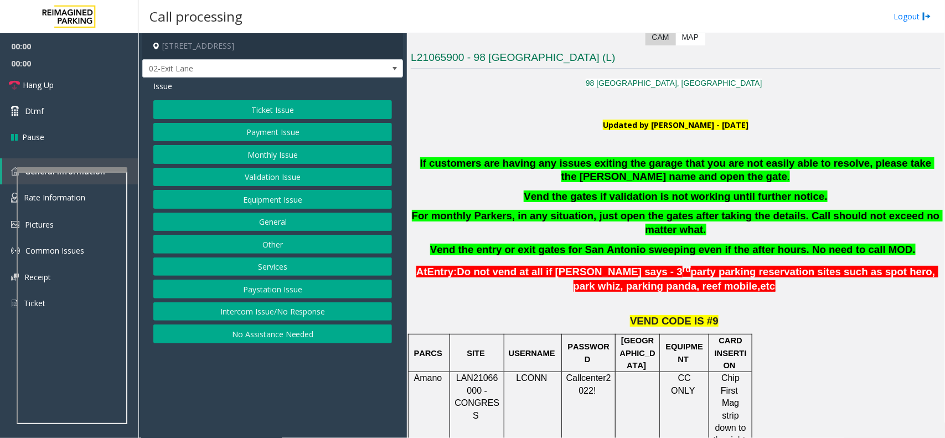
scroll to position [277, 0]
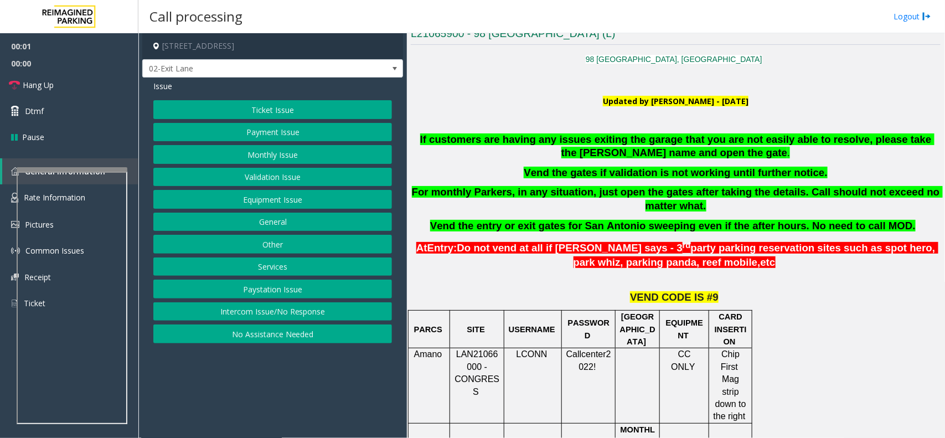
click at [459, 352] on span "LAN21066000 - CONGRESS" at bounding box center [477, 372] width 45 height 47
click at [464, 353] on span "LAN21066000 - CONGRESS" at bounding box center [477, 372] width 45 height 47
click at [466, 355] on span "LAN21066000 - CONGRESS" at bounding box center [477, 372] width 45 height 47
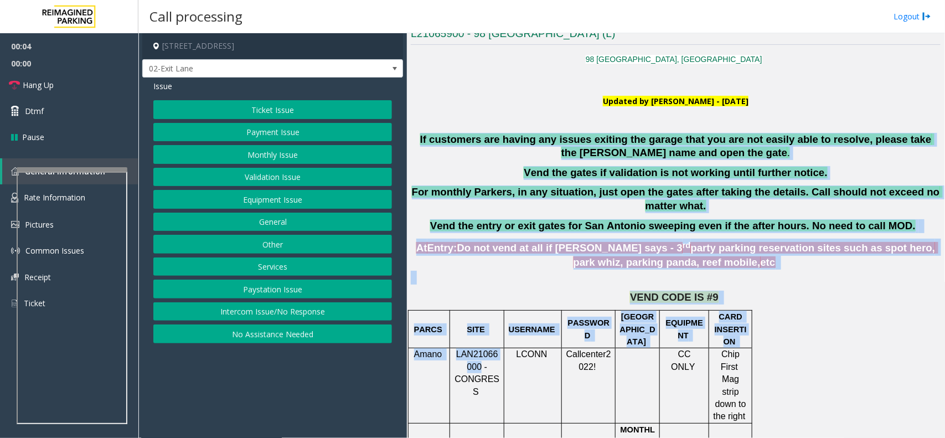
drag, startPoint x: 466, startPoint y: 355, endPoint x: 417, endPoint y: 138, distance: 222.1
click at [417, 138] on p "If customers are having any issues exiting the garage that you are not easily a…" at bounding box center [676, 147] width 530 height 28
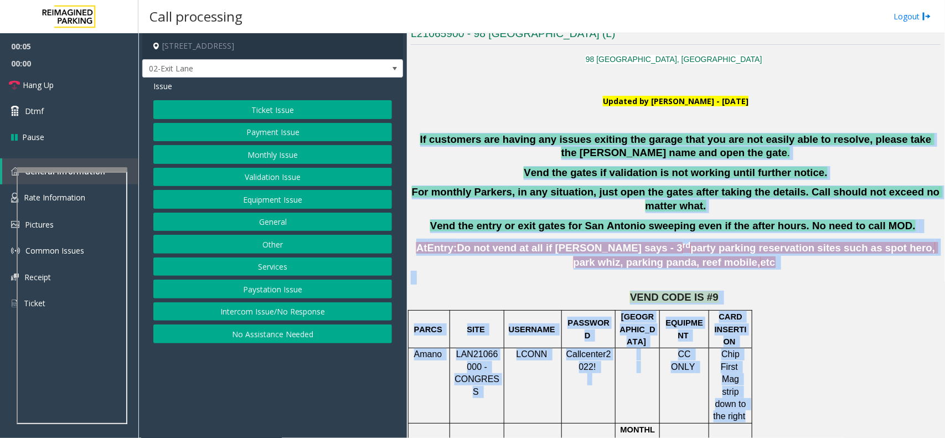
drag, startPoint x: 417, startPoint y: 138, endPoint x: 737, endPoint y: 402, distance: 414.3
click at [737, 402] on span "Mag strip down to the right" at bounding box center [731, 397] width 35 height 47
drag, startPoint x: 737, startPoint y: 402, endPoint x: 439, endPoint y: 140, distance: 396.3
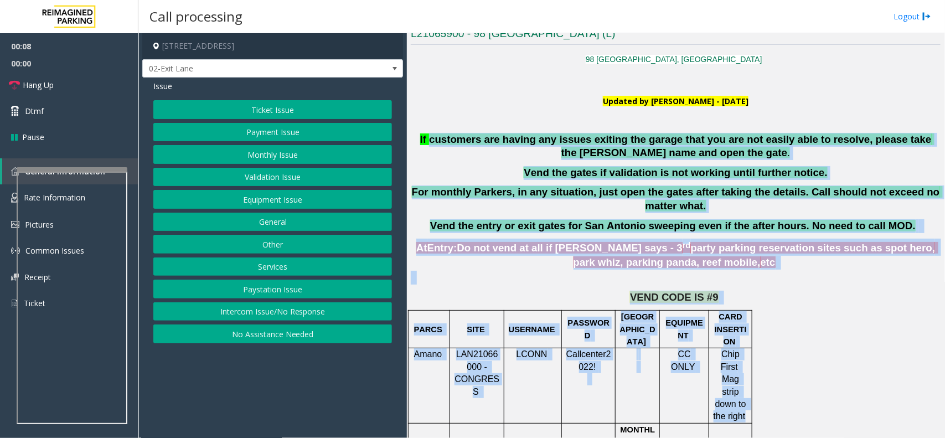
click at [439, 140] on span "If customers are having any issues exiting the garage that you are not easily a…" at bounding box center [677, 145] width 515 height 25
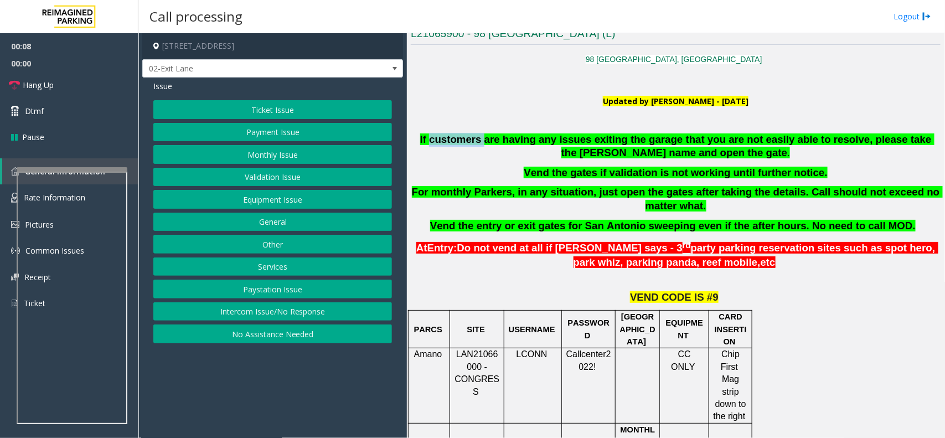
click at [439, 140] on span "If customers are having any issues exiting the garage that you are not easily a…" at bounding box center [677, 145] width 515 height 25
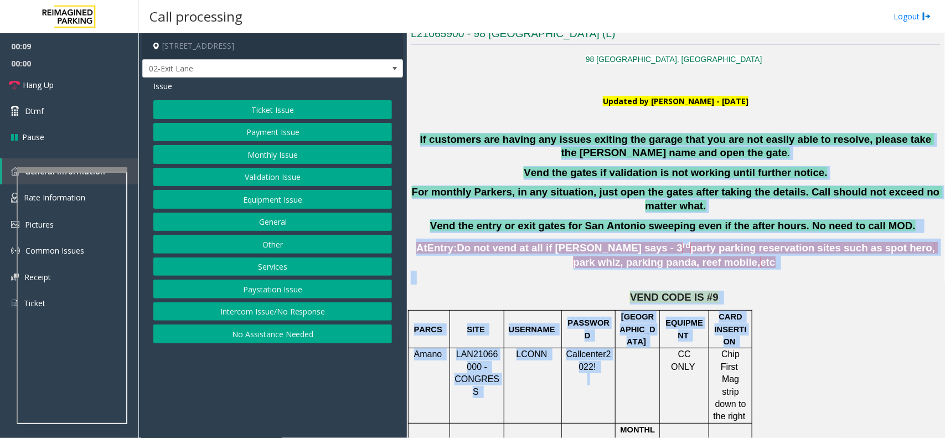
drag, startPoint x: 439, startPoint y: 140, endPoint x: 649, endPoint y: 411, distance: 342.6
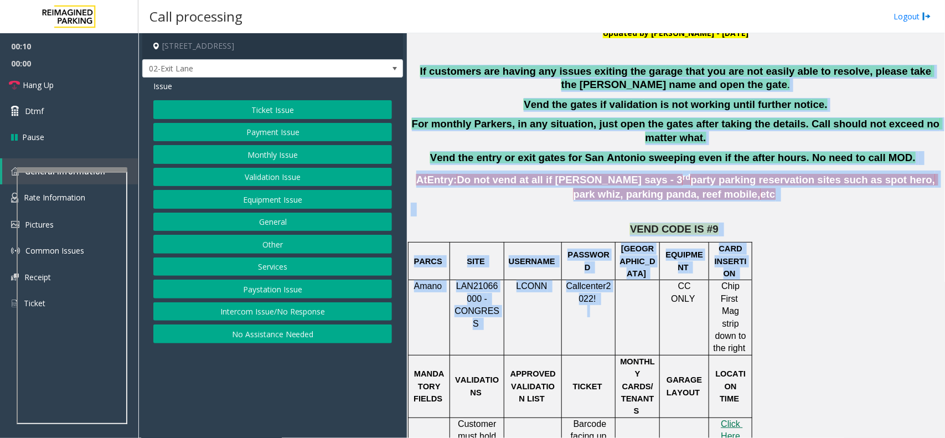
scroll to position [346, 0]
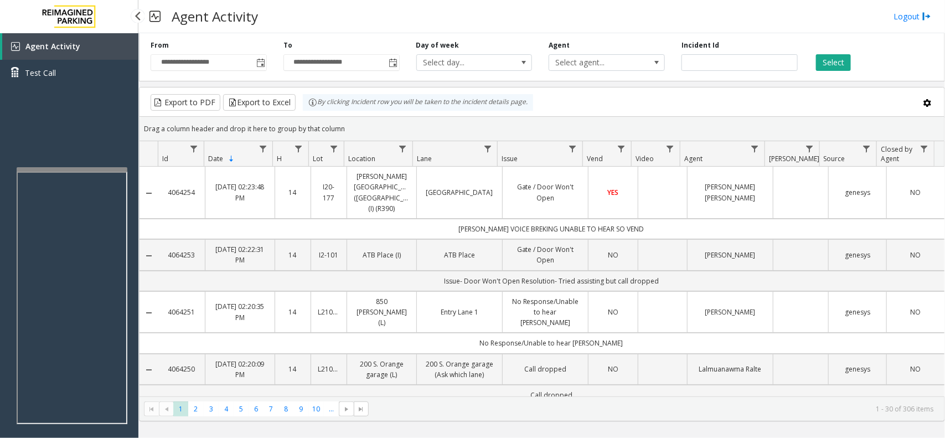
click at [127, 222] on div "Agent Activity Test Call" at bounding box center [69, 252] width 138 height 438
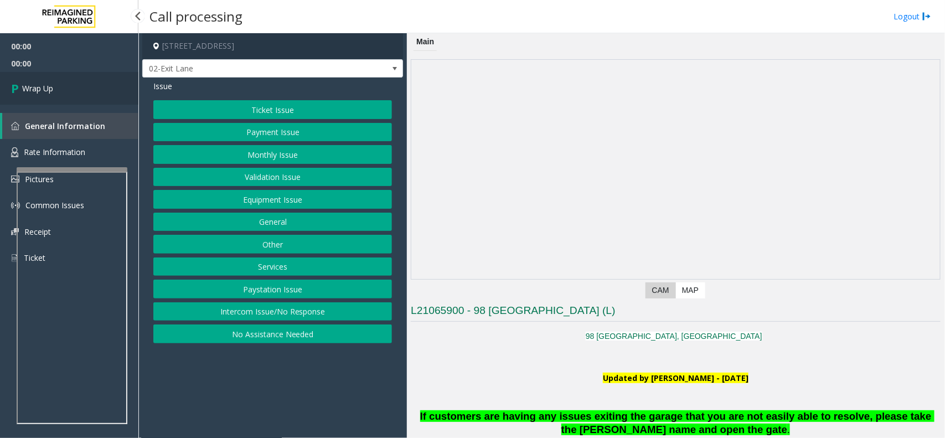
click at [87, 91] on link "Wrap Up" at bounding box center [69, 88] width 138 height 33
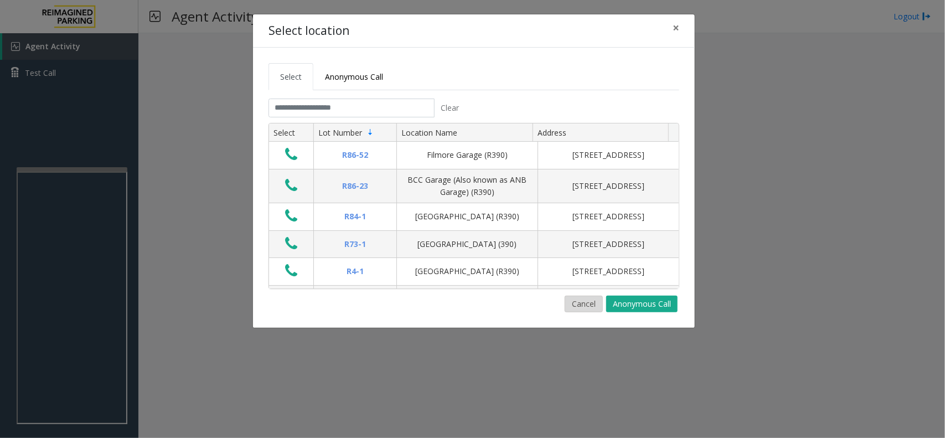
click at [575, 304] on button "Cancel" at bounding box center [584, 304] width 38 height 17
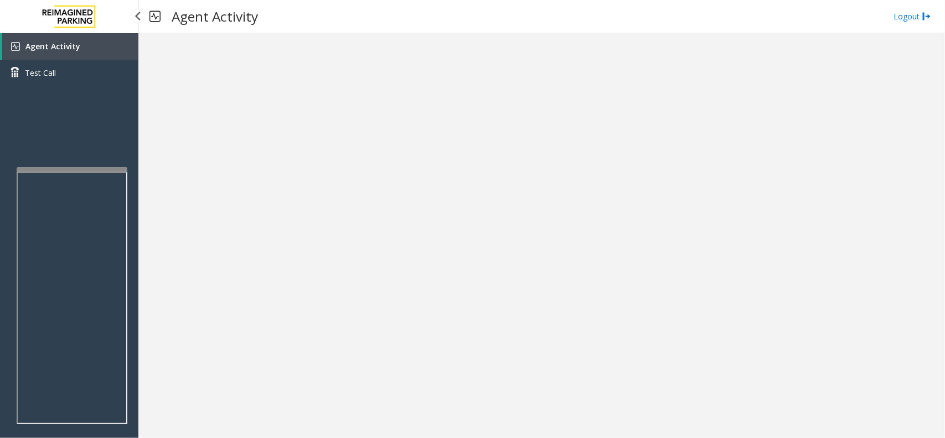
click at [96, 21] on img at bounding box center [69, 16] width 66 height 33
click at [106, 50] on link "Agent Activity" at bounding box center [70, 46] width 136 height 27
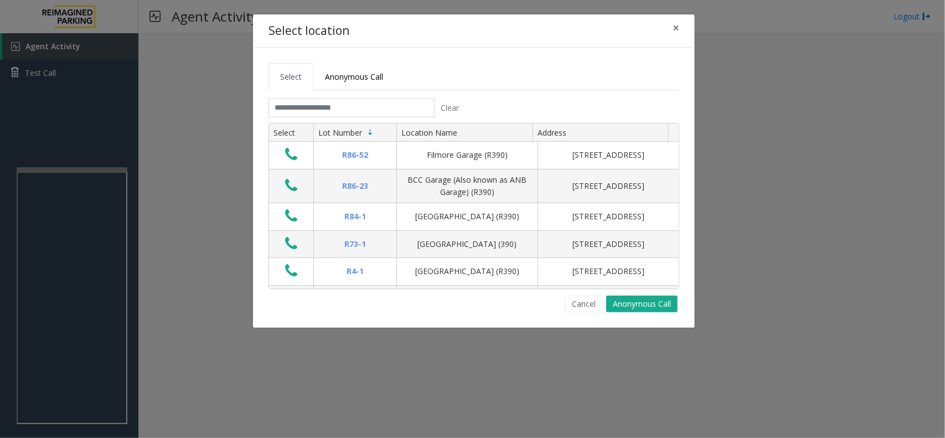
click at [309, 97] on tabset "Select Anonymous Call Clear Select Lot Number Location Name Address R86-52 Film…" at bounding box center [474, 187] width 411 height 249
click at [321, 102] on input "text" at bounding box center [352, 108] width 166 height 19
click at [295, 112] on input "text" at bounding box center [352, 108] width 166 height 19
